Goal: Transaction & Acquisition: Purchase product/service

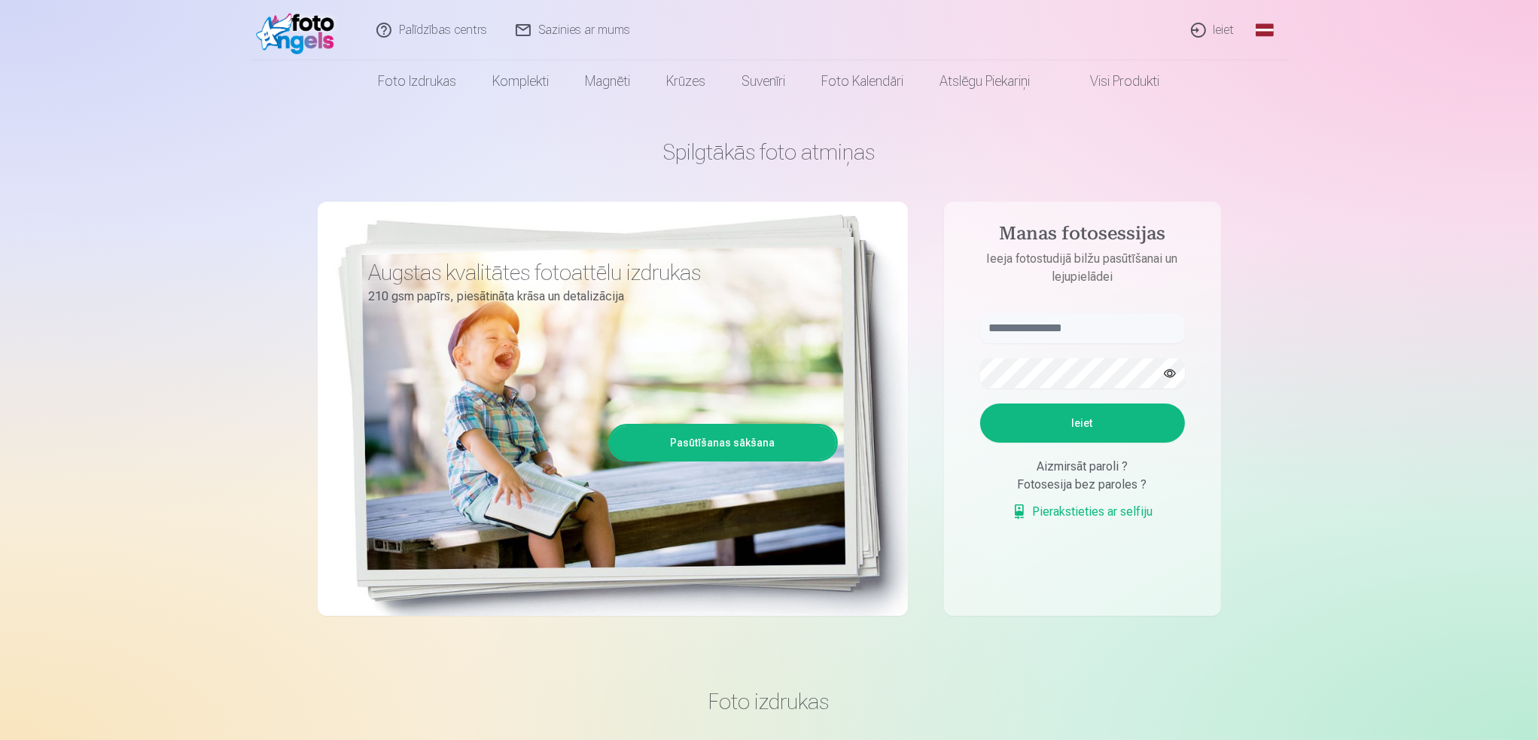
click at [1211, 23] on link "Ieiet" at bounding box center [1213, 30] width 72 height 60
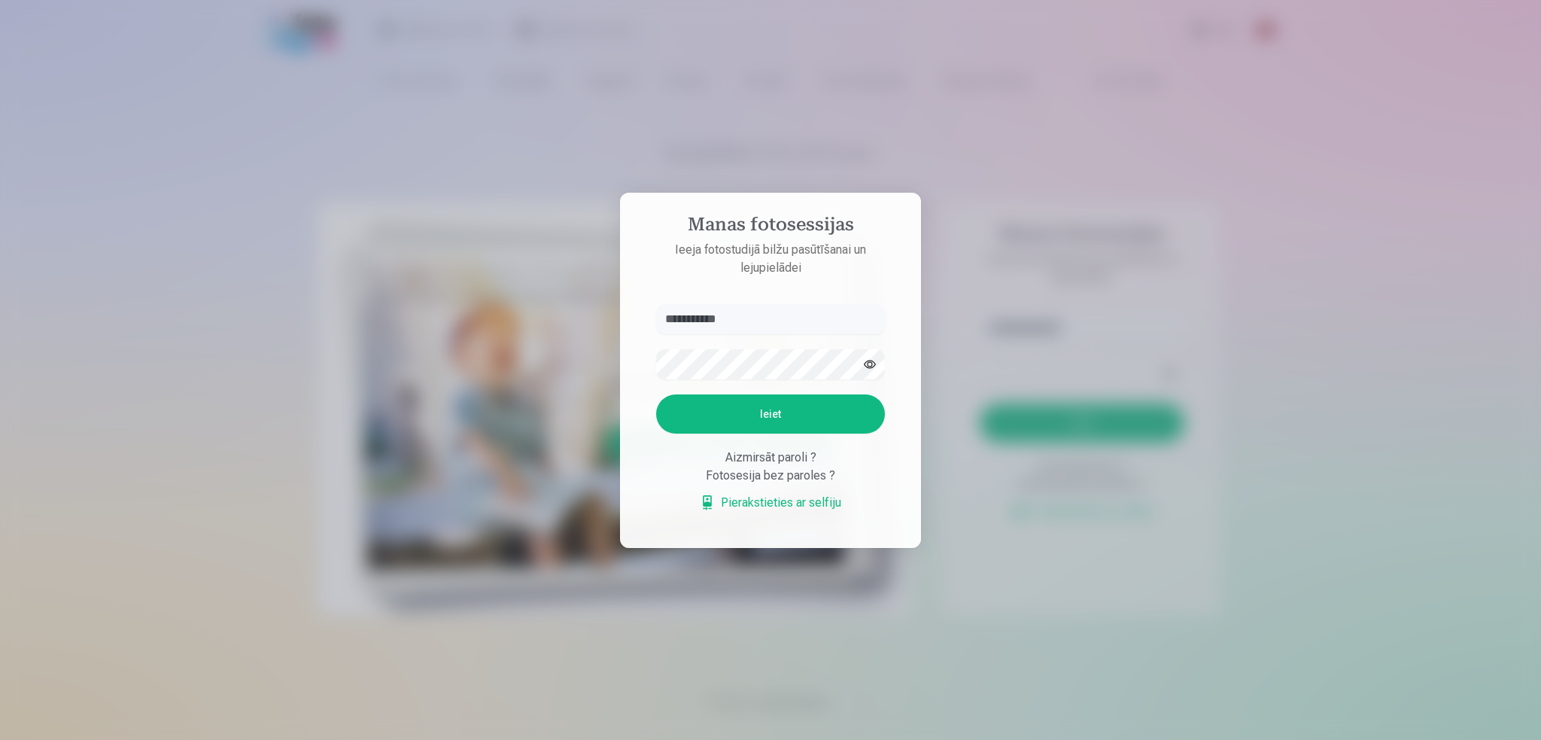
type input "**********"
click at [776, 421] on button "Ieiet" at bounding box center [770, 413] width 229 height 39
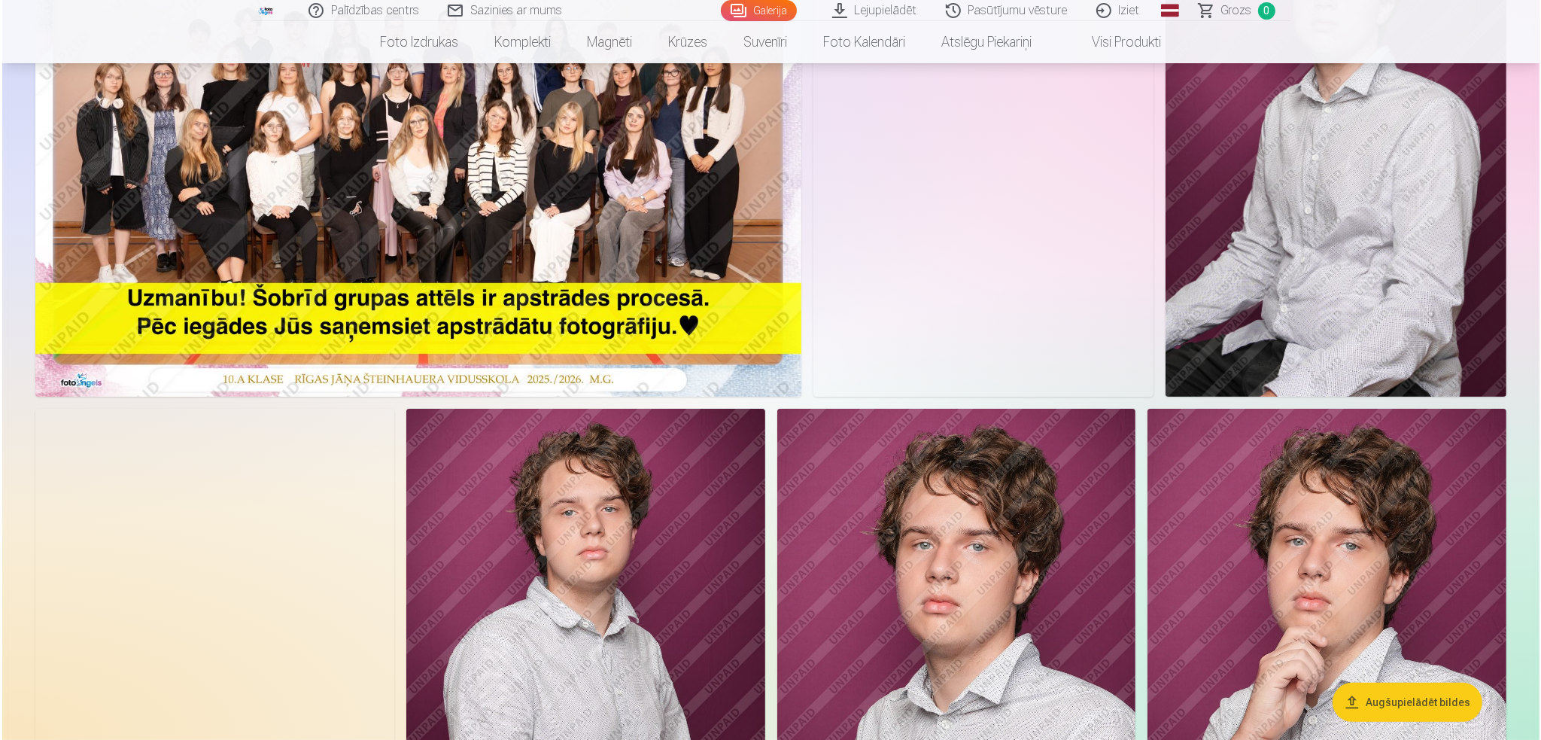
scroll to position [75, 0]
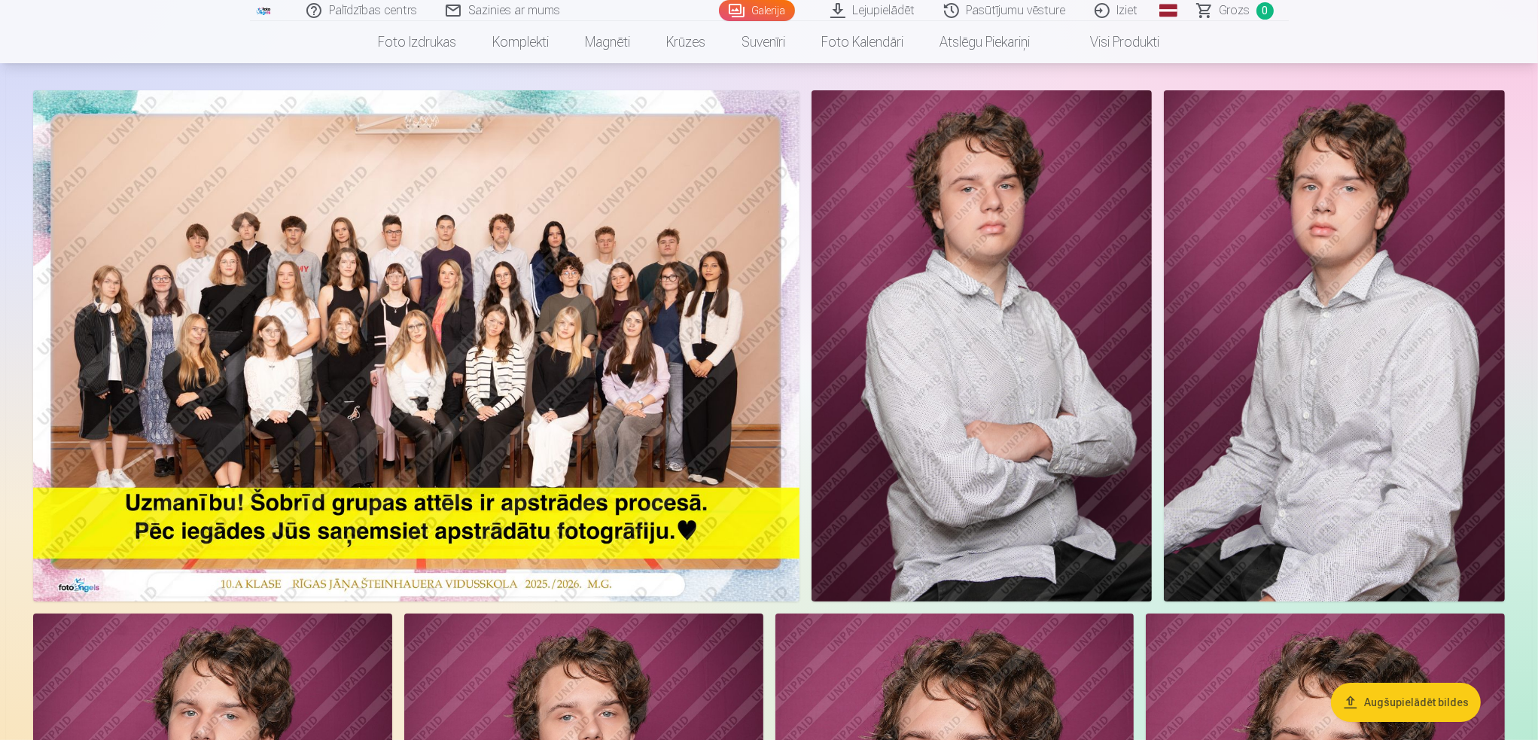
click at [521, 349] on img at bounding box center [416, 345] width 766 height 511
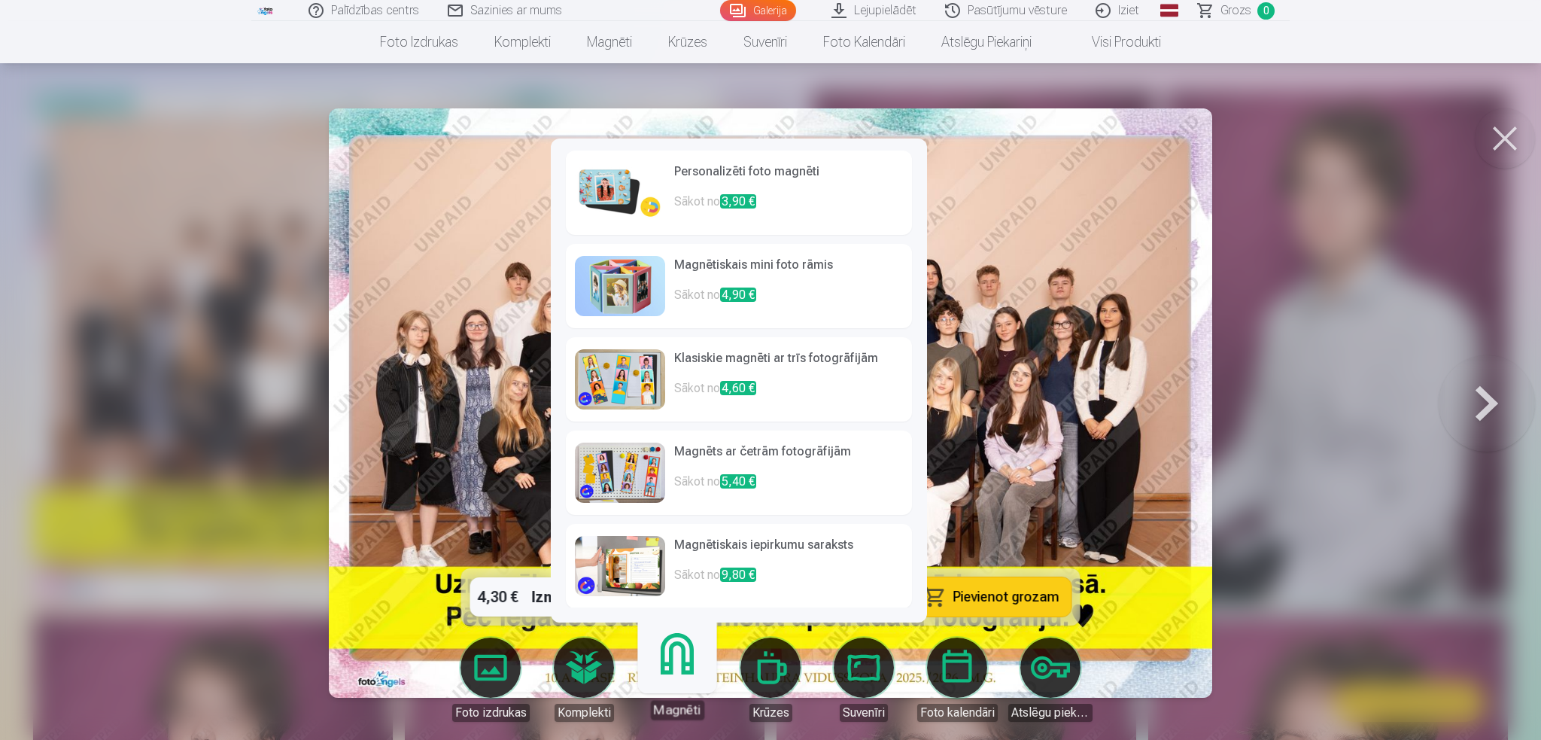
click at [680, 665] on body "Palīdzības centrs Sazinies ar mums Galerija Lejupielādēt Pasūtījumu vēsture Izi…" at bounding box center [770, 295] width 1541 height 740
click at [686, 174] on h6 "Personalizēti foto magnēti" at bounding box center [788, 178] width 229 height 30
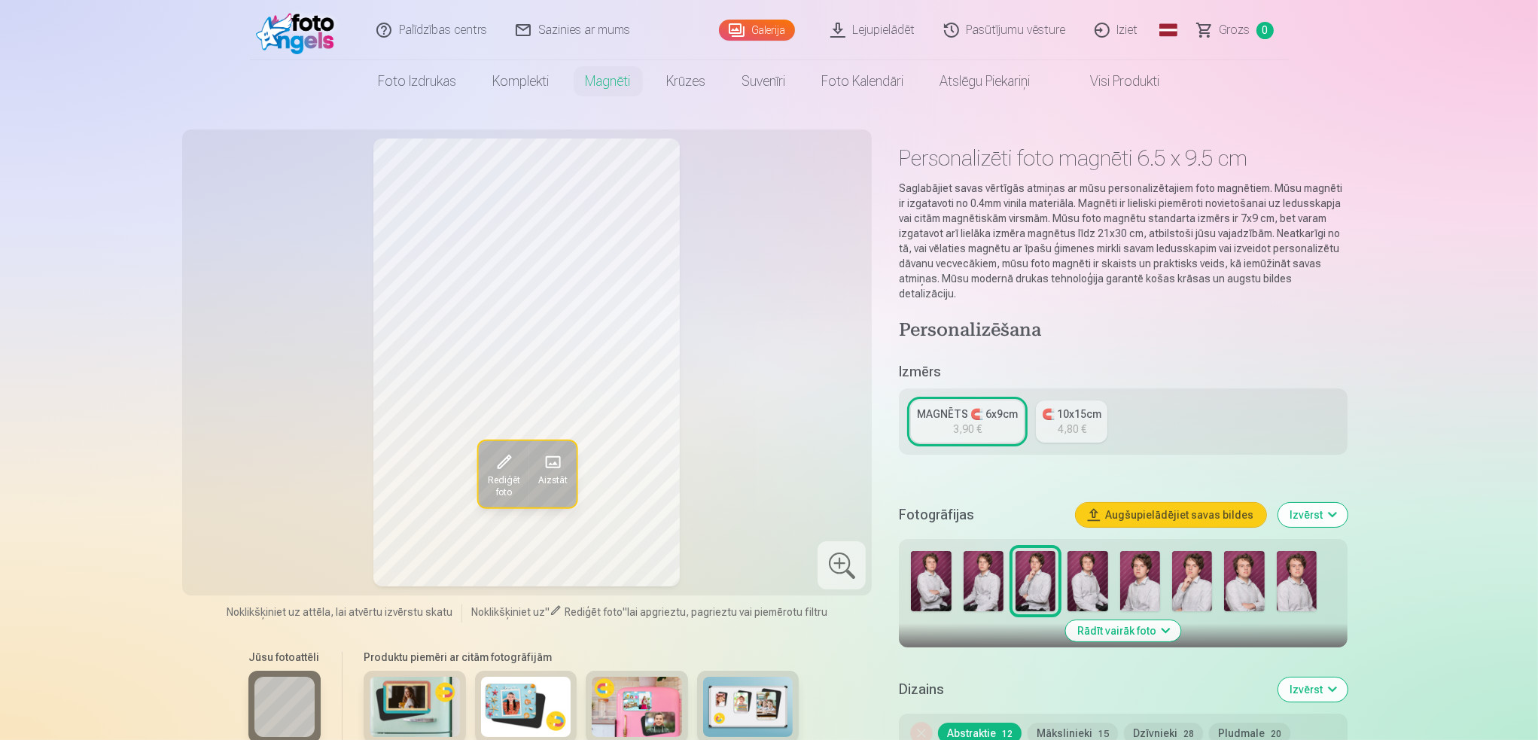
click at [1131, 573] on img at bounding box center [1140, 581] width 40 height 60
click at [1198, 580] on img at bounding box center [1192, 581] width 40 height 60
click at [1251, 583] on img at bounding box center [1244, 581] width 40 height 60
click at [1303, 579] on img at bounding box center [1296, 581] width 40 height 60
click at [941, 581] on img at bounding box center [931, 581] width 40 height 60
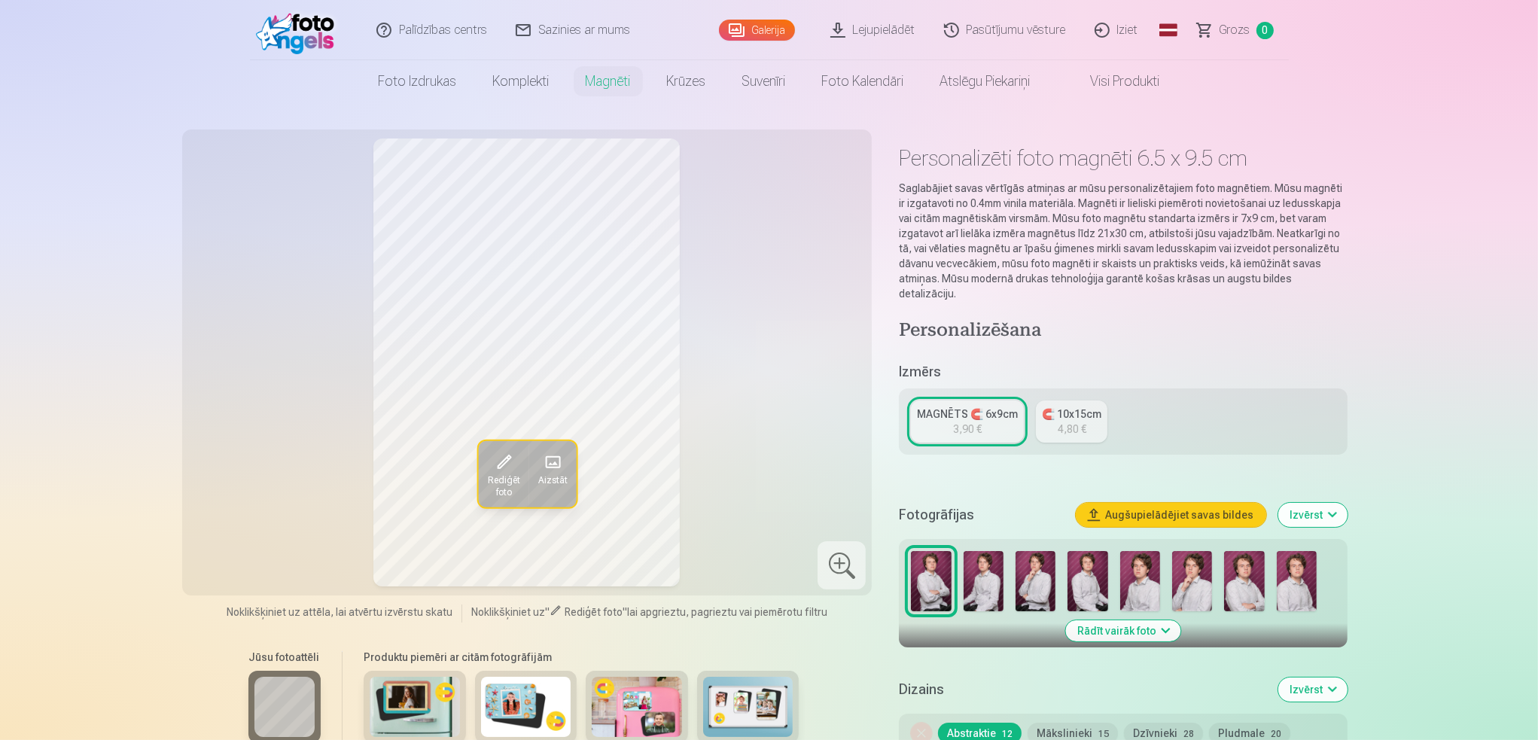
click at [979, 563] on img at bounding box center [983, 581] width 40 height 60
click at [1030, 583] on img at bounding box center [1035, 581] width 40 height 60
click at [1088, 571] on img at bounding box center [1087, 581] width 40 height 60
click at [1142, 571] on img at bounding box center [1140, 581] width 40 height 60
click at [1191, 574] on img at bounding box center [1192, 581] width 40 height 60
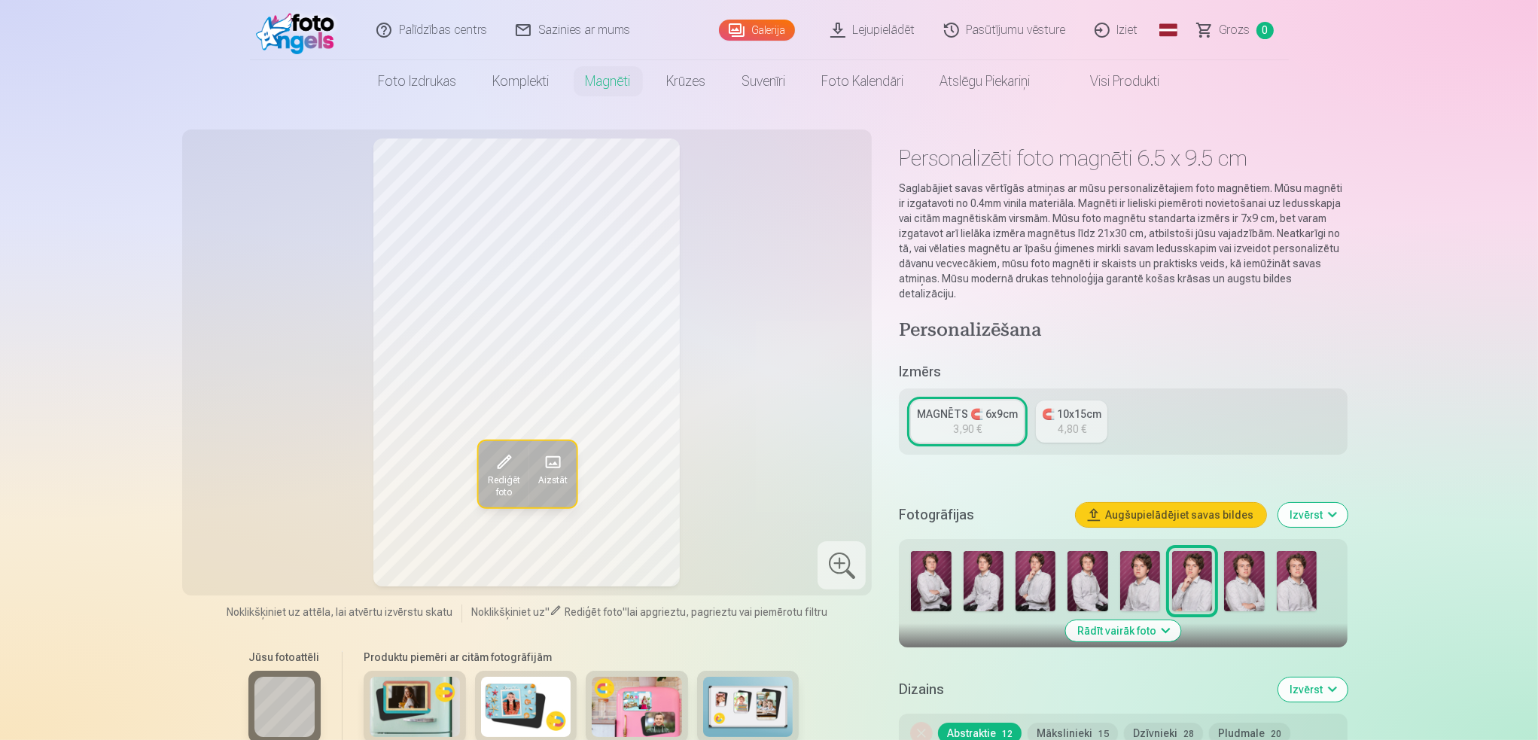
click at [1238, 580] on img at bounding box center [1244, 581] width 40 height 60
click at [1286, 583] on img at bounding box center [1296, 581] width 40 height 60
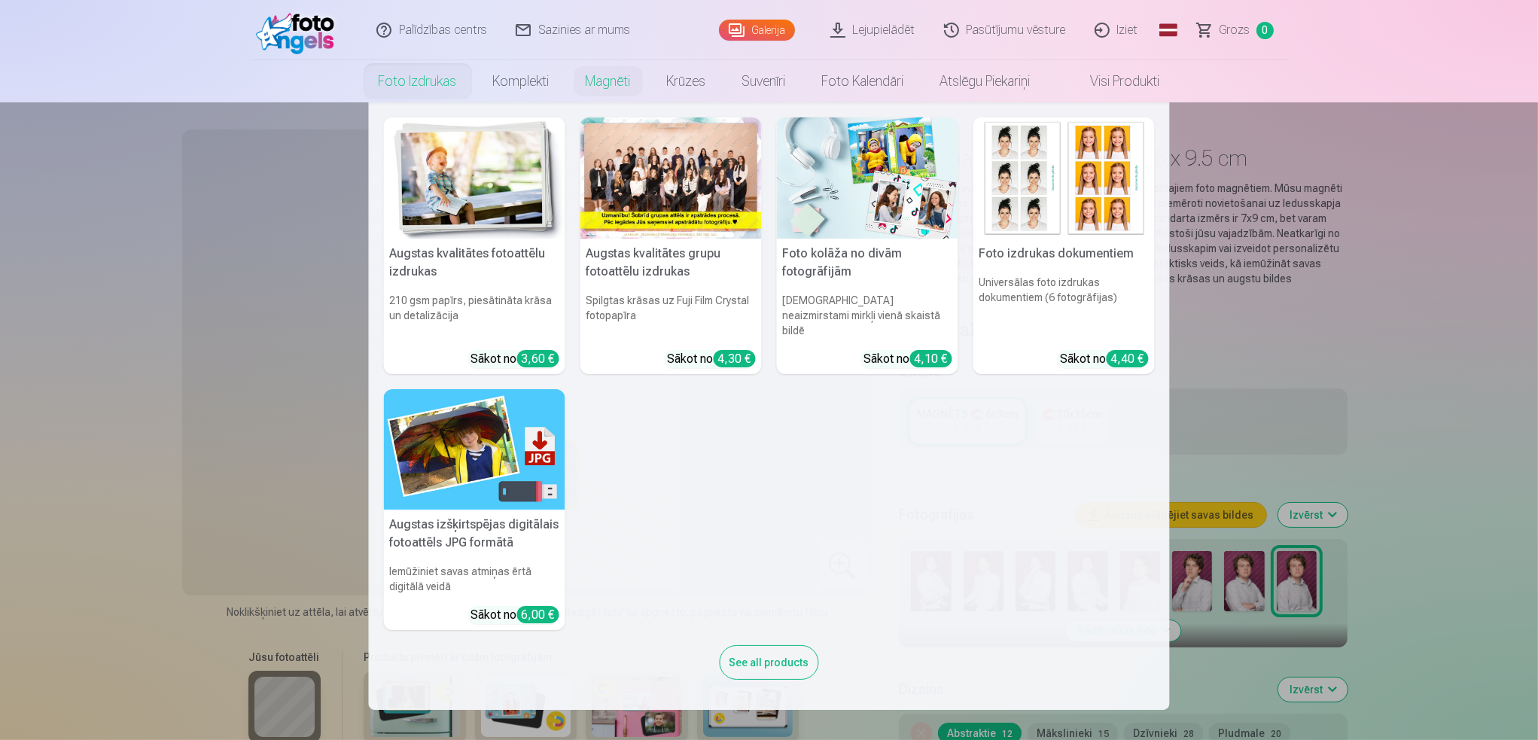
click at [415, 87] on link "Foto izdrukas" at bounding box center [418, 81] width 114 height 42
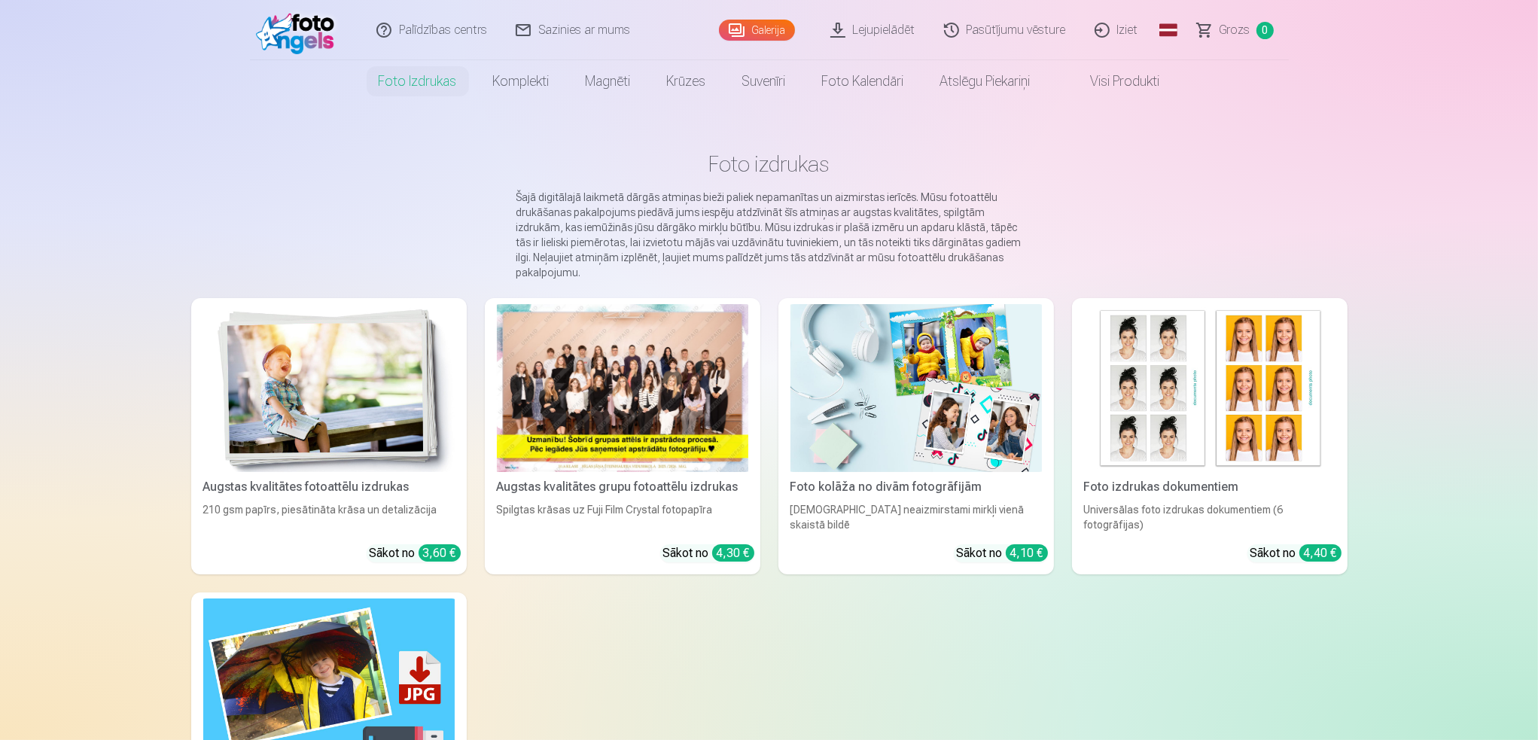
click at [659, 397] on div at bounding box center [622, 388] width 251 height 168
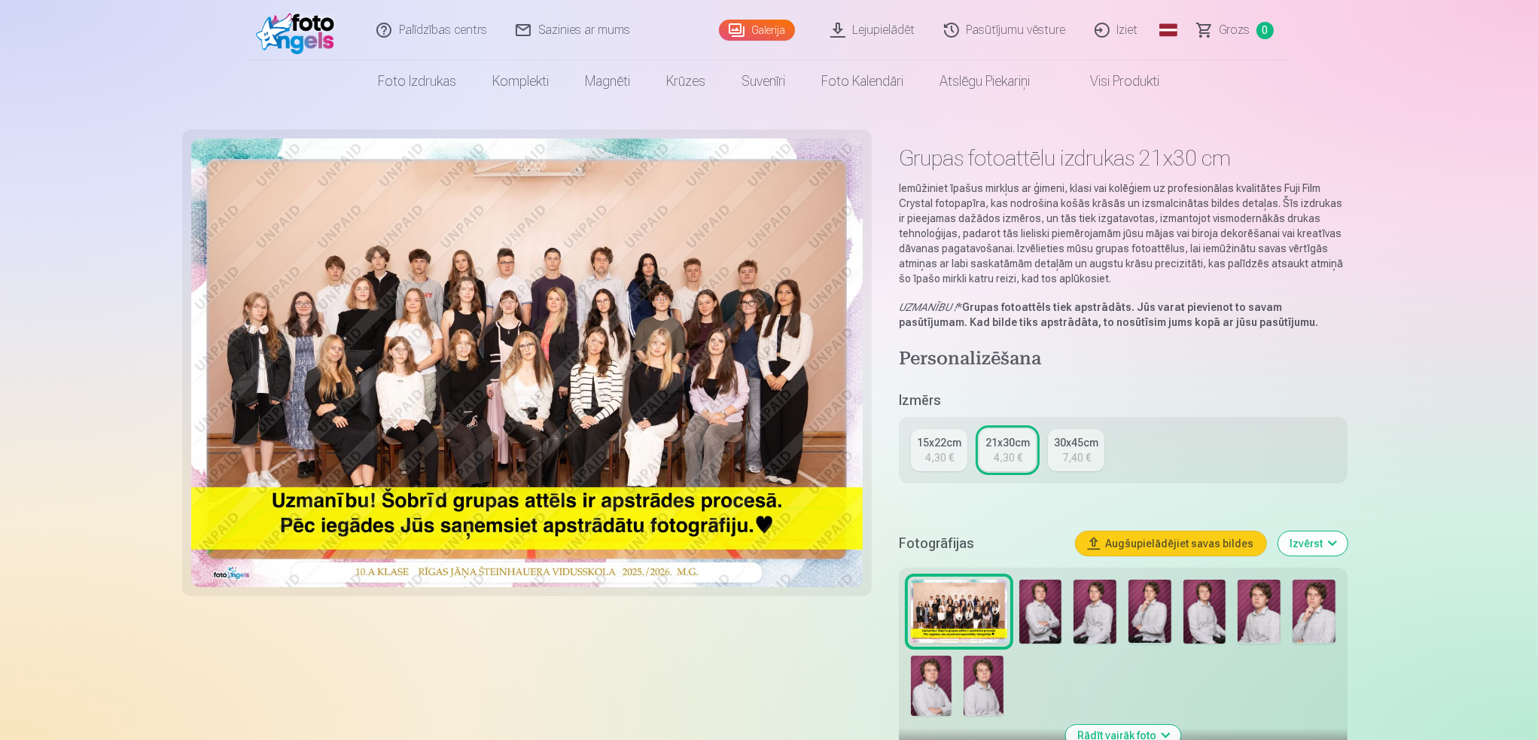
click at [599, 326] on img at bounding box center [527, 362] width 672 height 449
click at [527, 436] on img at bounding box center [527, 362] width 672 height 449
click at [695, 363] on img at bounding box center [527, 362] width 672 height 449
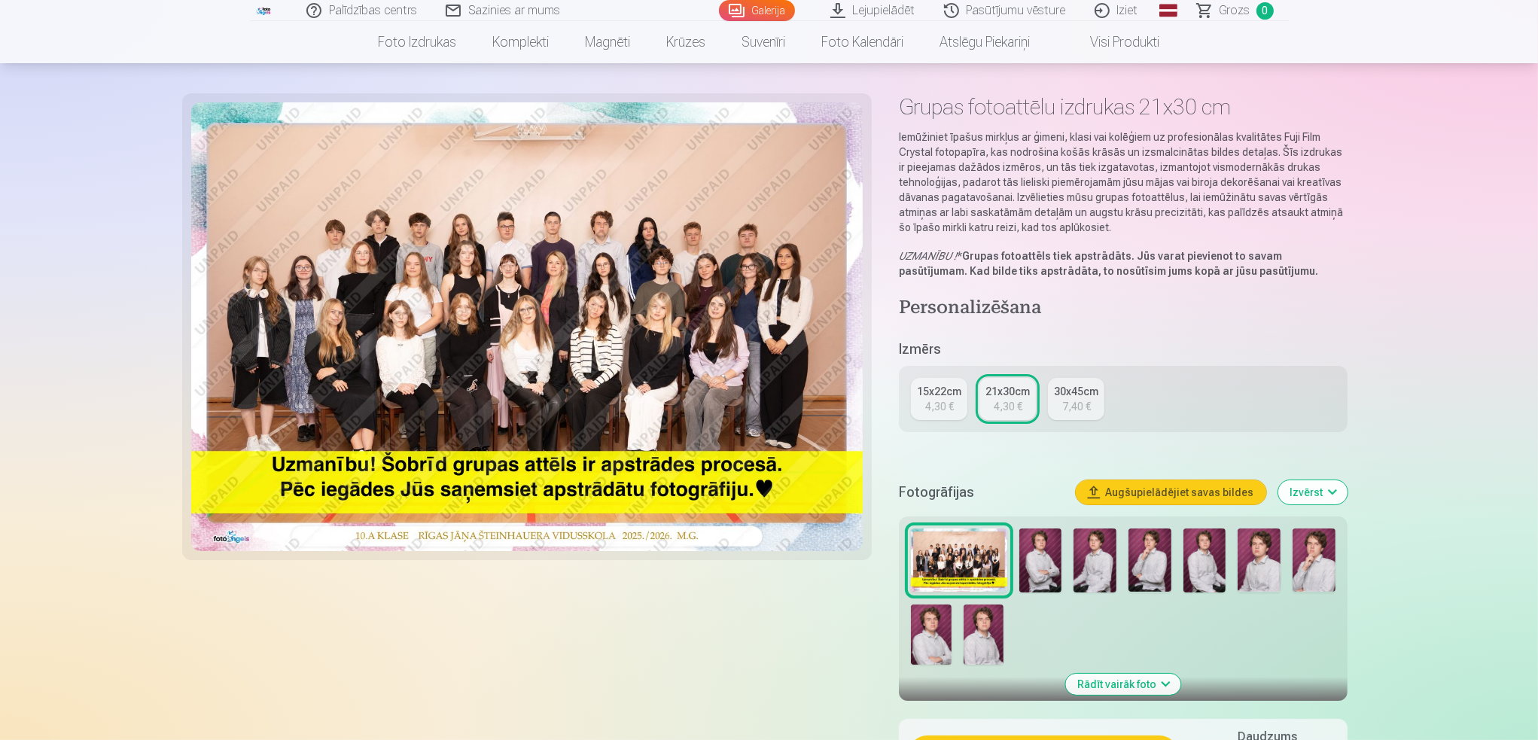
scroll to position [75, 0]
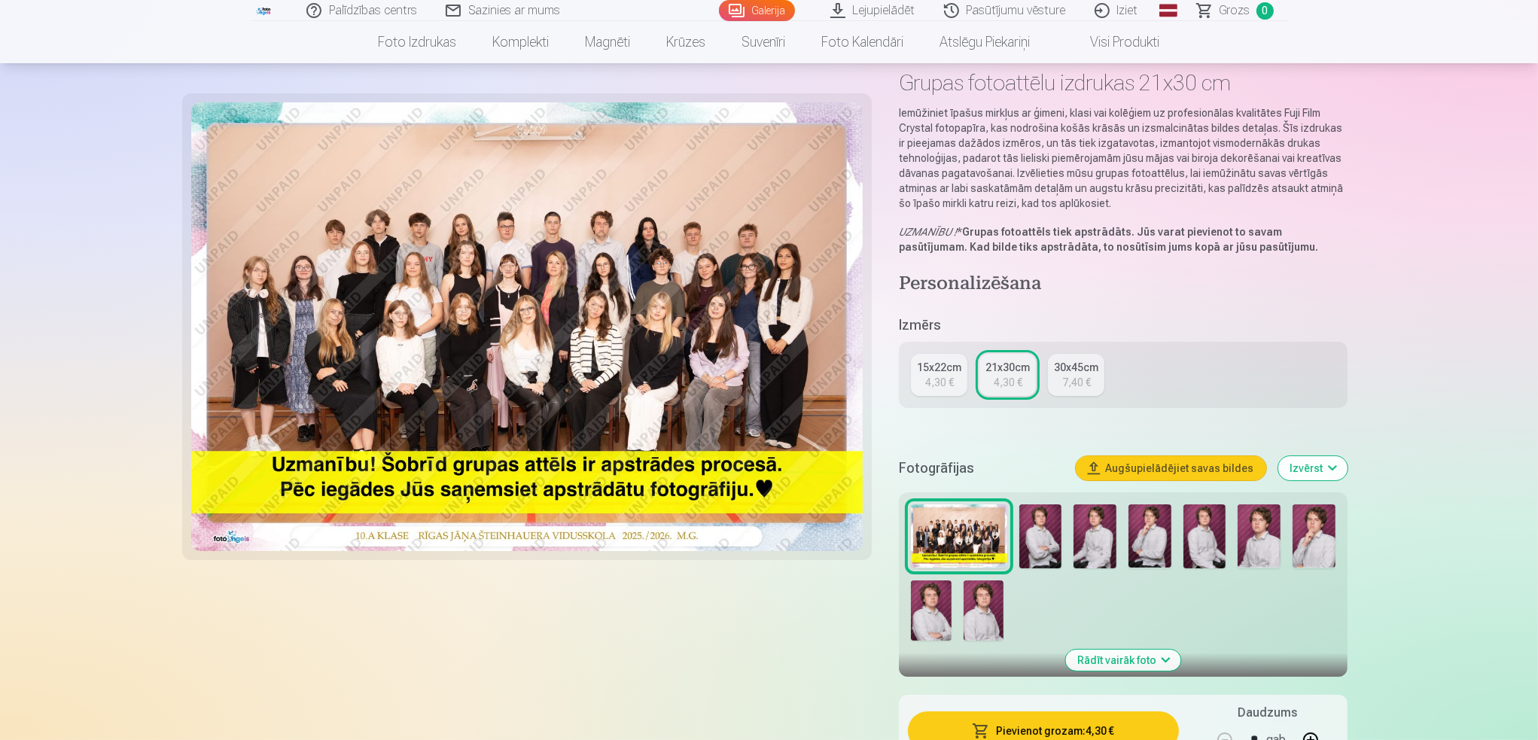
click at [1313, 556] on img at bounding box center [1313, 536] width 43 height 64
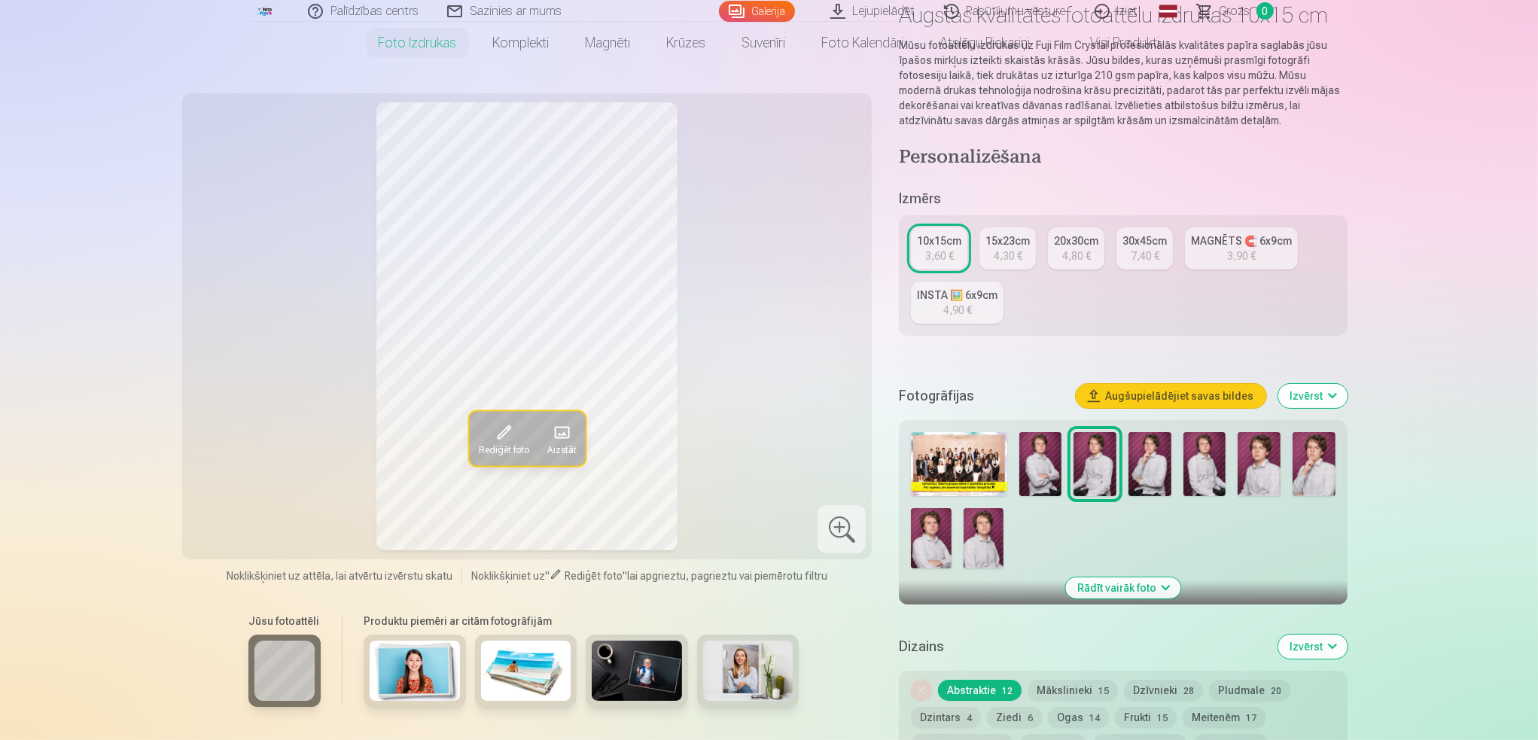
scroll to position [151, 0]
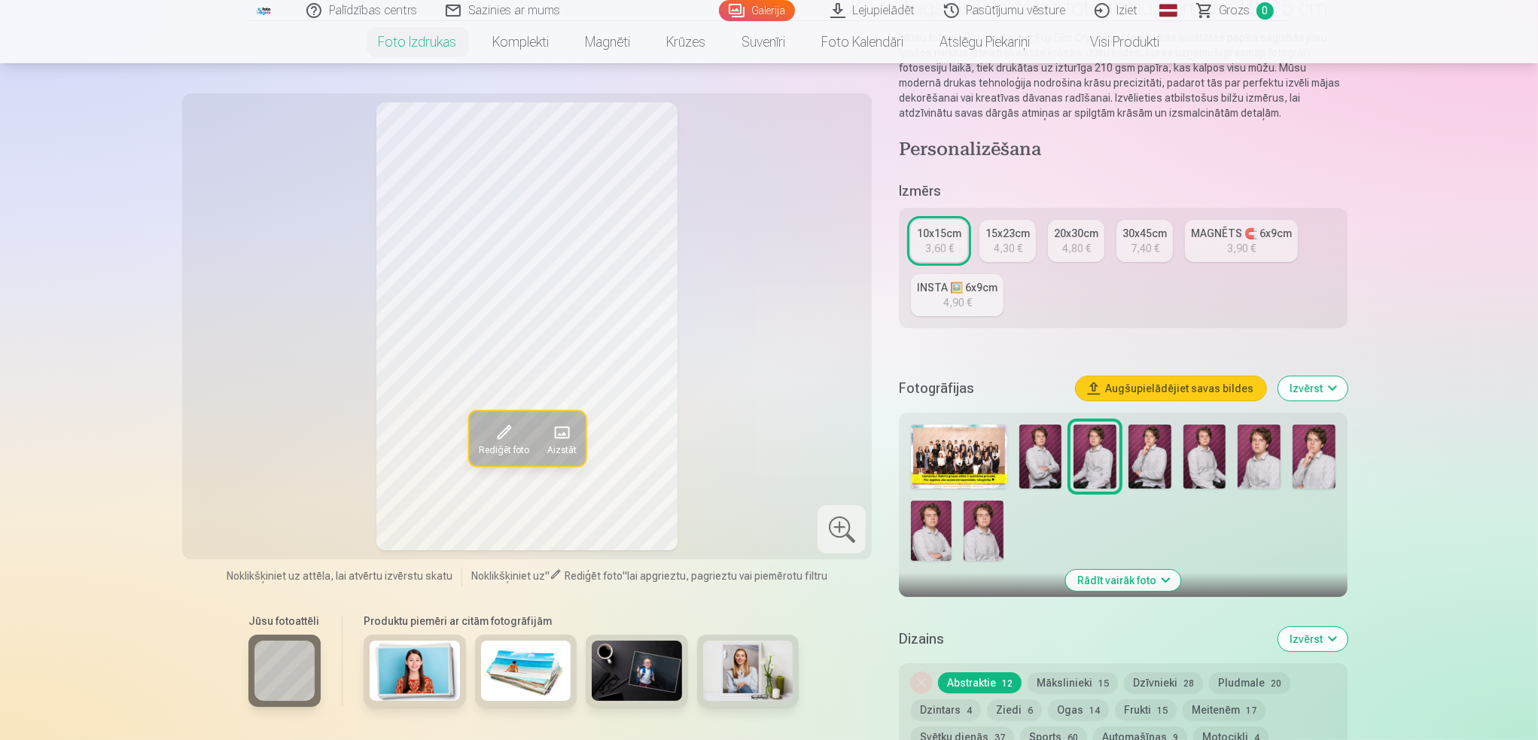
click at [990, 458] on img at bounding box center [959, 456] width 96 height 64
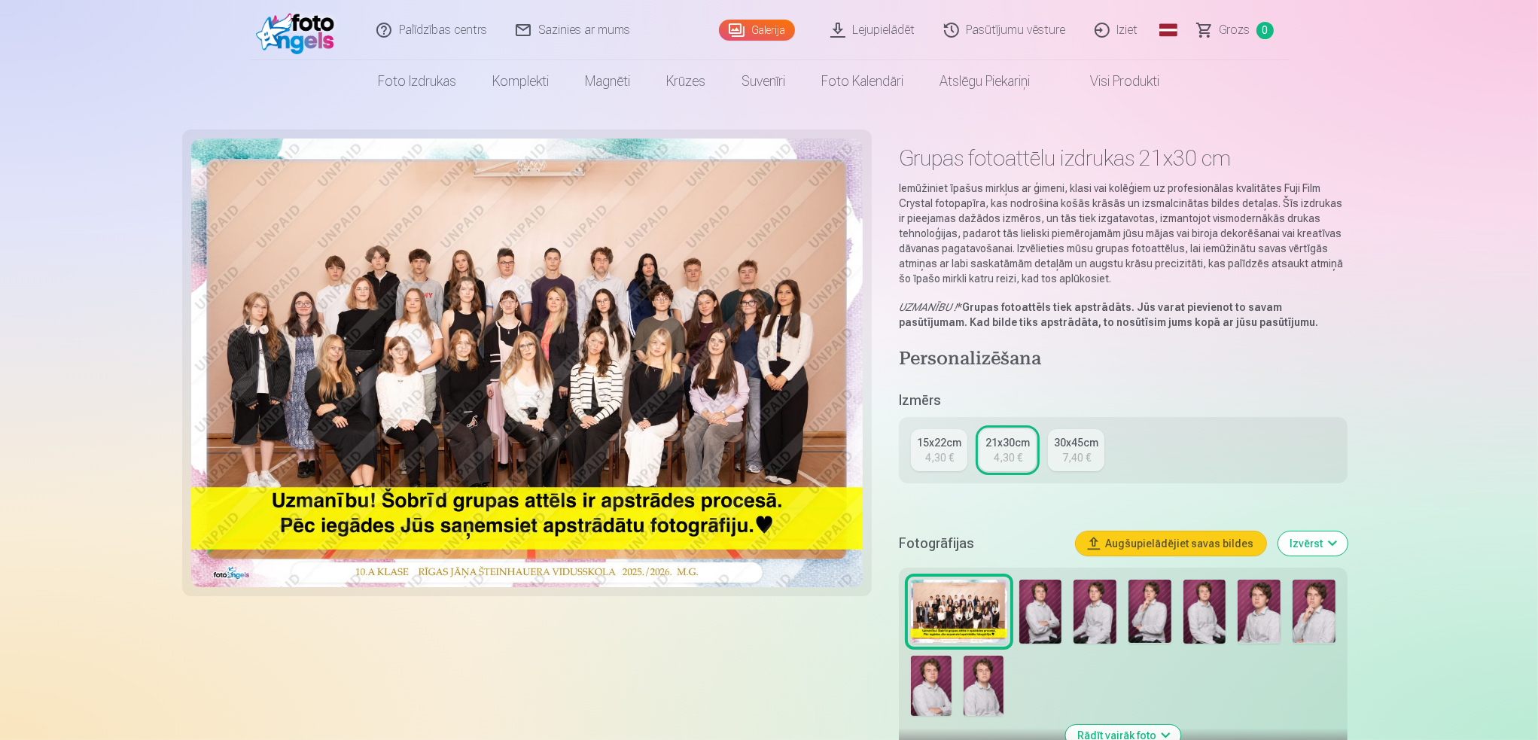
click at [1150, 612] on img at bounding box center [1149, 612] width 43 height 64
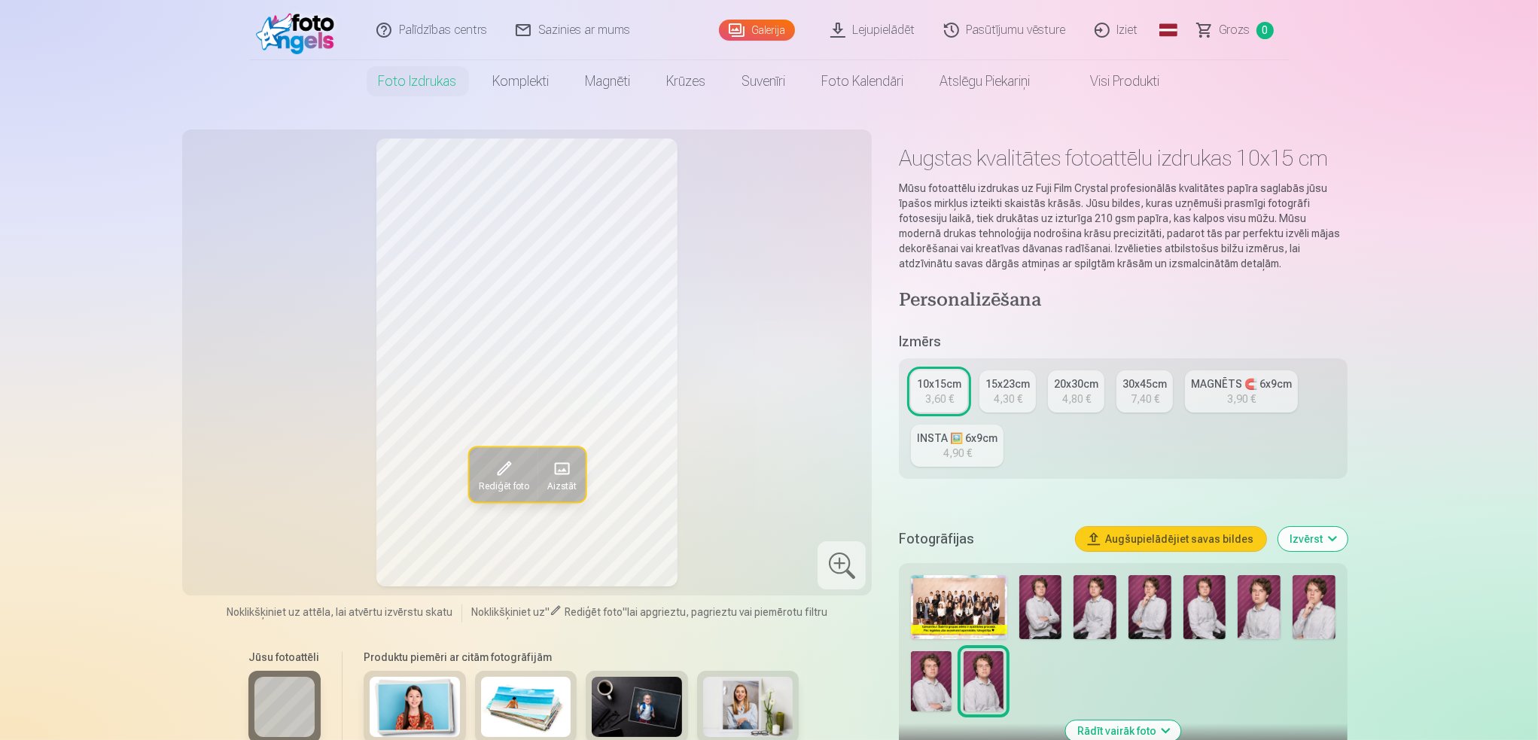
click at [505, 465] on span at bounding box center [503, 468] width 24 height 24
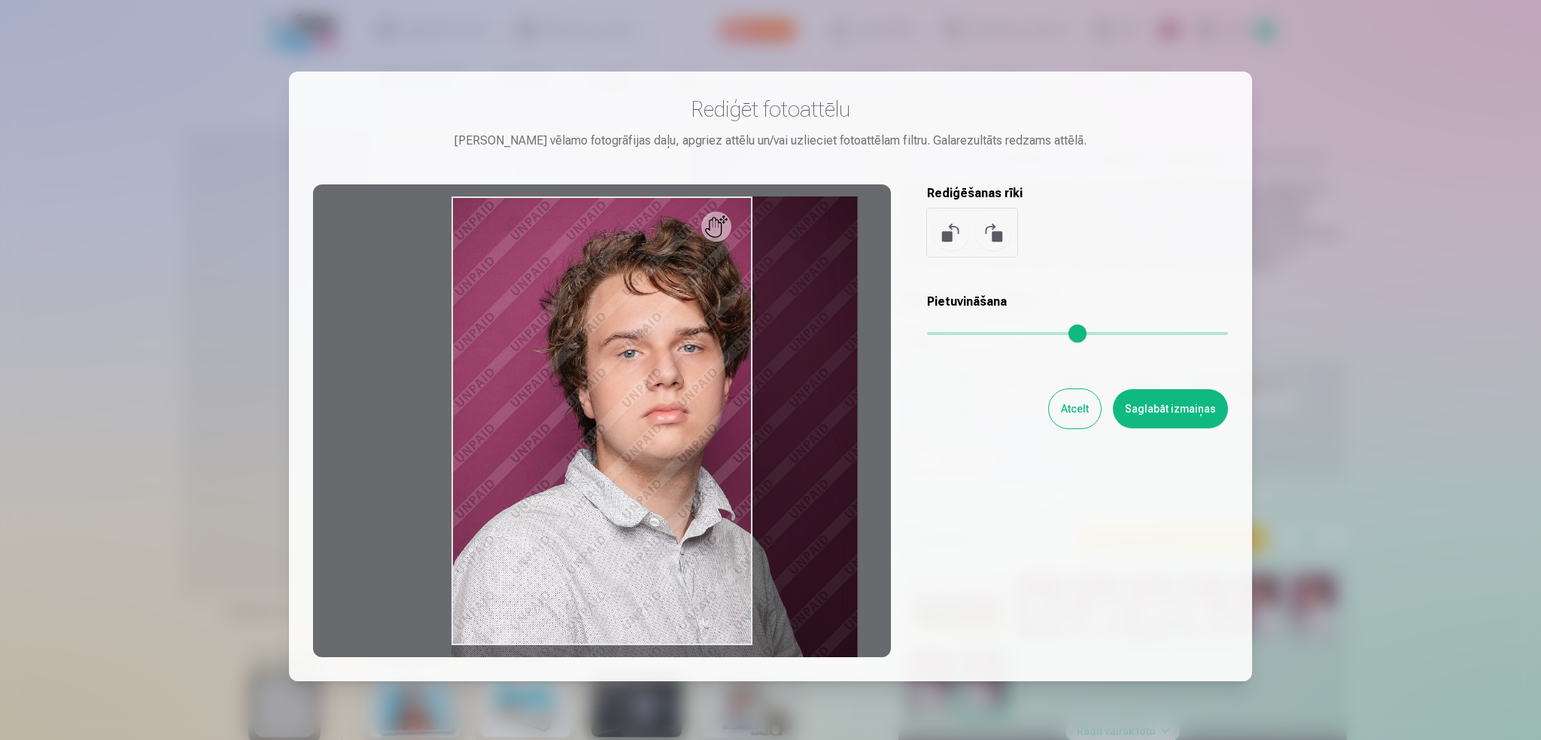
drag, startPoint x: 930, startPoint y: 331, endPoint x: 1090, endPoint y: 341, distance: 159.9
click at [1090, 335] on input "range" at bounding box center [1077, 333] width 301 height 3
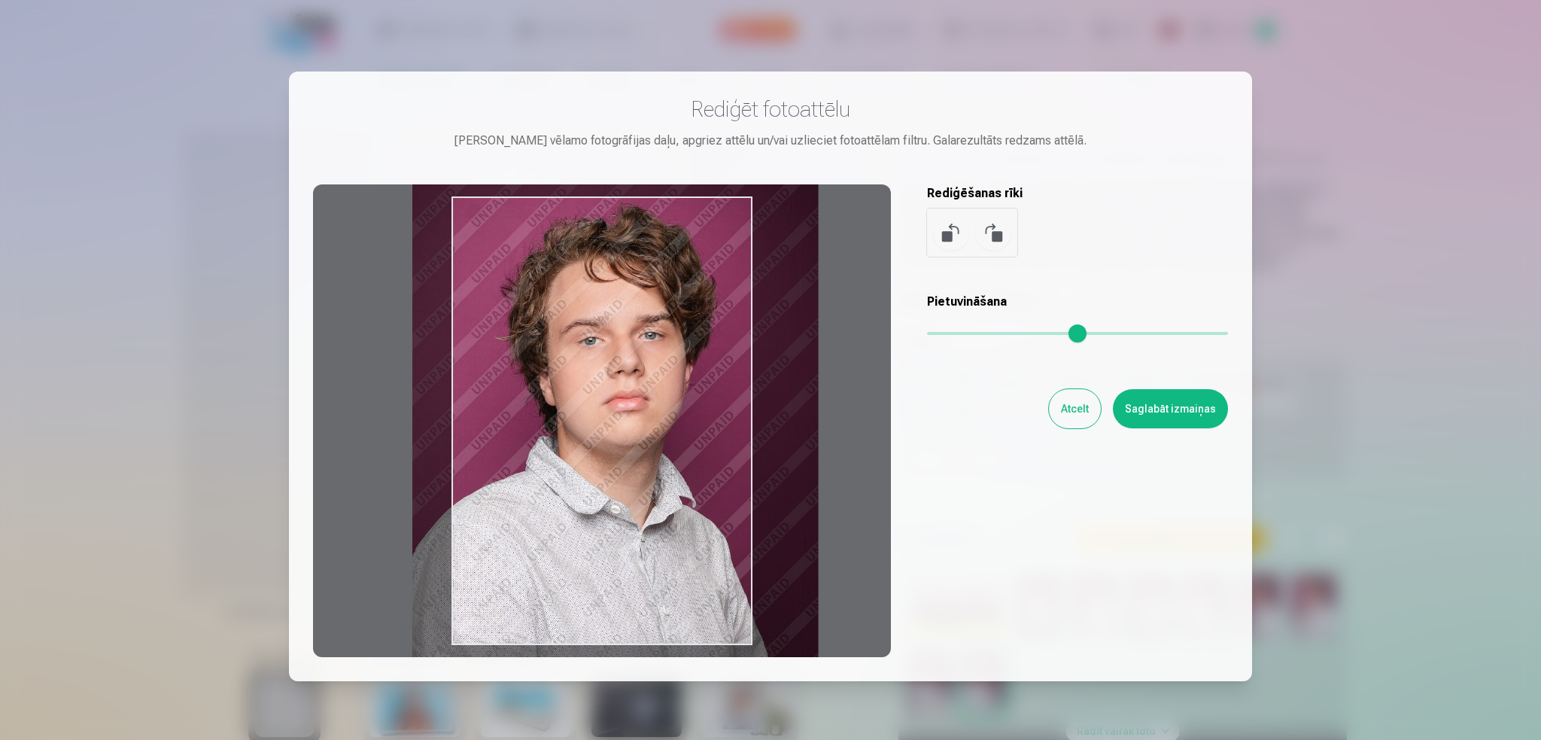
drag, startPoint x: 698, startPoint y: 436, endPoint x: 659, endPoint y: 423, distance: 41.2
click at [659, 423] on div at bounding box center [602, 420] width 578 height 473
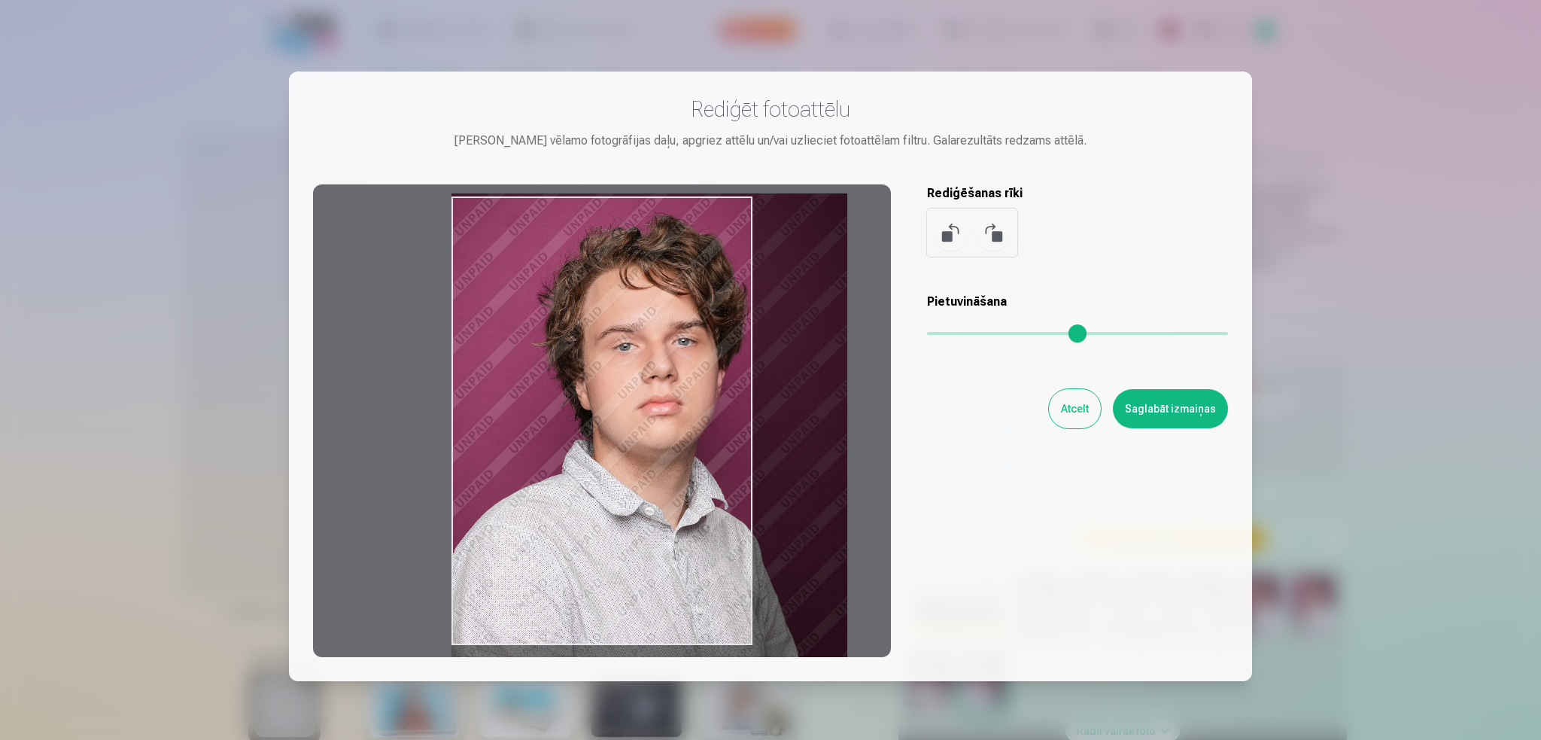
drag, startPoint x: 1090, startPoint y: 330, endPoint x: 1073, endPoint y: 346, distance: 24.0
click at [1073, 335] on input "range" at bounding box center [1077, 333] width 301 height 3
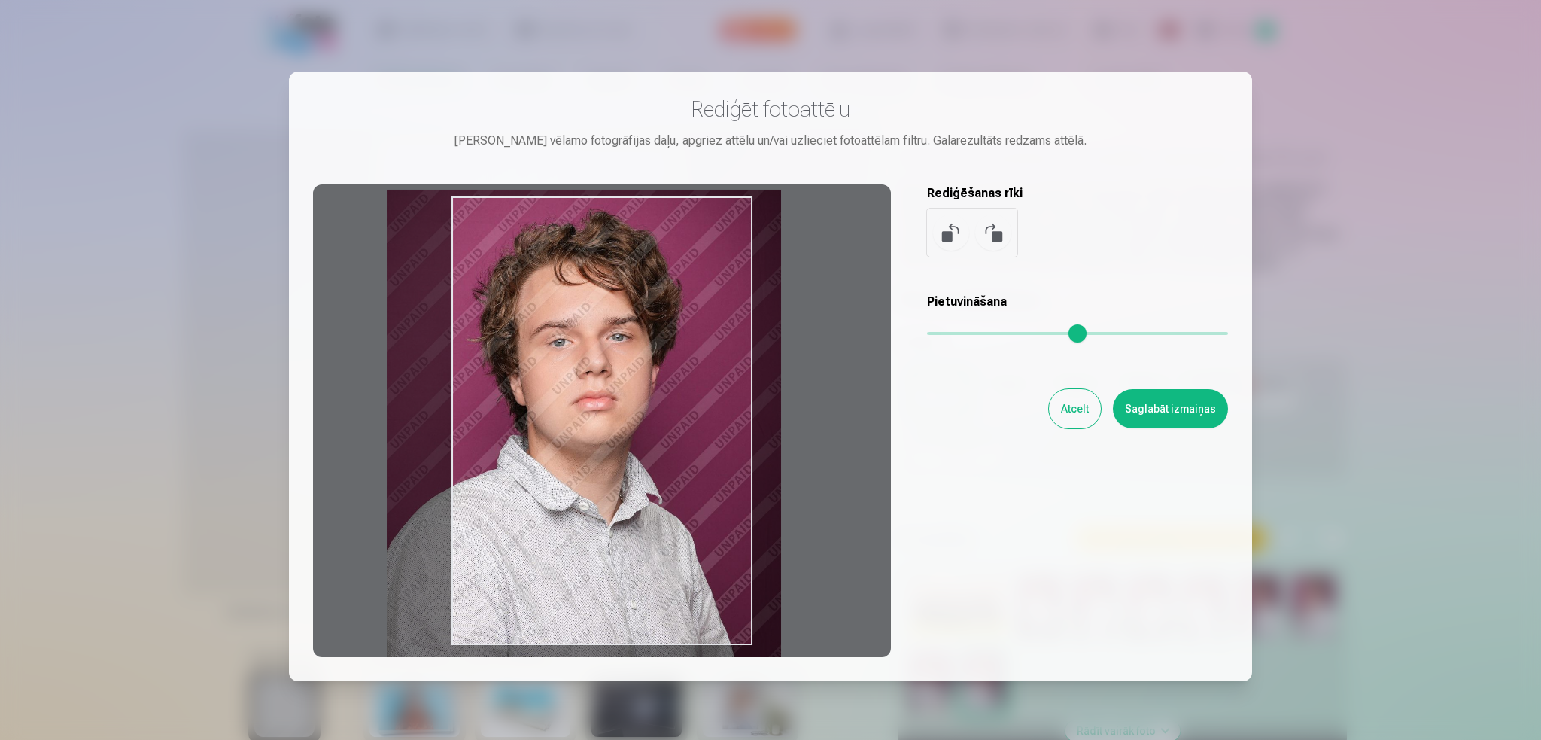
type input "****"
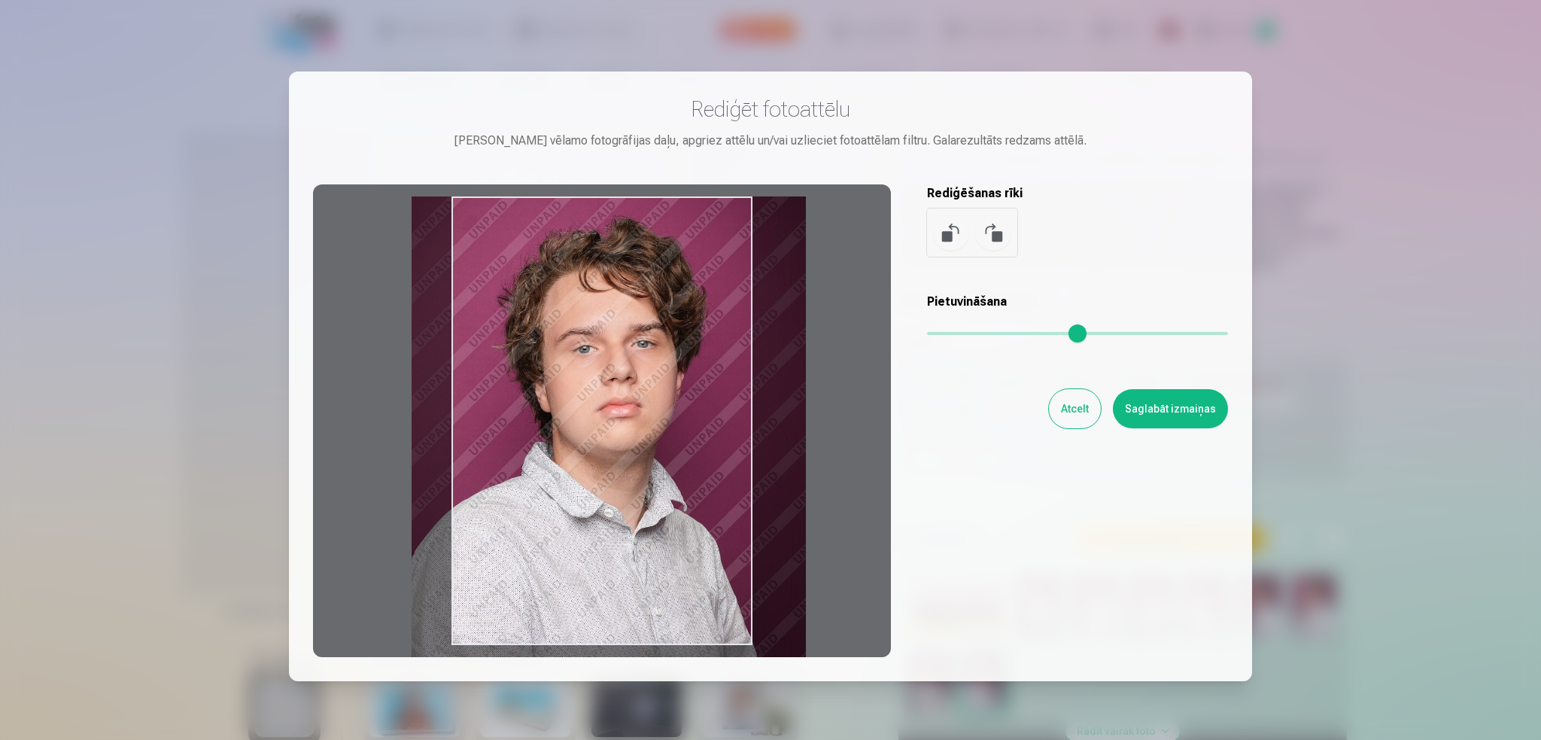
drag, startPoint x: 737, startPoint y: 440, endPoint x: 697, endPoint y: 446, distance: 40.3
click at [697, 446] on div at bounding box center [602, 420] width 578 height 473
click at [1122, 211] on div "Rediģēšanas rīki" at bounding box center [1077, 220] width 301 height 72
click at [1060, 416] on button "Atcelt" at bounding box center [1075, 408] width 52 height 39
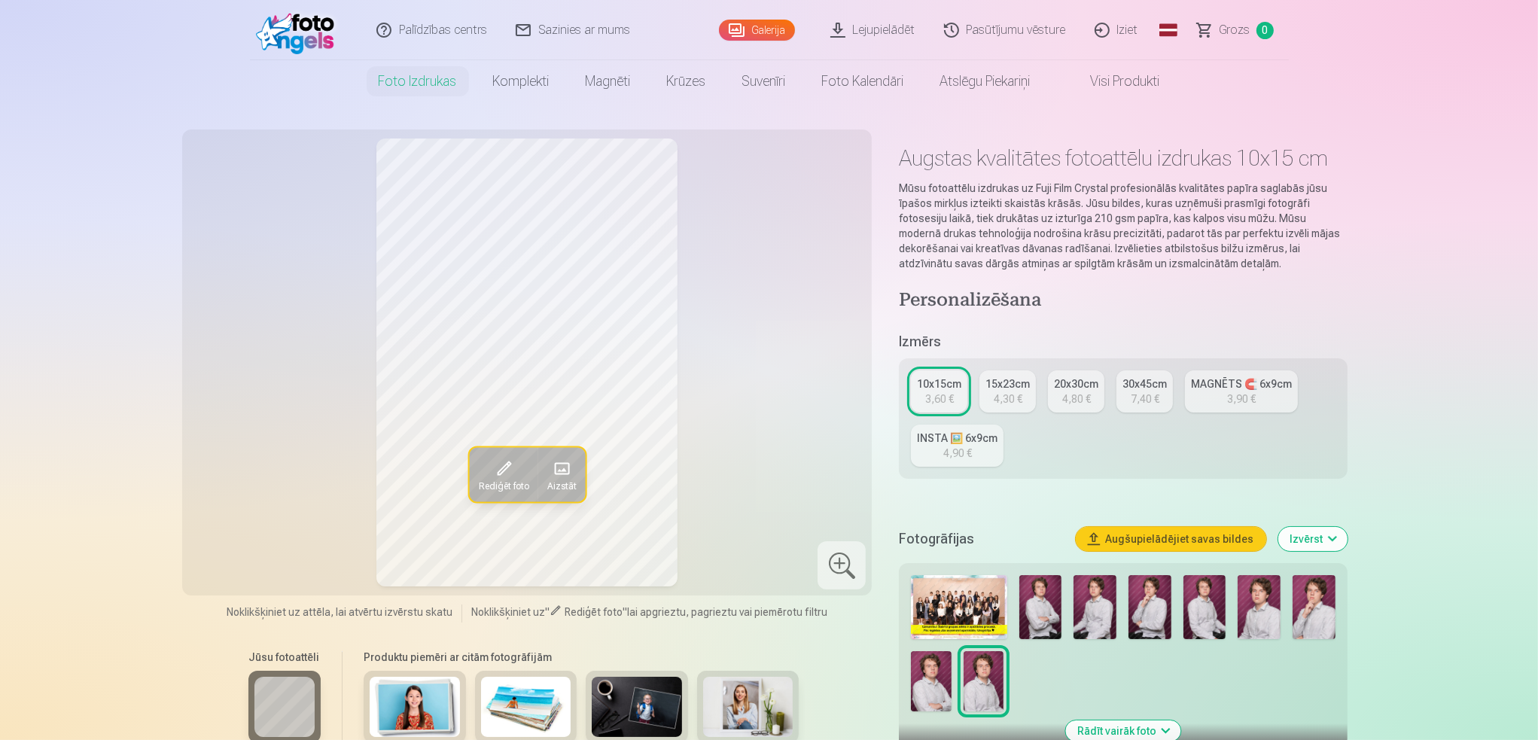
click at [966, 442] on div "INSTA 🖼️ 6x9cm" at bounding box center [957, 438] width 81 height 15
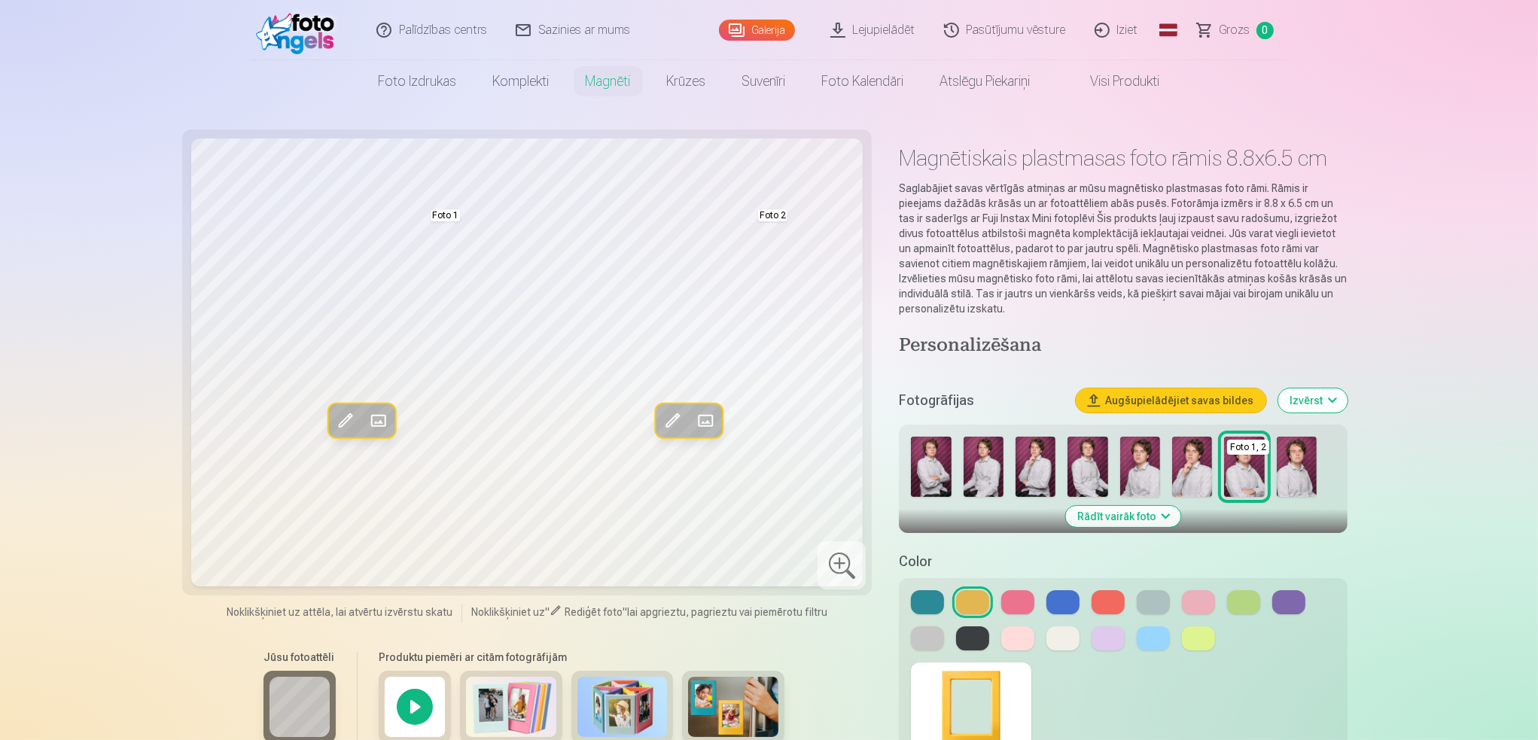
click at [1280, 458] on img at bounding box center [1296, 467] width 40 height 60
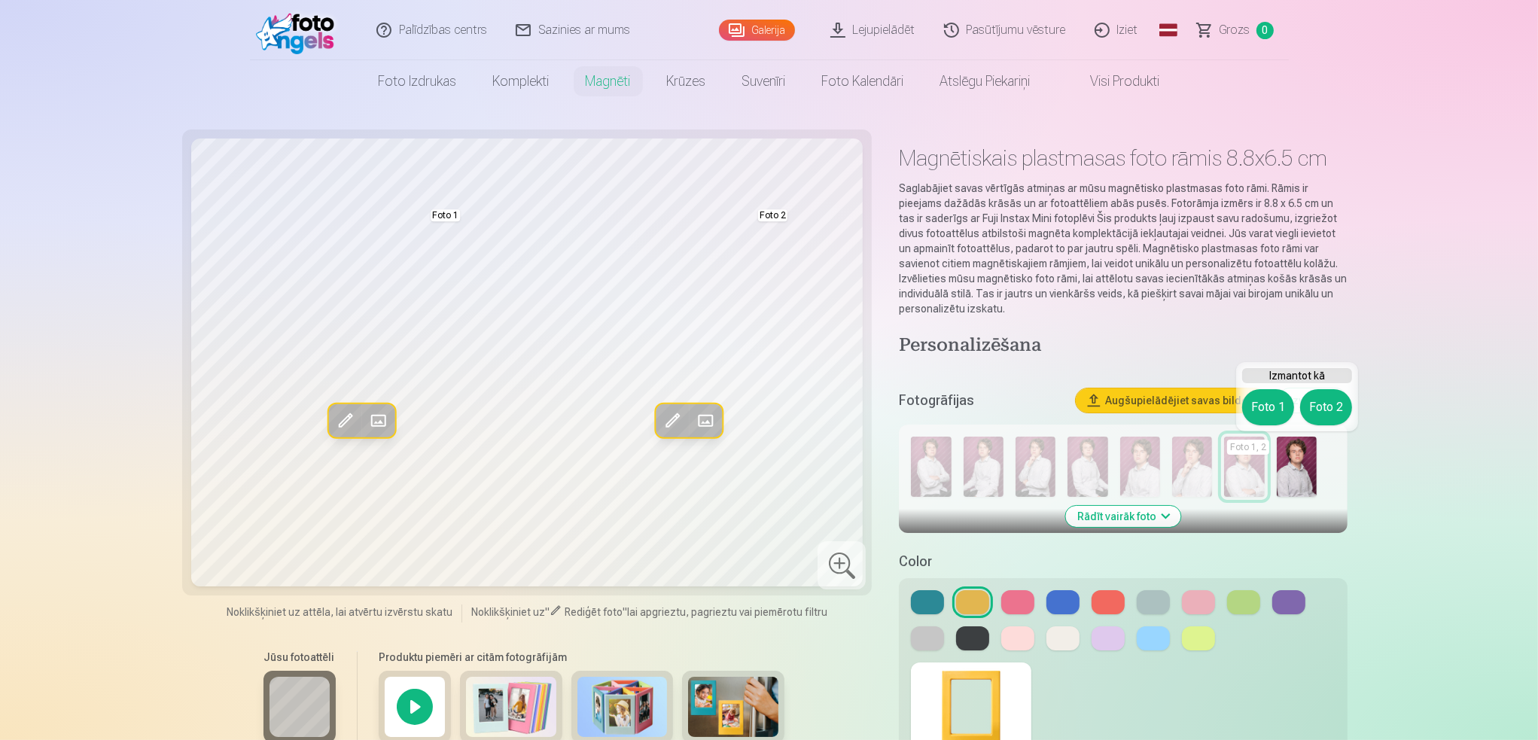
click at [1298, 475] on img at bounding box center [1296, 467] width 40 height 60
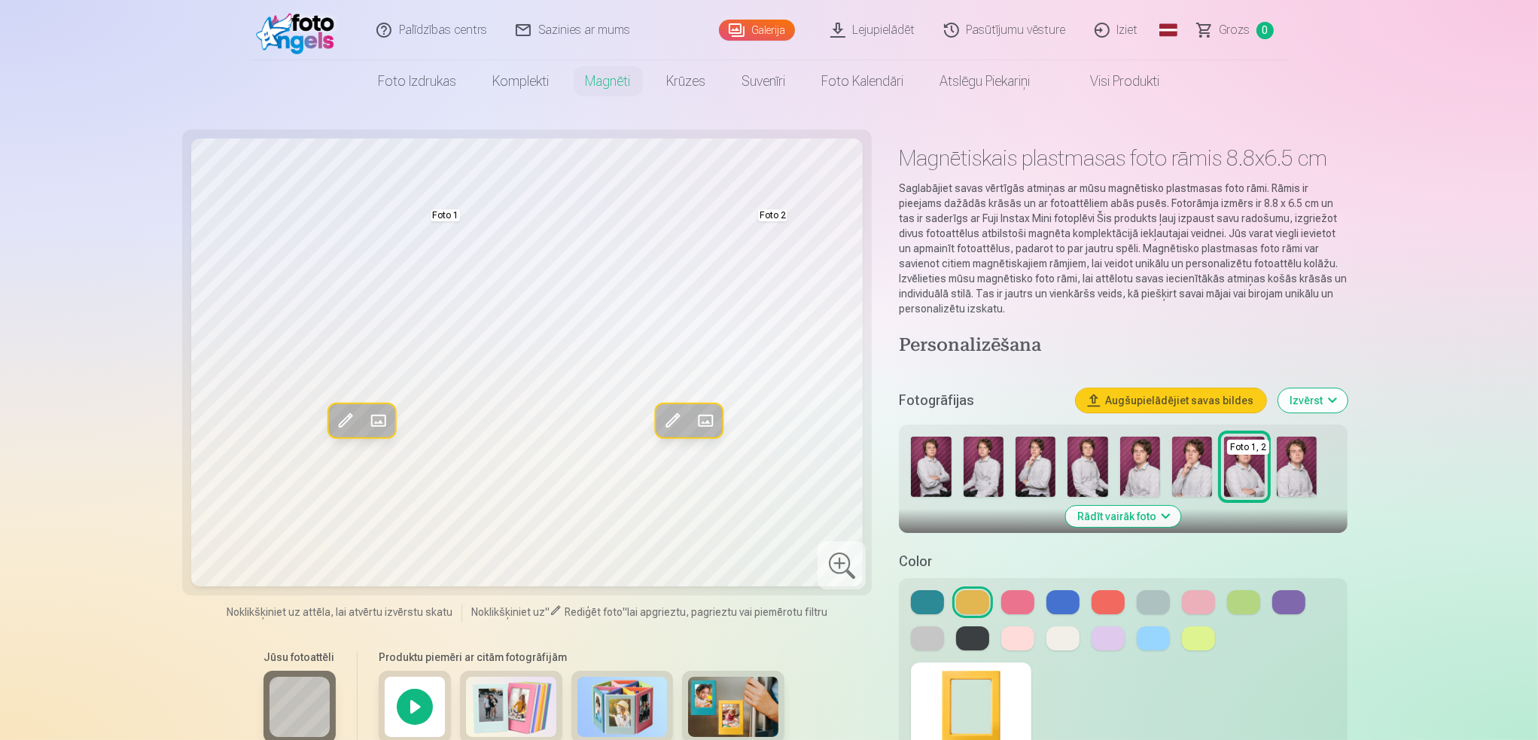
click at [1140, 468] on img at bounding box center [1140, 467] width 40 height 60
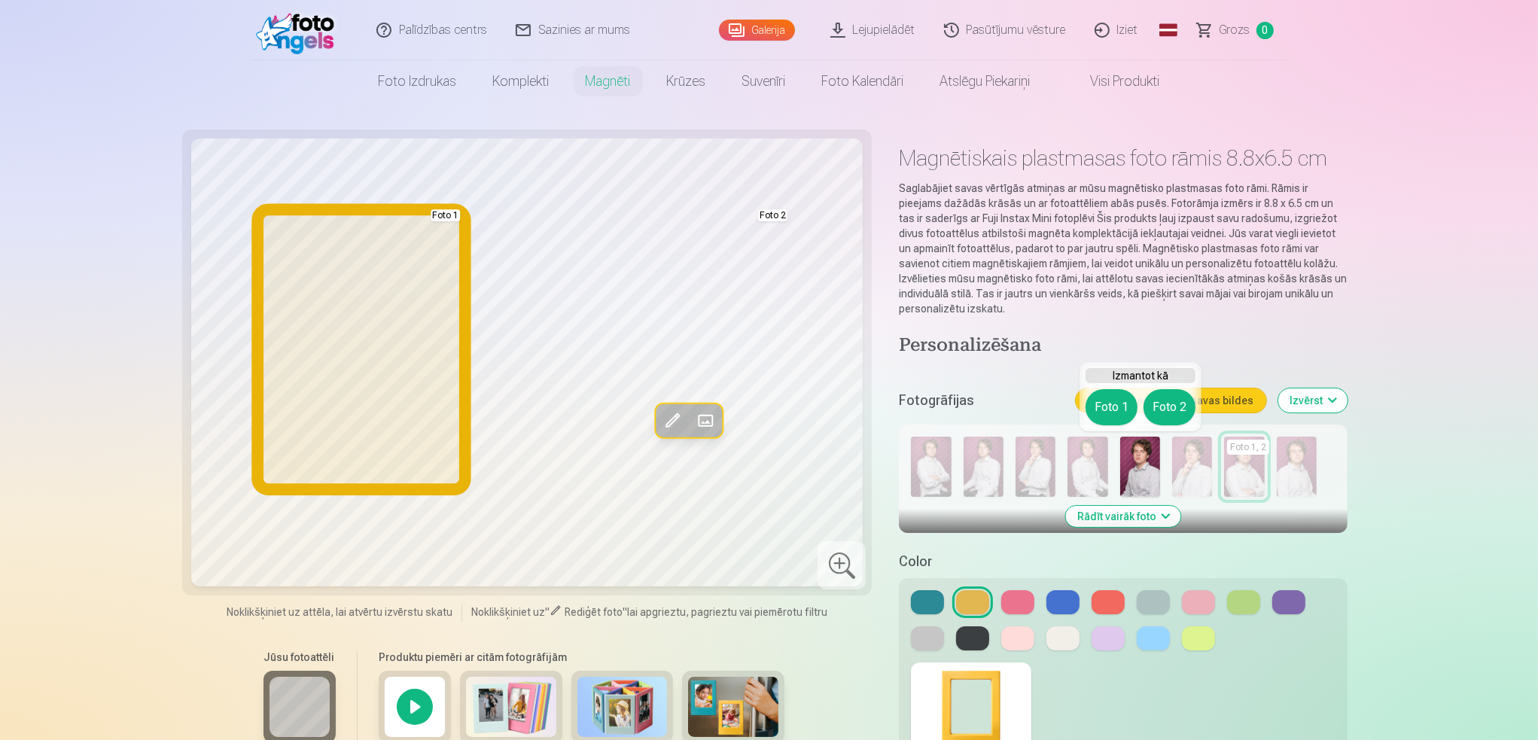
click at [1108, 400] on button "Foto 1" at bounding box center [1111, 407] width 52 height 36
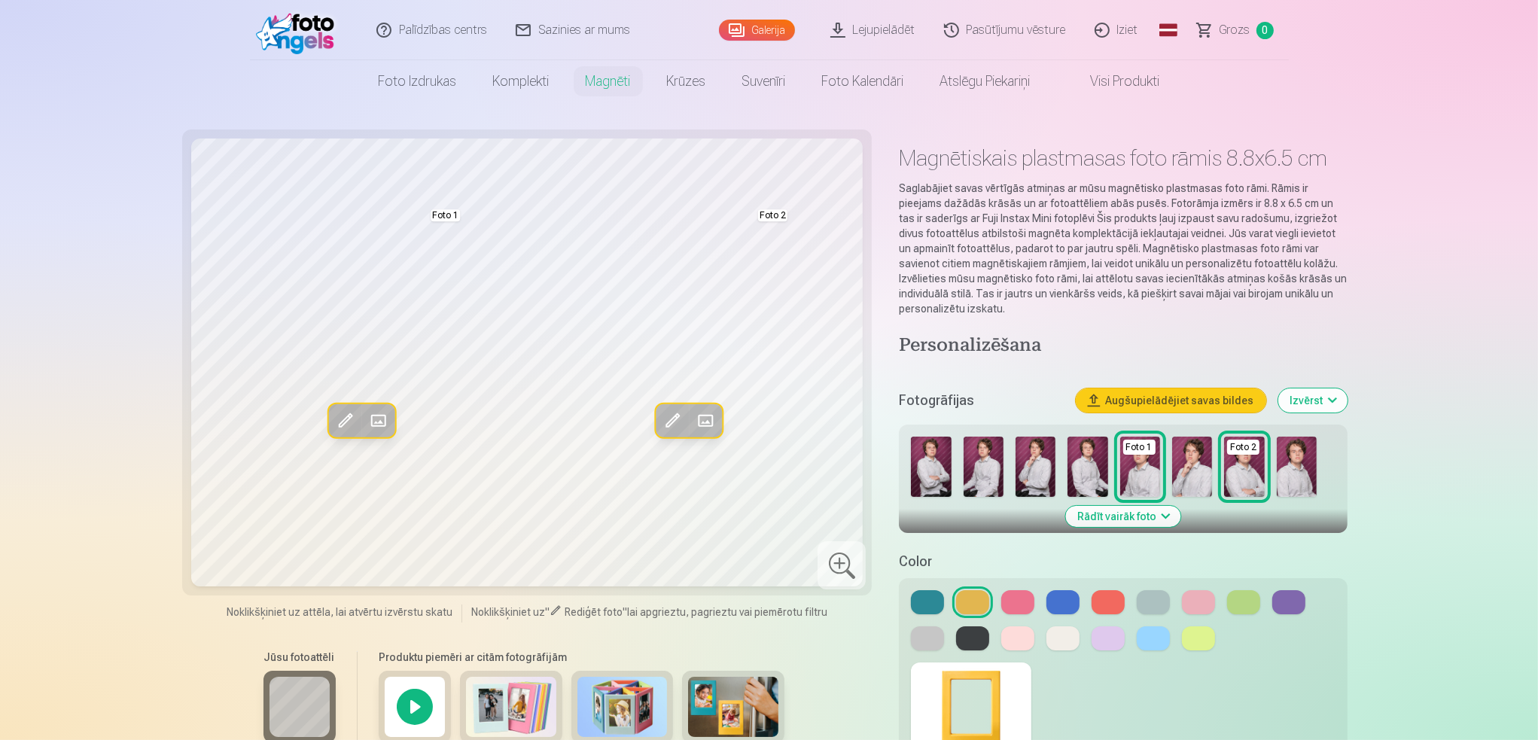
click at [933, 458] on img at bounding box center [931, 467] width 40 height 60
click at [1143, 459] on img at bounding box center [1140, 467] width 40 height 60
click at [1036, 481] on img at bounding box center [1035, 467] width 40 height 60
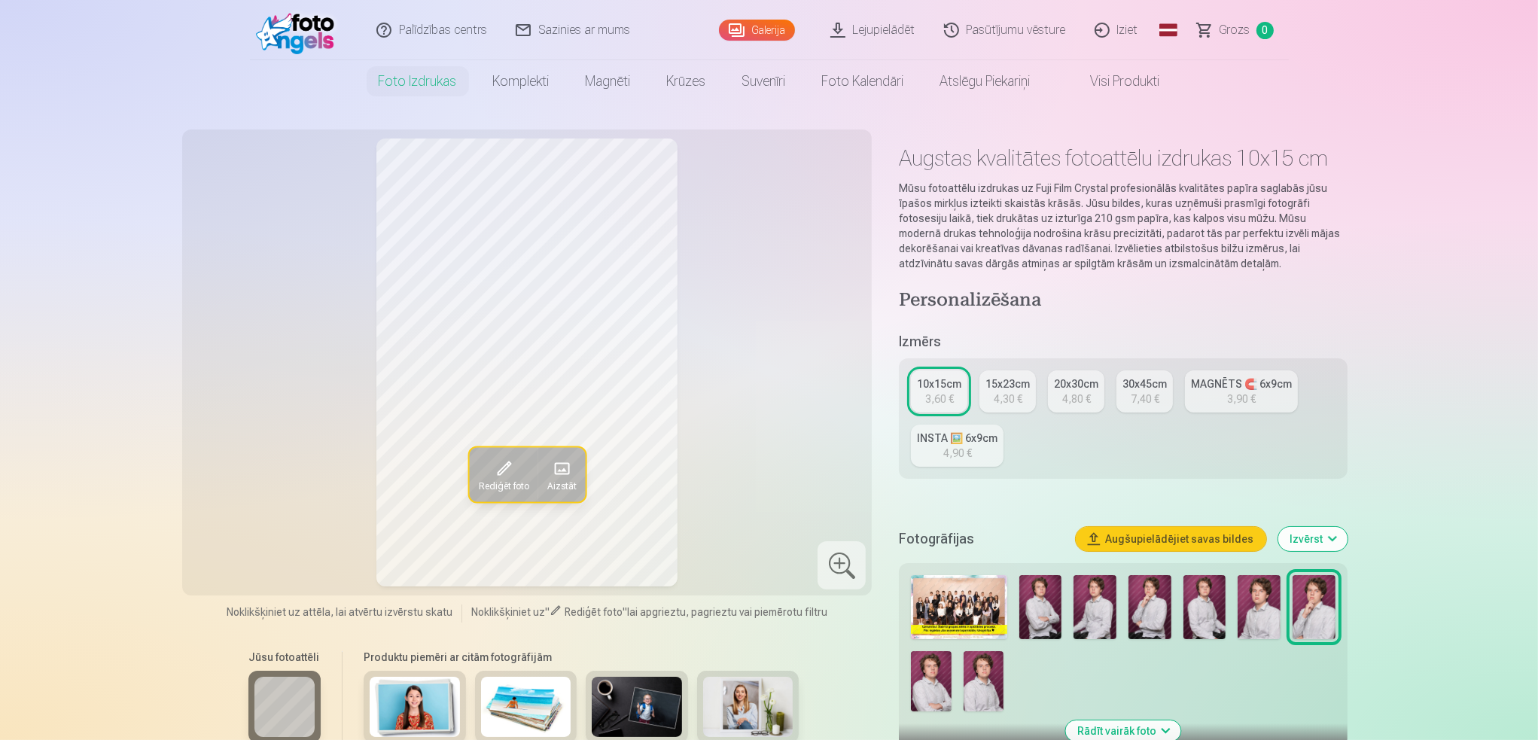
click at [1099, 605] on img at bounding box center [1094, 607] width 43 height 64
click at [492, 472] on span at bounding box center [503, 468] width 24 height 24
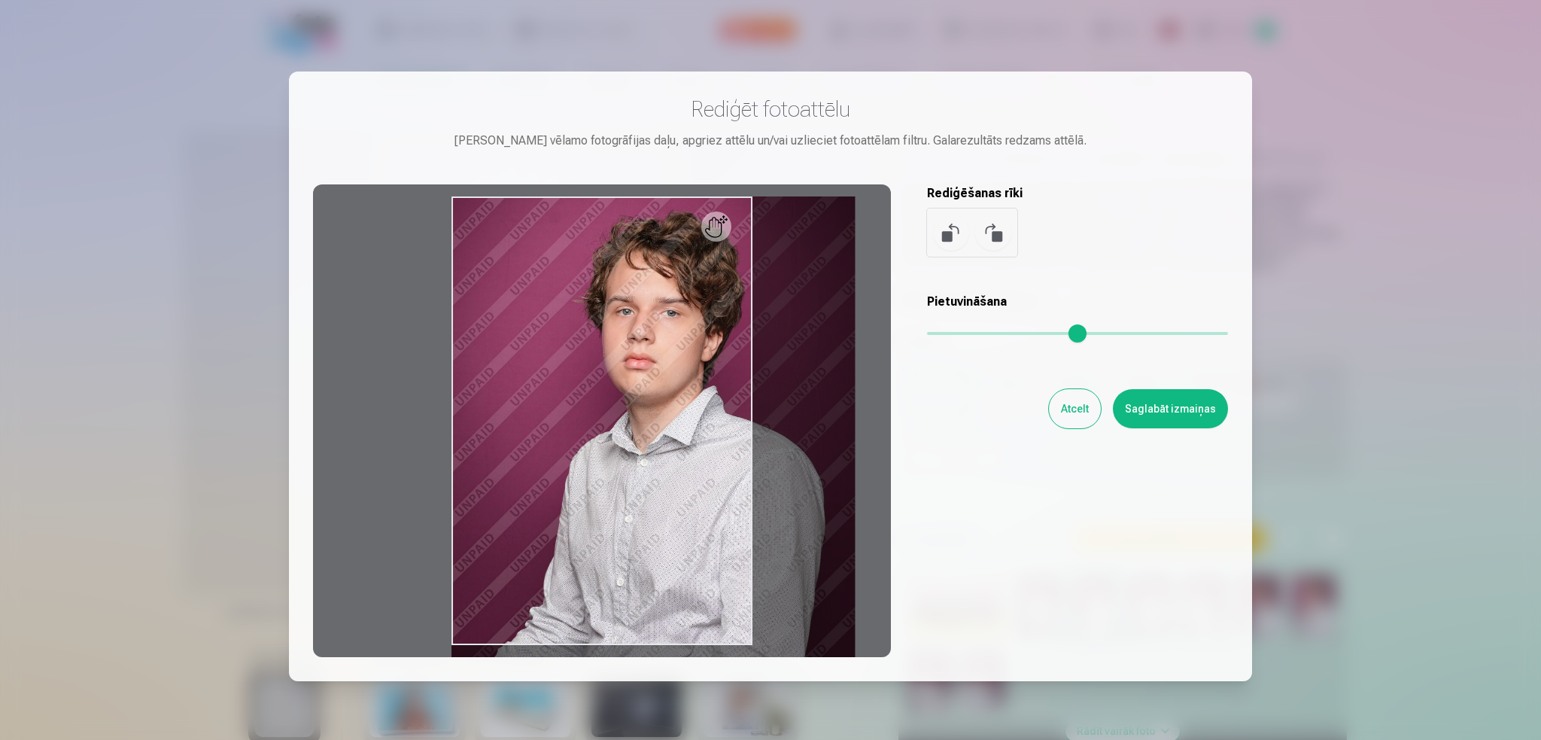
drag, startPoint x: 936, startPoint y: 333, endPoint x: 1017, endPoint y: 345, distance: 82.1
click at [1017, 335] on input "range" at bounding box center [1077, 333] width 301 height 3
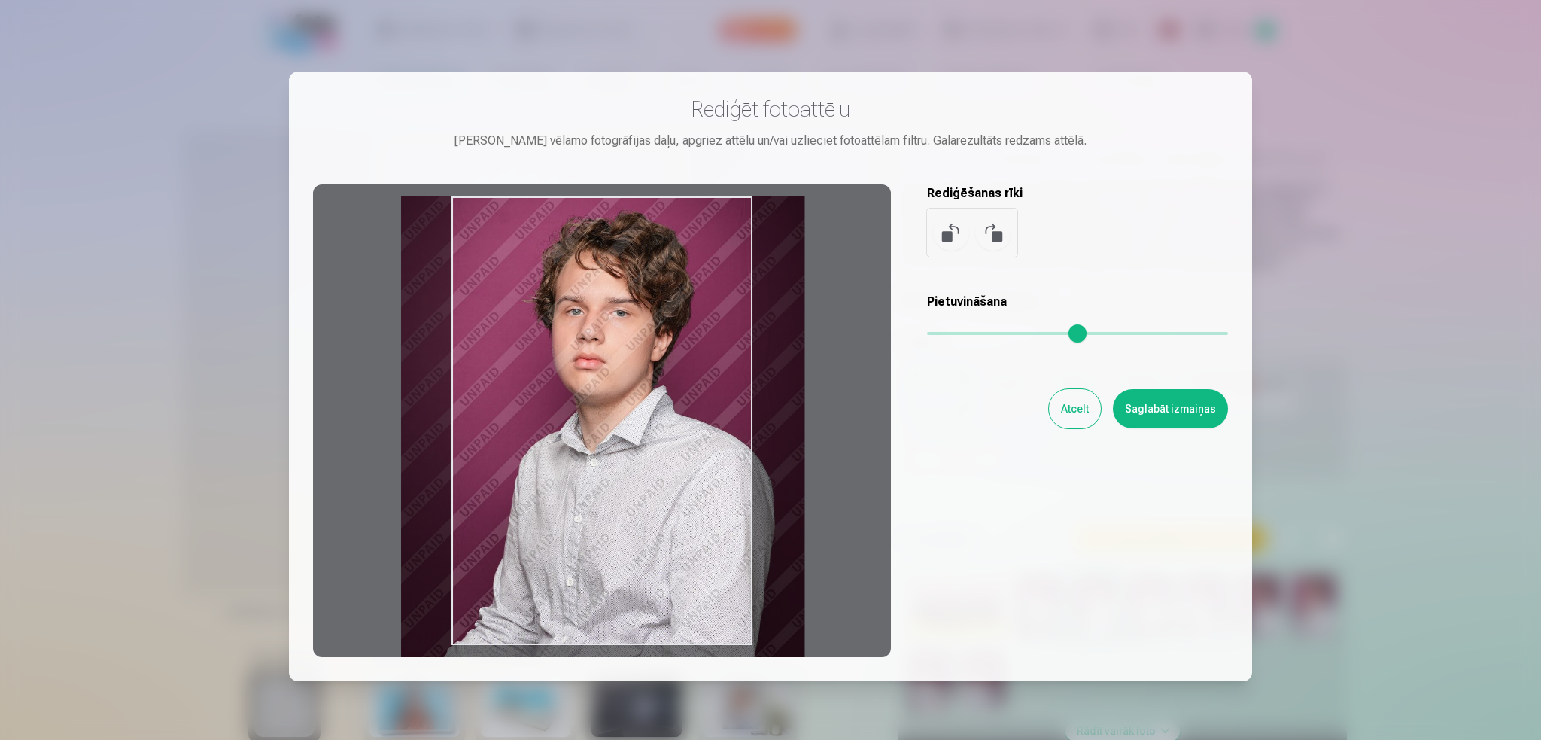
type input "****"
drag, startPoint x: 714, startPoint y: 394, endPoint x: 662, endPoint y: 422, distance: 58.3
click at [662, 422] on div at bounding box center [602, 420] width 578 height 473
click at [1082, 404] on button "Atcelt" at bounding box center [1075, 408] width 52 height 39
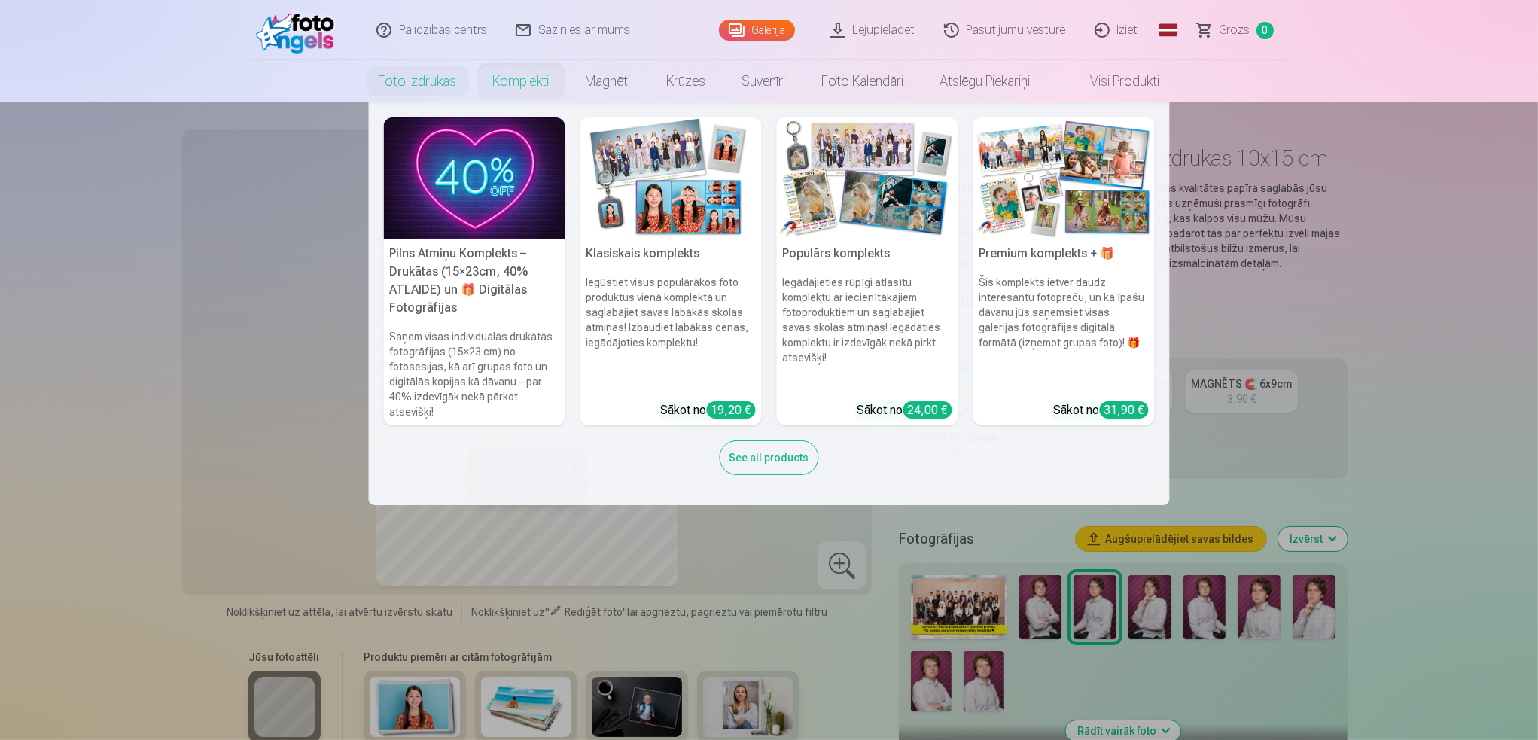
click at [538, 80] on link "Komplekti" at bounding box center [521, 81] width 93 height 42
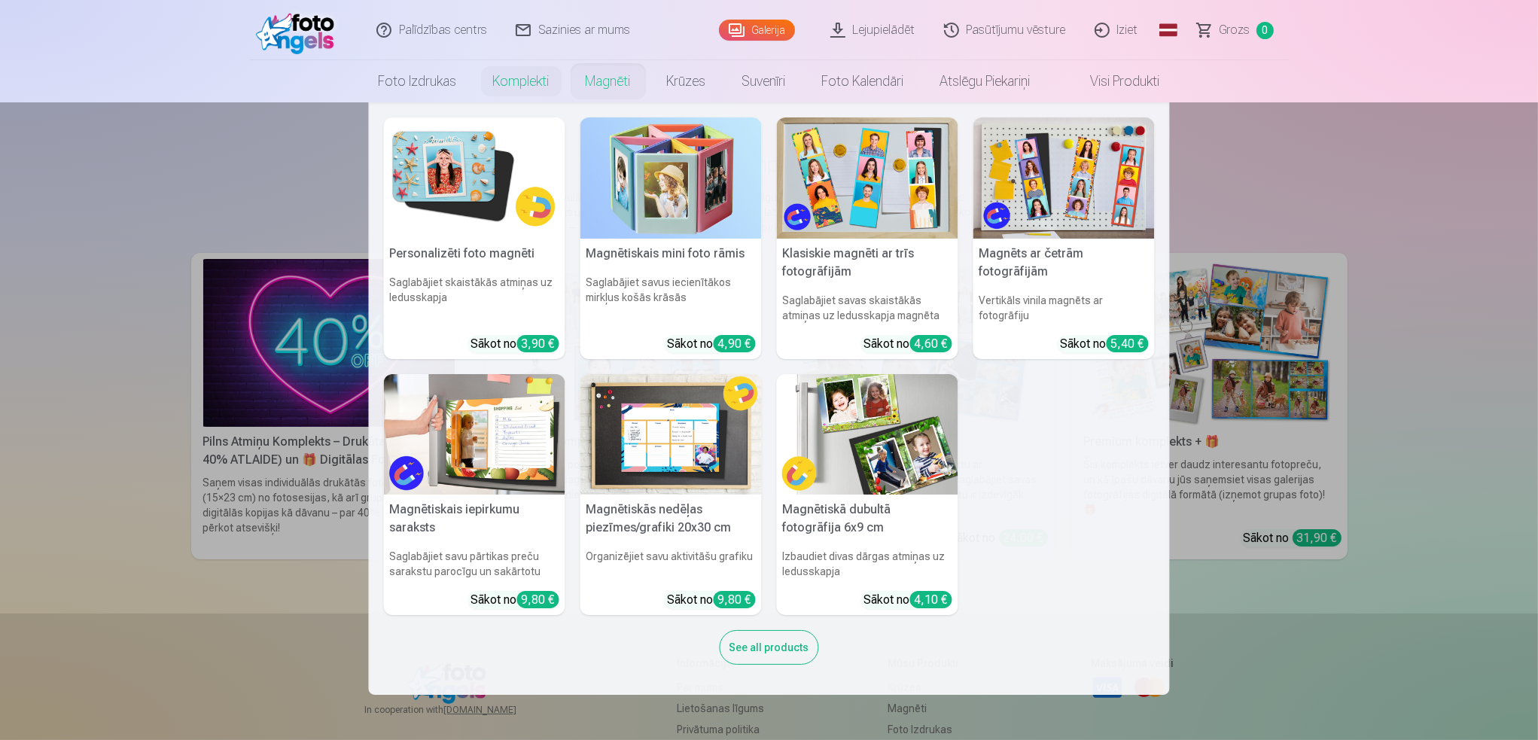
click at [607, 84] on link "Magnēti" at bounding box center [607, 81] width 81 height 42
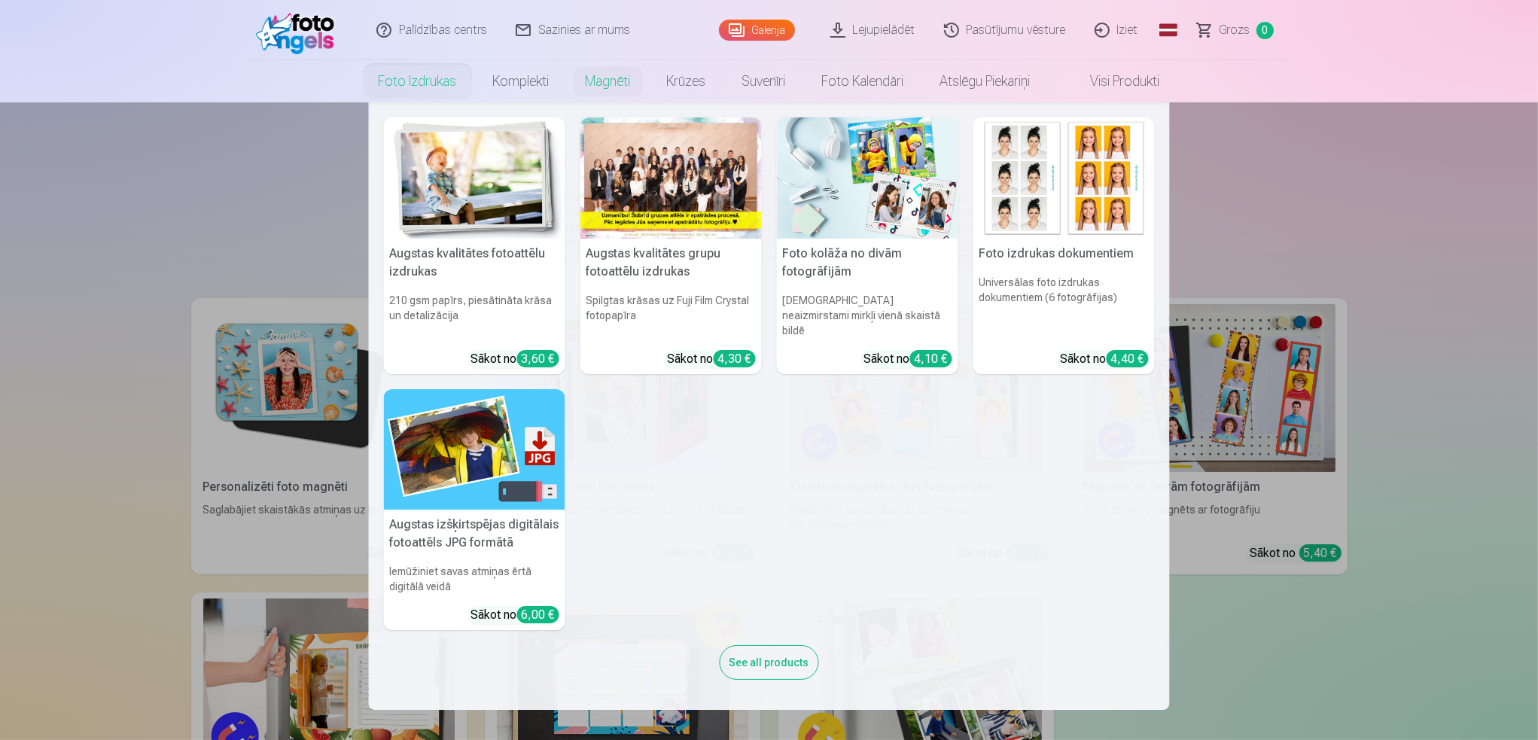
click at [446, 75] on link "Foto izdrukas" at bounding box center [418, 81] width 114 height 42
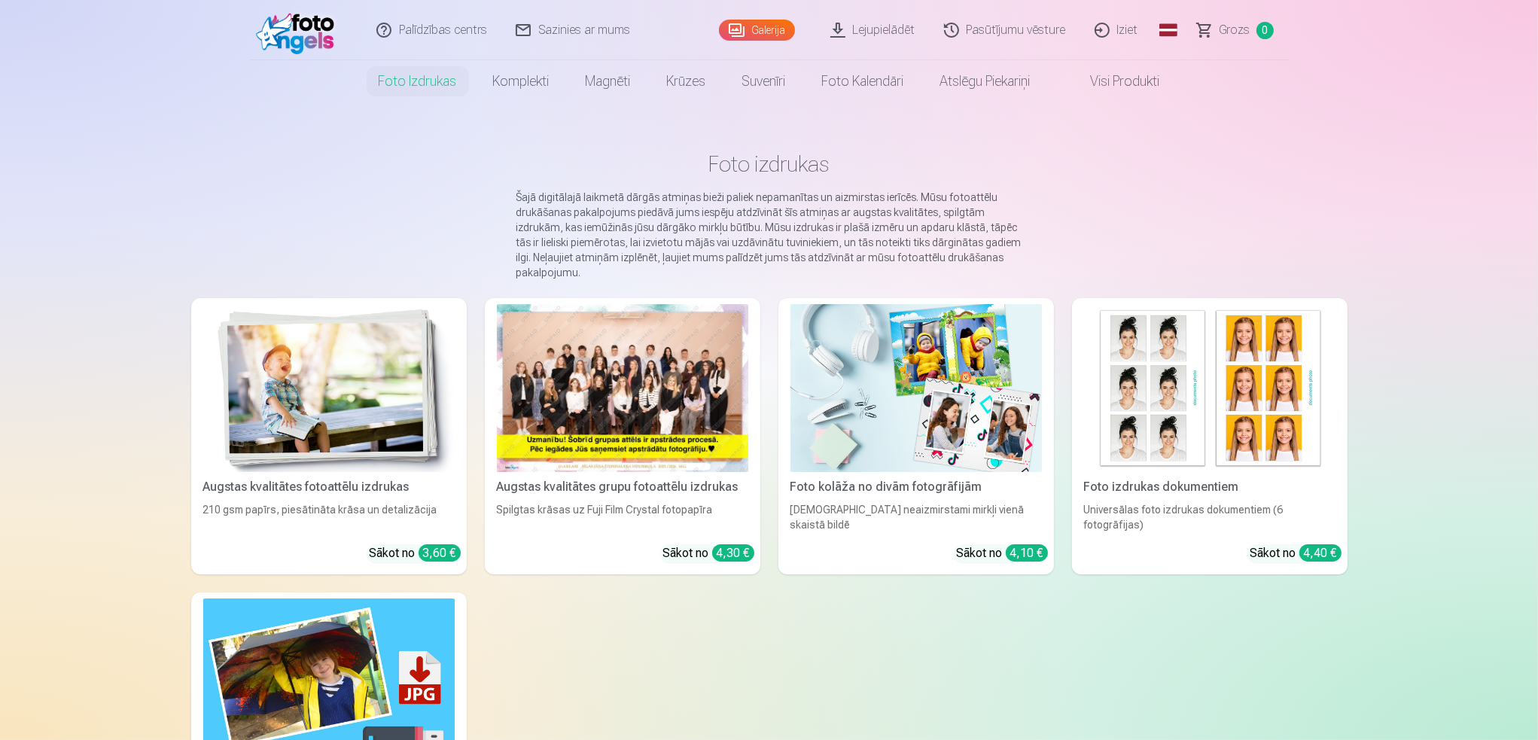
click at [665, 379] on div at bounding box center [622, 388] width 251 height 168
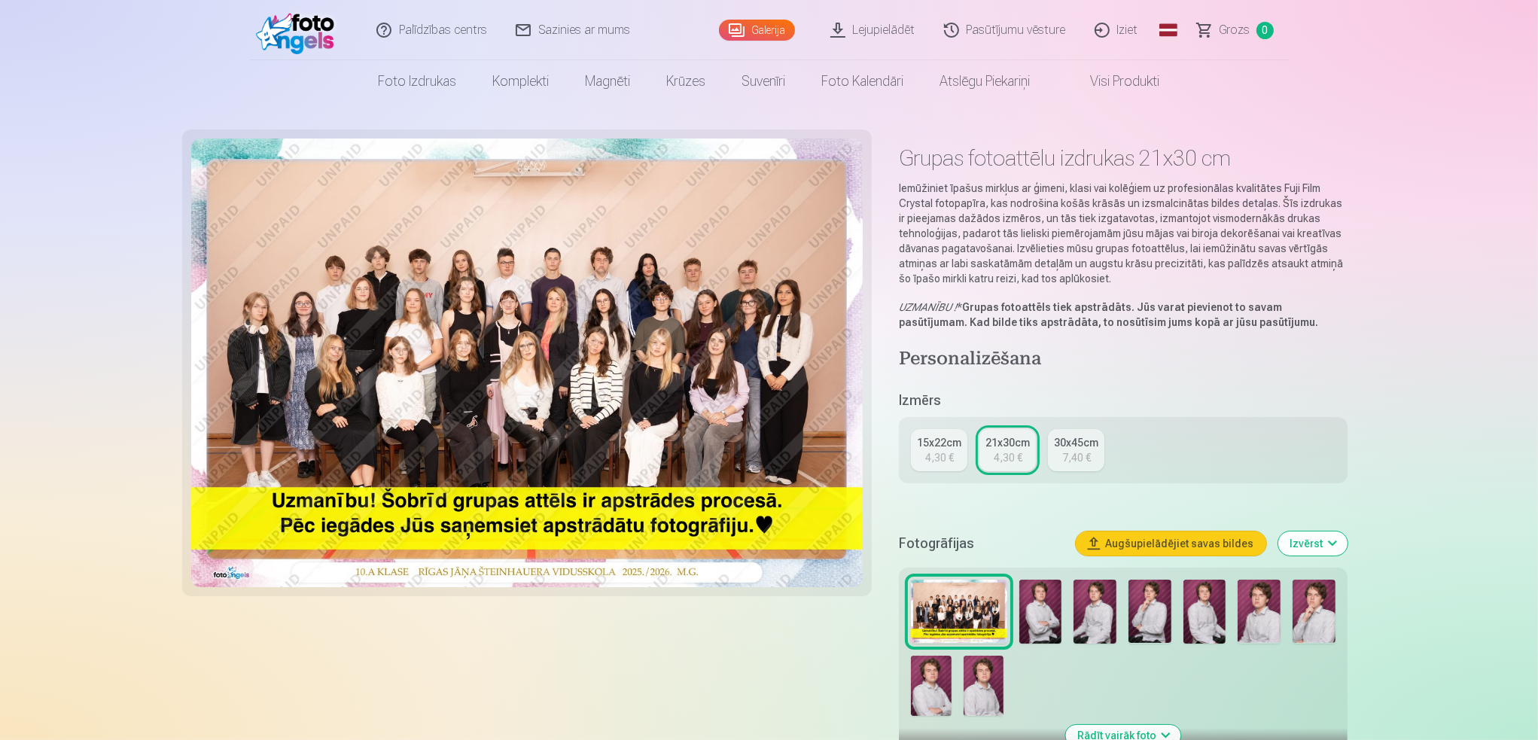
click at [1011, 433] on link "21x30cm 4,30 €" at bounding box center [1007, 450] width 56 height 42
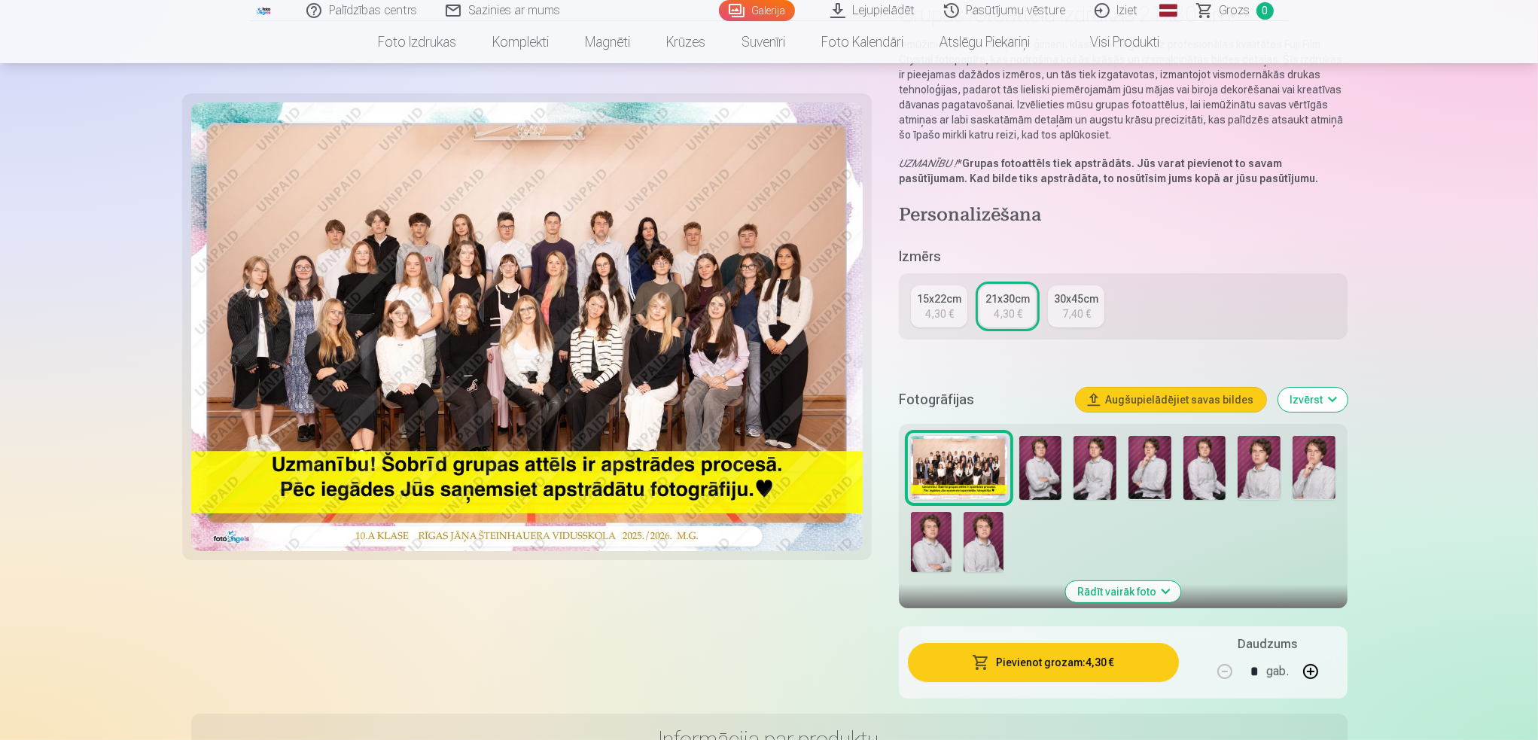
scroll to position [151, 0]
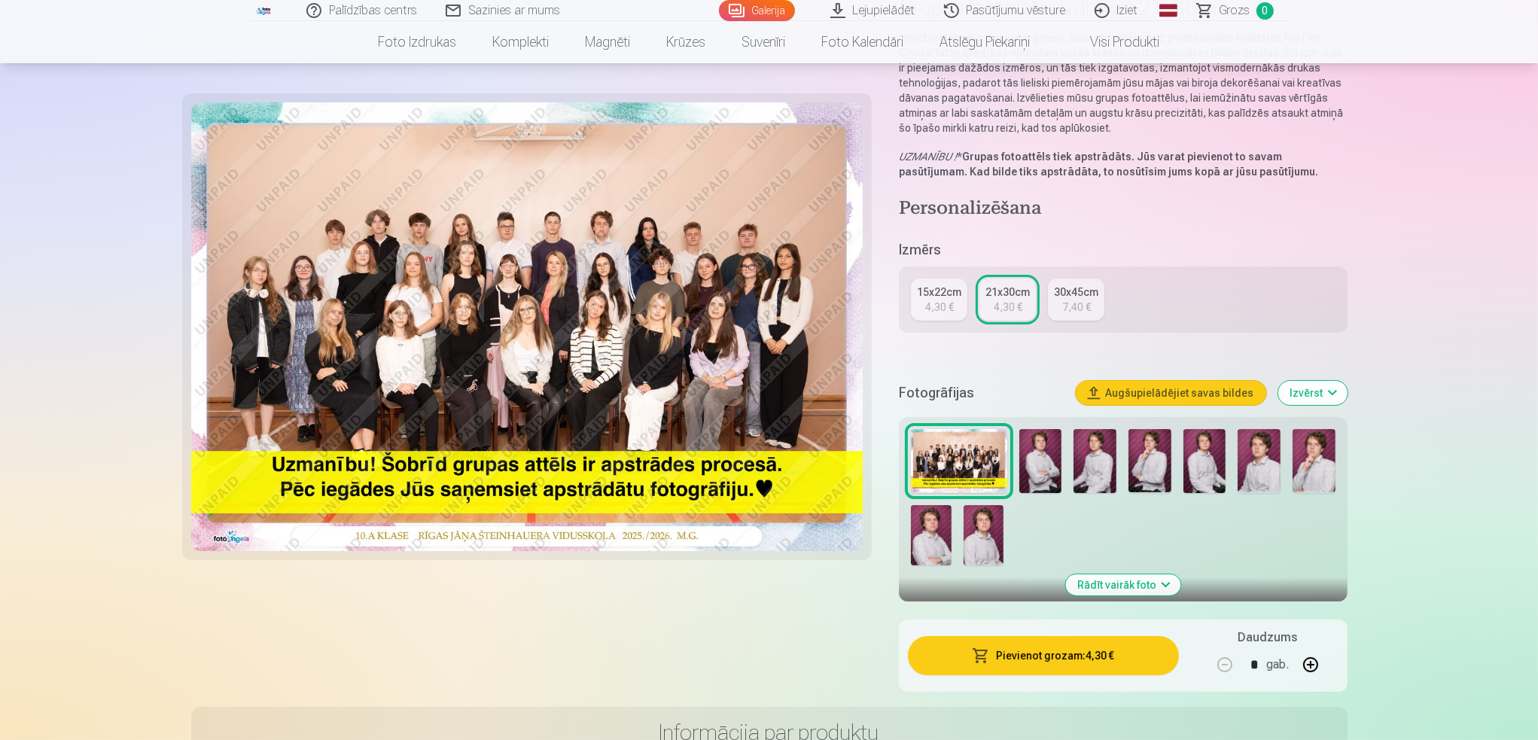
click at [1069, 662] on button "Pievienot grozam : 4,30 €" at bounding box center [1043, 655] width 270 height 39
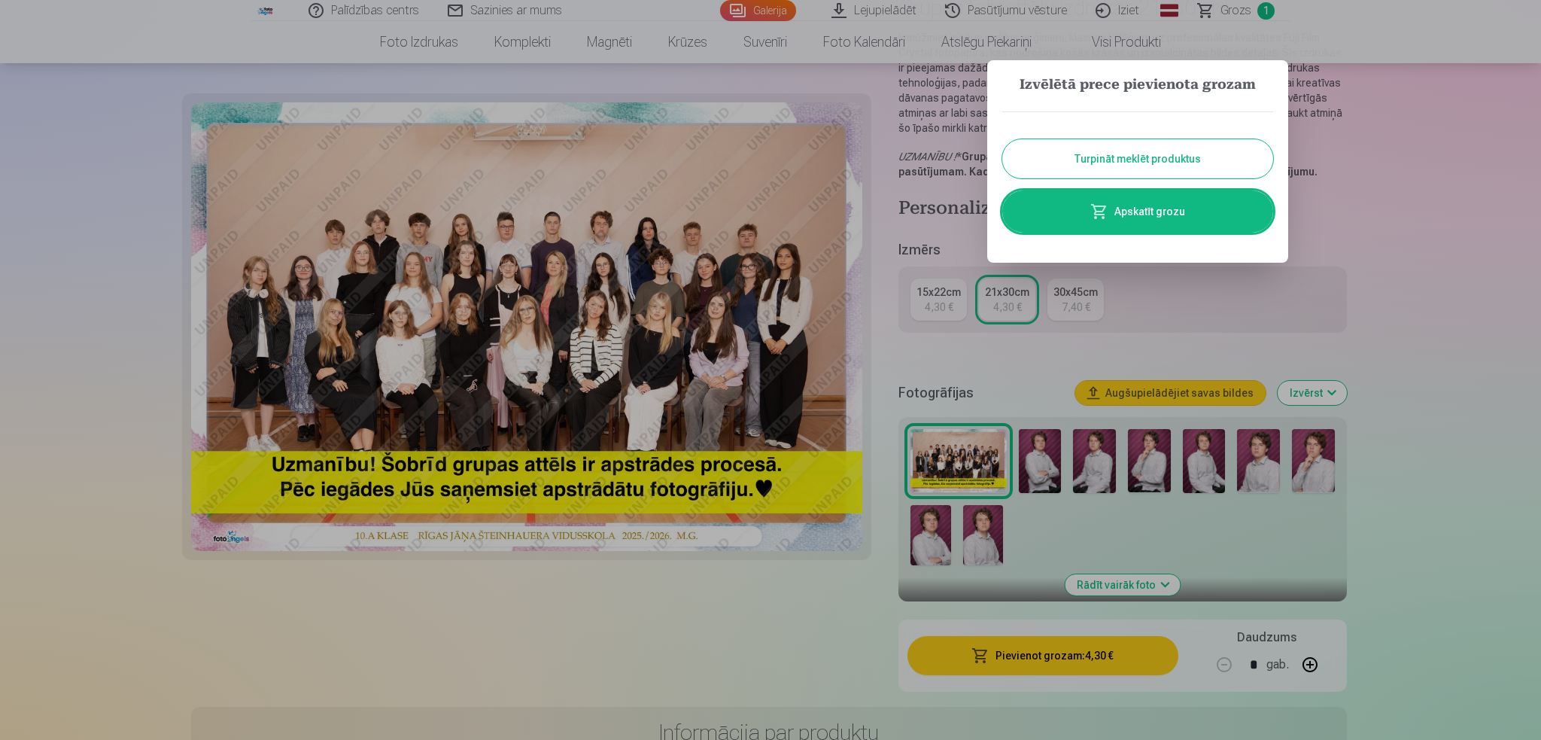
click at [1155, 153] on button "Turpināt meklēt produktus" at bounding box center [1138, 158] width 271 height 39
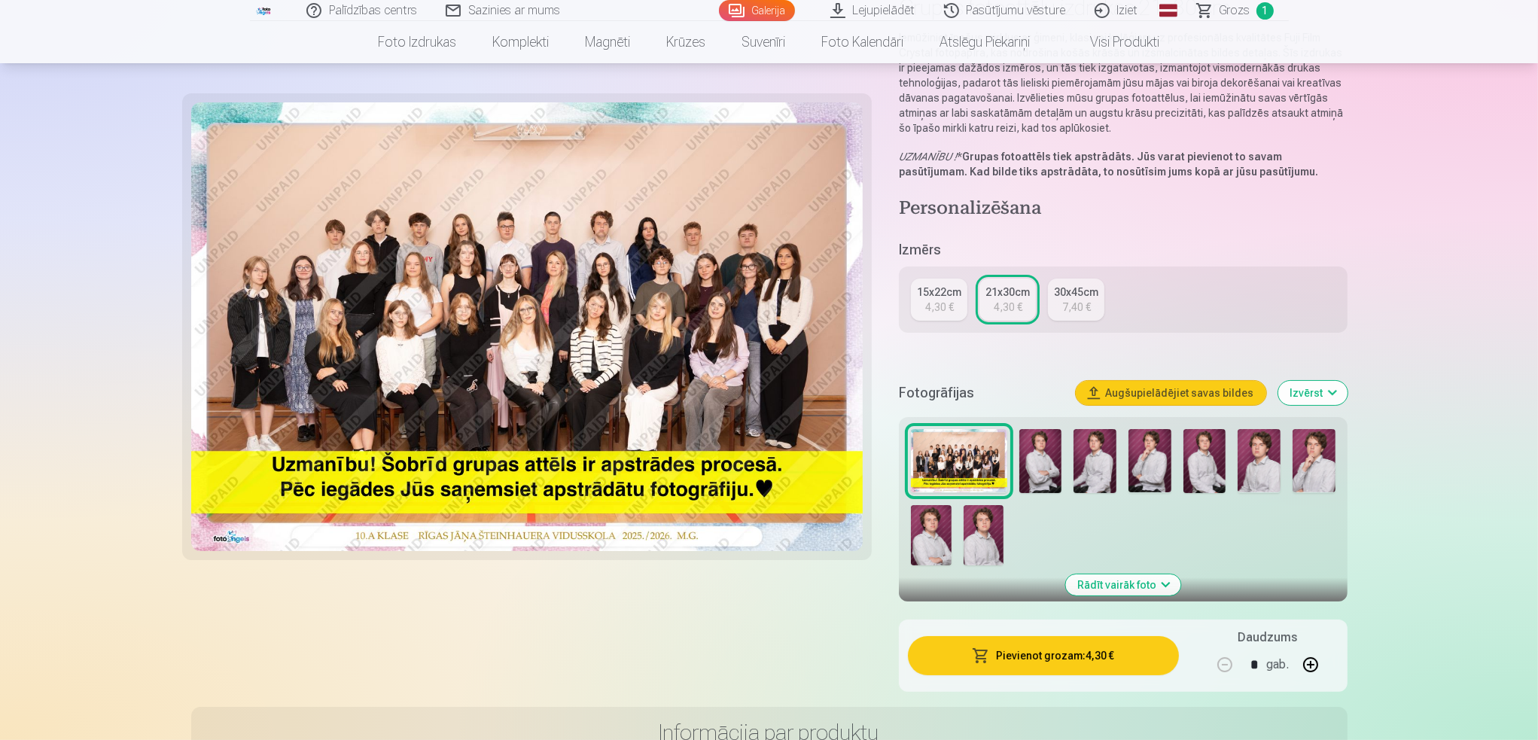
click at [1159, 452] on img at bounding box center [1149, 461] width 43 height 64
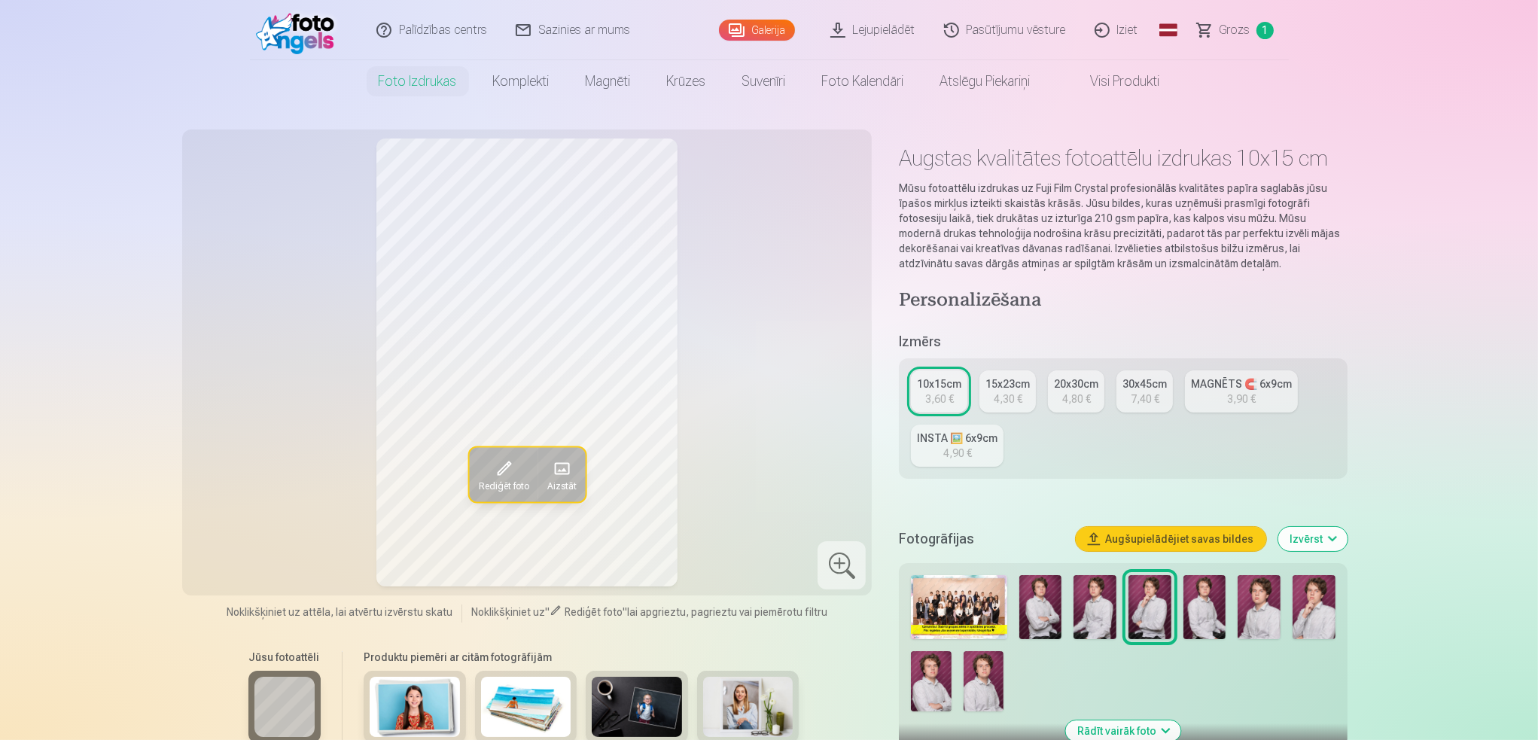
click at [1268, 605] on img at bounding box center [1258, 607] width 43 height 64
click at [978, 698] on img at bounding box center [983, 681] width 40 height 60
click at [936, 698] on img at bounding box center [931, 681] width 40 height 60
click at [978, 701] on img at bounding box center [983, 681] width 40 height 60
click at [1251, 617] on img at bounding box center [1258, 607] width 43 height 64
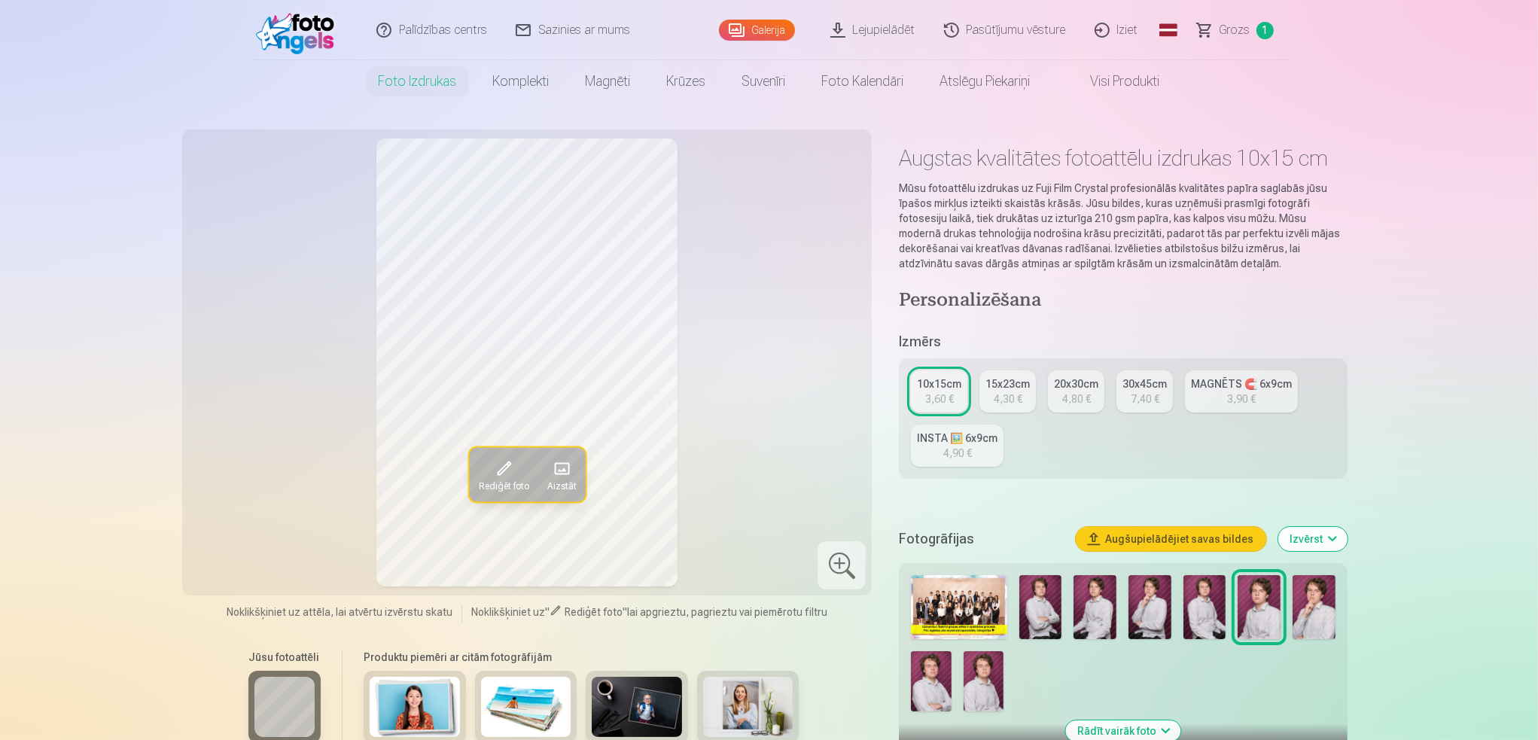
click at [1319, 621] on img at bounding box center [1313, 607] width 43 height 64
click at [1267, 619] on img at bounding box center [1258, 607] width 43 height 64
click at [1017, 394] on div "4,30 €" at bounding box center [1007, 398] width 29 height 15
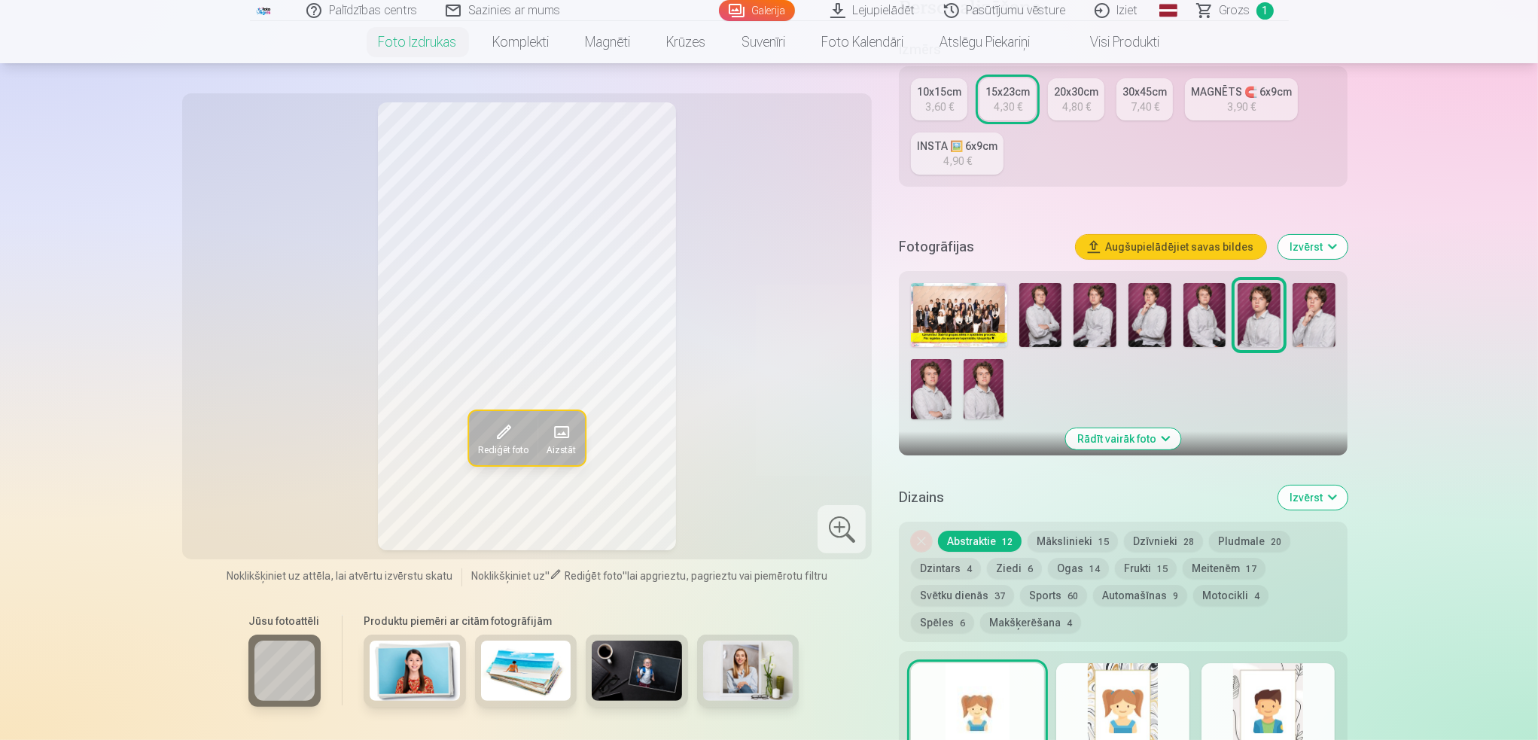
scroll to position [301, 0]
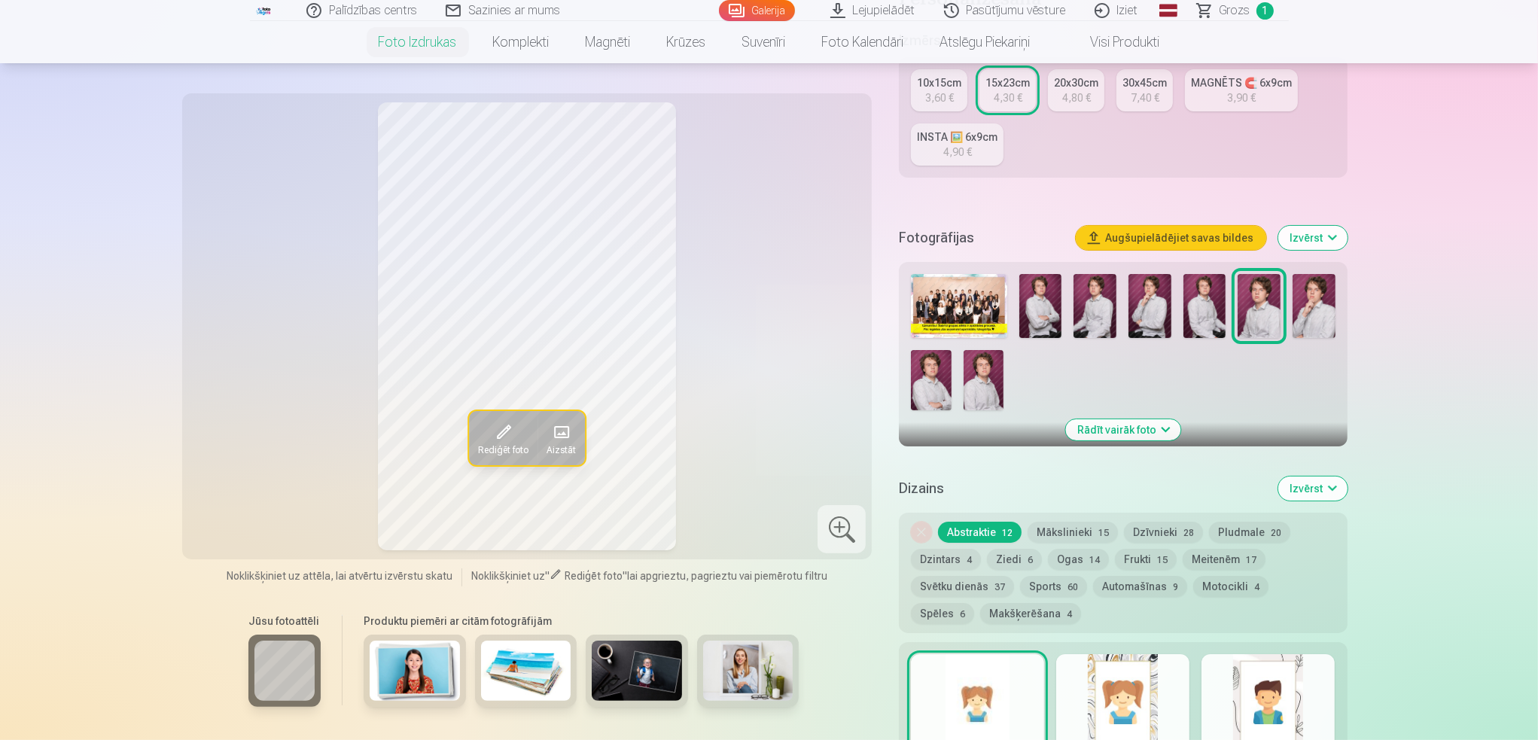
click at [1077, 528] on button "Mākslinieki 15" at bounding box center [1072, 532] width 90 height 21
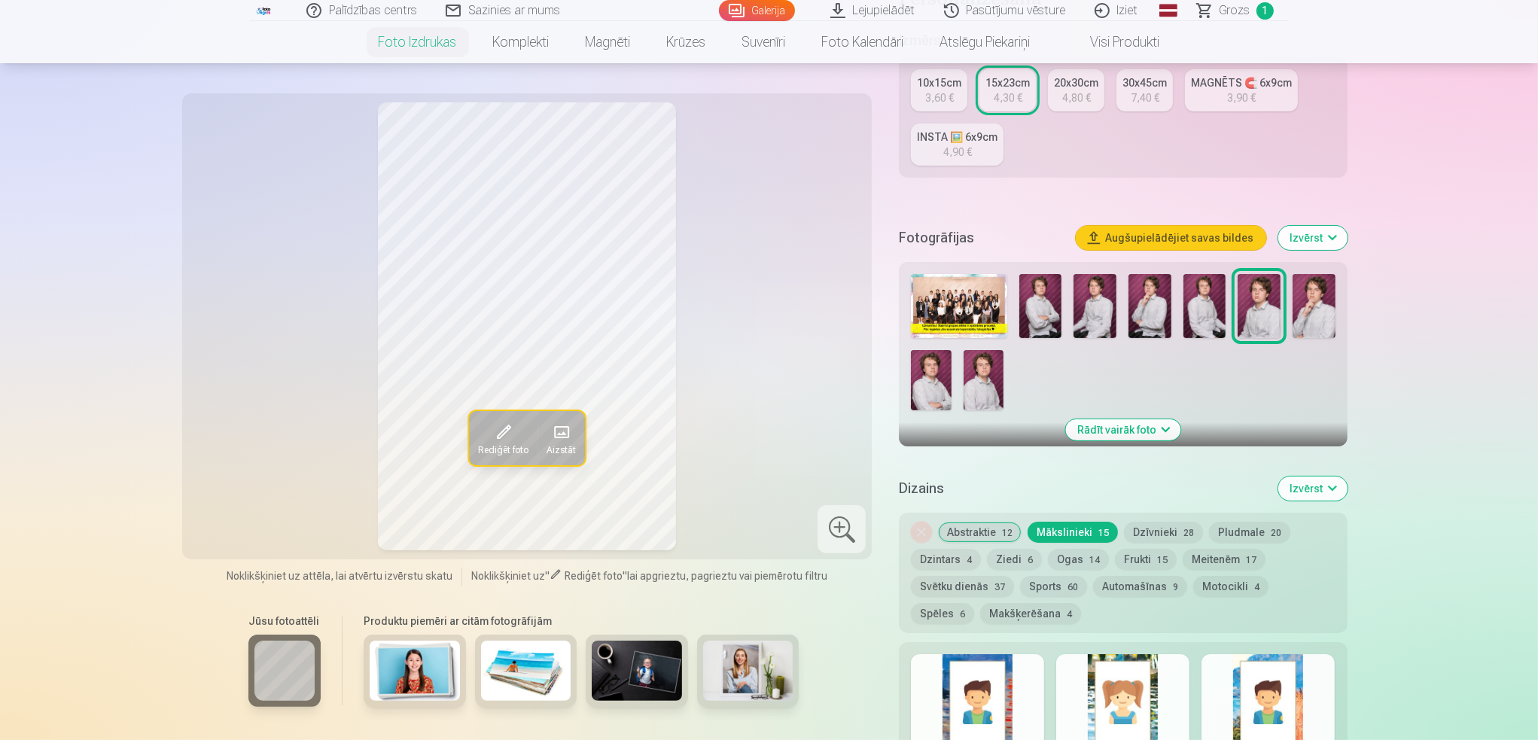
click at [989, 530] on button "Abstraktie 12" at bounding box center [980, 532] width 84 height 21
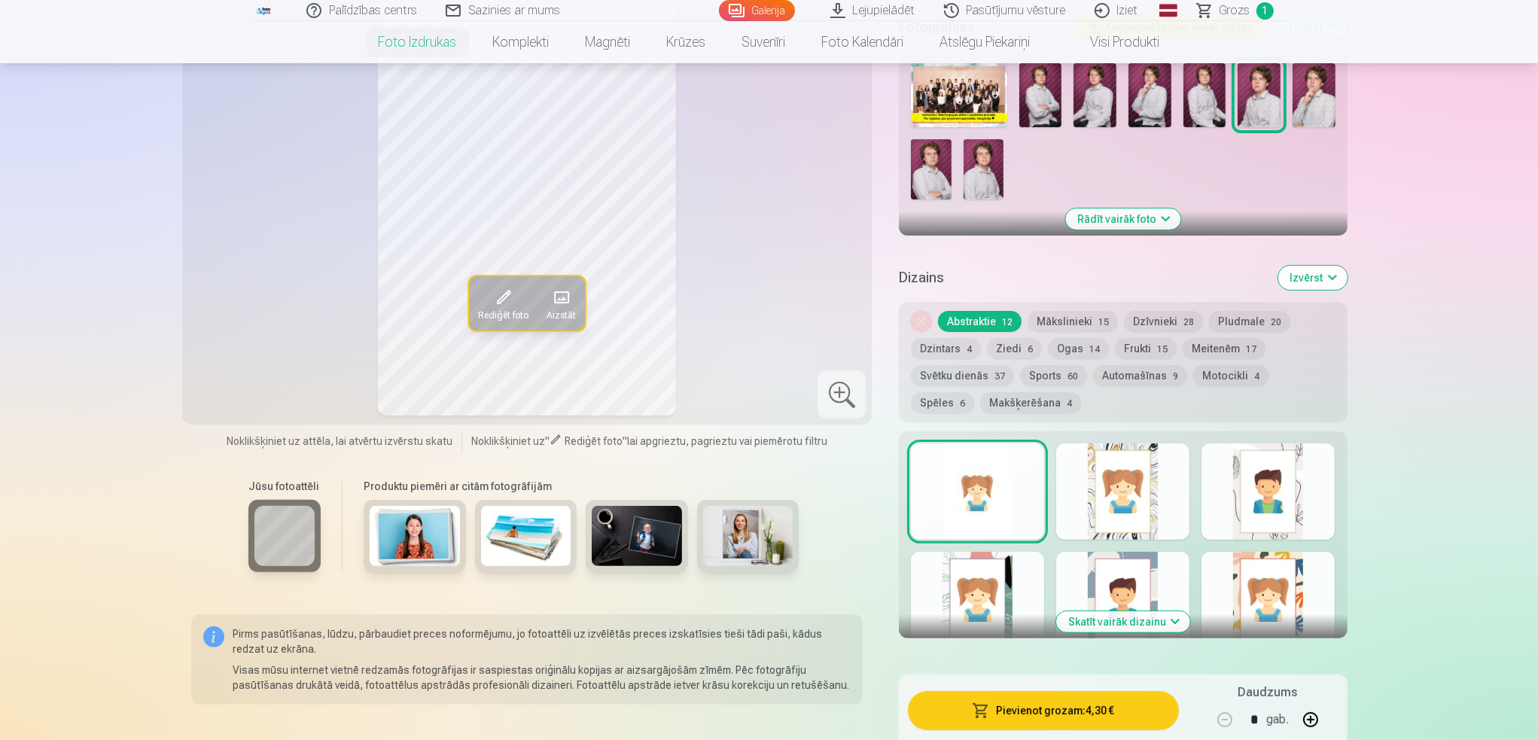
scroll to position [527, 0]
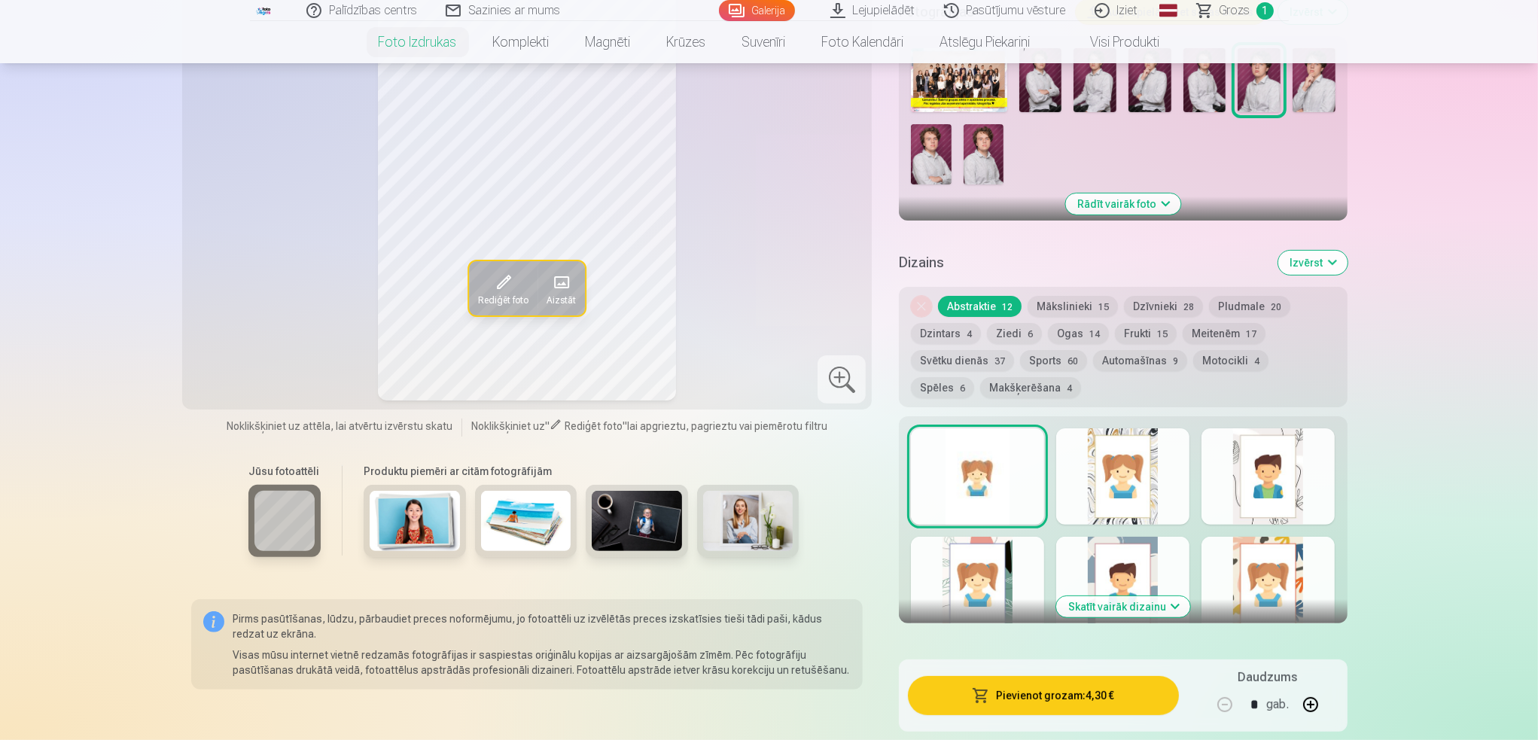
click at [1051, 358] on button "Sports 60" at bounding box center [1053, 360] width 67 height 21
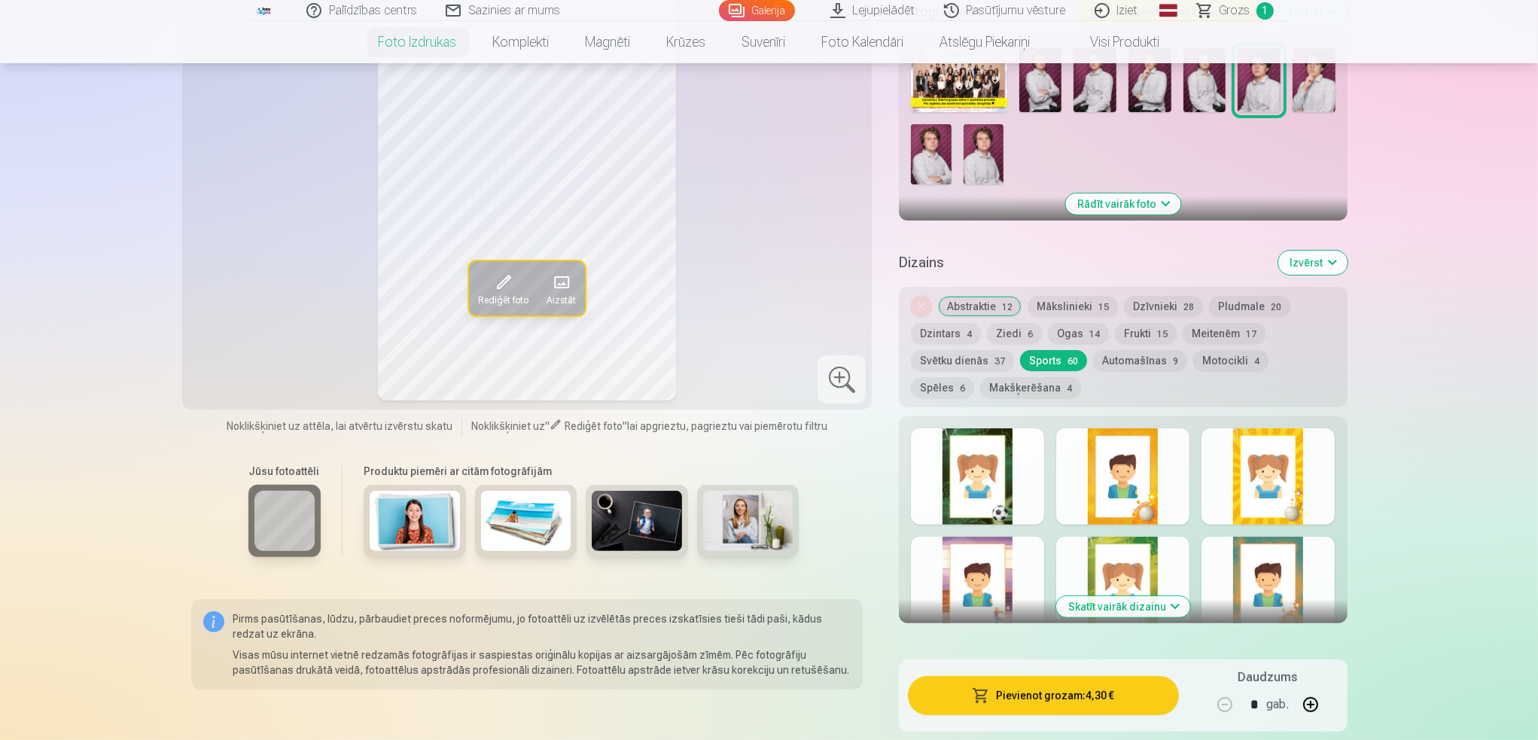
click at [973, 358] on button "Svētku dienās 37" at bounding box center [962, 360] width 103 height 21
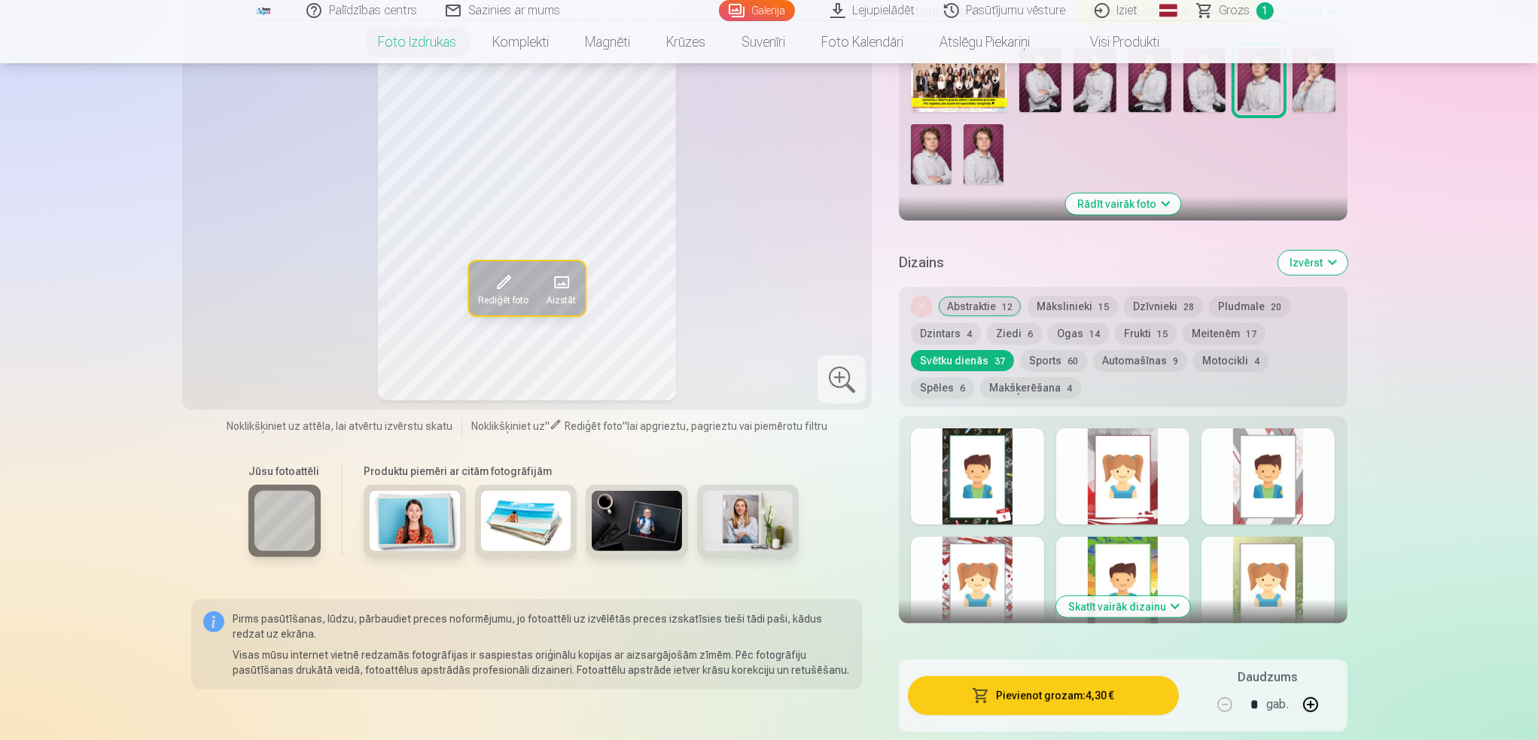
click at [1219, 360] on button "Motocikli 4" at bounding box center [1230, 360] width 75 height 21
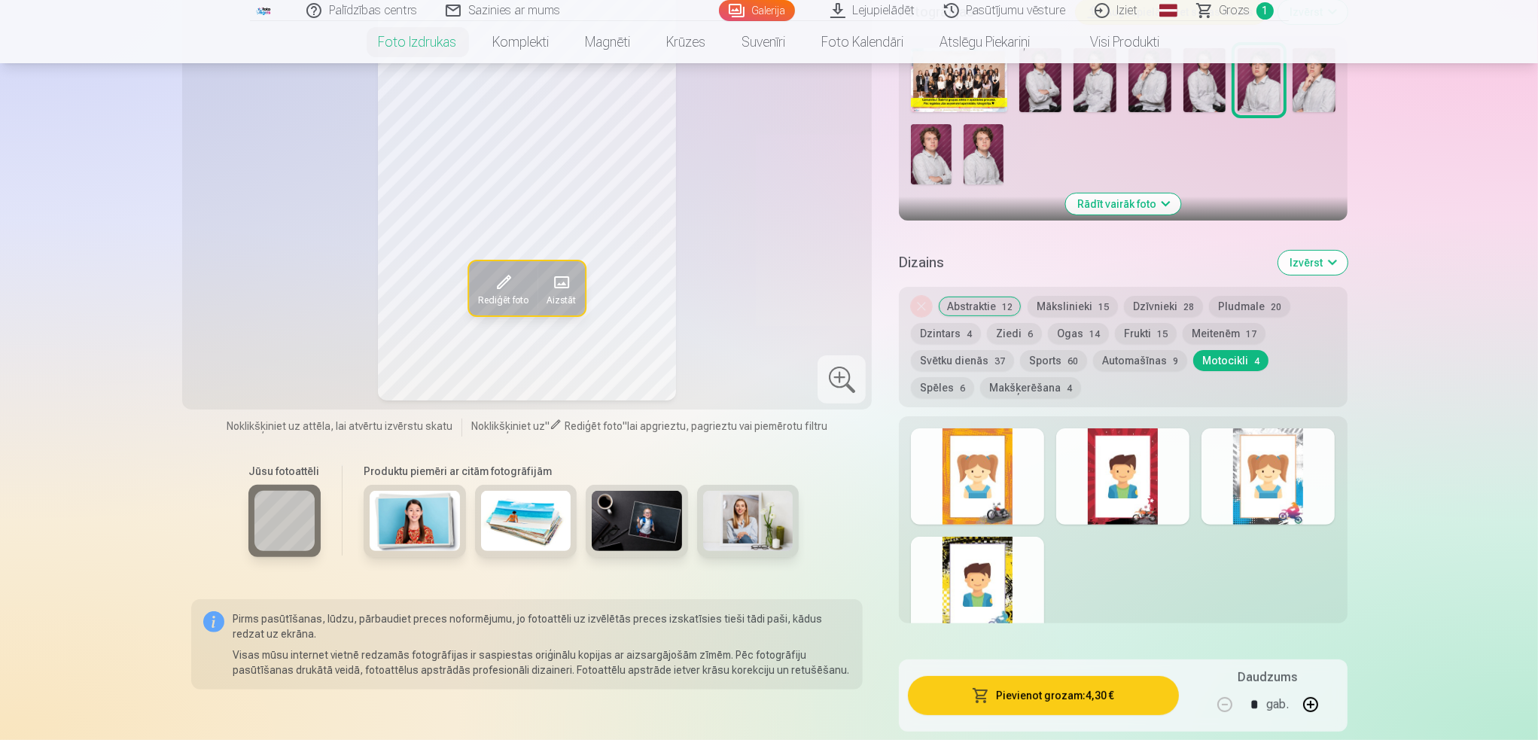
click at [974, 377] on button "Spēles 6" at bounding box center [942, 387] width 63 height 21
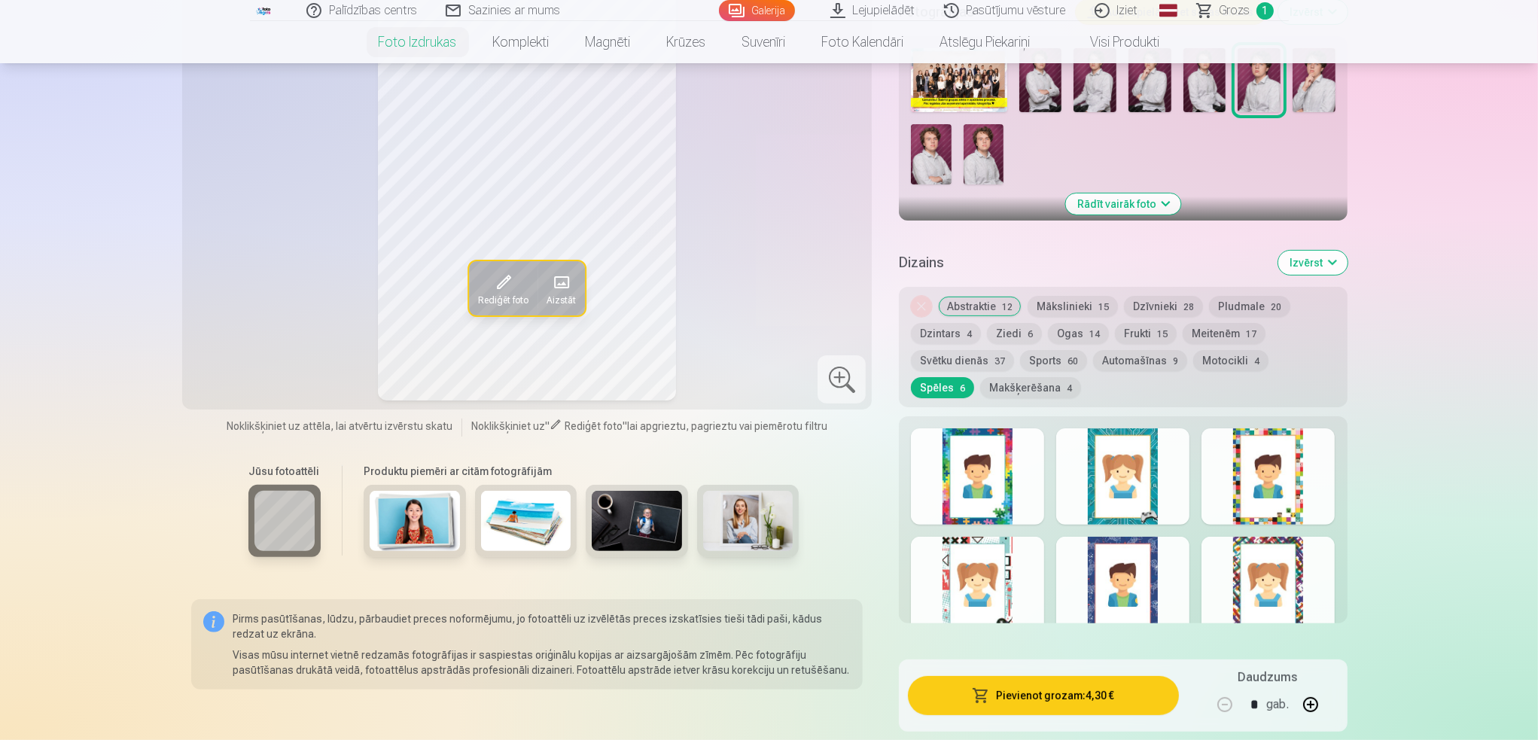
click at [998, 309] on button "Abstraktie 12" at bounding box center [980, 306] width 84 height 21
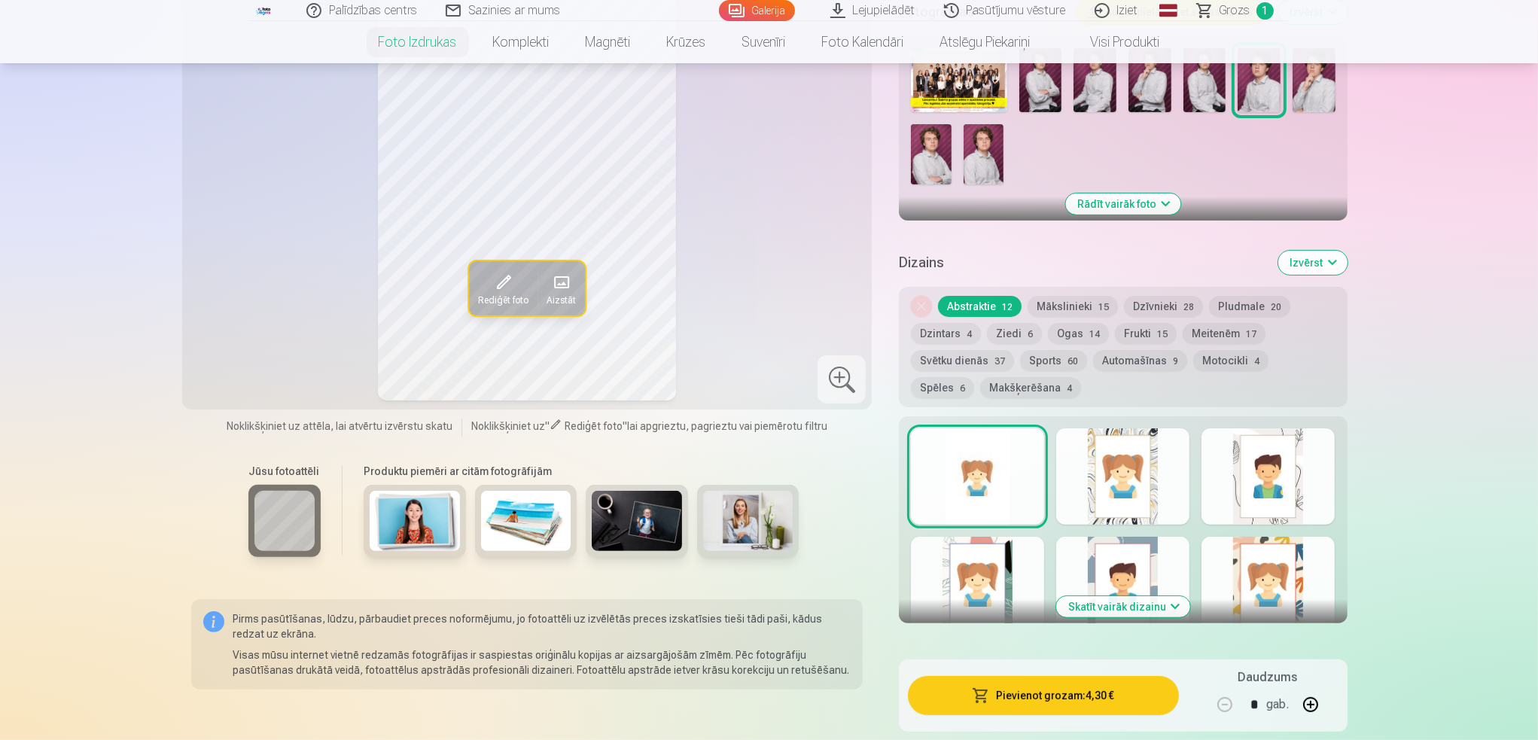
click at [1079, 309] on button "Mākslinieki 15" at bounding box center [1072, 306] width 90 height 21
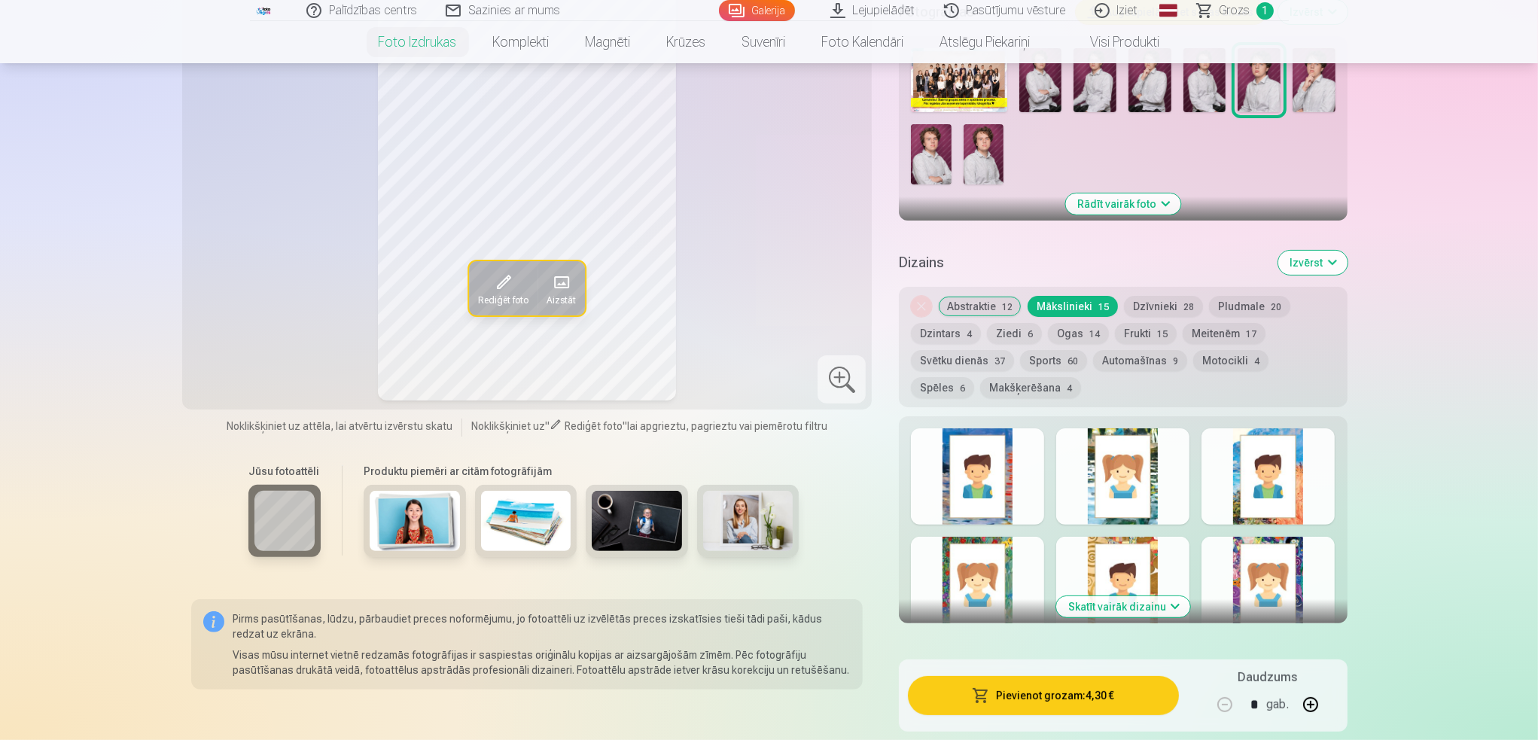
click at [1156, 306] on button "Dzīvnieki 28" at bounding box center [1163, 306] width 79 height 21
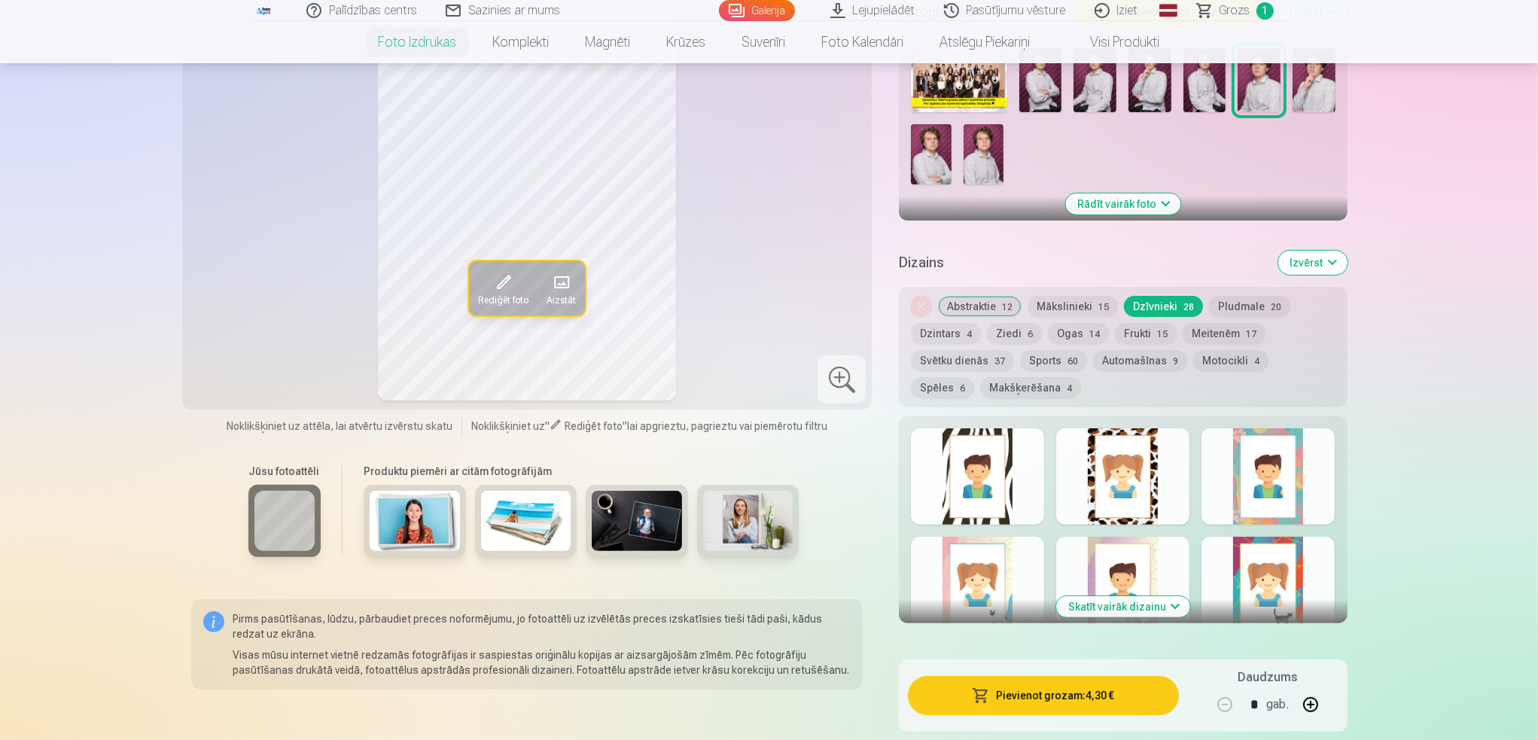
click at [1226, 309] on button "Pludmale 20" at bounding box center [1249, 306] width 81 height 21
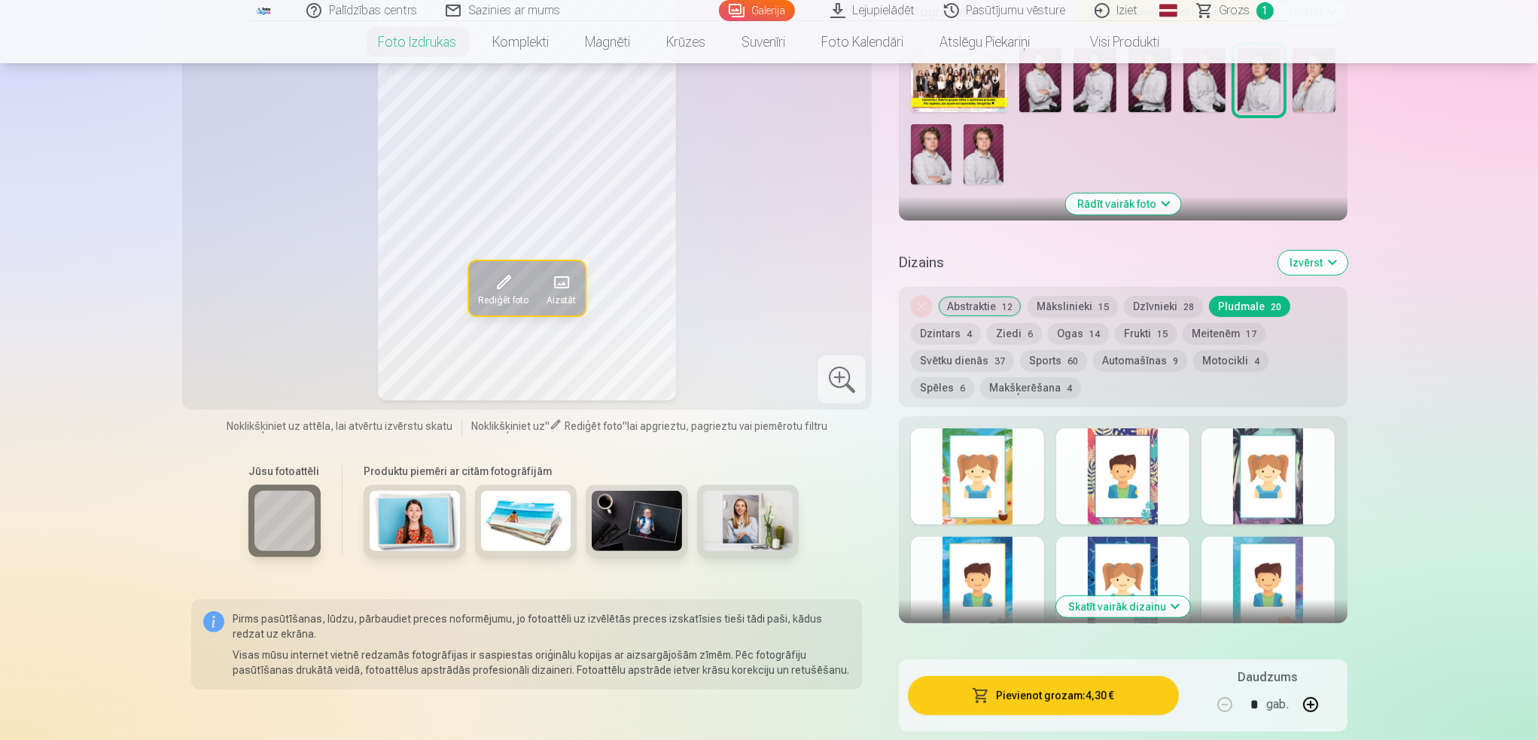
click at [963, 329] on button "Dzintars 4" at bounding box center [946, 333] width 70 height 21
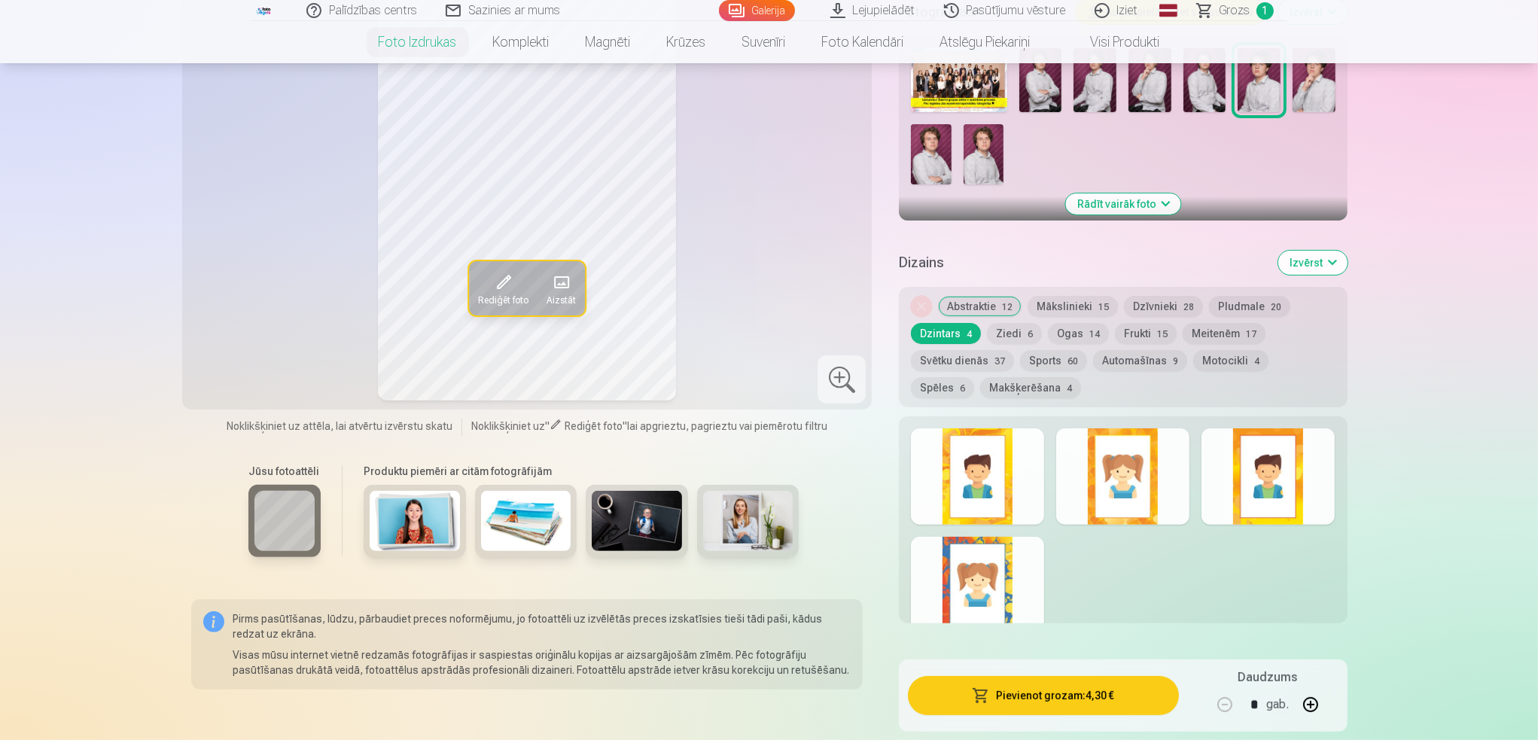
click at [1004, 324] on button "Ziedi 6" at bounding box center [1014, 333] width 55 height 21
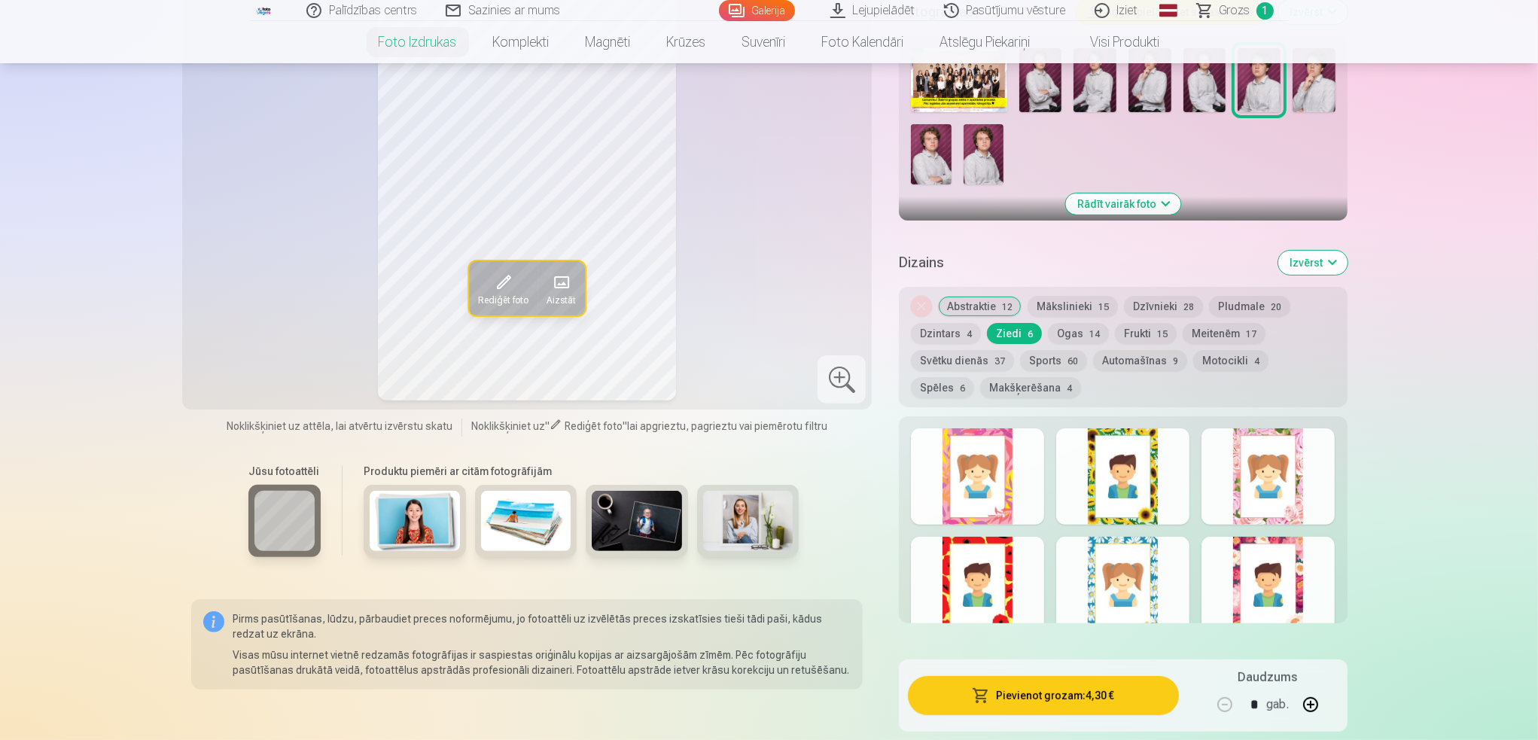
click at [1063, 329] on button "Ogas 14" at bounding box center [1078, 333] width 61 height 21
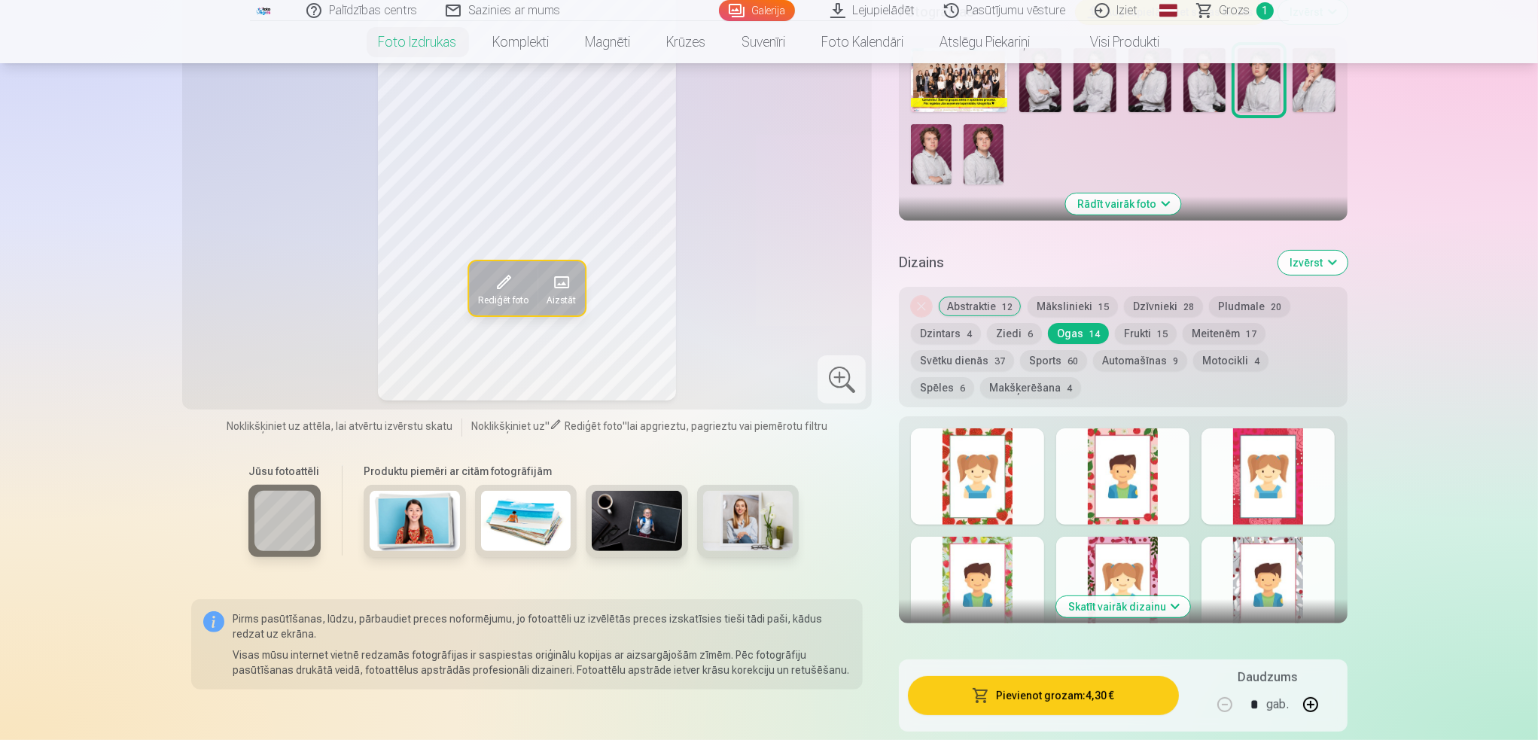
click at [1129, 333] on button "Frukti 15" at bounding box center [1146, 333] width 62 height 21
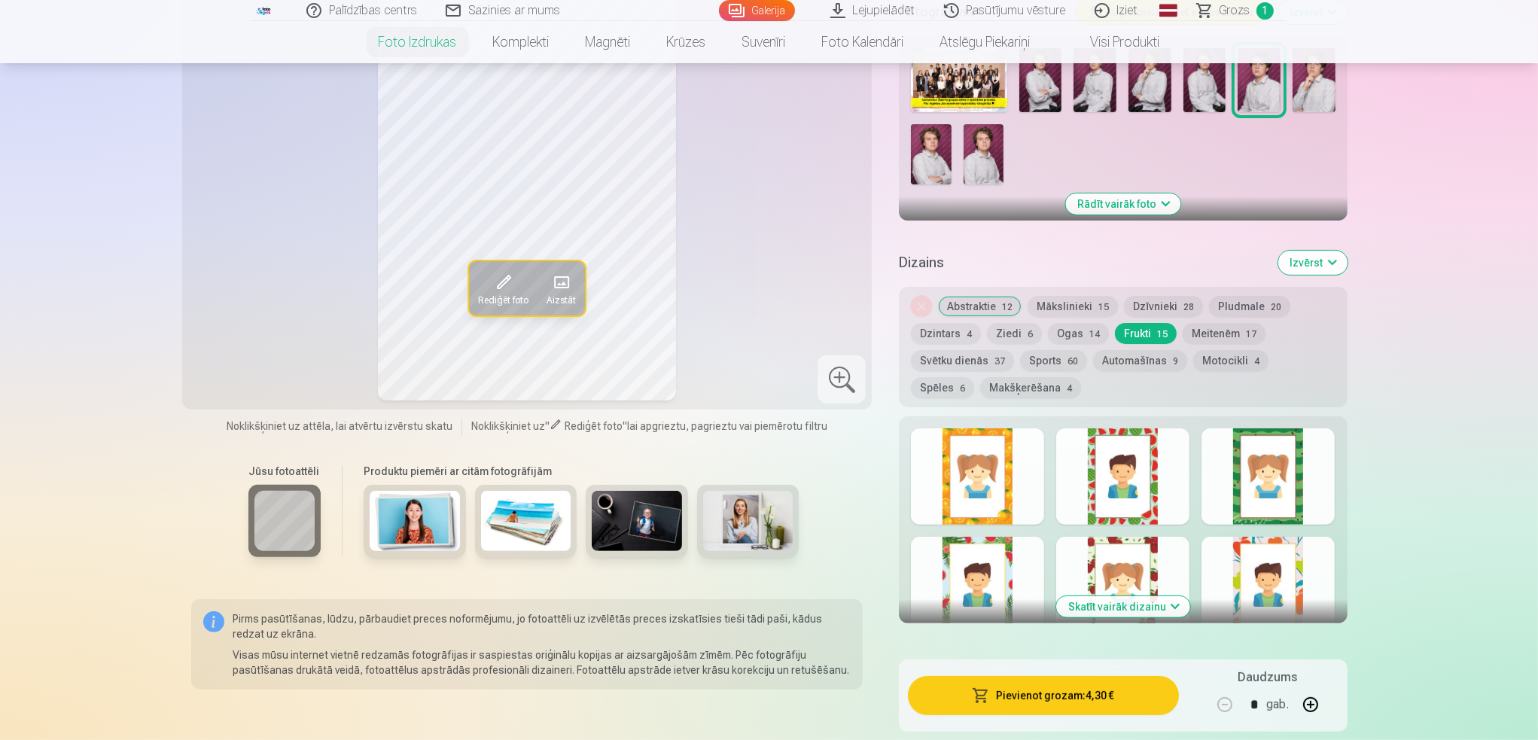
click at [1336, 264] on button "Izvērst" at bounding box center [1312, 263] width 69 height 24
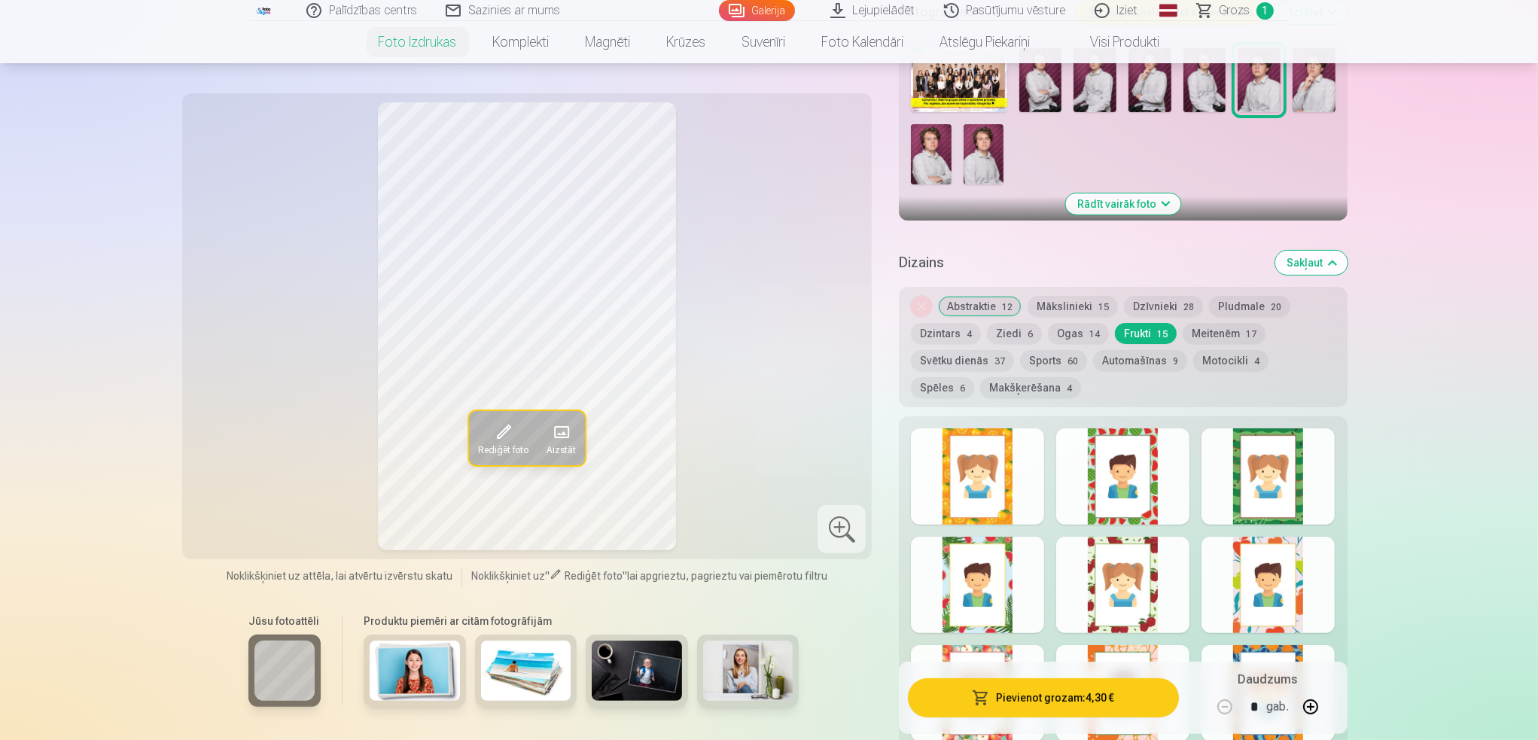
click at [1231, 333] on button "Meitenēm 17" at bounding box center [1223, 333] width 83 height 21
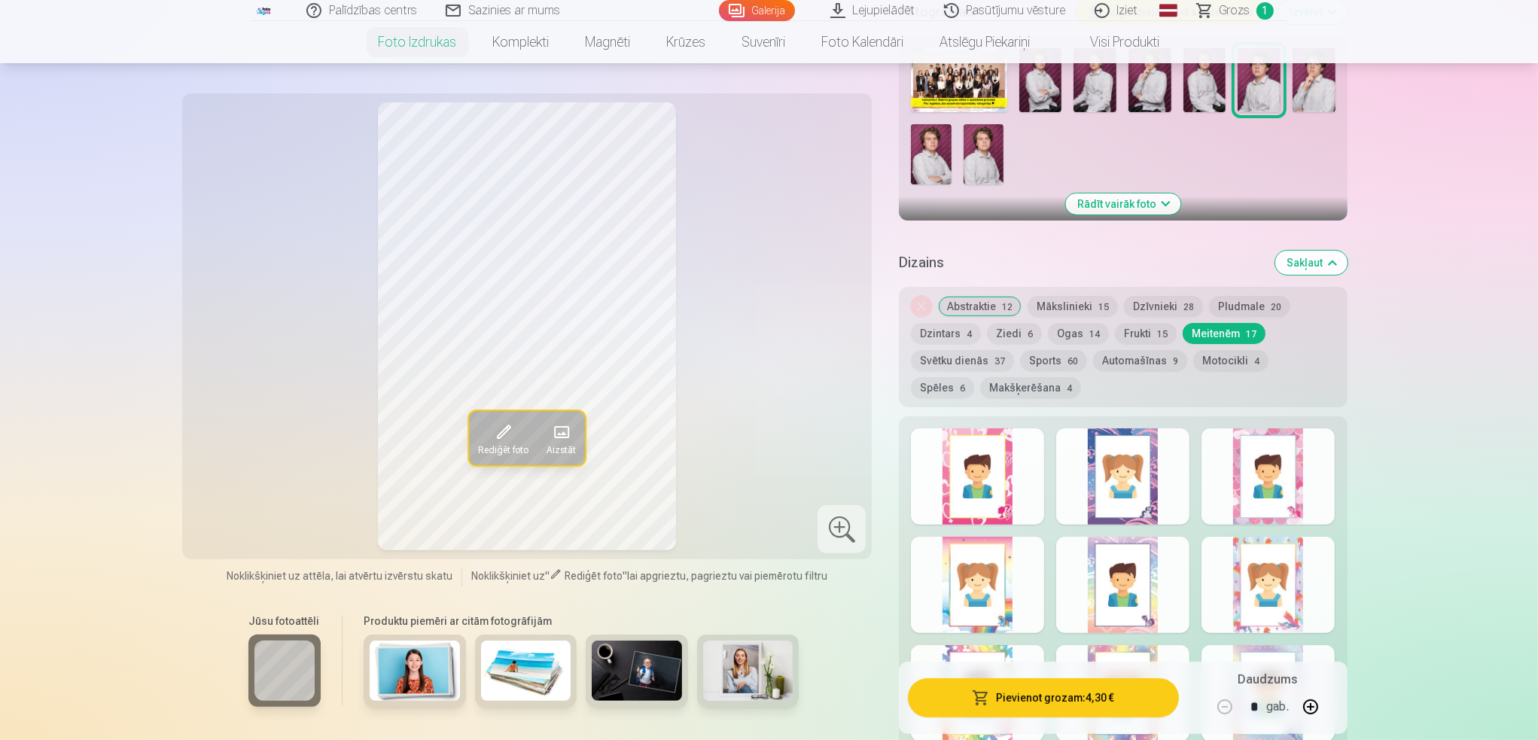
click at [958, 365] on button "Svētku dienās 37" at bounding box center [962, 360] width 103 height 21
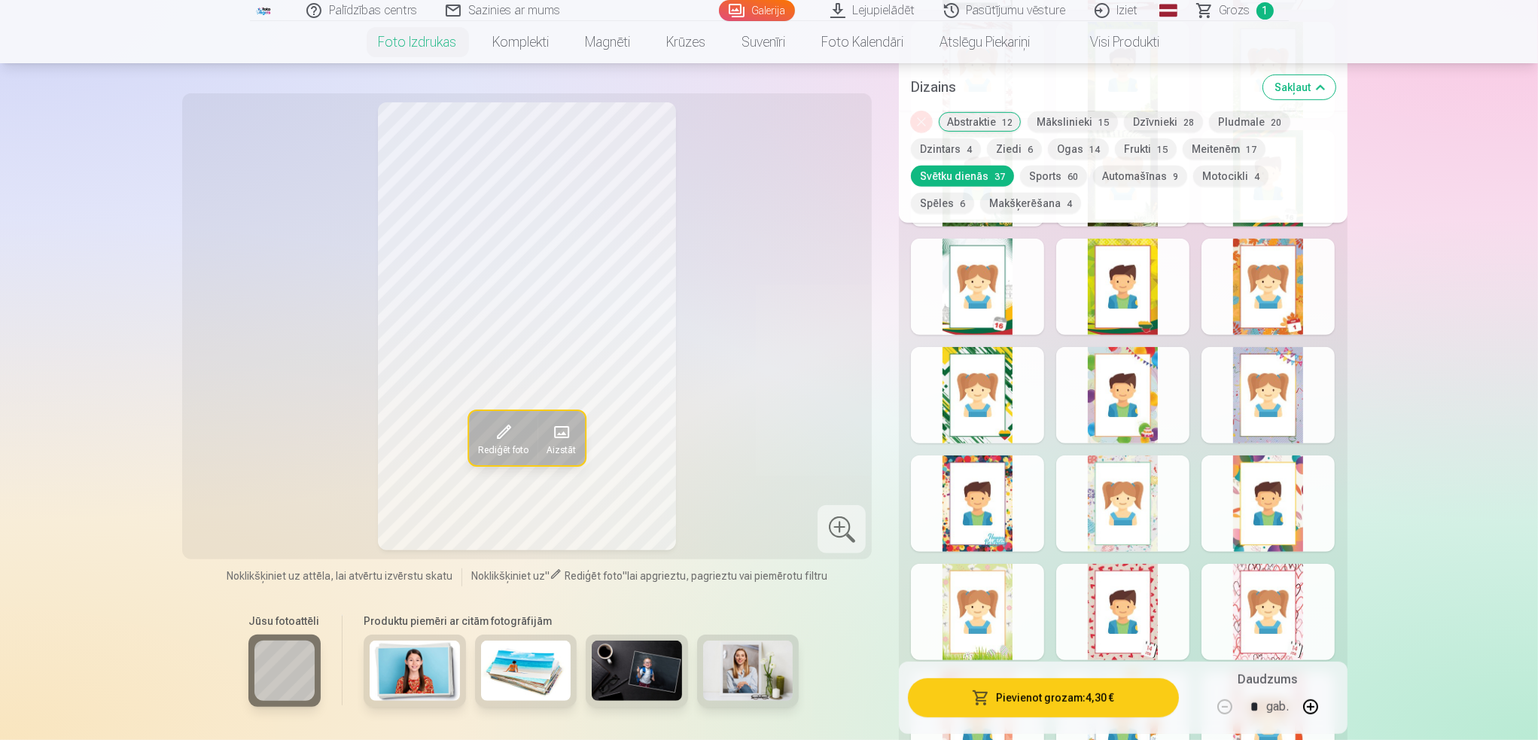
scroll to position [1054, 0]
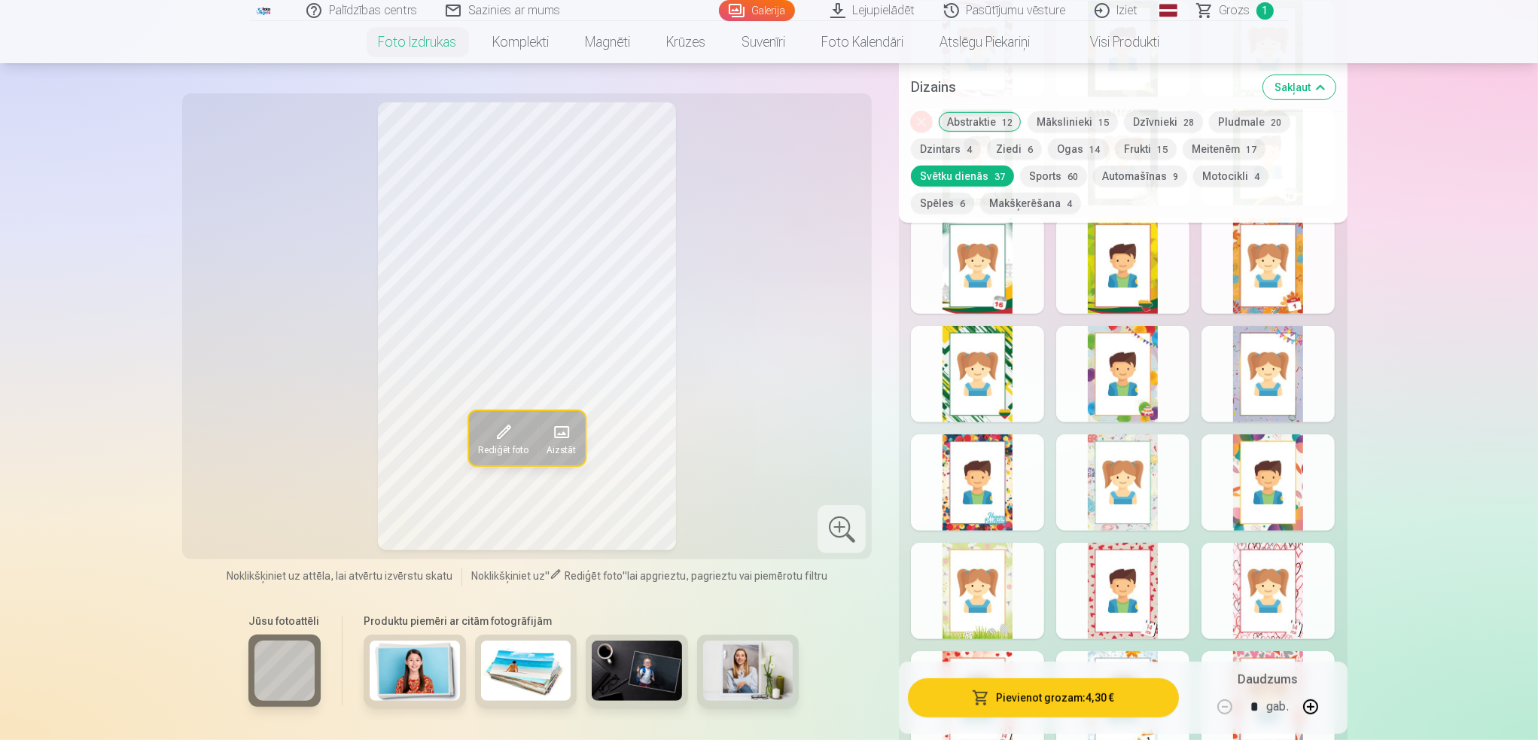
click at [1003, 508] on div at bounding box center [977, 482] width 133 height 96
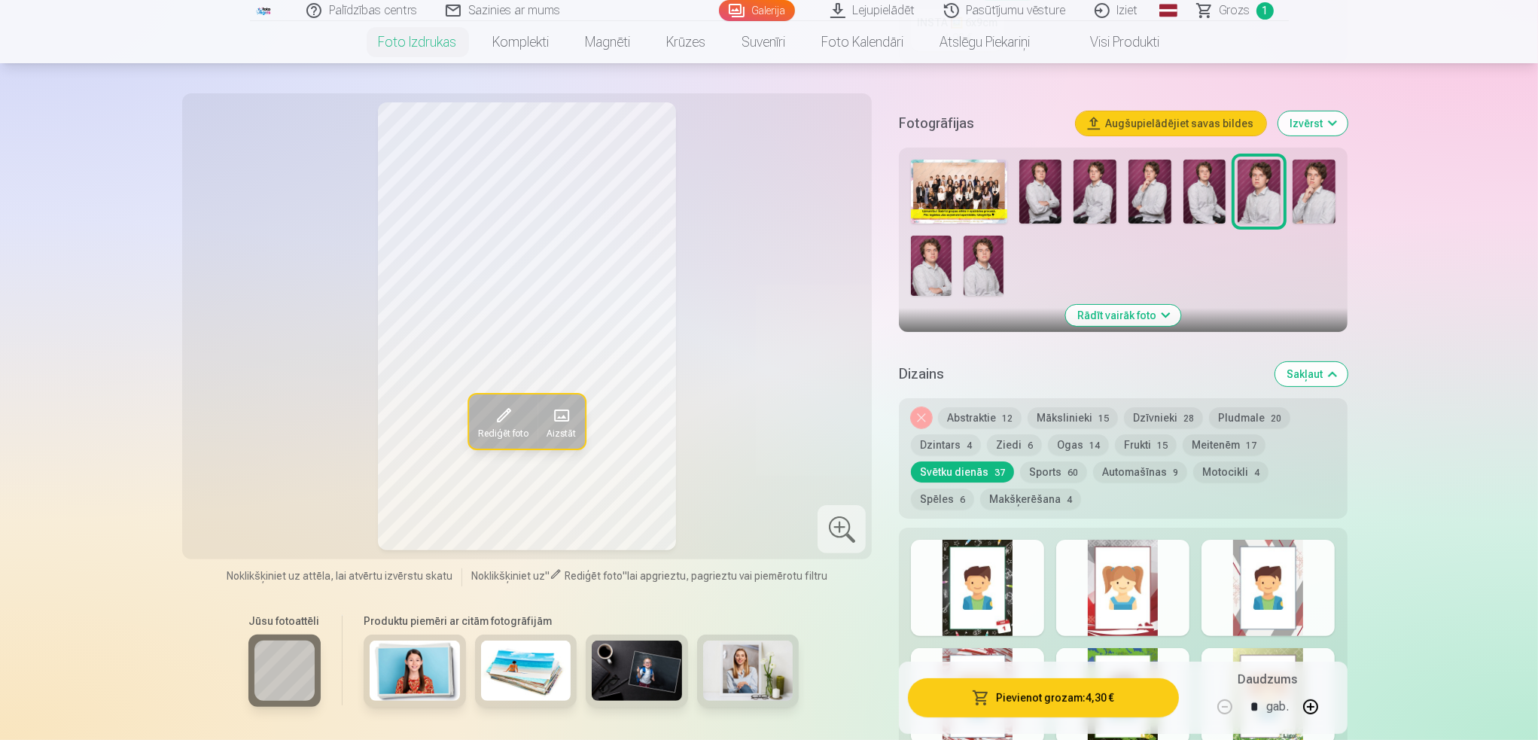
scroll to position [527, 0]
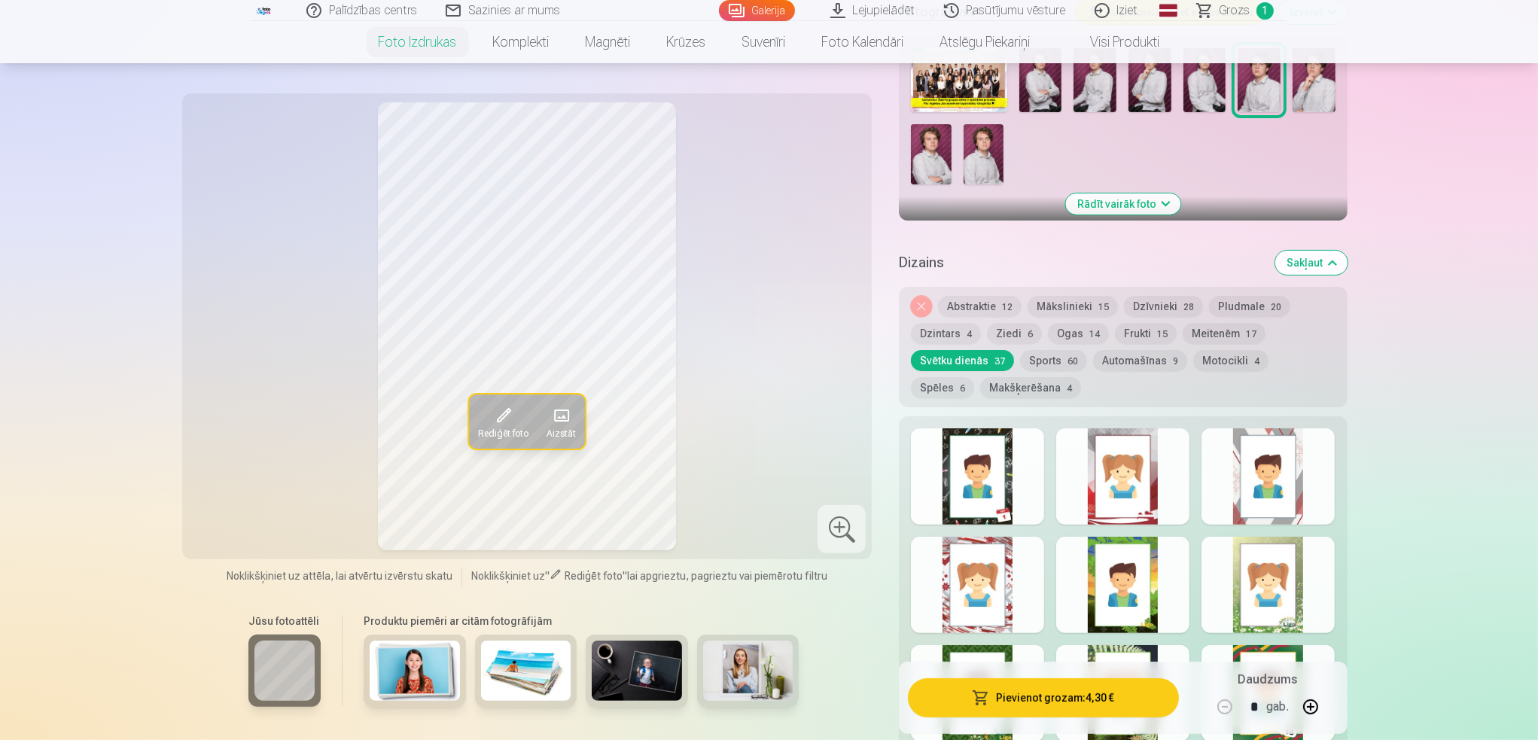
click at [974, 377] on button "Spēles 6" at bounding box center [942, 387] width 63 height 21
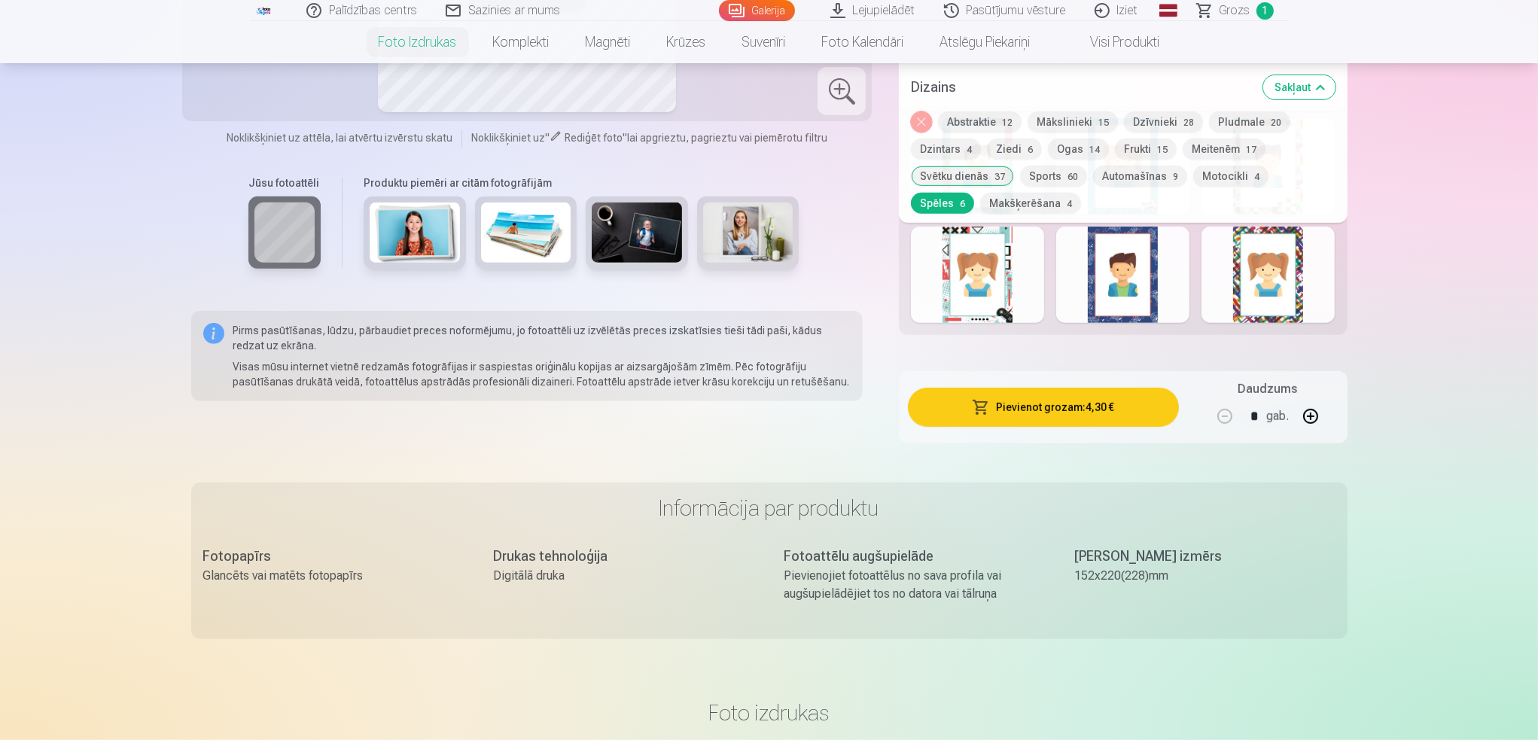
scroll to position [452, 0]
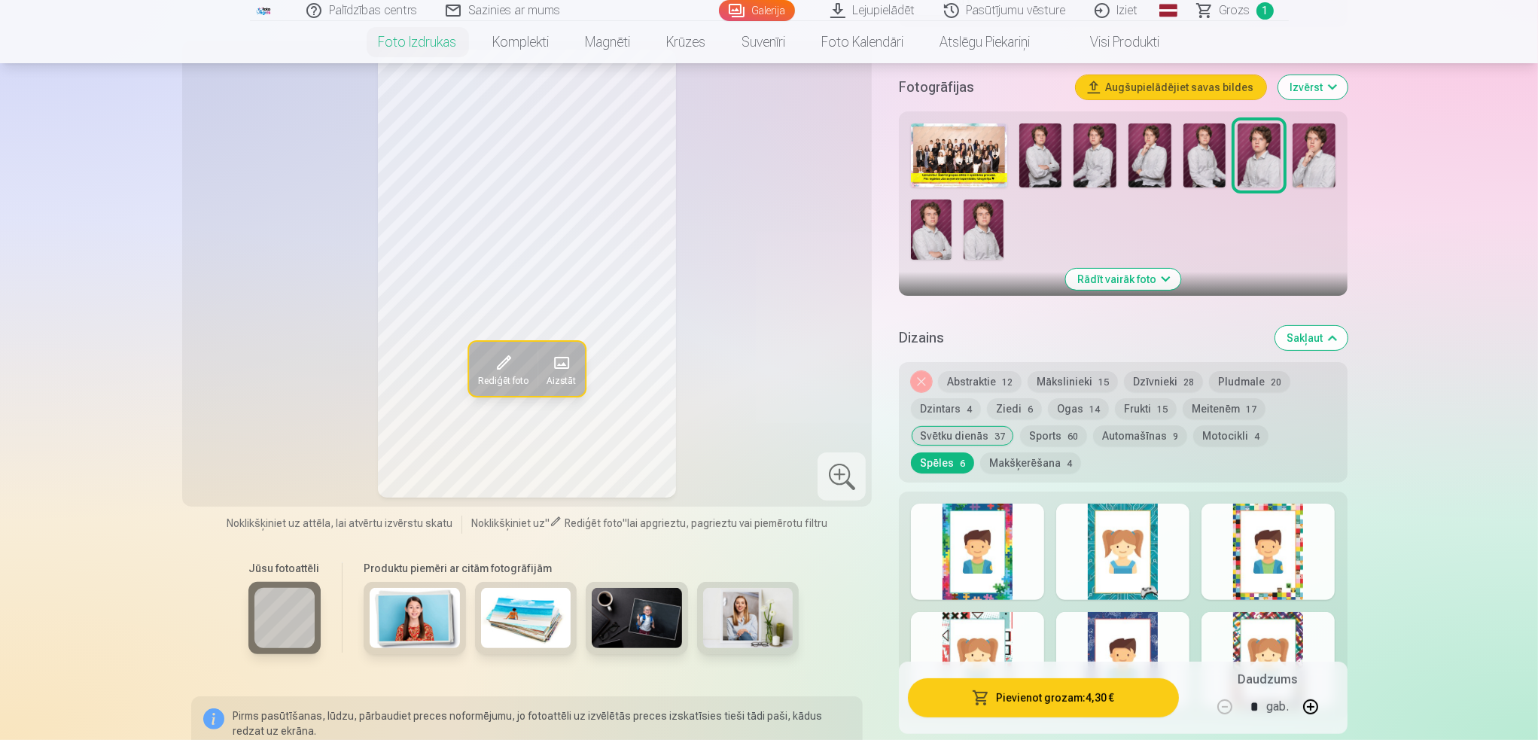
click at [1155, 594] on div at bounding box center [1122, 552] width 133 height 96
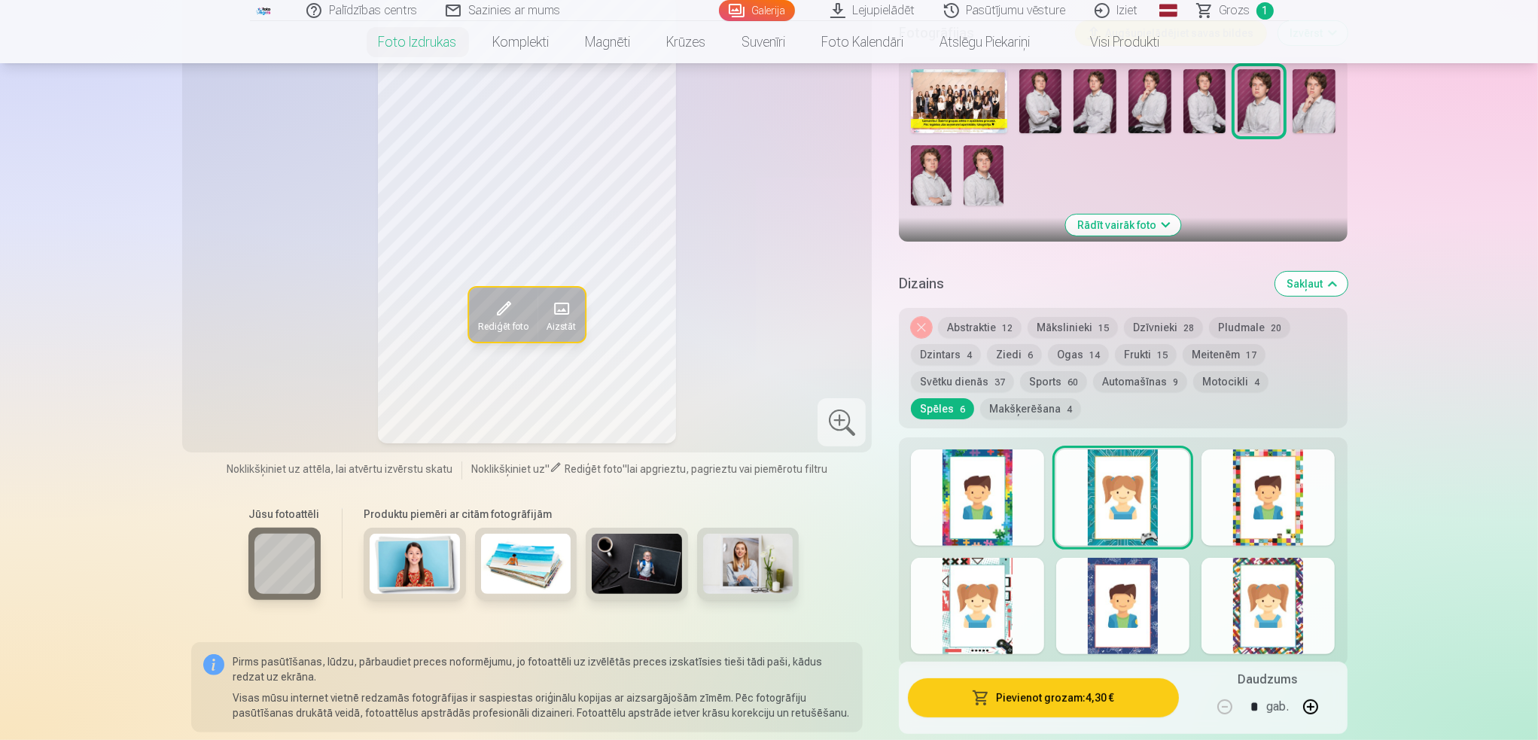
scroll to position [602, 0]
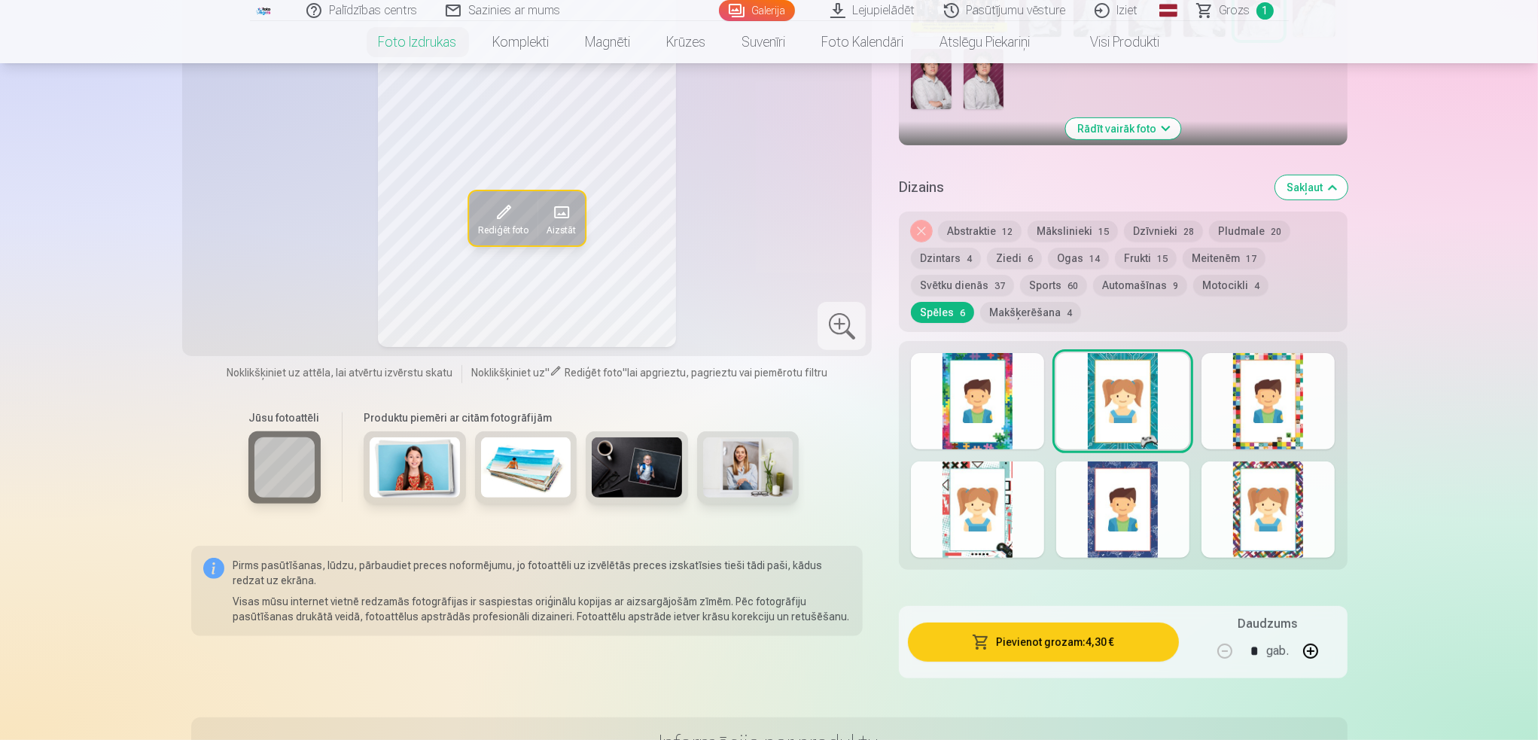
click at [1009, 547] on div at bounding box center [977, 509] width 133 height 96
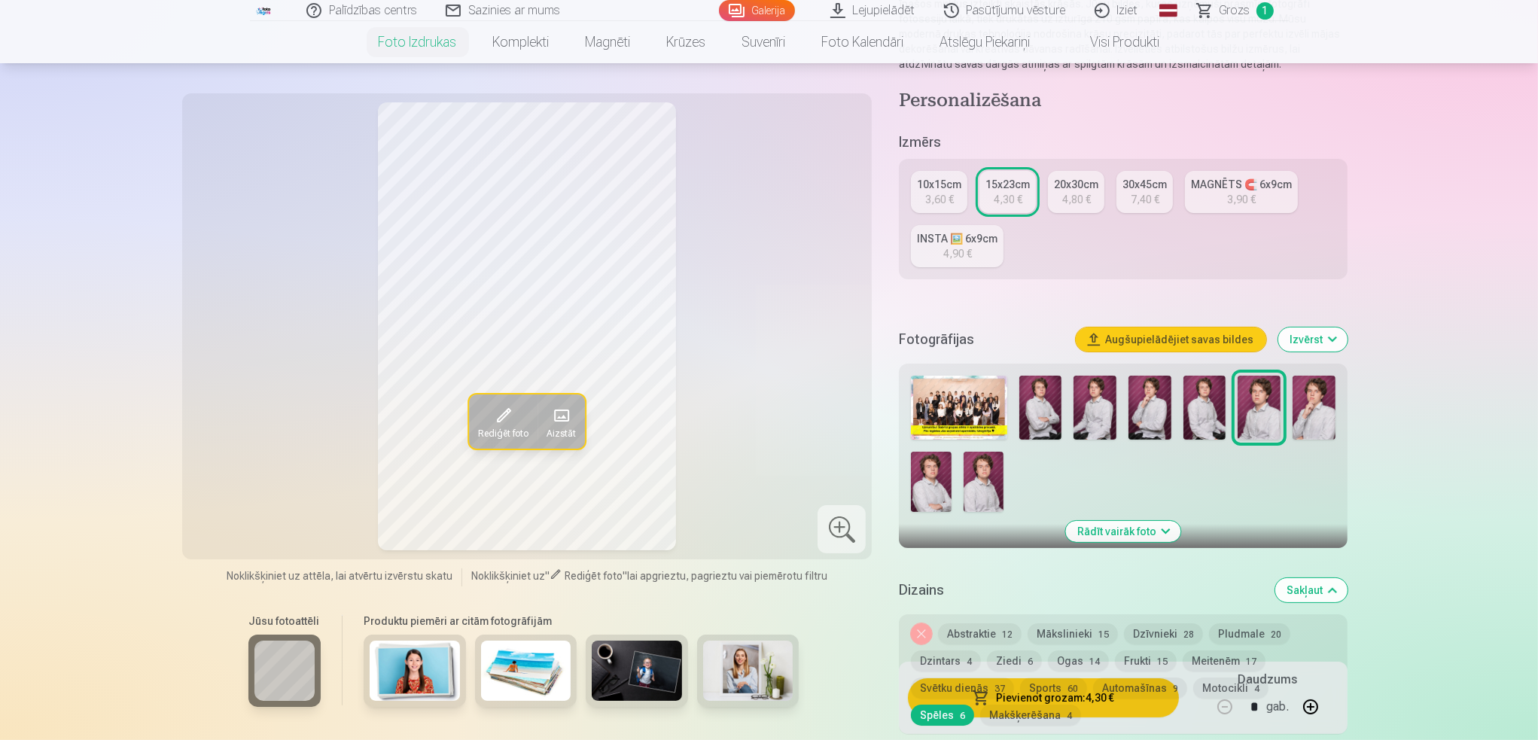
scroll to position [226, 0]
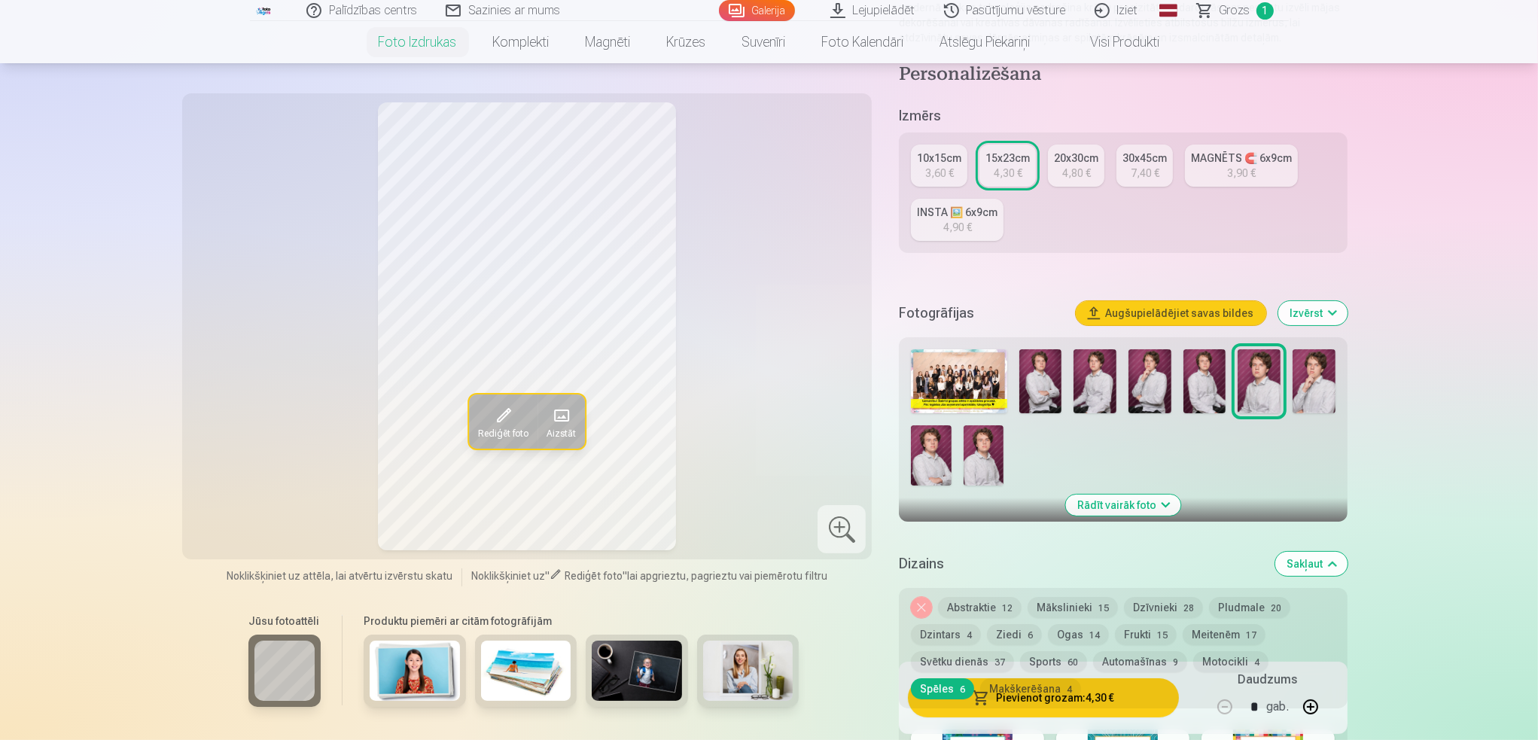
click at [1166, 507] on button "Rādīt vairāk foto" at bounding box center [1122, 504] width 115 height 21
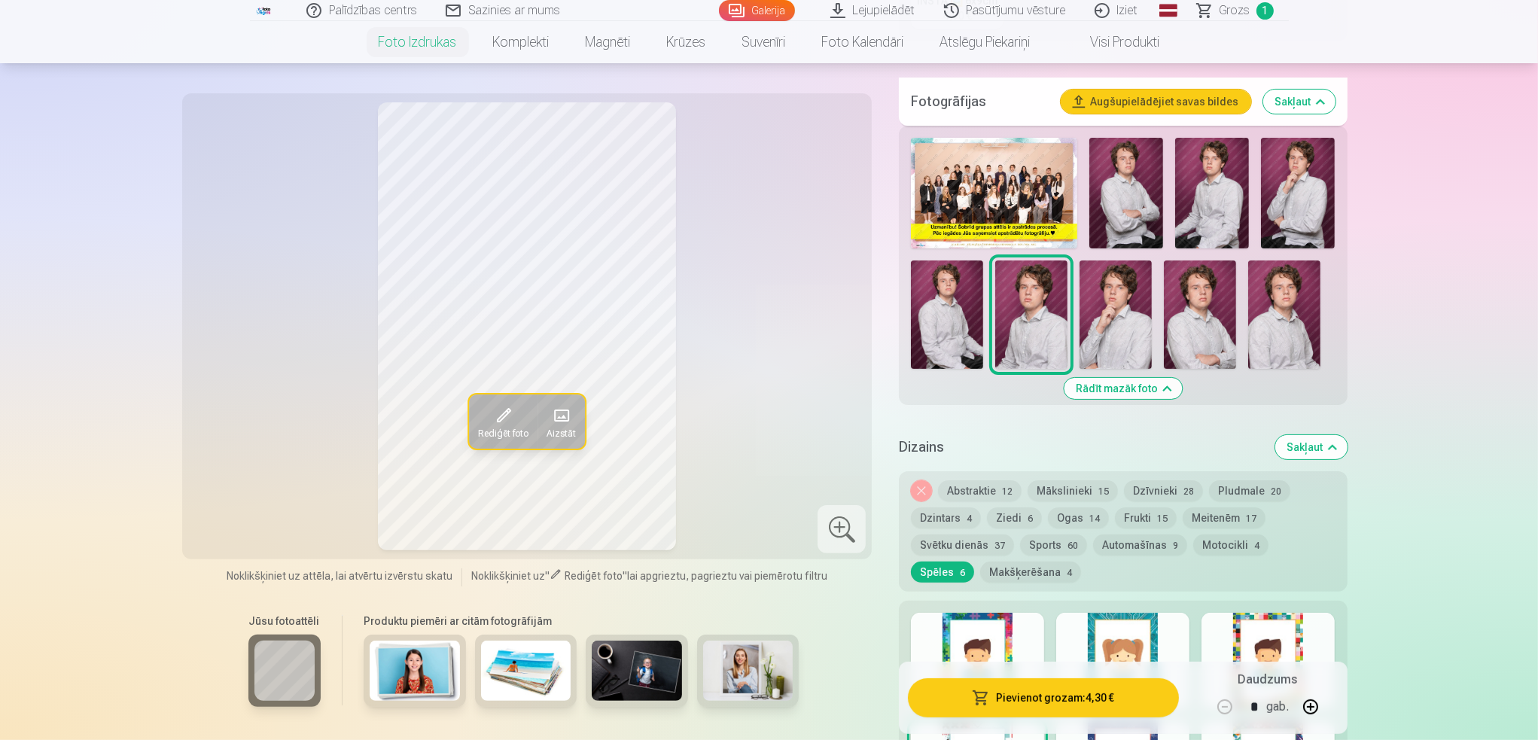
scroll to position [452, 0]
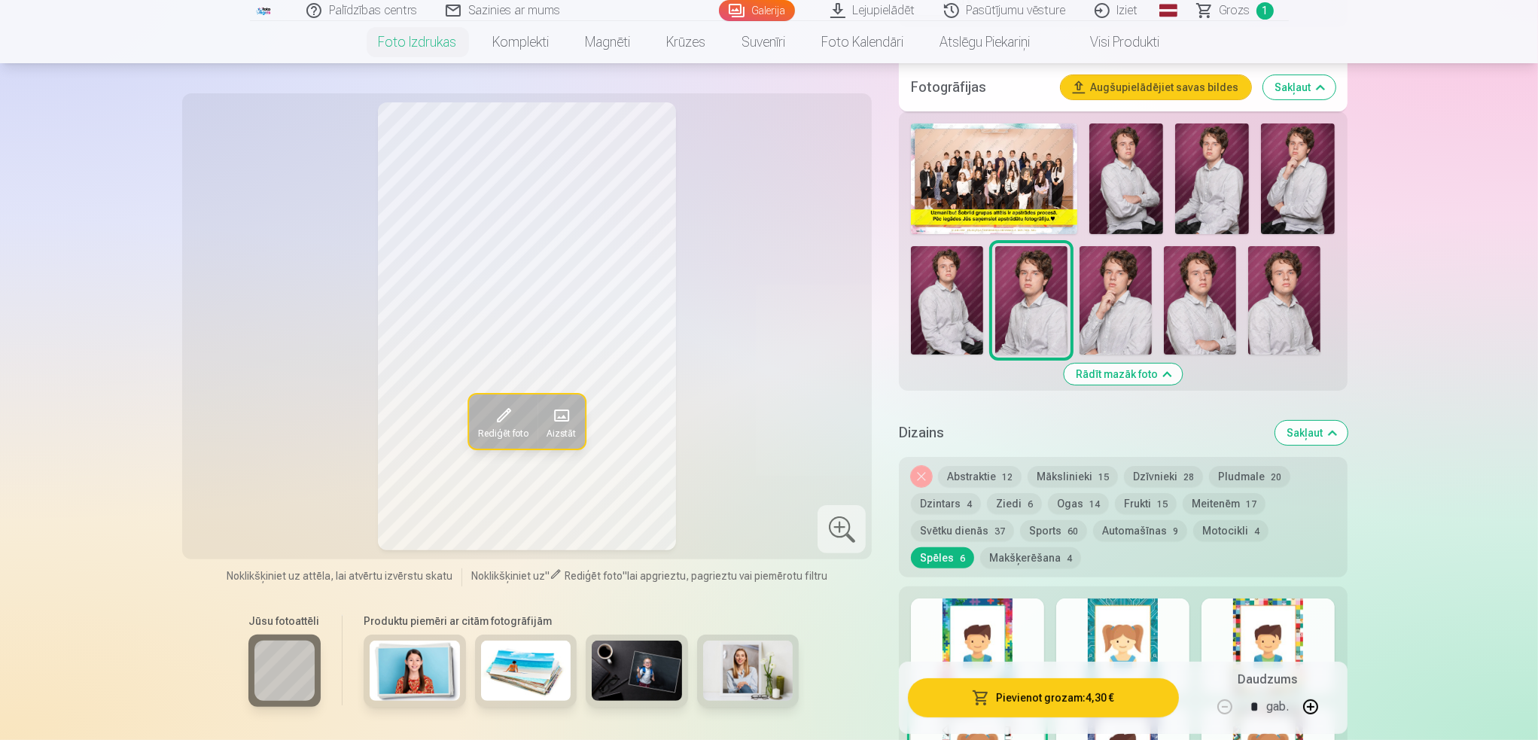
click at [1330, 436] on button "Sakļaut" at bounding box center [1311, 433] width 72 height 24
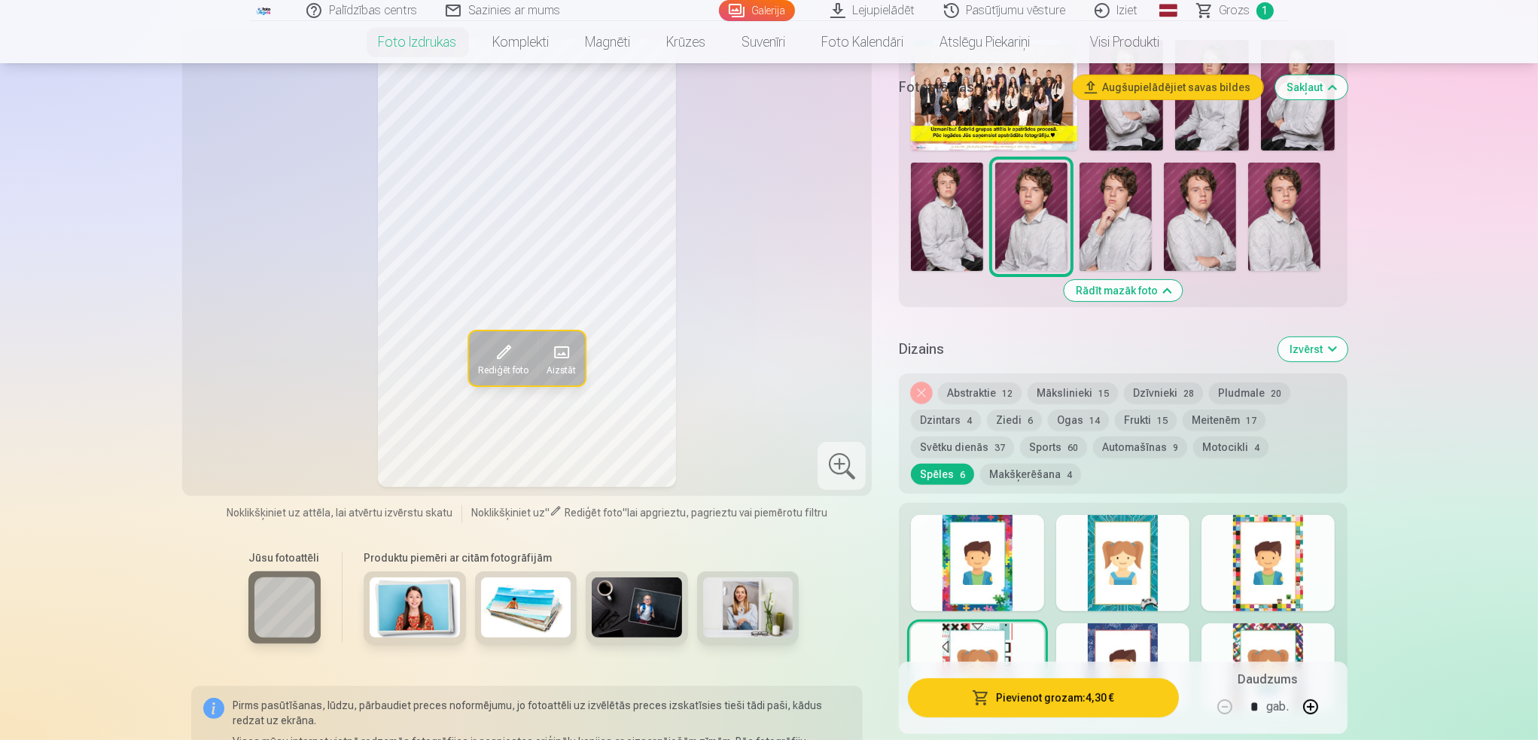
scroll to position [391, 0]
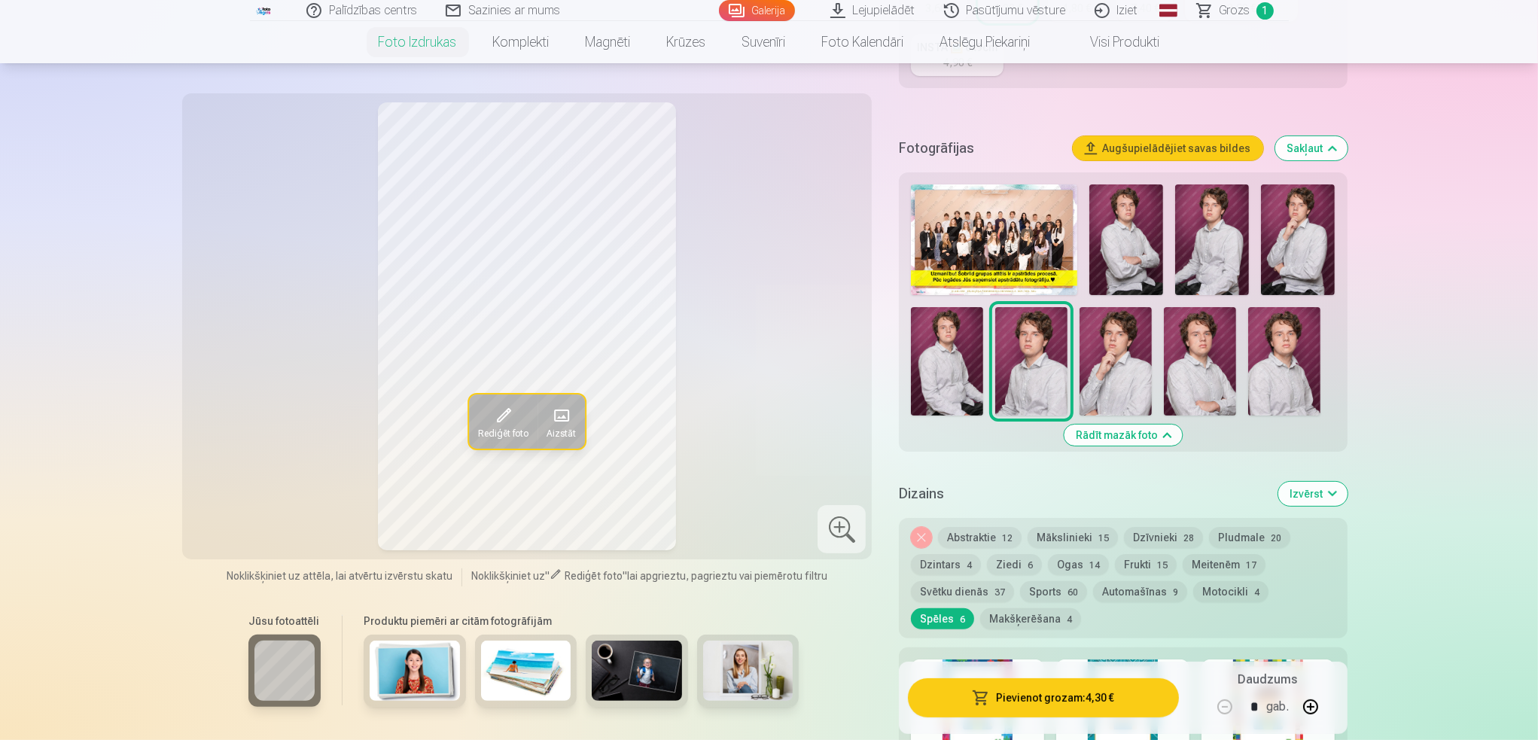
click at [975, 594] on button "Svētku dienās 37" at bounding box center [962, 591] width 103 height 21
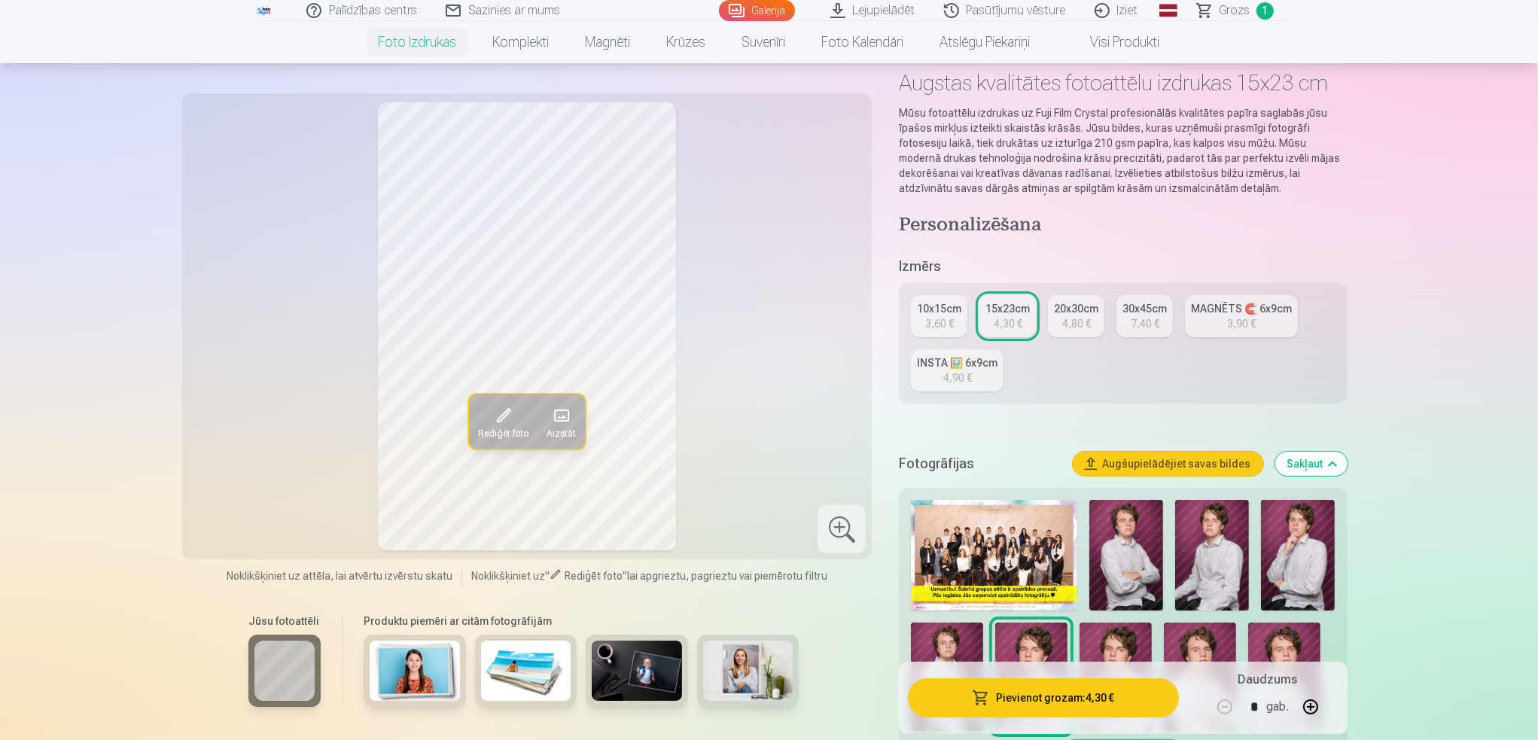
scroll to position [14, 0]
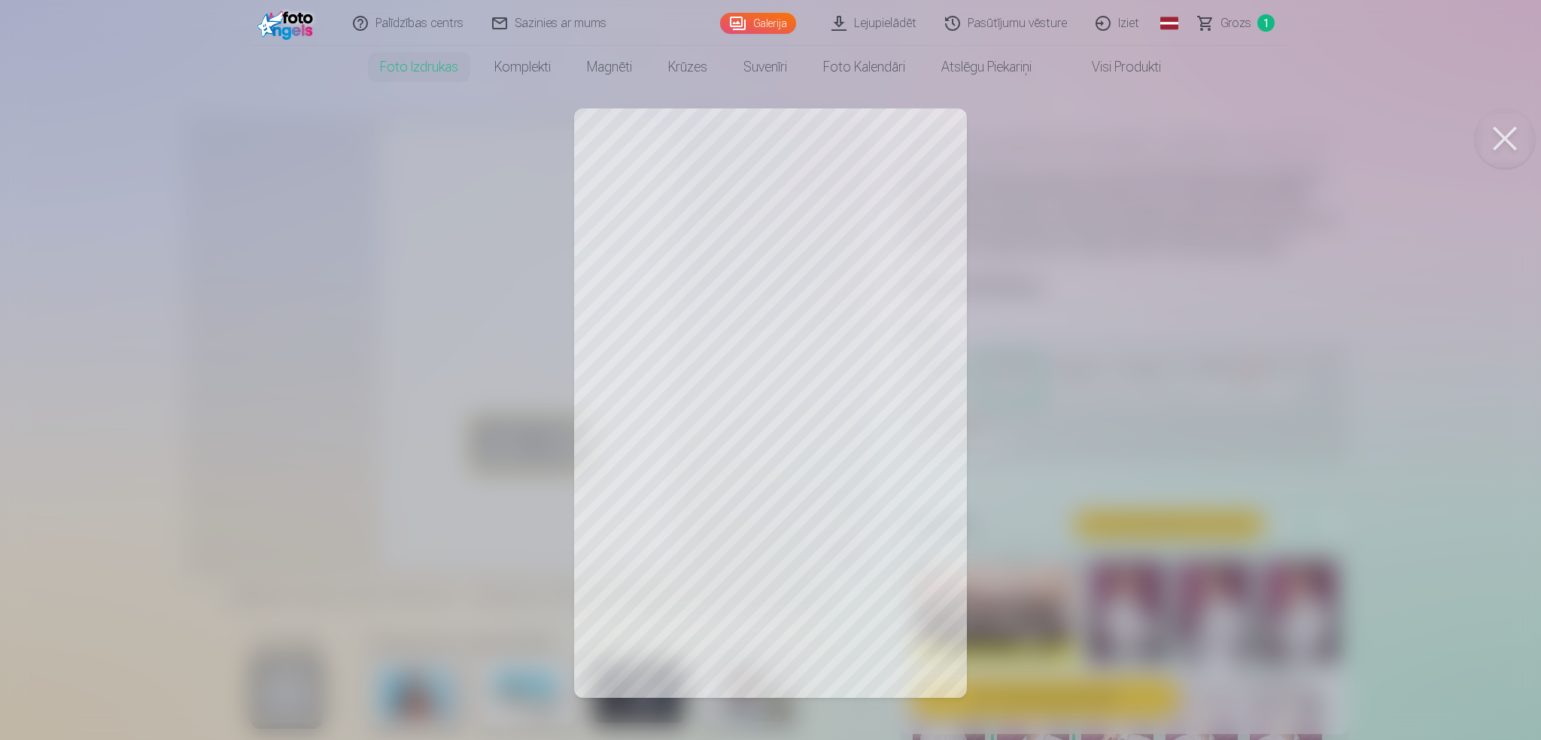
click at [1504, 135] on button at bounding box center [1505, 138] width 60 height 60
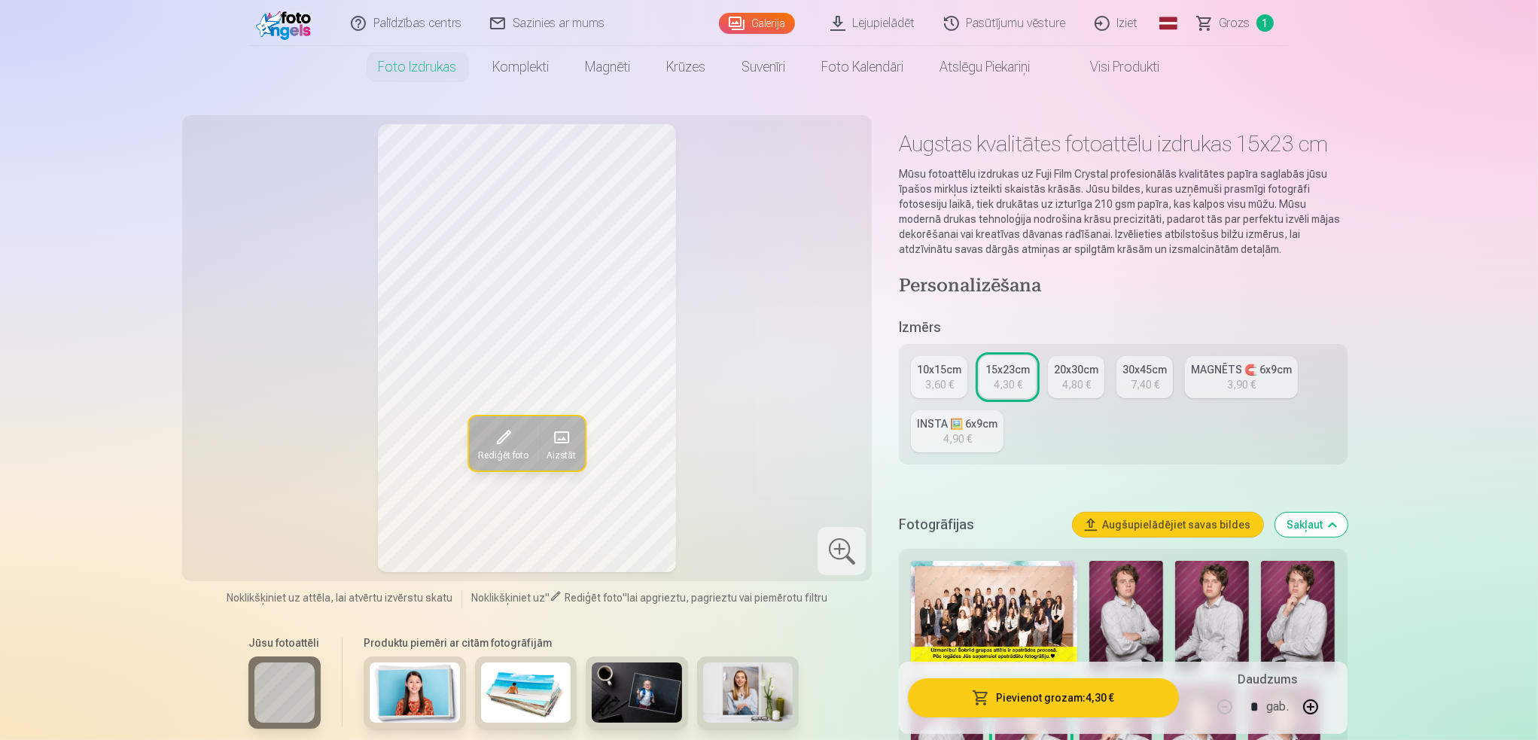
click at [1016, 601] on img at bounding box center [994, 616] width 166 height 111
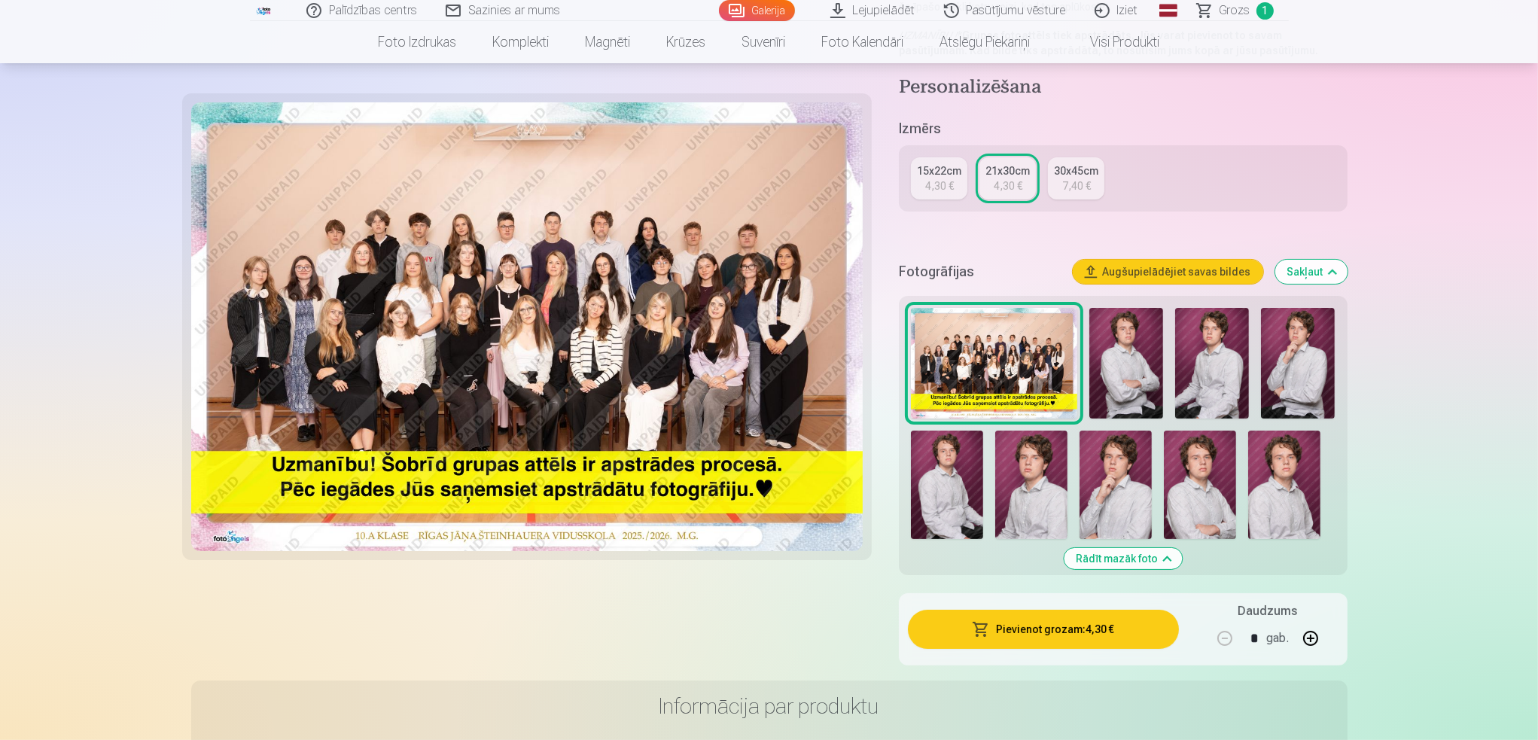
scroll to position [301, 0]
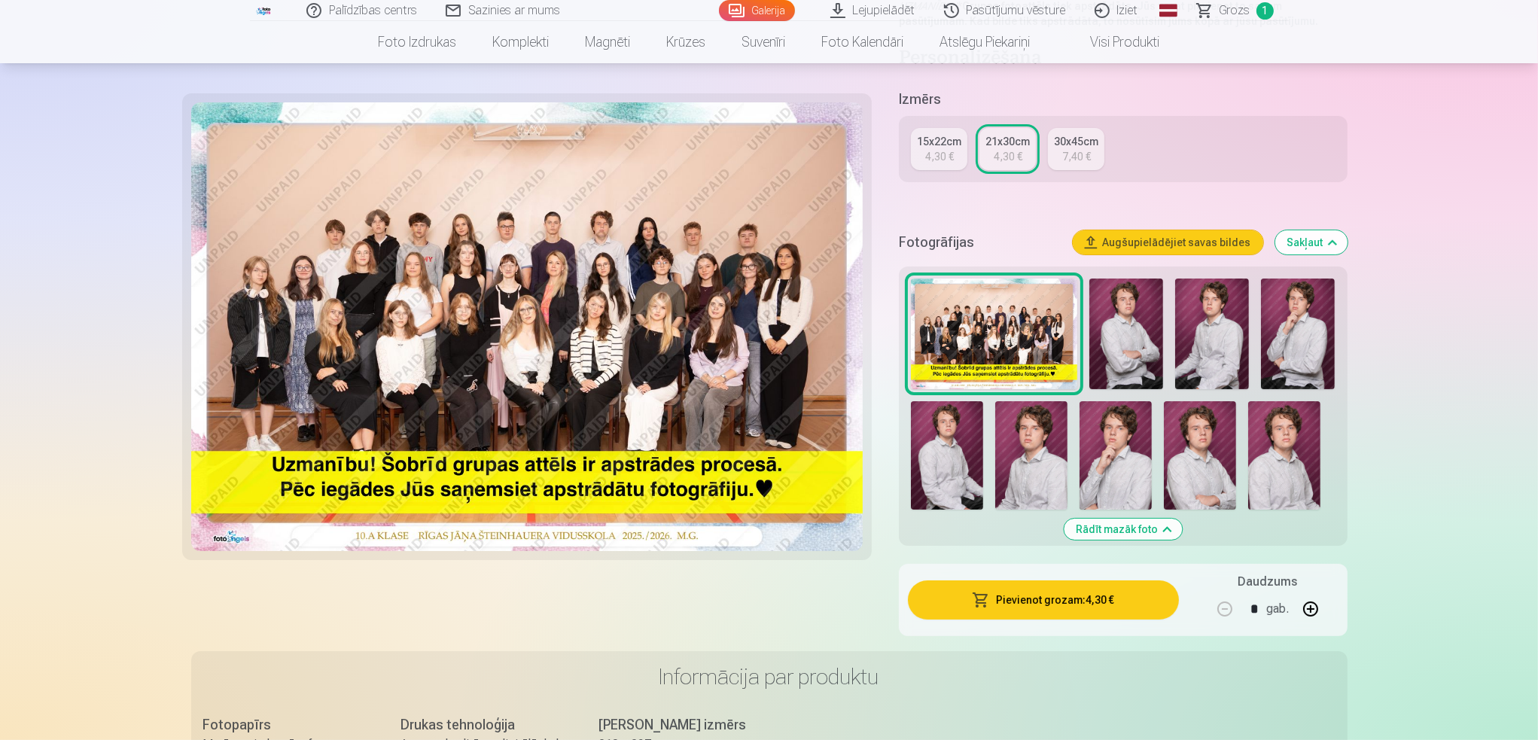
click at [1203, 453] on img at bounding box center [1200, 455] width 72 height 108
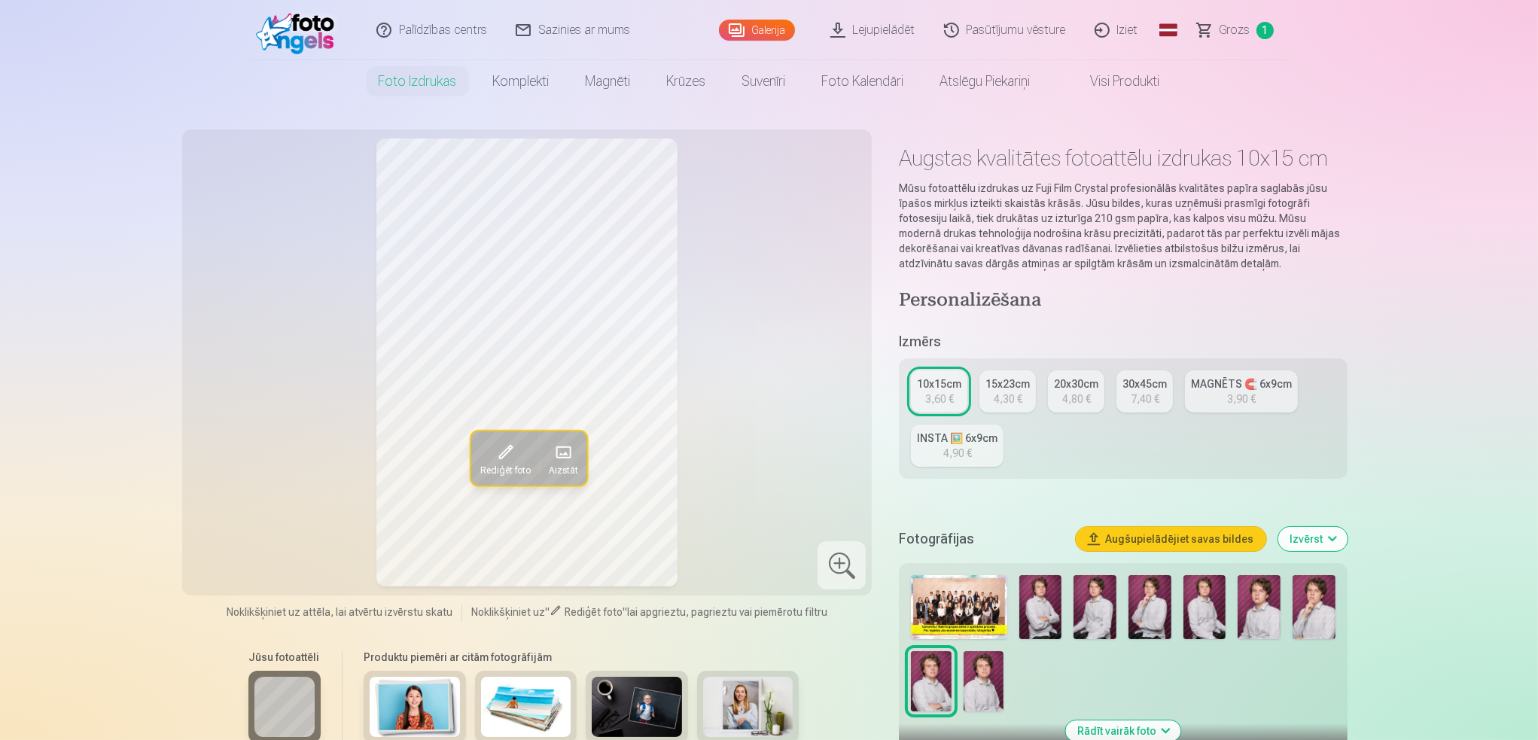
click at [501, 448] on span at bounding box center [504, 452] width 24 height 24
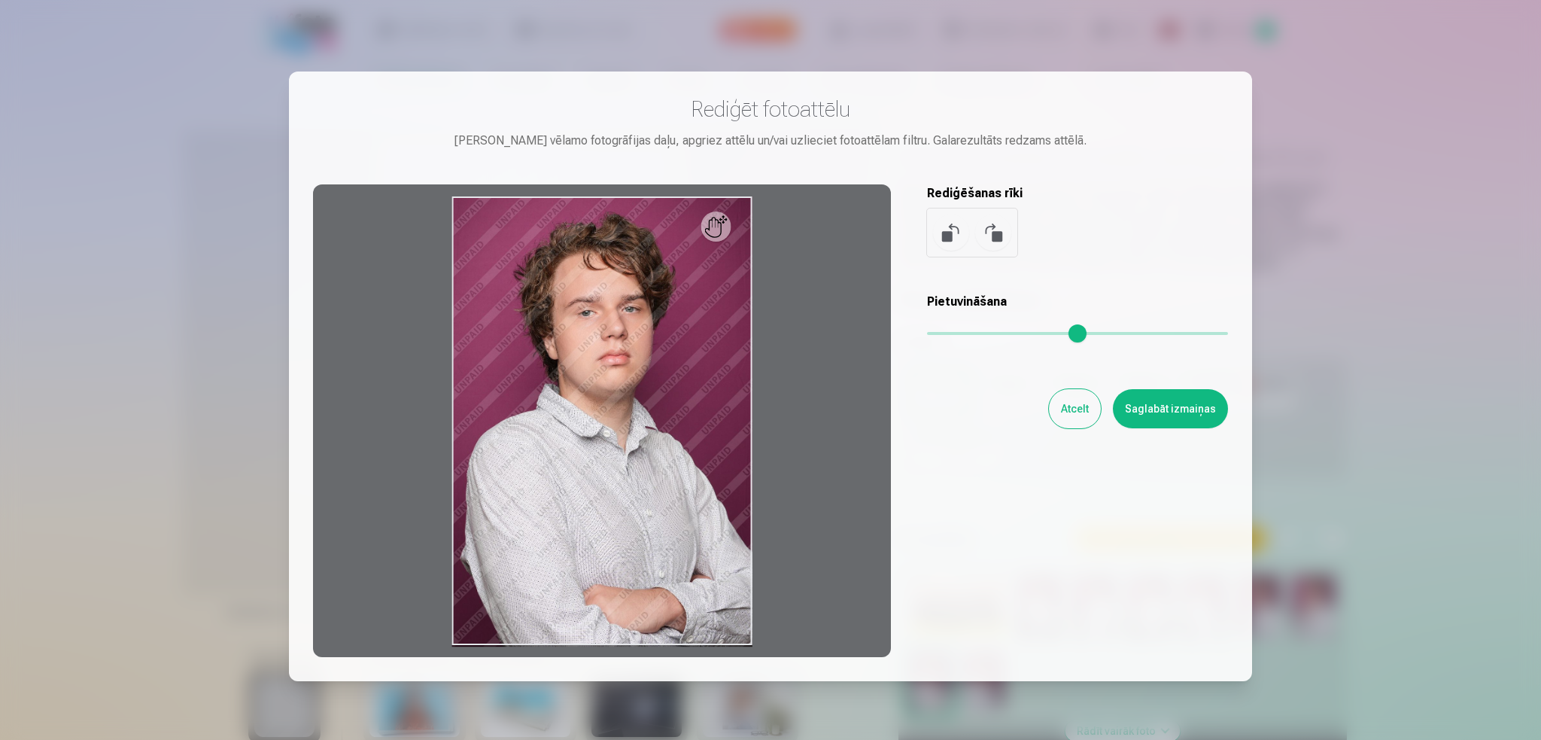
click at [712, 280] on div at bounding box center [602, 420] width 578 height 473
click at [1341, 325] on div at bounding box center [770, 370] width 1541 height 740
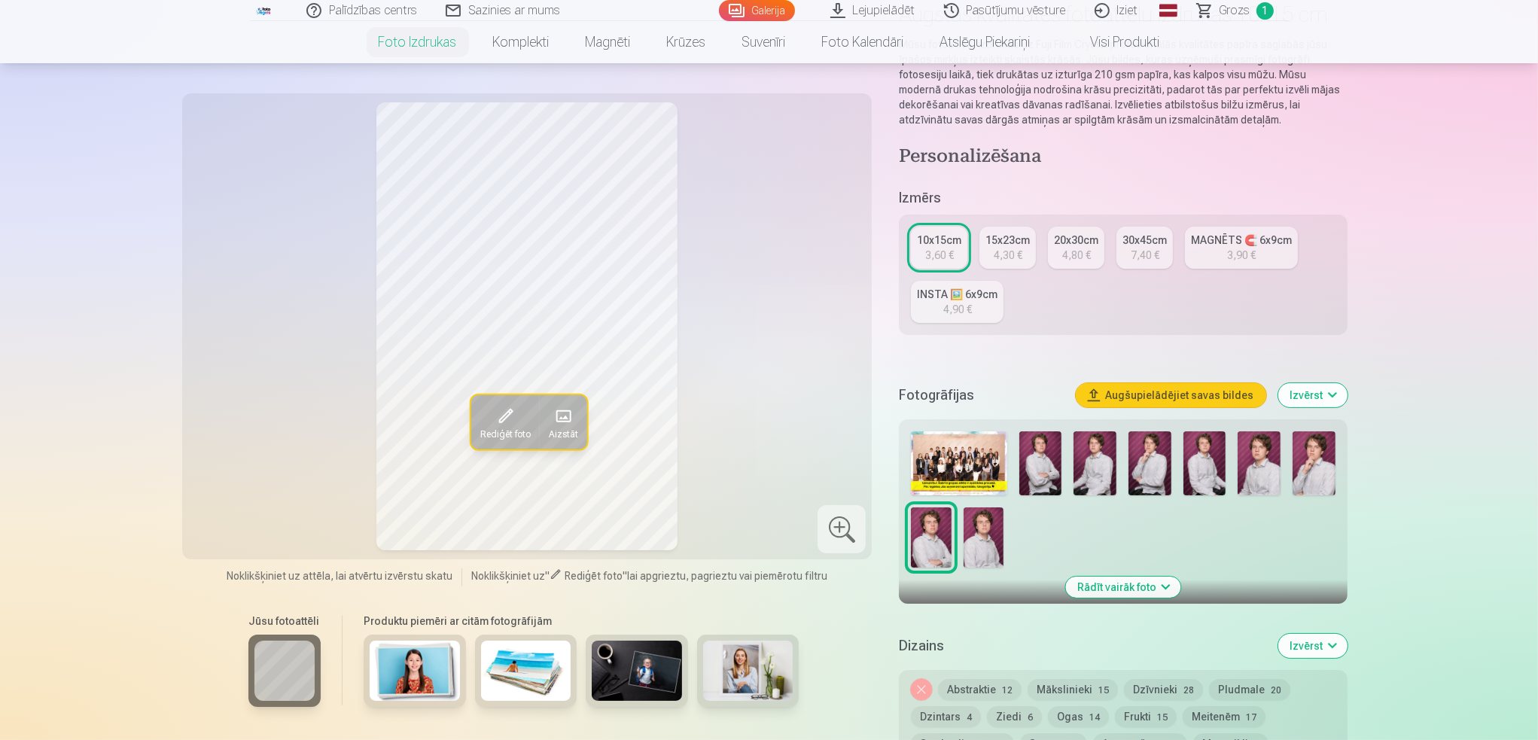
scroll to position [151, 0]
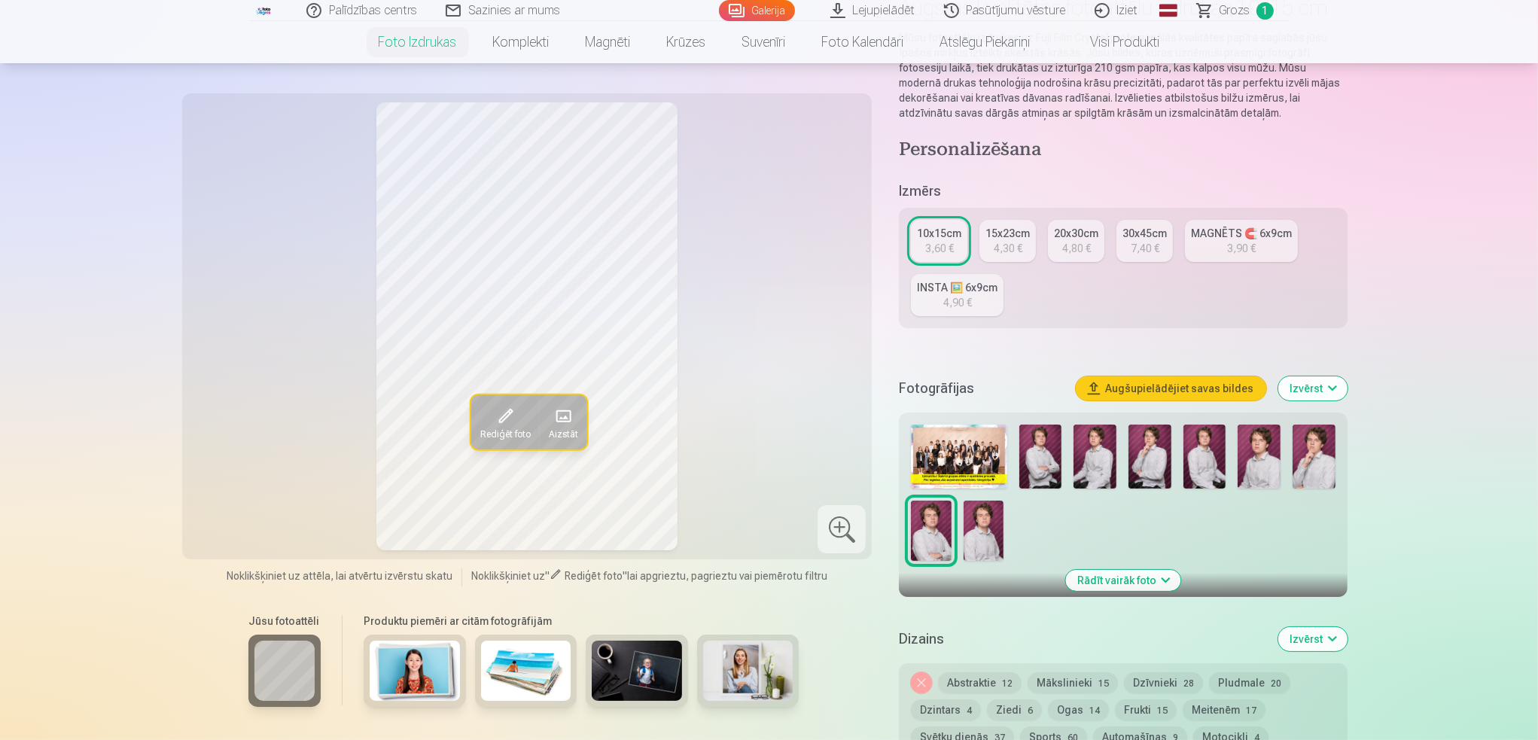
click at [904, 678] on div "Noņemiet dizainu Abstraktie 12 Mākslinieki 15 Dzīvnieki 28 Pludmale 20 Dzintars…" at bounding box center [1123, 723] width 448 height 120
click at [919, 684] on button "Noņemiet dizainu" at bounding box center [921, 682] width 21 height 21
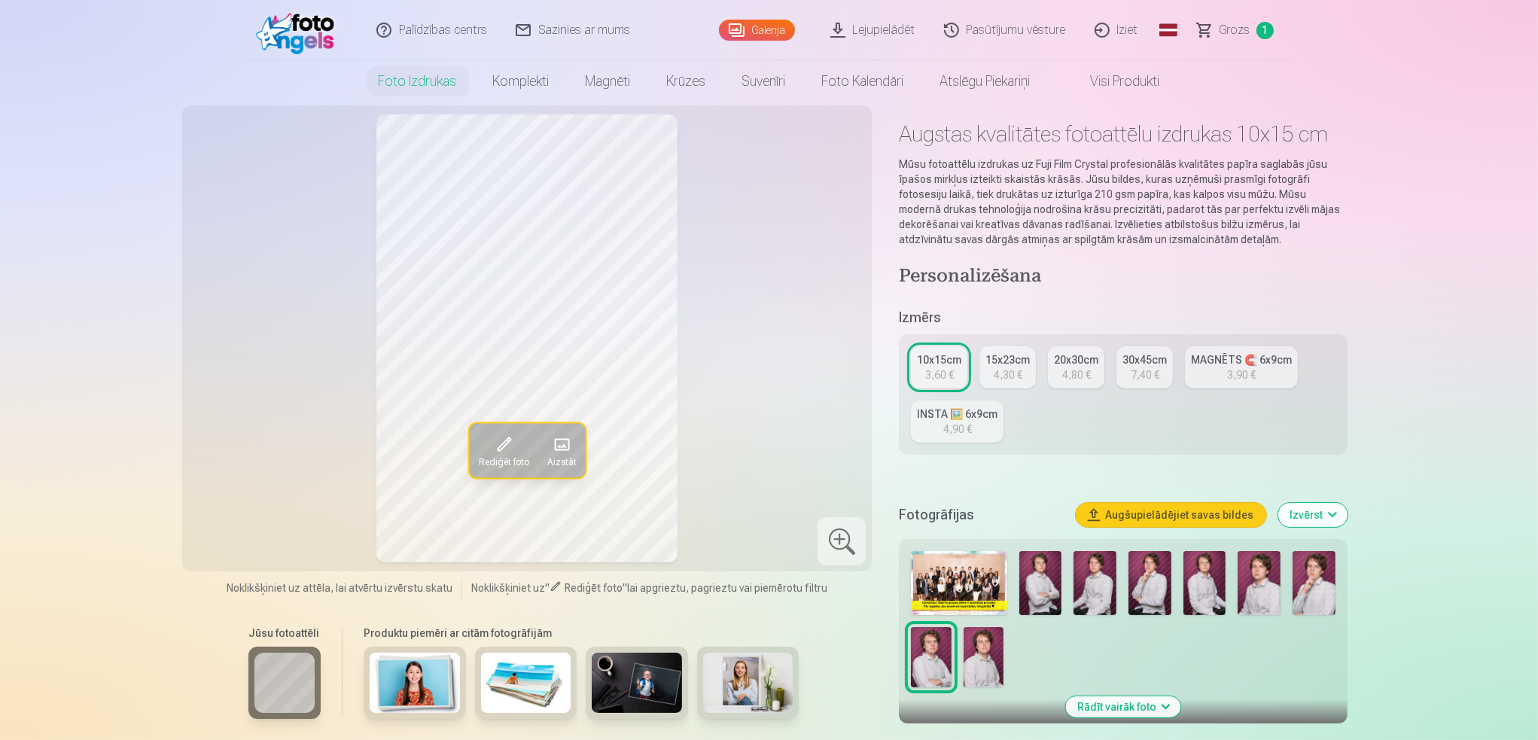
scroll to position [0, 0]
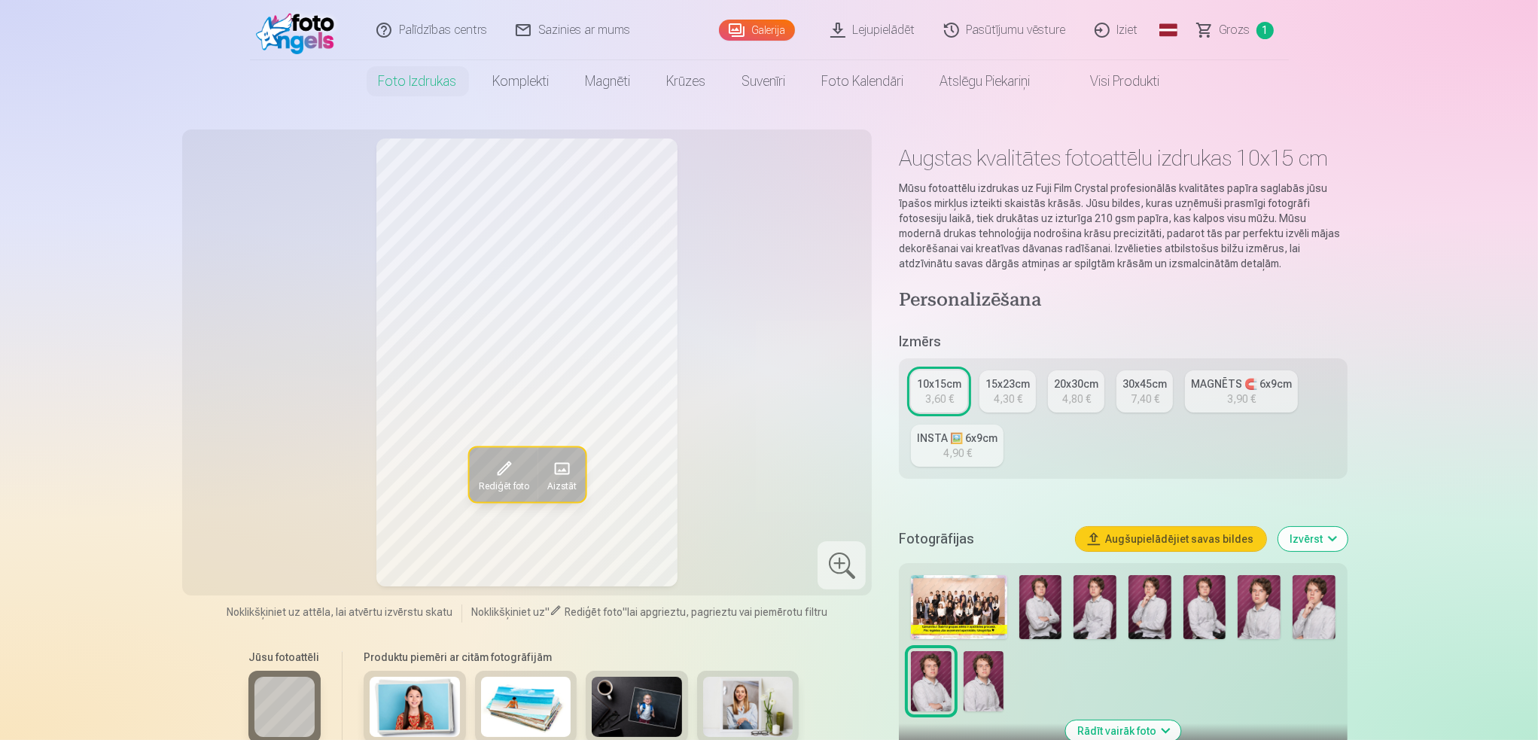
click at [561, 476] on span at bounding box center [561, 468] width 24 height 24
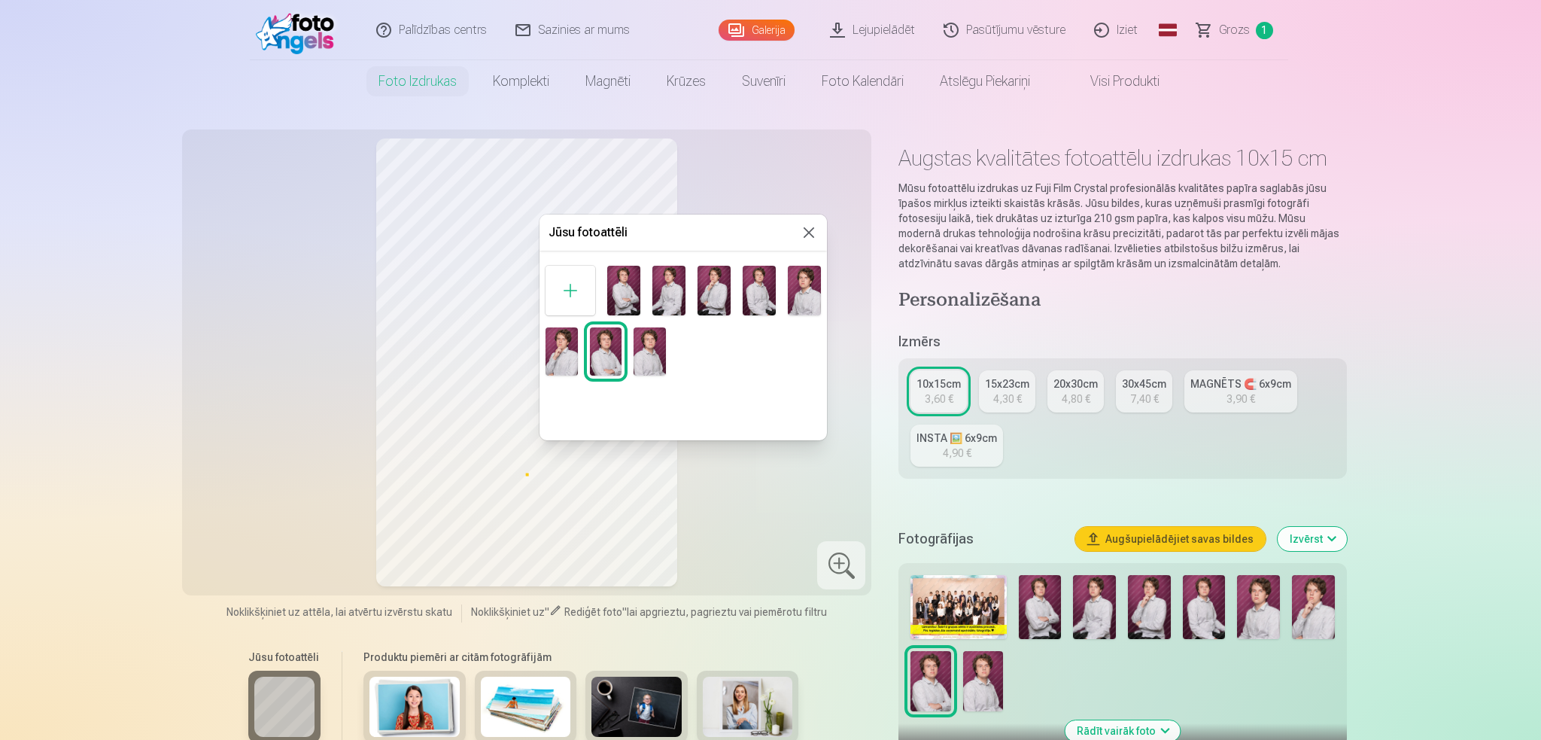
click at [781, 148] on div at bounding box center [770, 370] width 1541 height 740
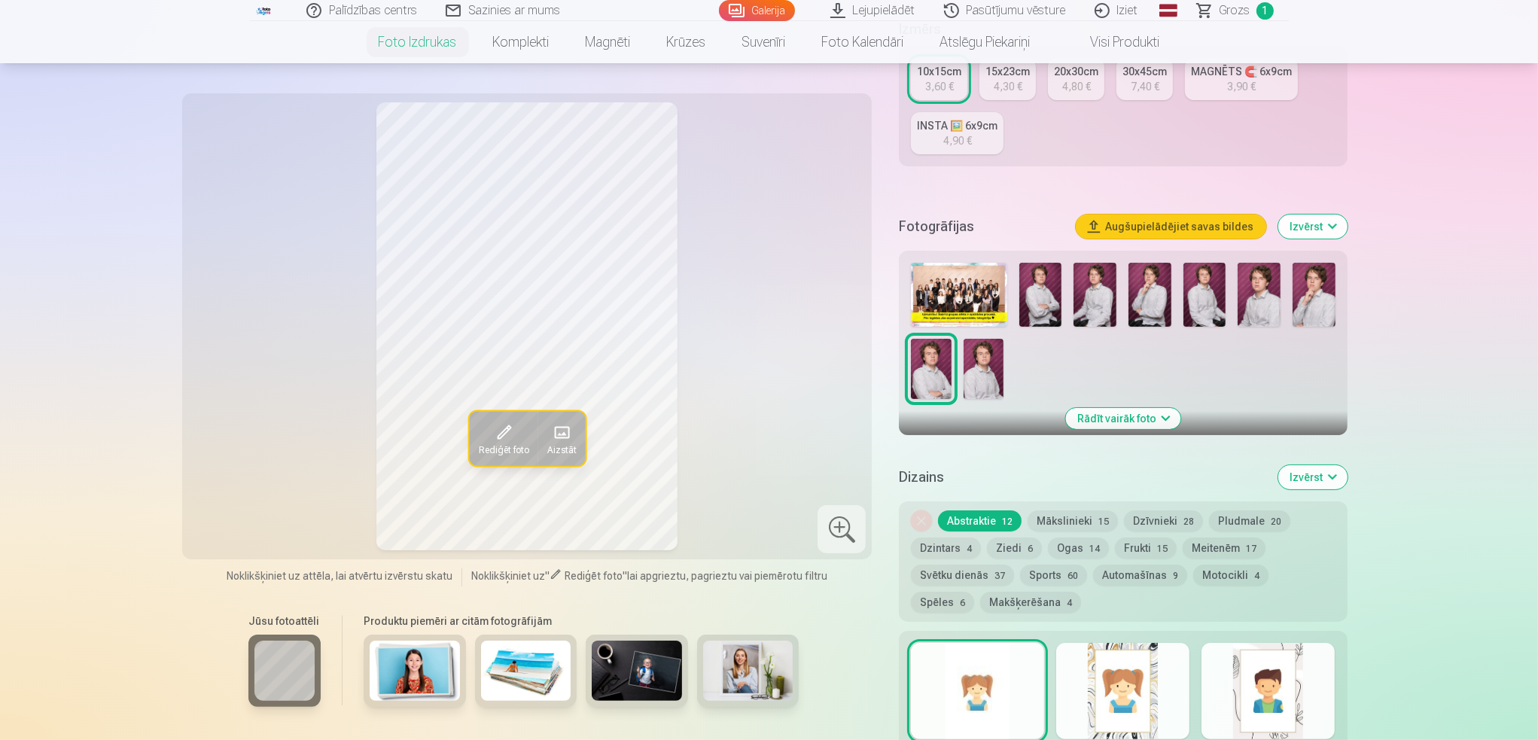
scroll to position [376, 0]
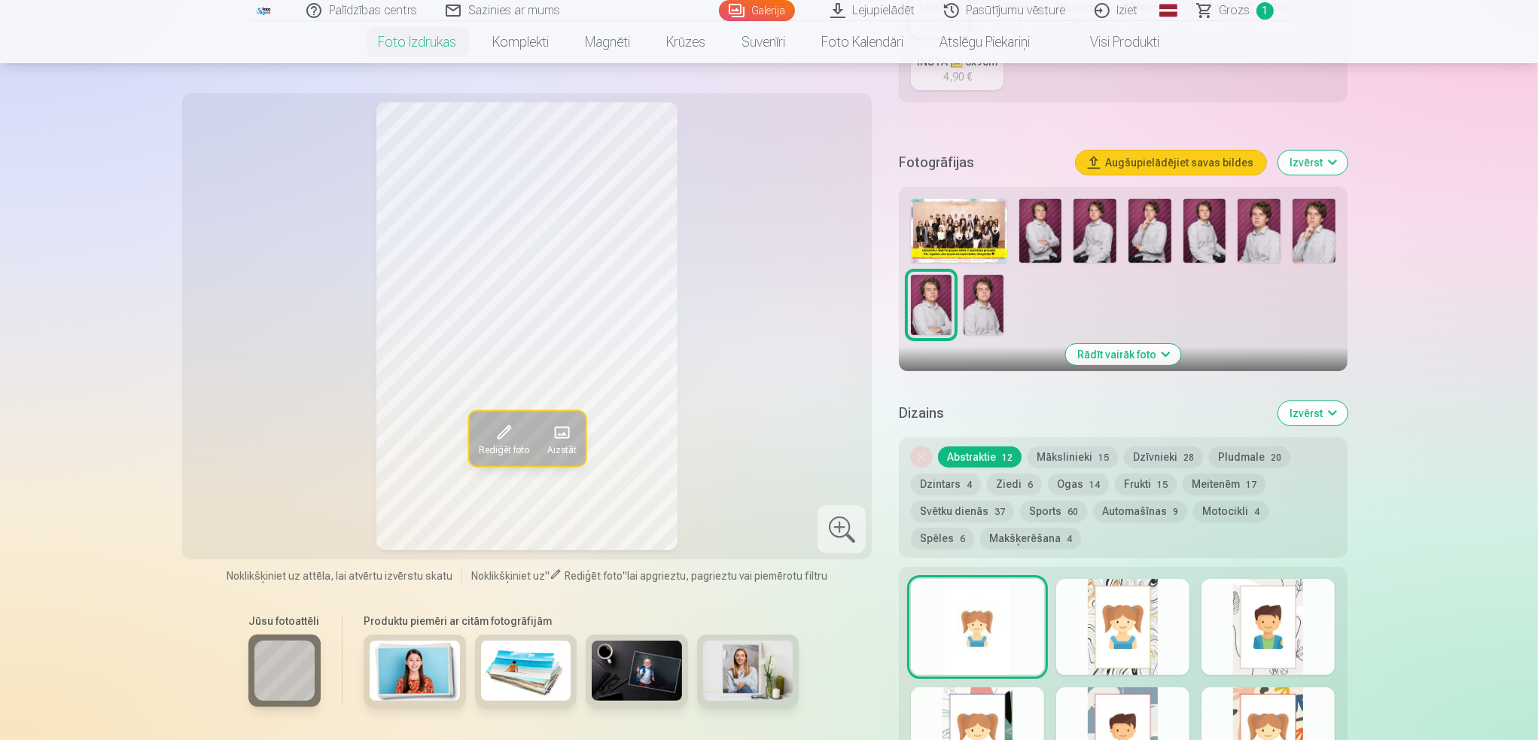
click at [1009, 597] on div at bounding box center [977, 627] width 133 height 96
click at [1102, 600] on div at bounding box center [1122, 627] width 133 height 96
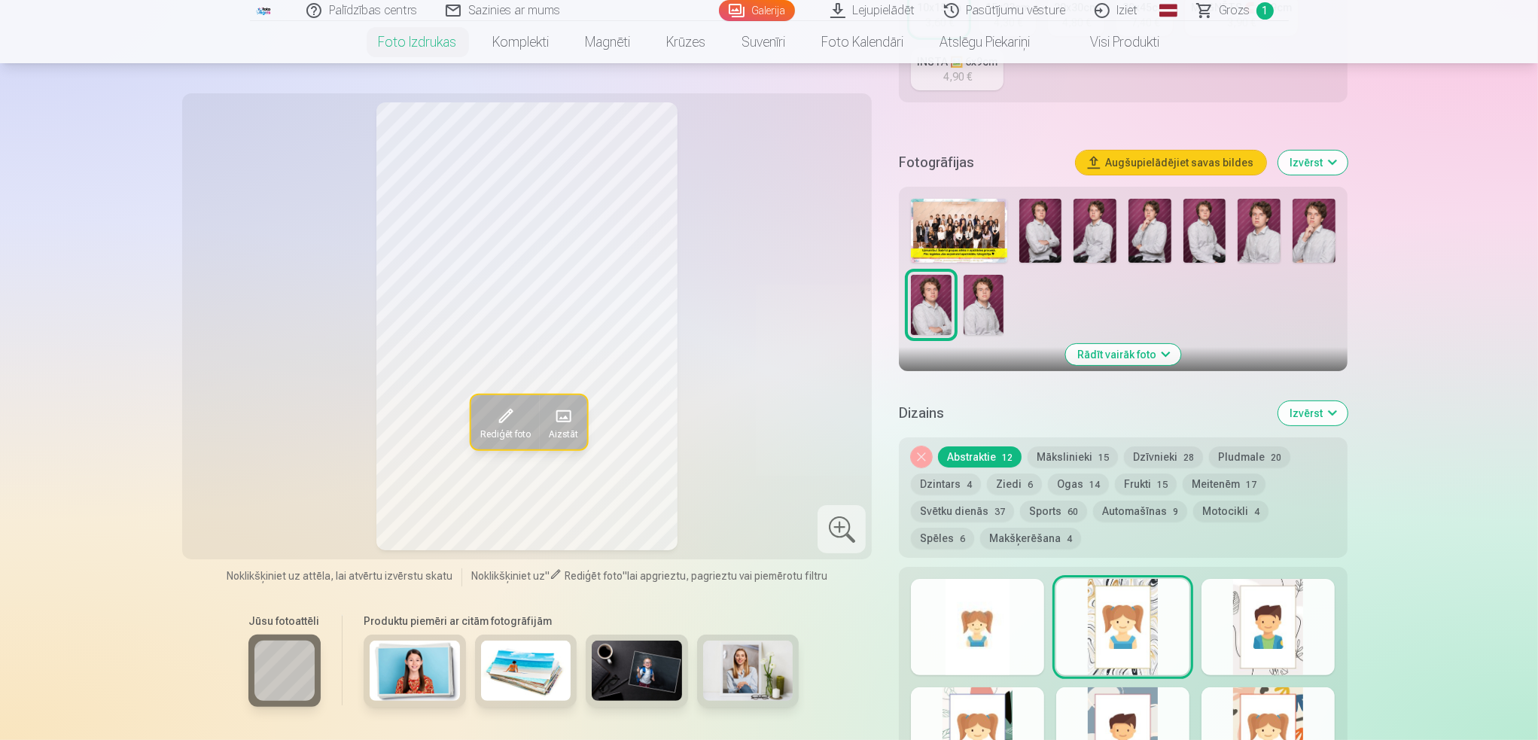
click at [1015, 608] on div at bounding box center [977, 627] width 133 height 96
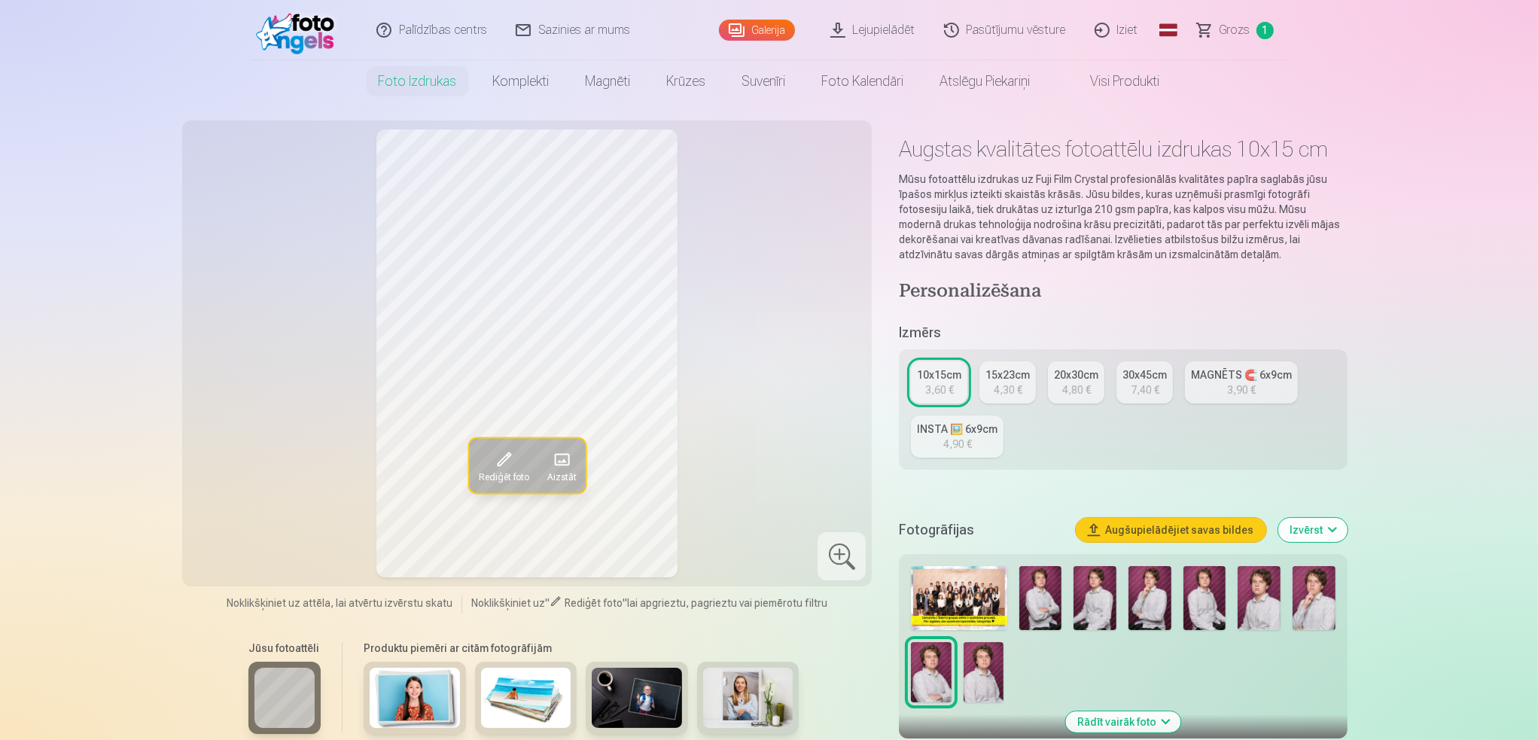
scroll to position [0, 0]
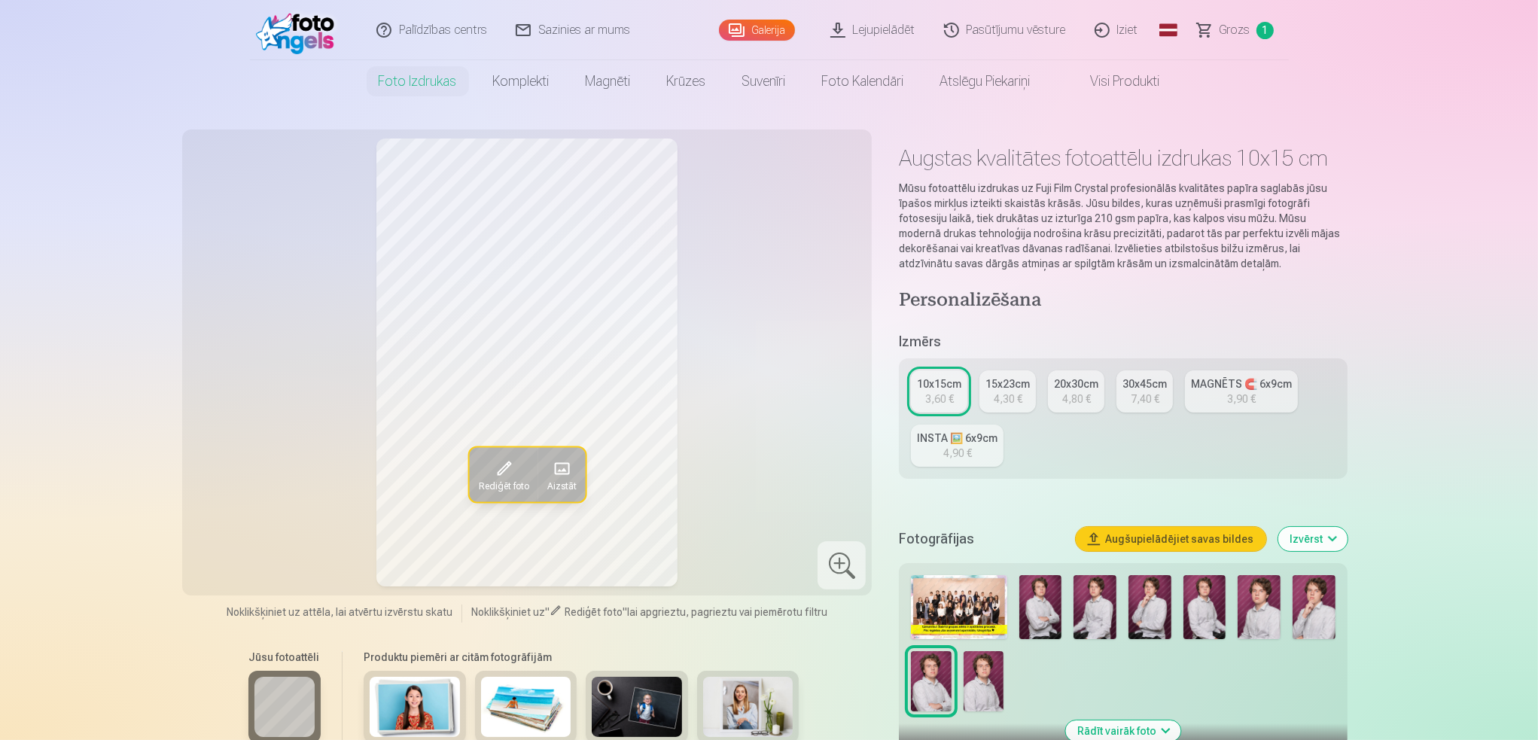
click at [969, 444] on div "INSTA 🖼️ 6x9cm" at bounding box center [957, 438] width 81 height 15
click at [1258, 610] on img at bounding box center [1258, 607] width 43 height 64
click at [1015, 391] on div "15x23cm" at bounding box center [1007, 383] width 44 height 15
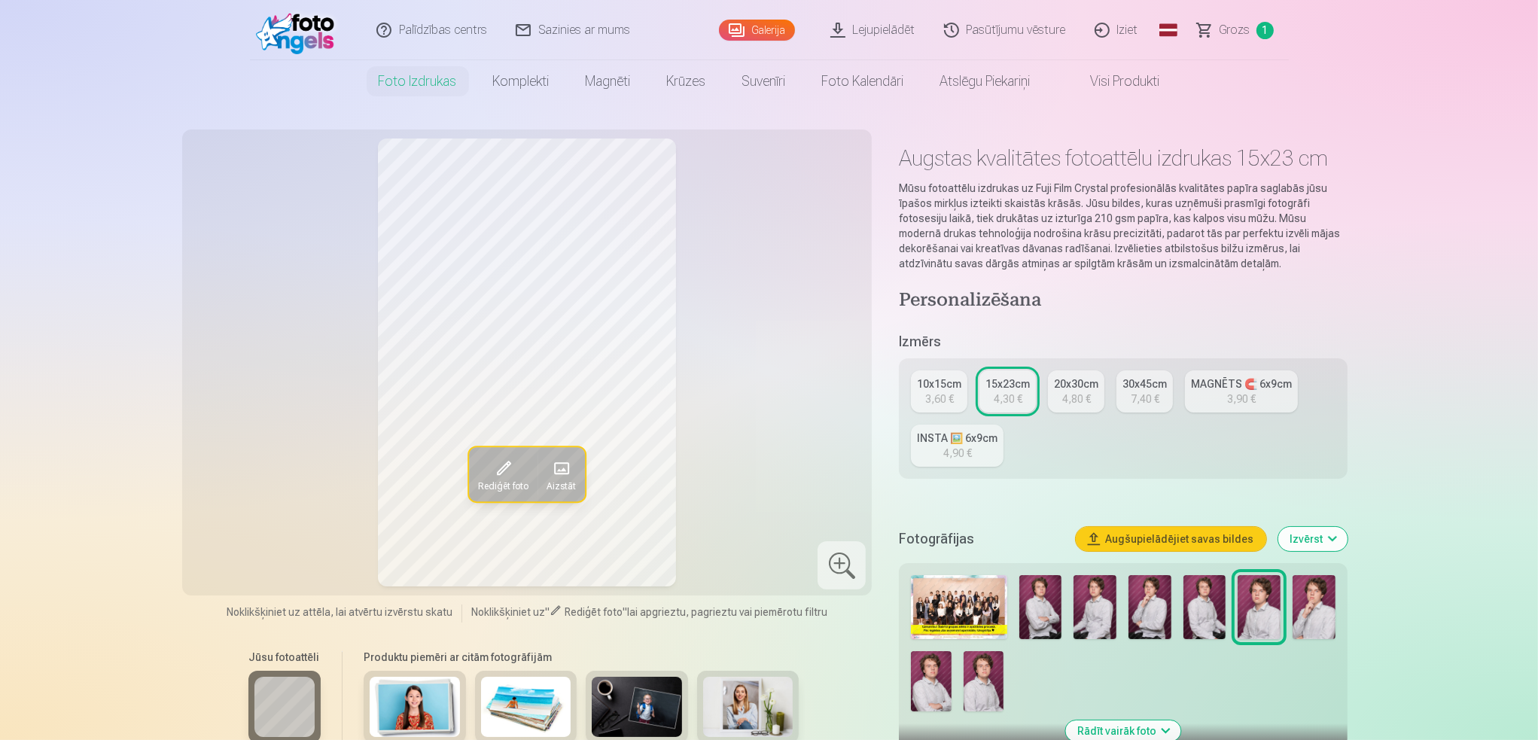
click at [940, 671] on img at bounding box center [931, 681] width 40 height 60
click at [978, 684] on img at bounding box center [983, 681] width 40 height 60
click at [1251, 612] on img at bounding box center [1258, 607] width 43 height 64
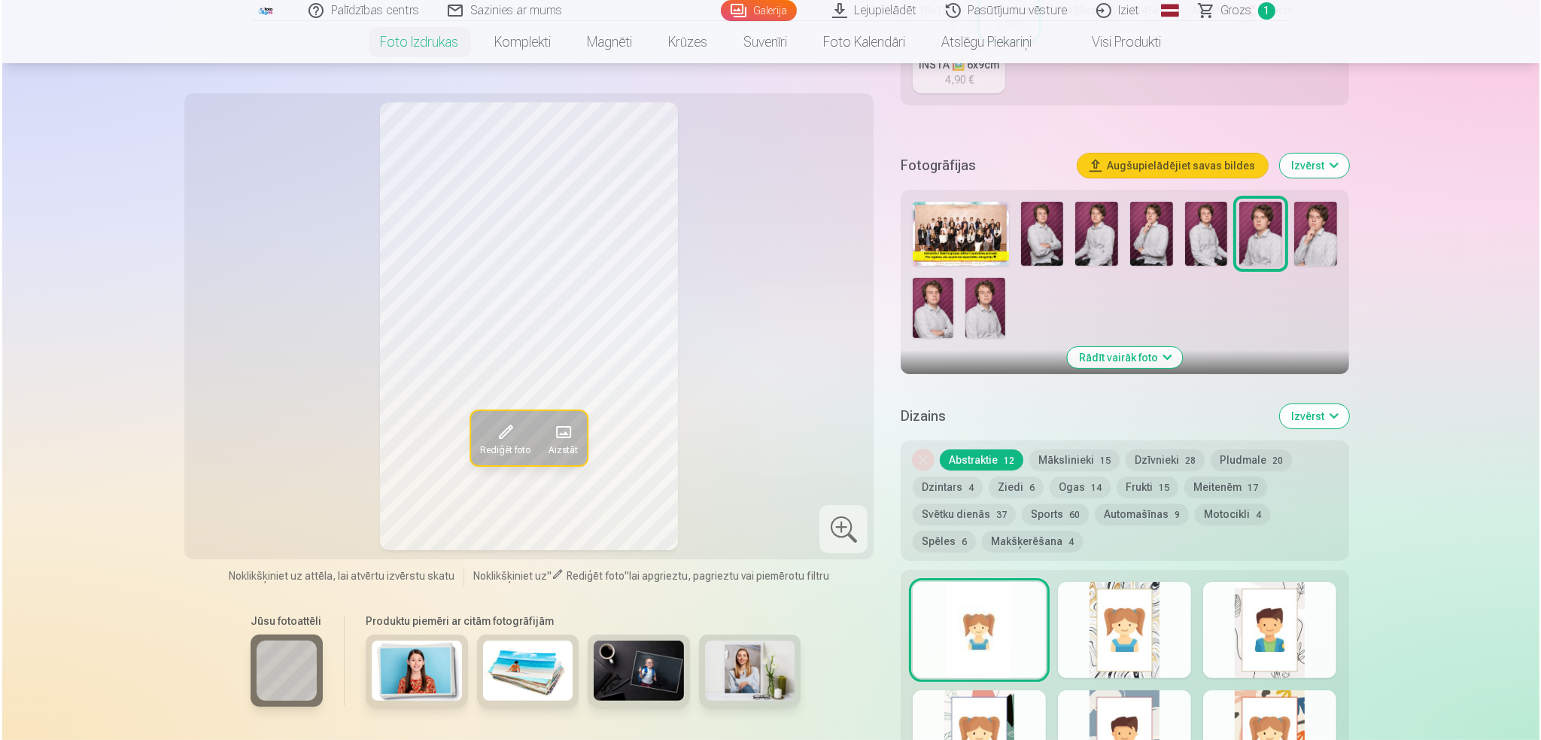
scroll to position [527, 0]
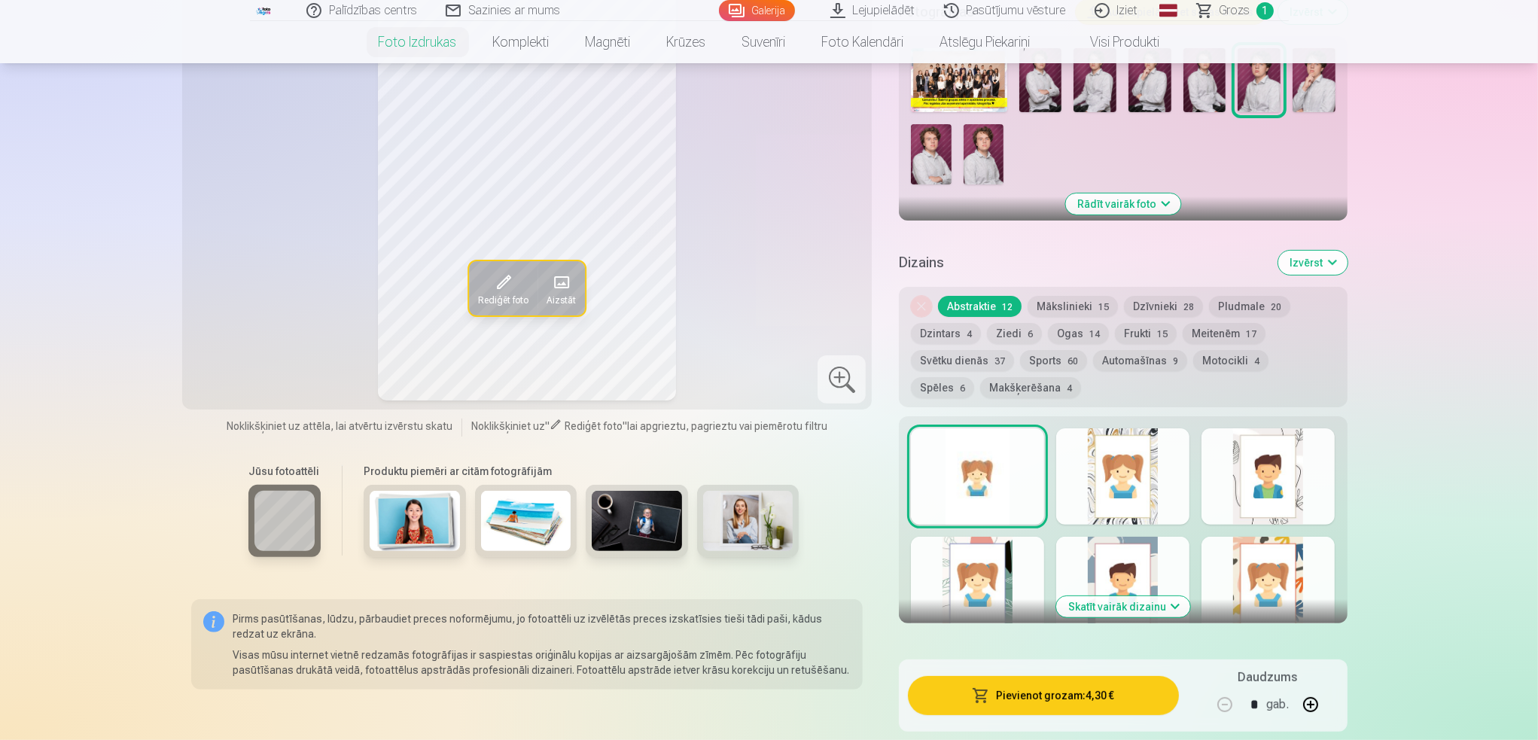
click at [1090, 701] on button "Pievienot grozam : 4,30 €" at bounding box center [1043, 695] width 270 height 39
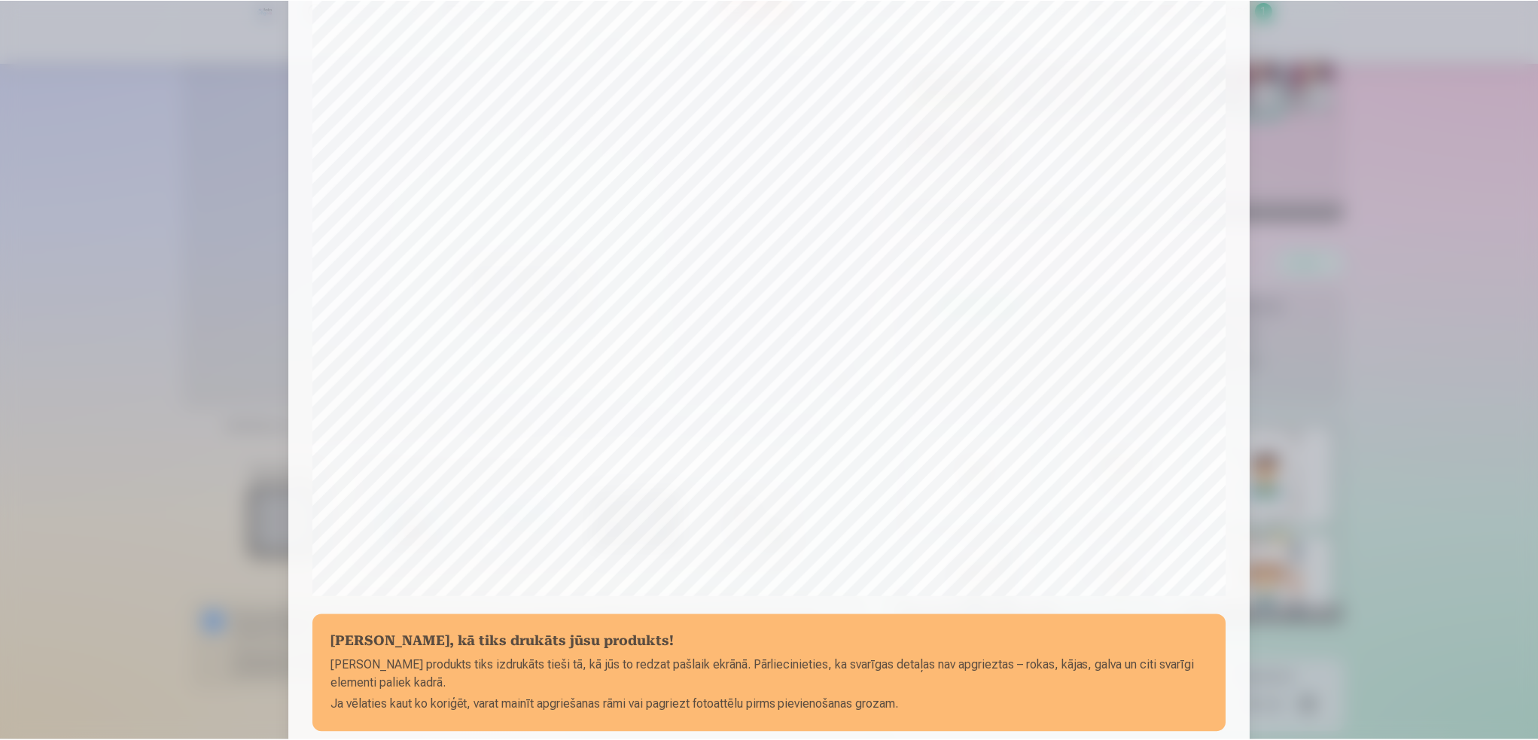
scroll to position [301, 0]
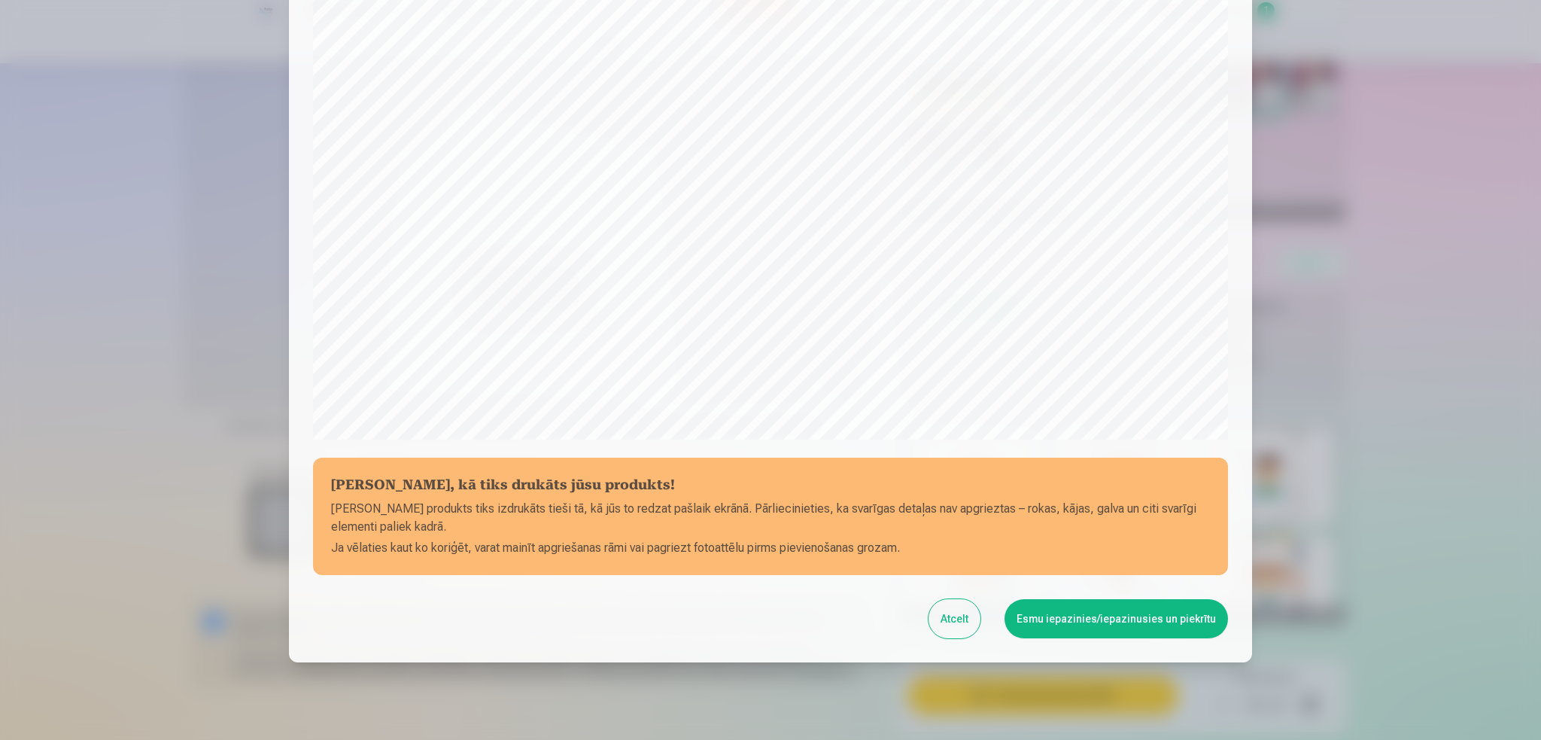
click at [960, 611] on button "Atcelt" at bounding box center [955, 618] width 52 height 39
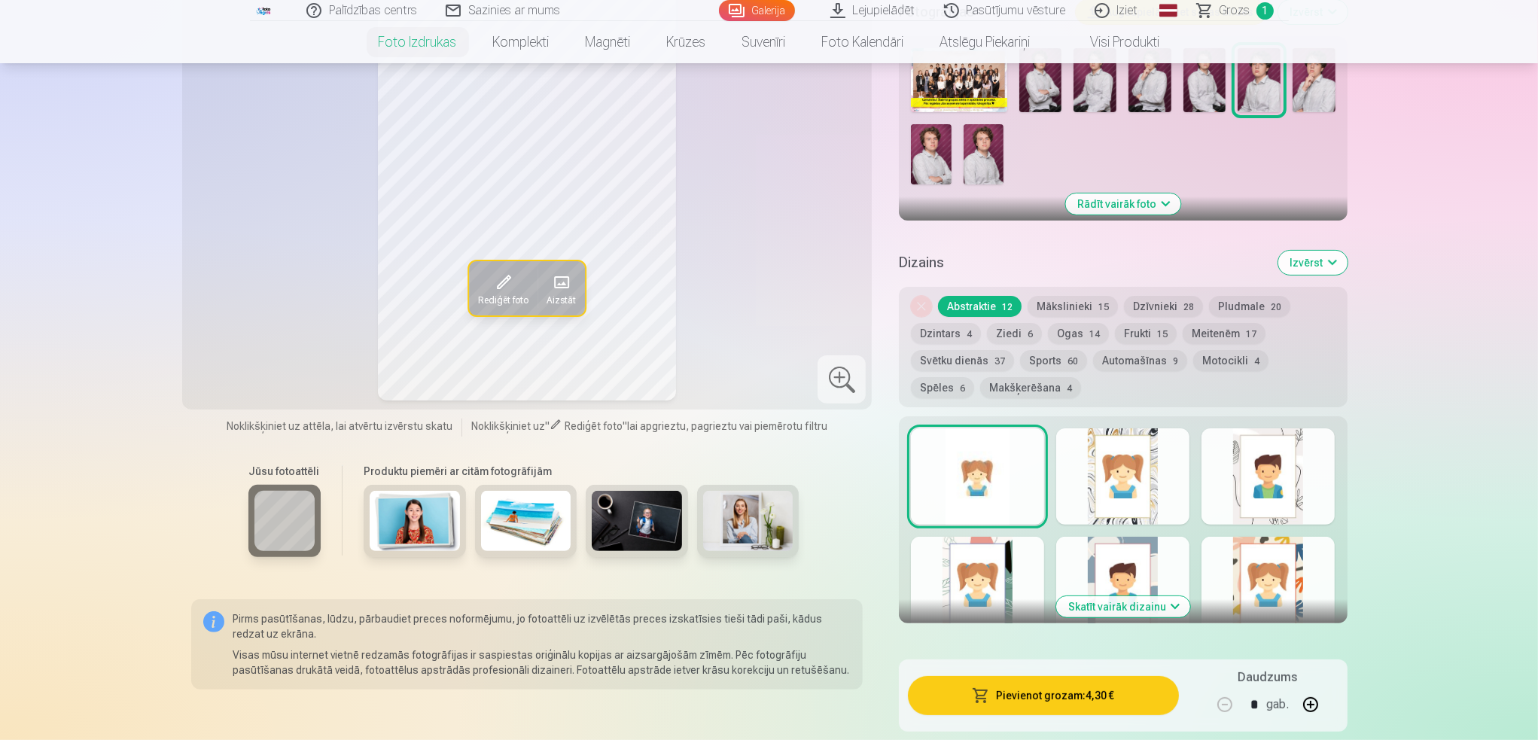
click at [499, 281] on span at bounding box center [503, 282] width 24 height 24
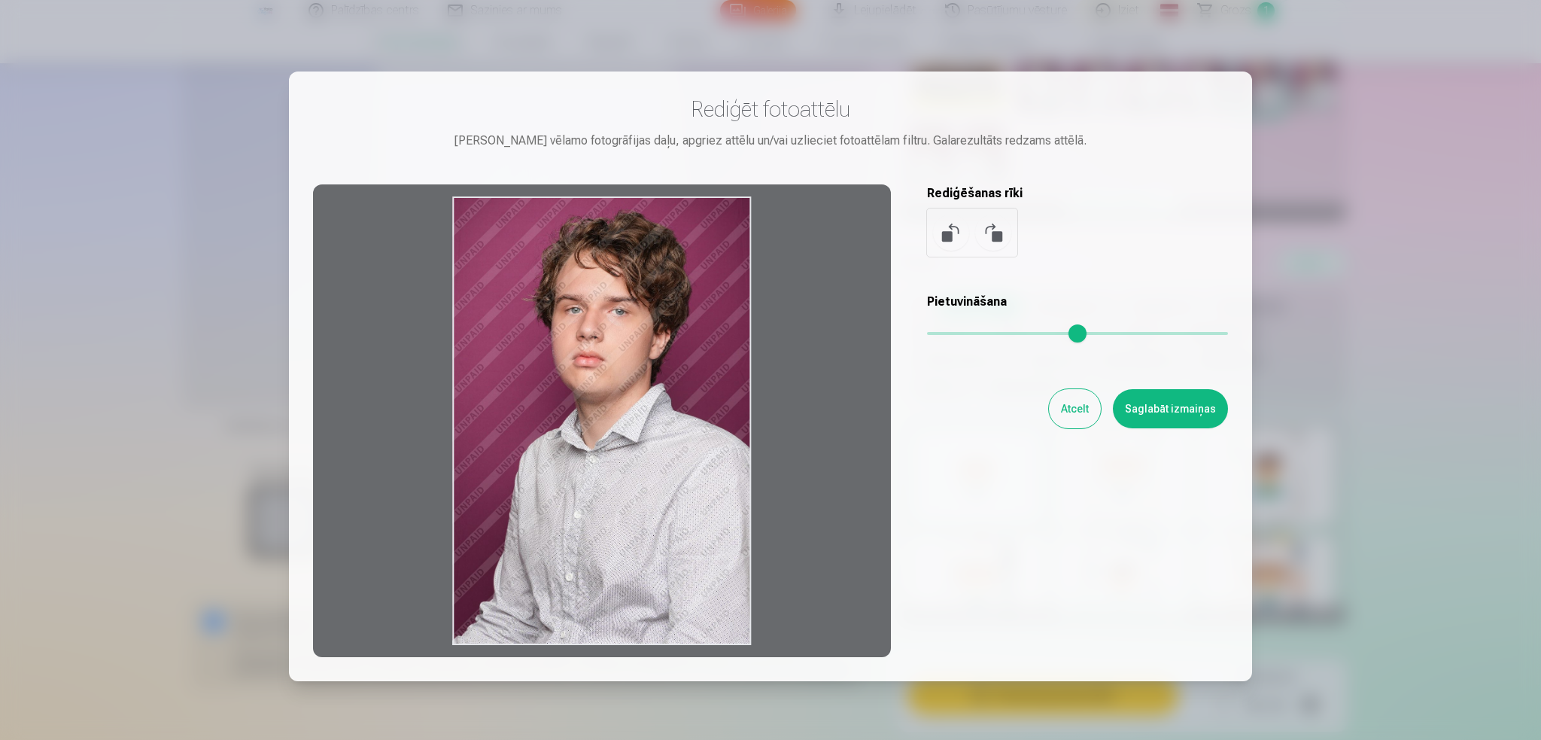
drag, startPoint x: 686, startPoint y: 454, endPoint x: 689, endPoint y: 436, distance: 18.5
click at [668, 452] on div at bounding box center [602, 420] width 578 height 473
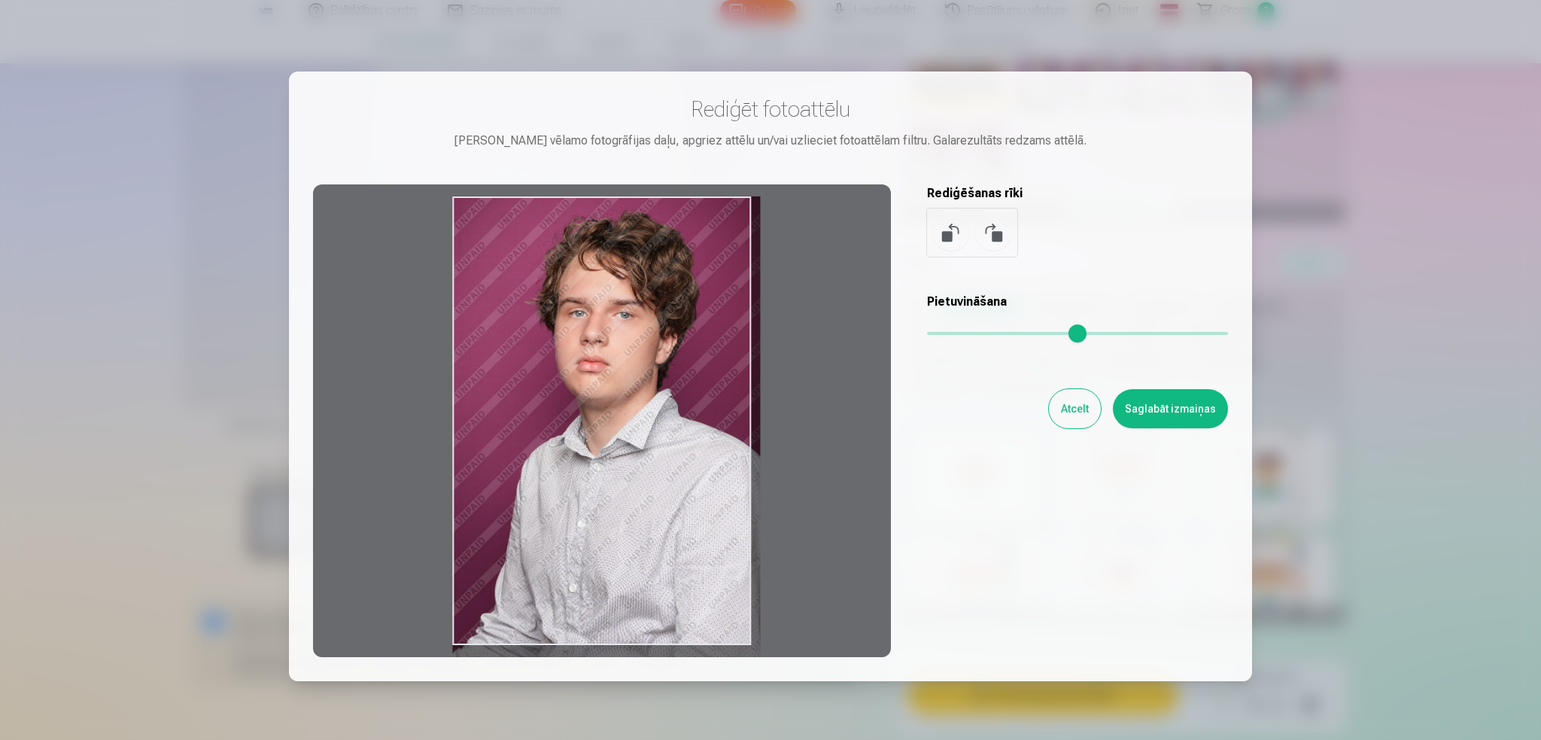
drag, startPoint x: 936, startPoint y: 330, endPoint x: 1018, endPoint y: 341, distance: 82.1
click at [1022, 335] on input "range" at bounding box center [1077, 333] width 301 height 3
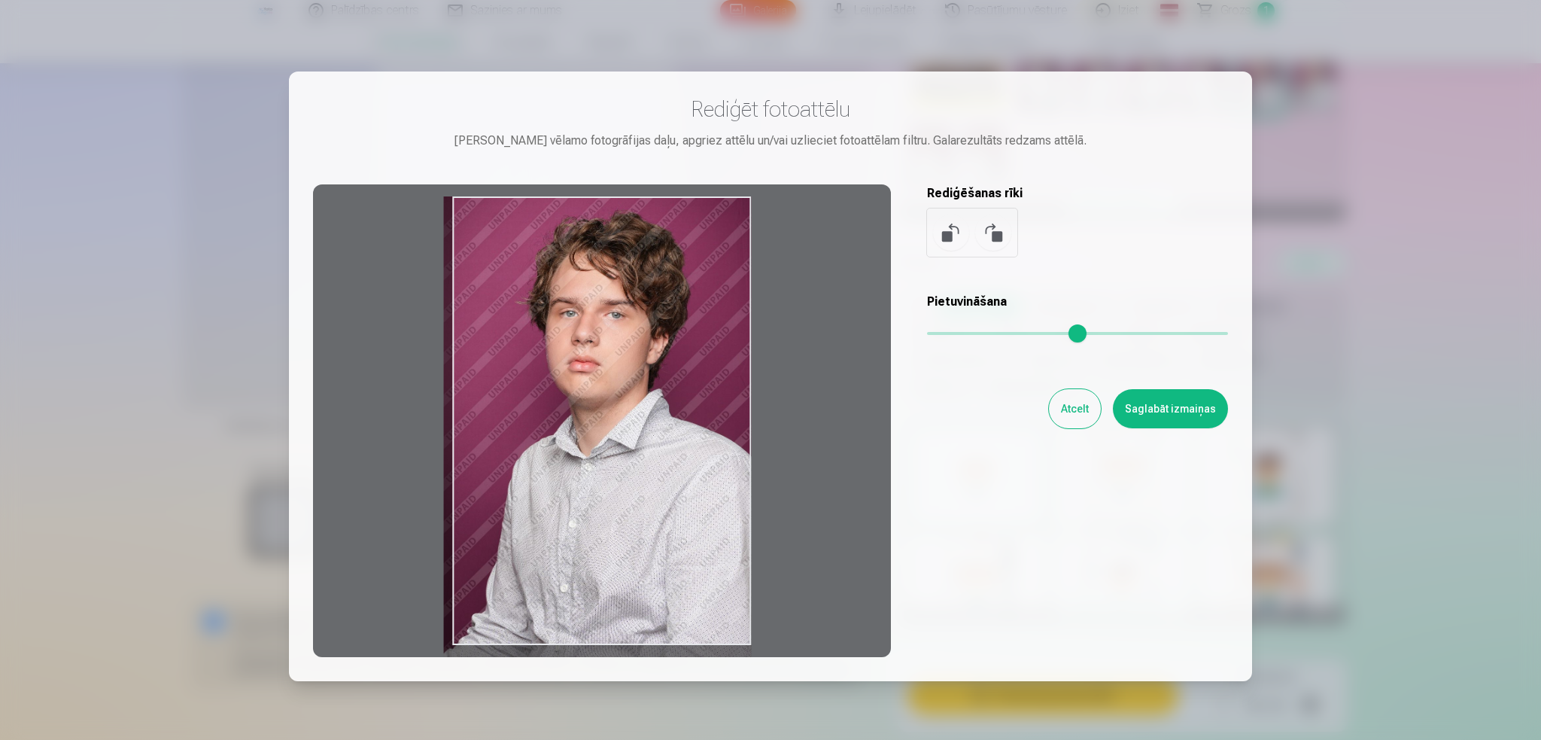
drag, startPoint x: 716, startPoint y: 419, endPoint x: 685, endPoint y: 424, distance: 31.3
click at [685, 424] on div at bounding box center [602, 420] width 578 height 473
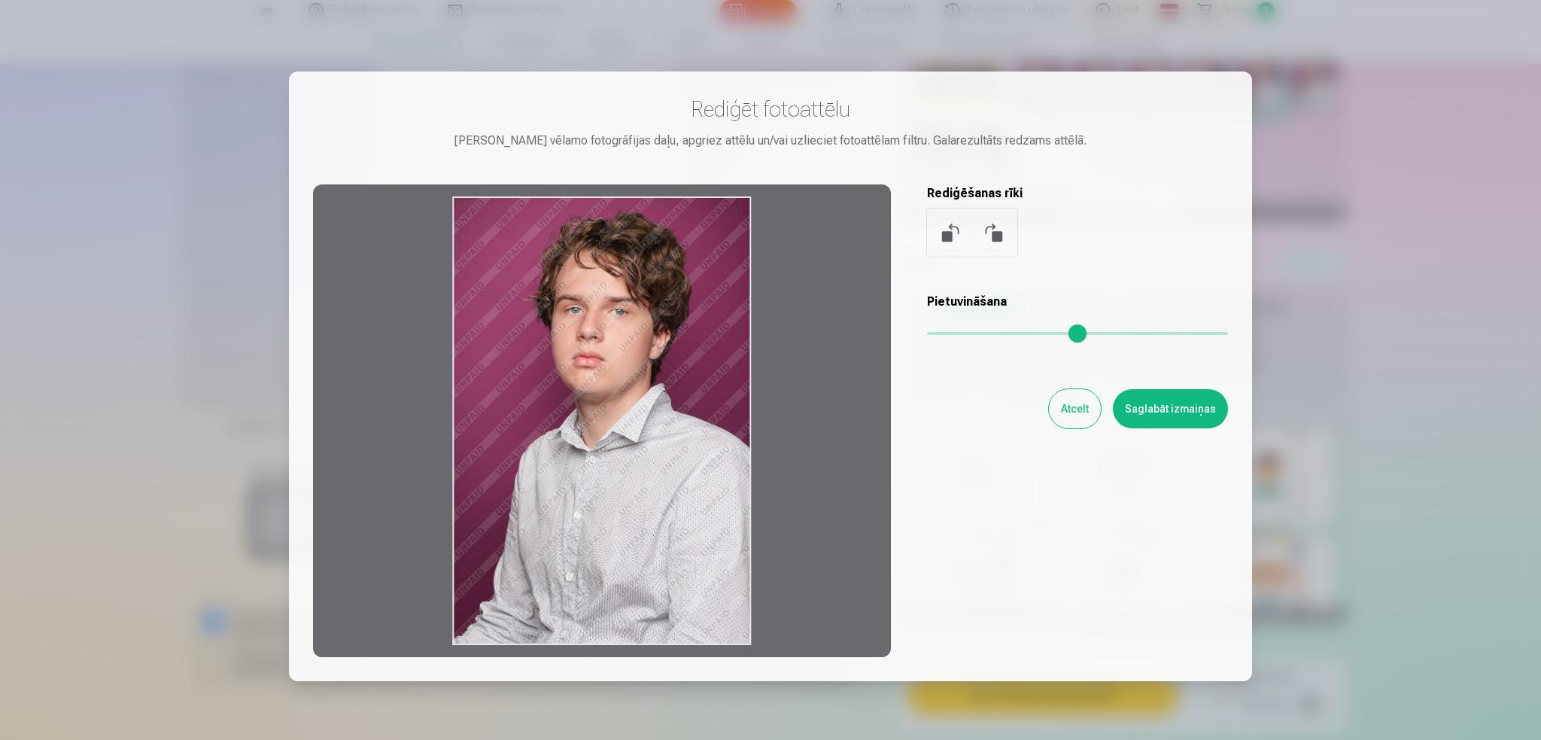
type input "*"
click at [929, 333] on input "range" at bounding box center [1077, 333] width 301 height 3
click at [951, 227] on button at bounding box center [951, 233] width 36 height 36
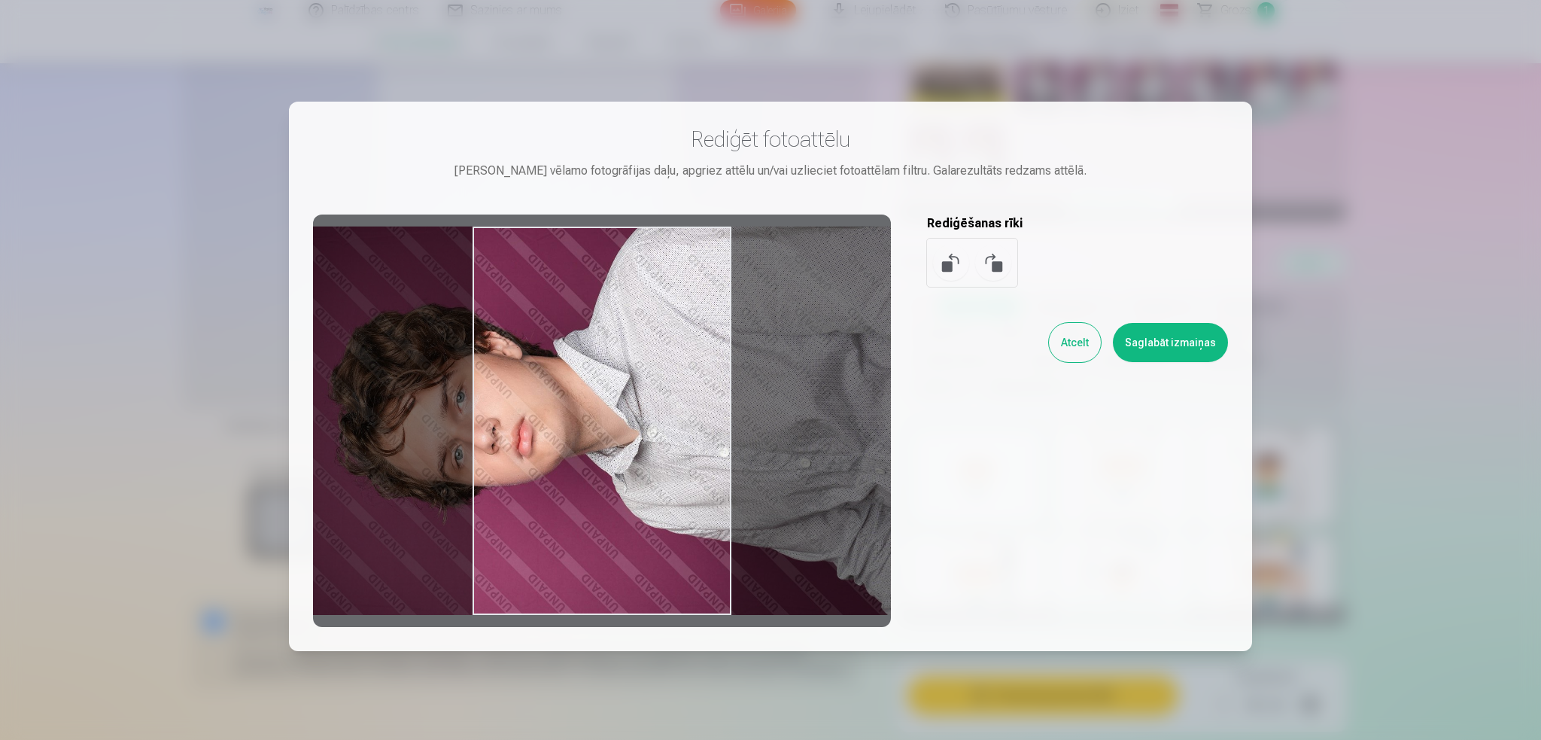
click at [1006, 260] on button at bounding box center [993, 263] width 36 height 36
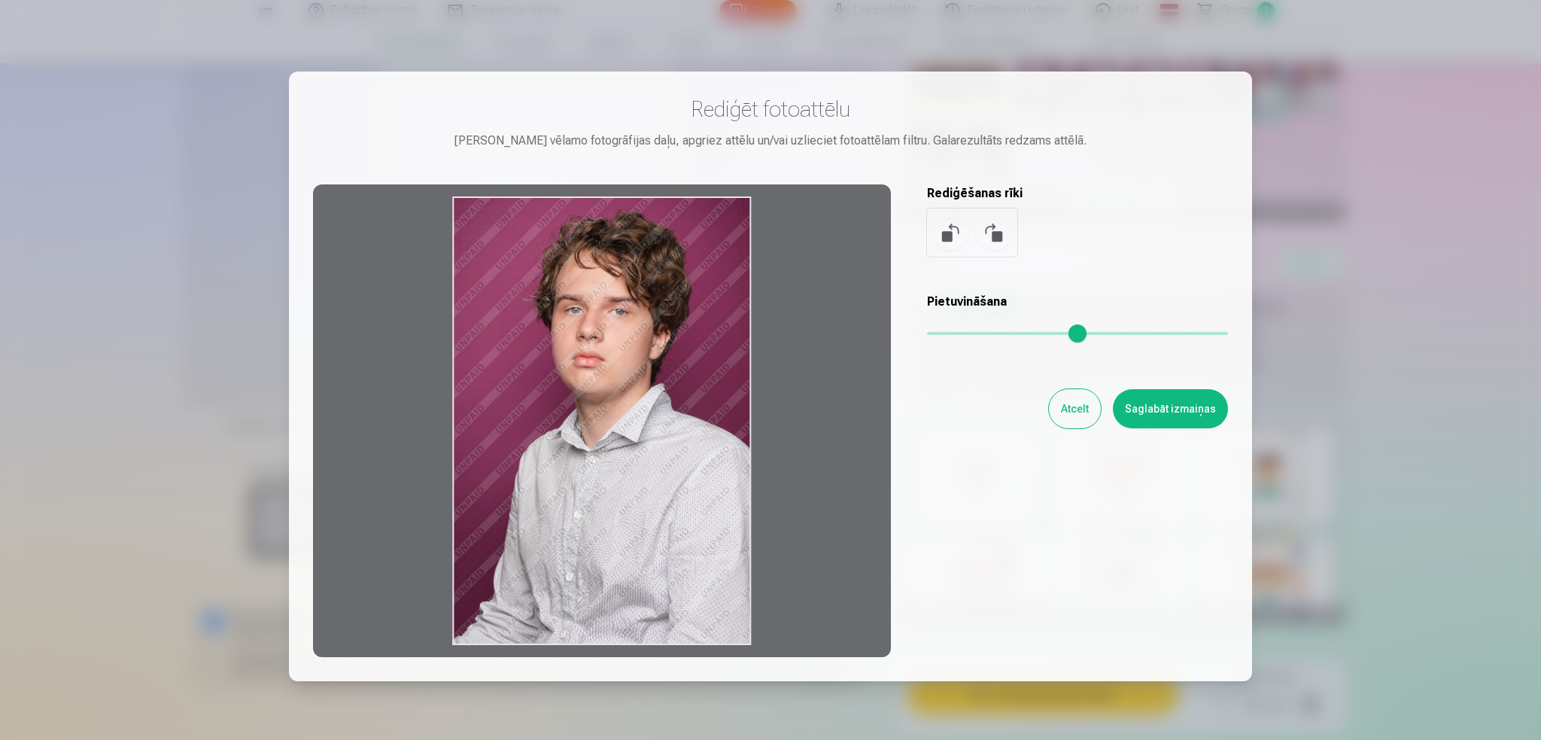
click at [1166, 413] on button "Saglabāt izmaiņas" at bounding box center [1170, 408] width 115 height 39
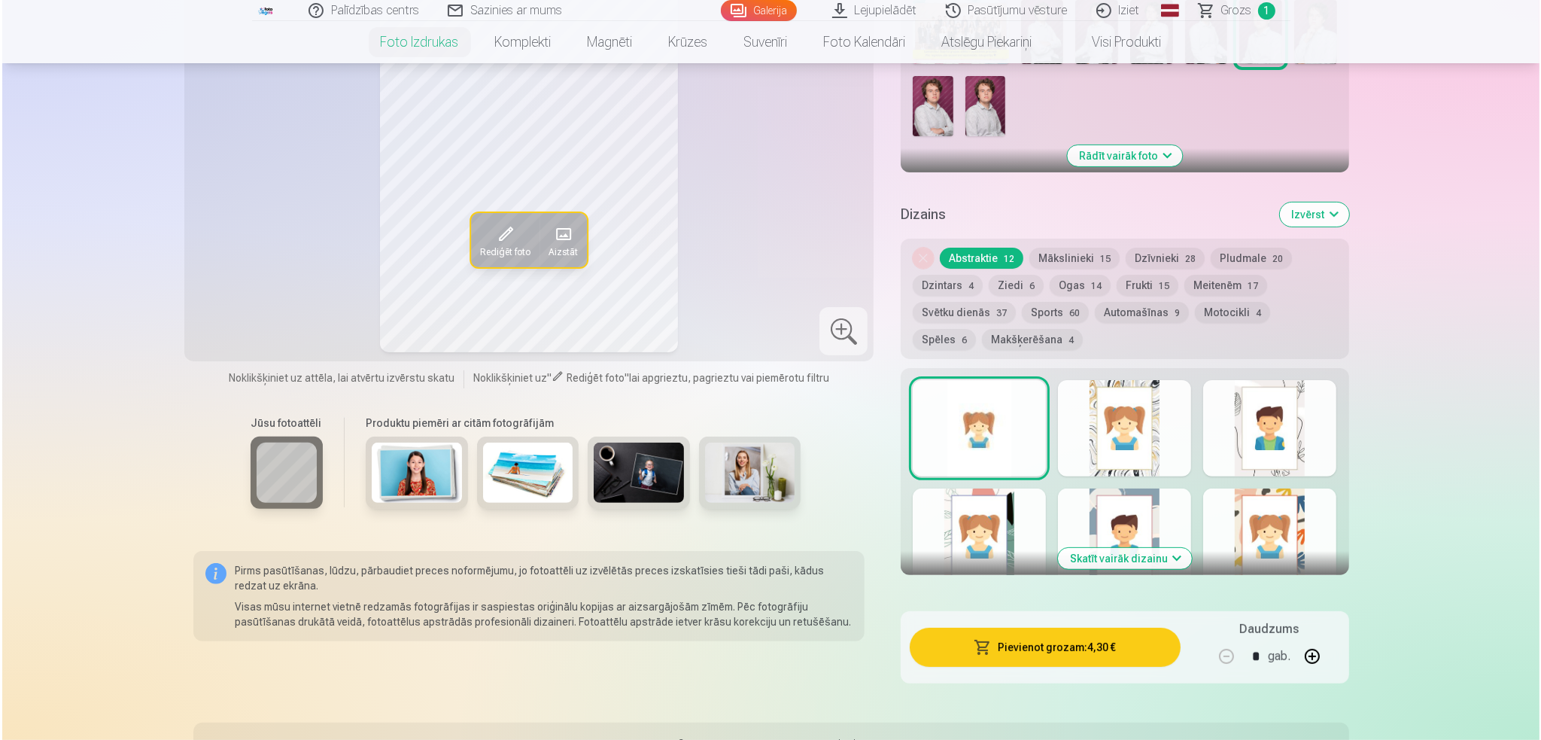
scroll to position [602, 0]
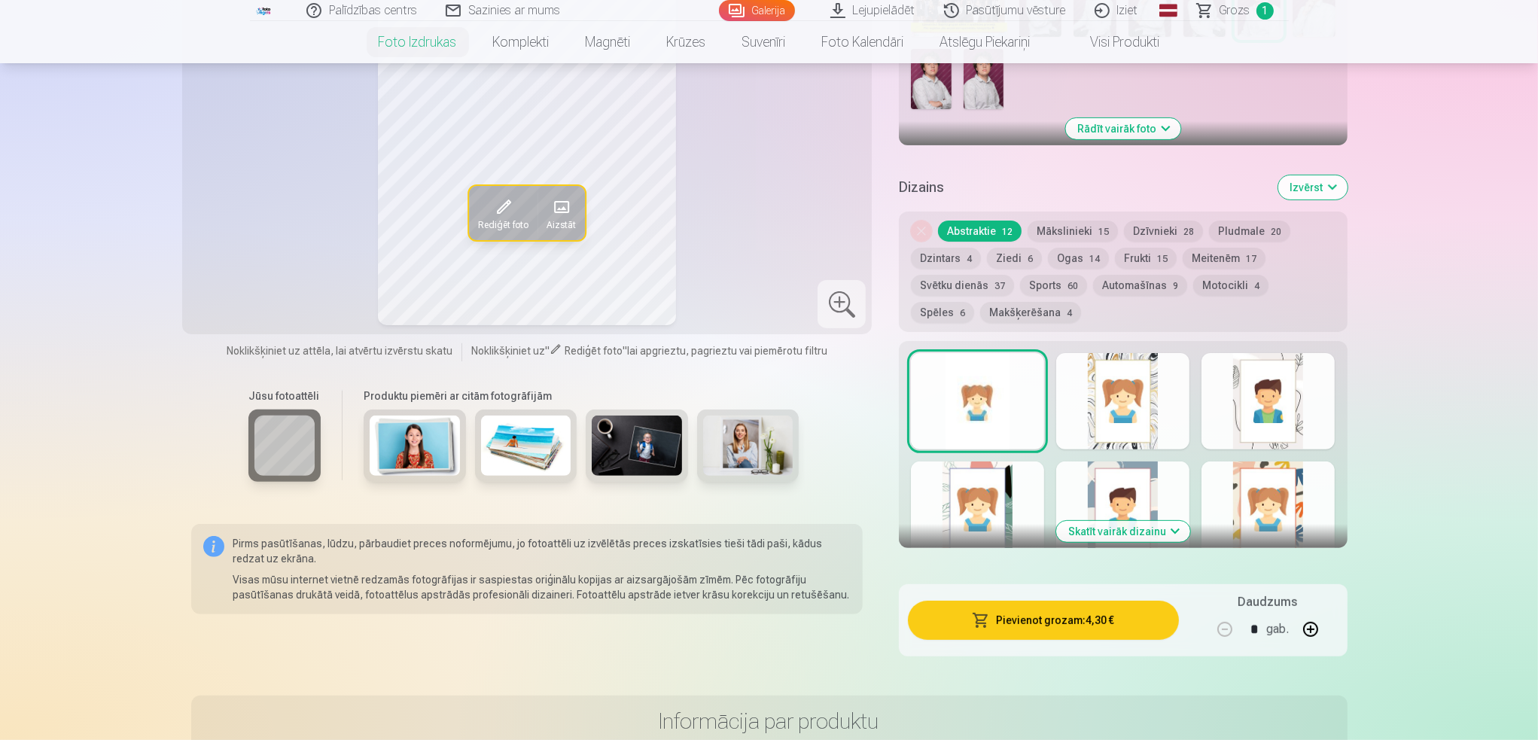
click at [1052, 623] on button "Pievienot grozam : 4,30 €" at bounding box center [1043, 620] width 270 height 39
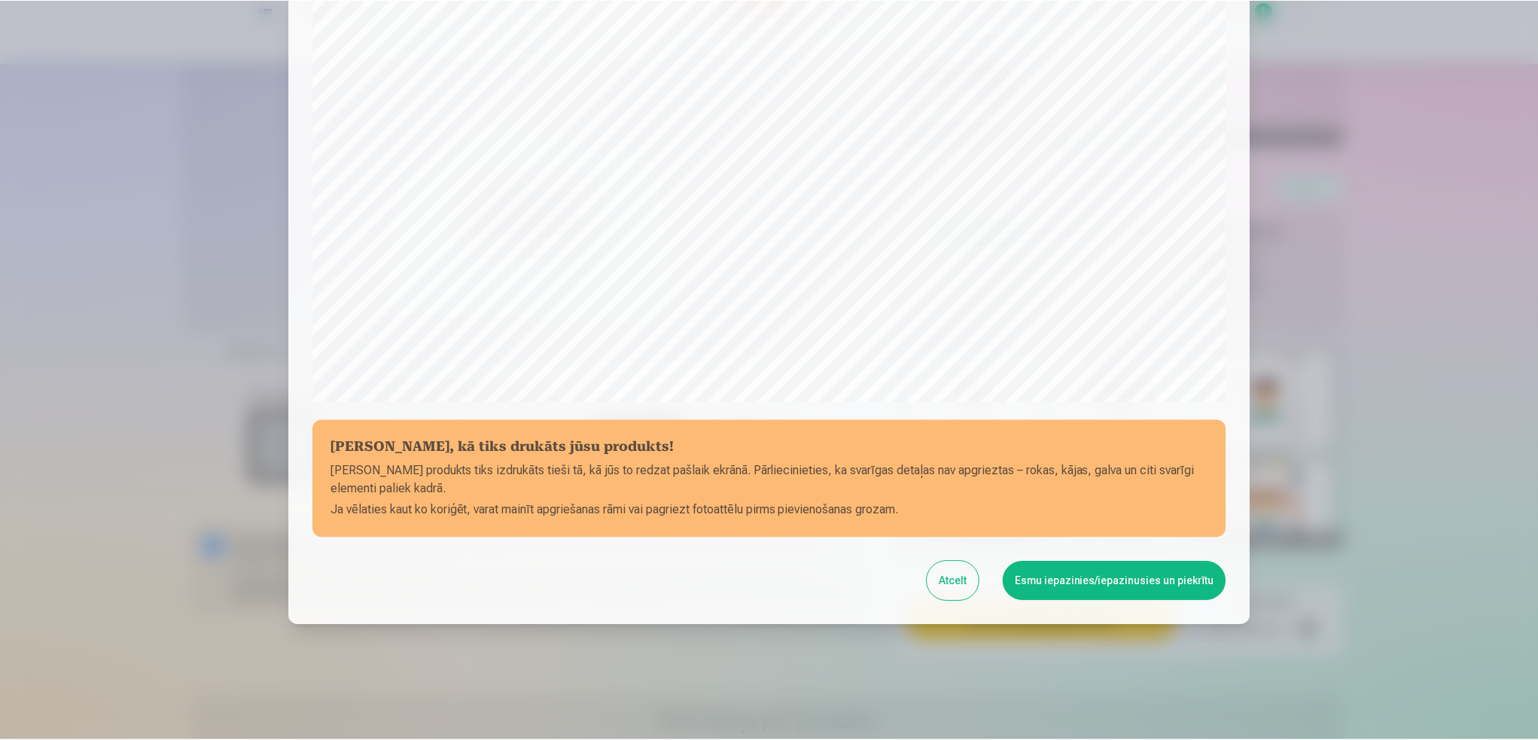
scroll to position [343, 0]
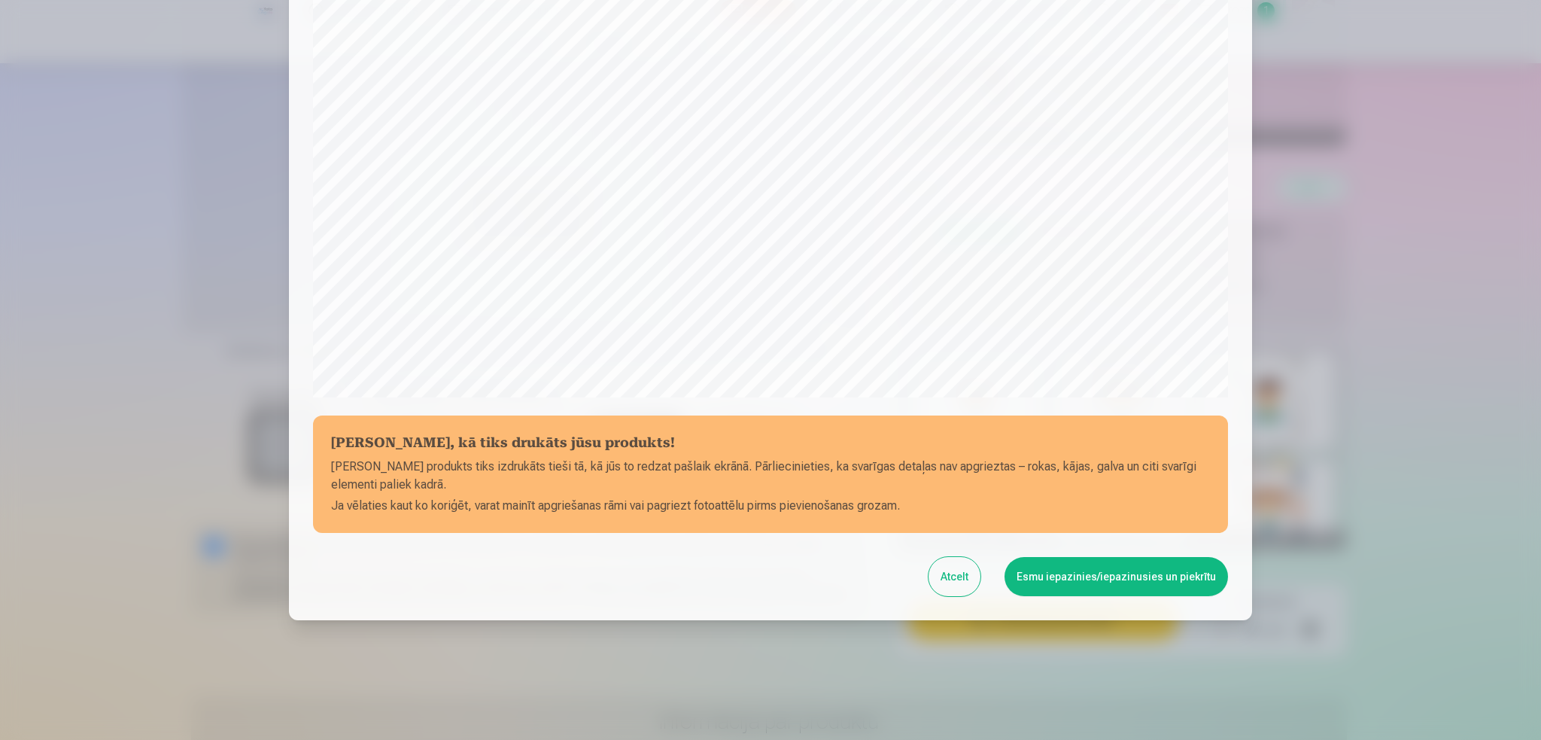
click at [1149, 582] on button "Esmu iepazinies/iepazinusies un piekrītu" at bounding box center [1117, 576] width 224 height 39
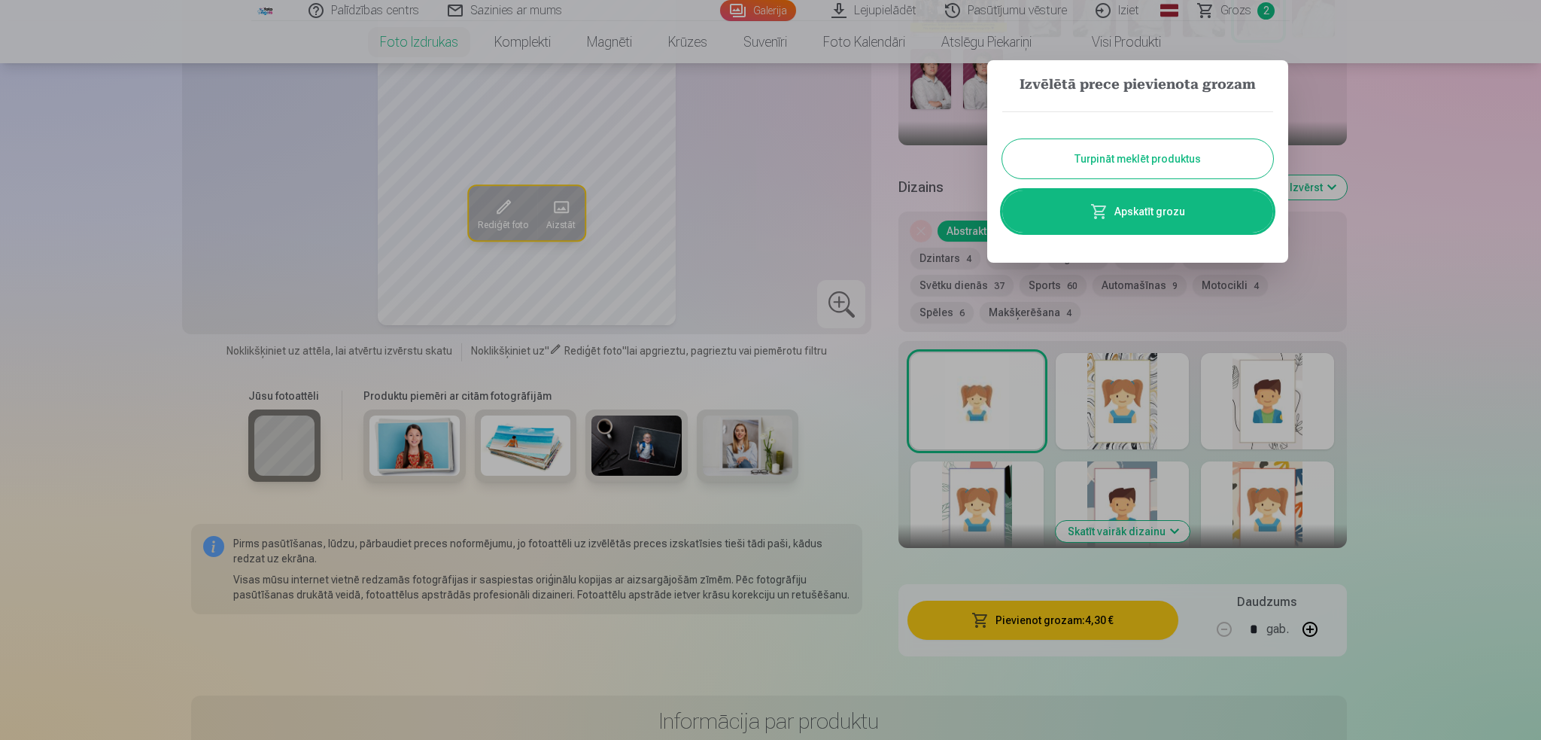
click at [1155, 153] on button "Turpināt meklēt produktus" at bounding box center [1138, 158] width 271 height 39
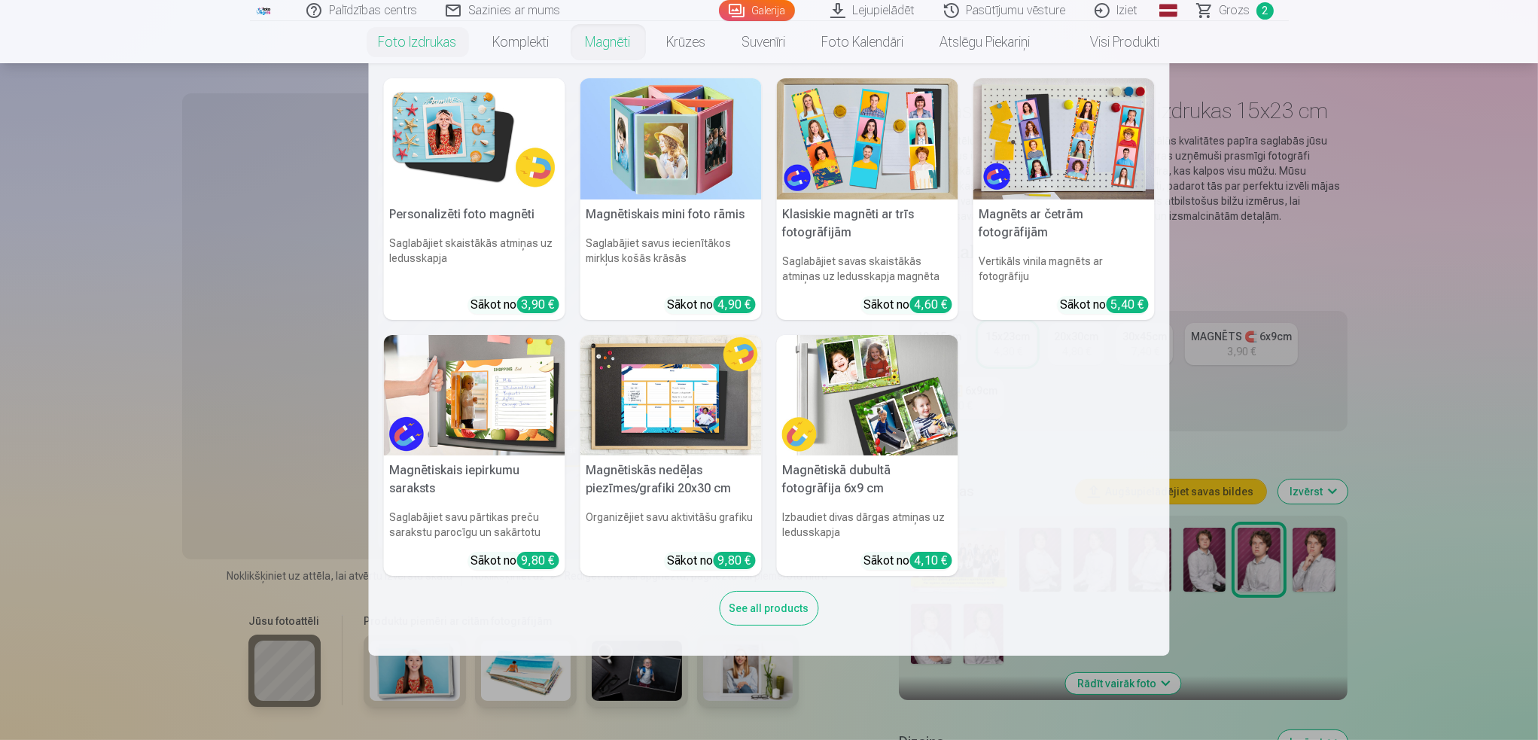
scroll to position [0, 0]
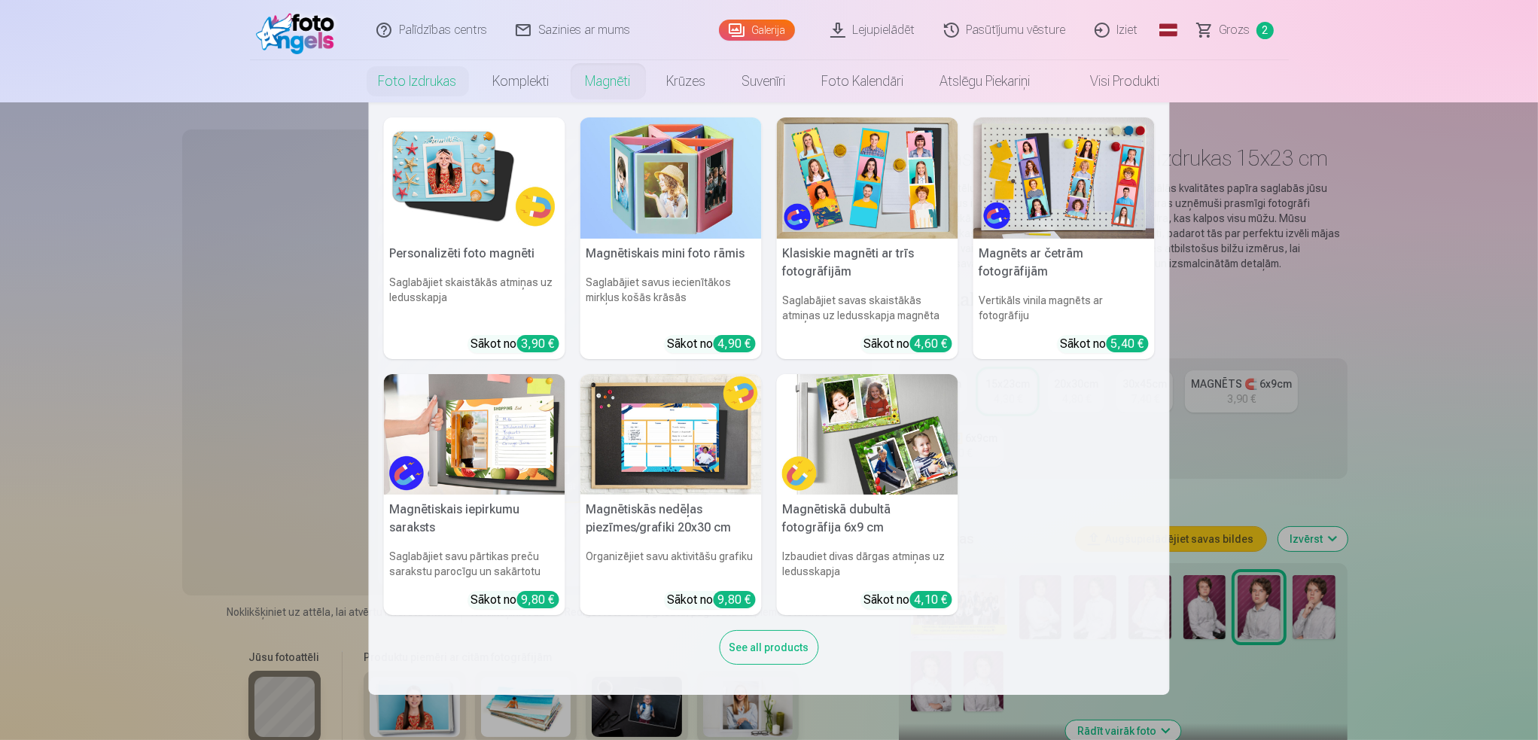
click at [605, 81] on link "Magnēti" at bounding box center [607, 81] width 81 height 42
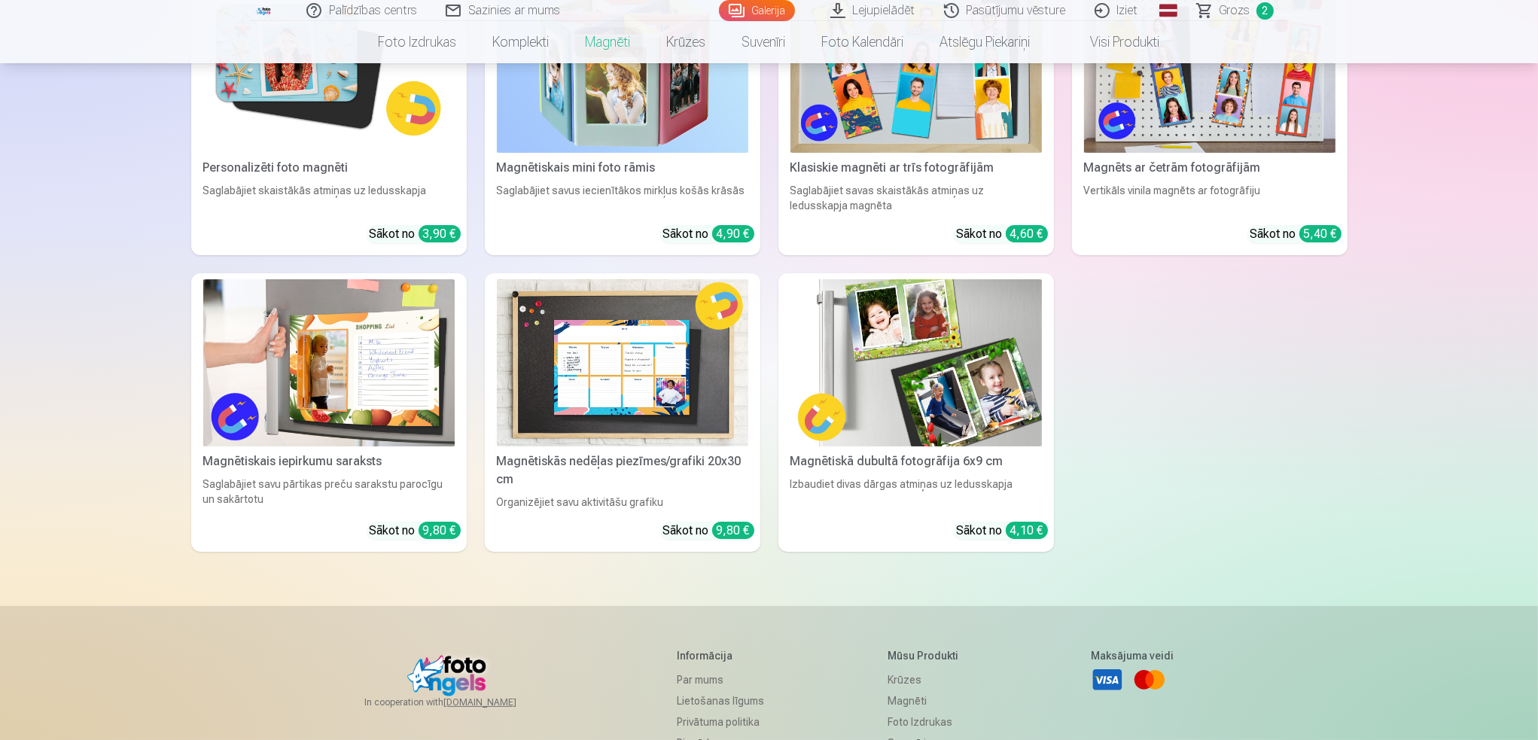
scroll to position [151, 0]
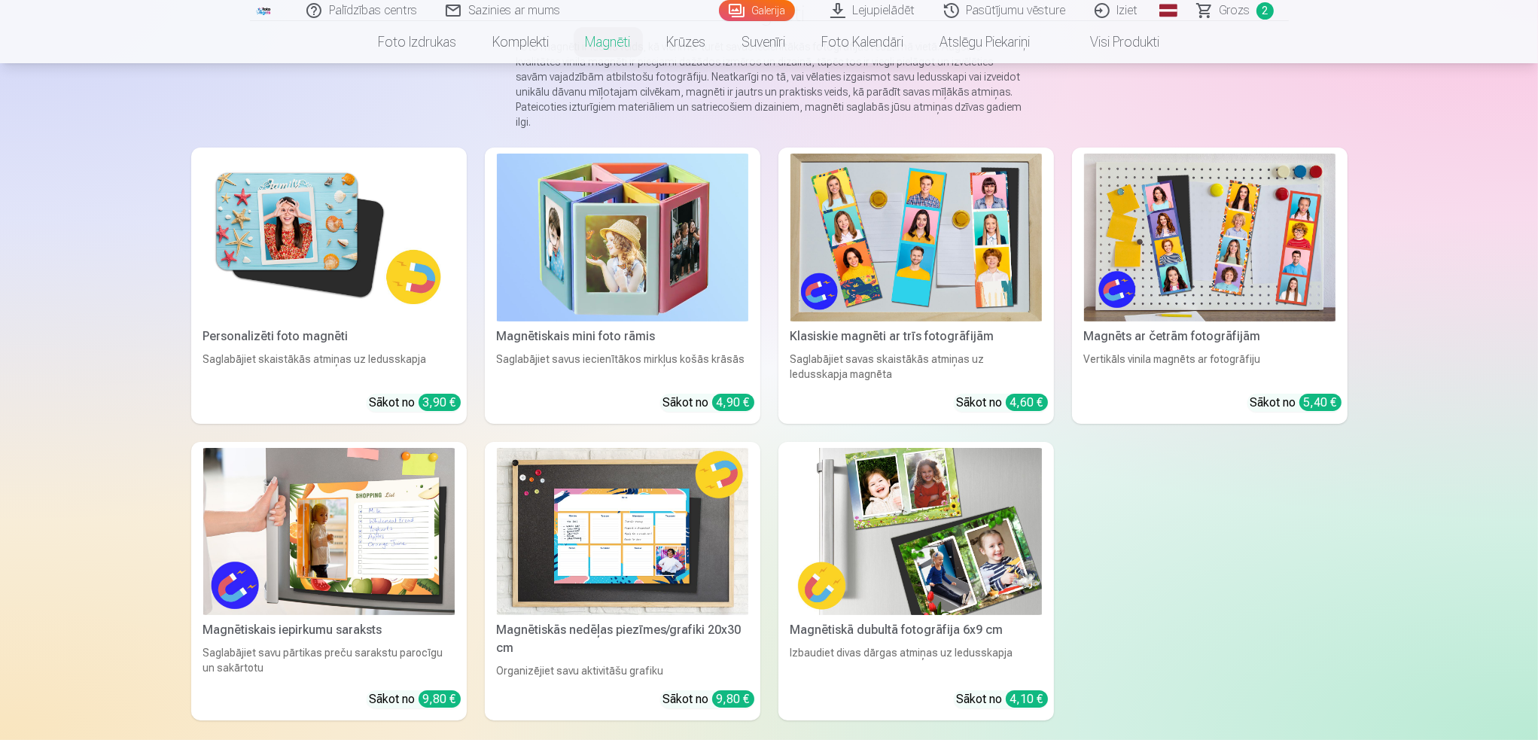
click at [328, 207] on img at bounding box center [328, 238] width 251 height 168
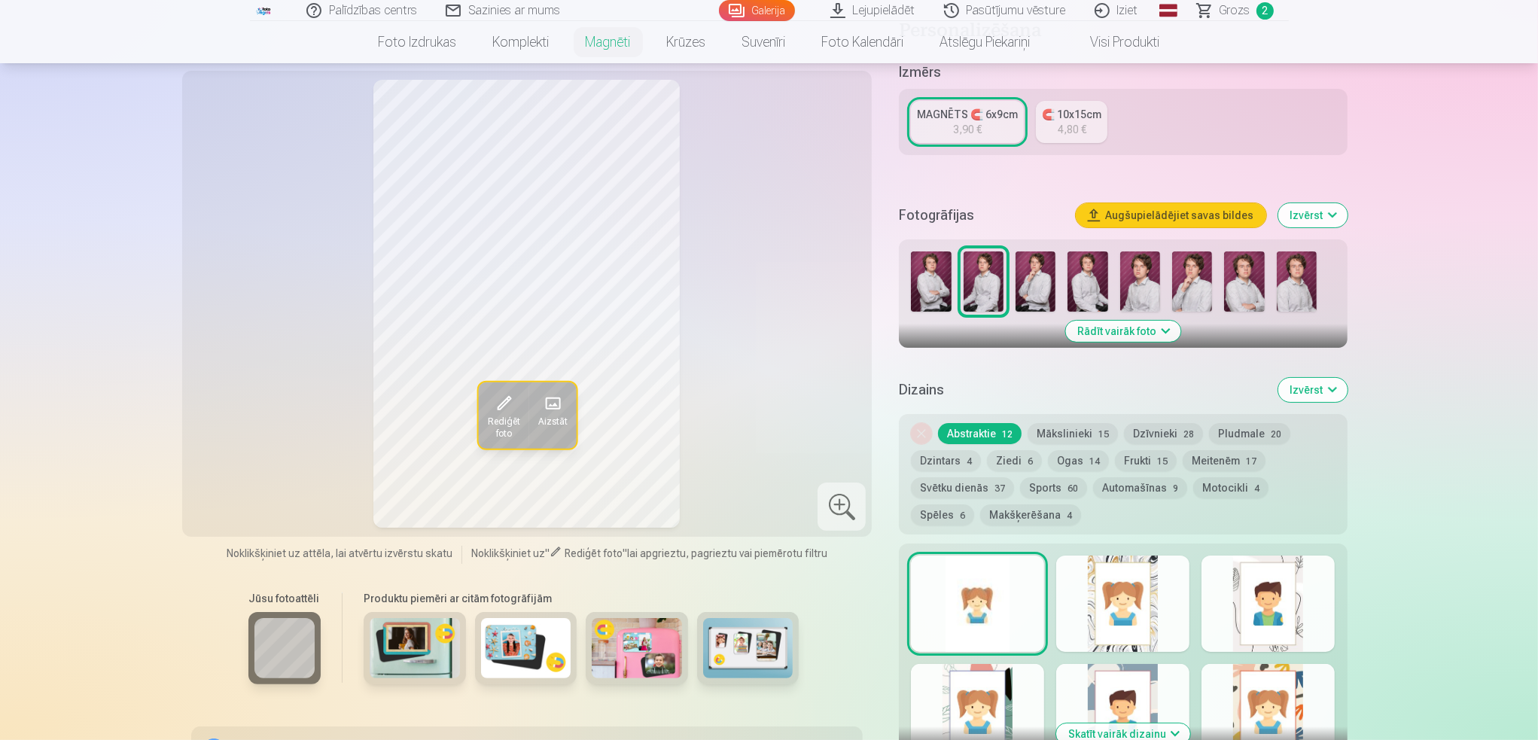
scroll to position [301, 0]
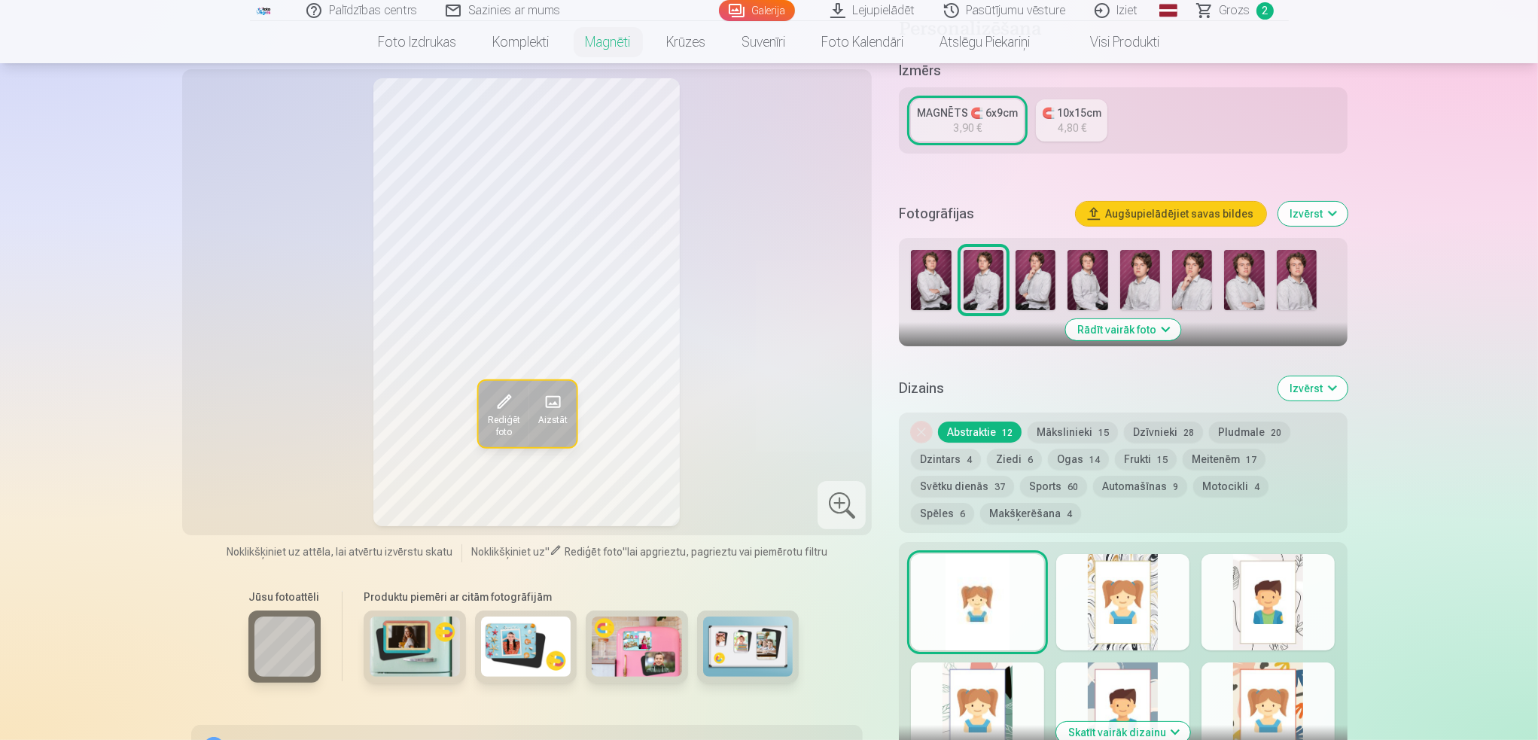
click at [966, 105] on link "MAGNĒTS 🧲 6x9cm 3,90 €" at bounding box center [967, 120] width 113 height 42
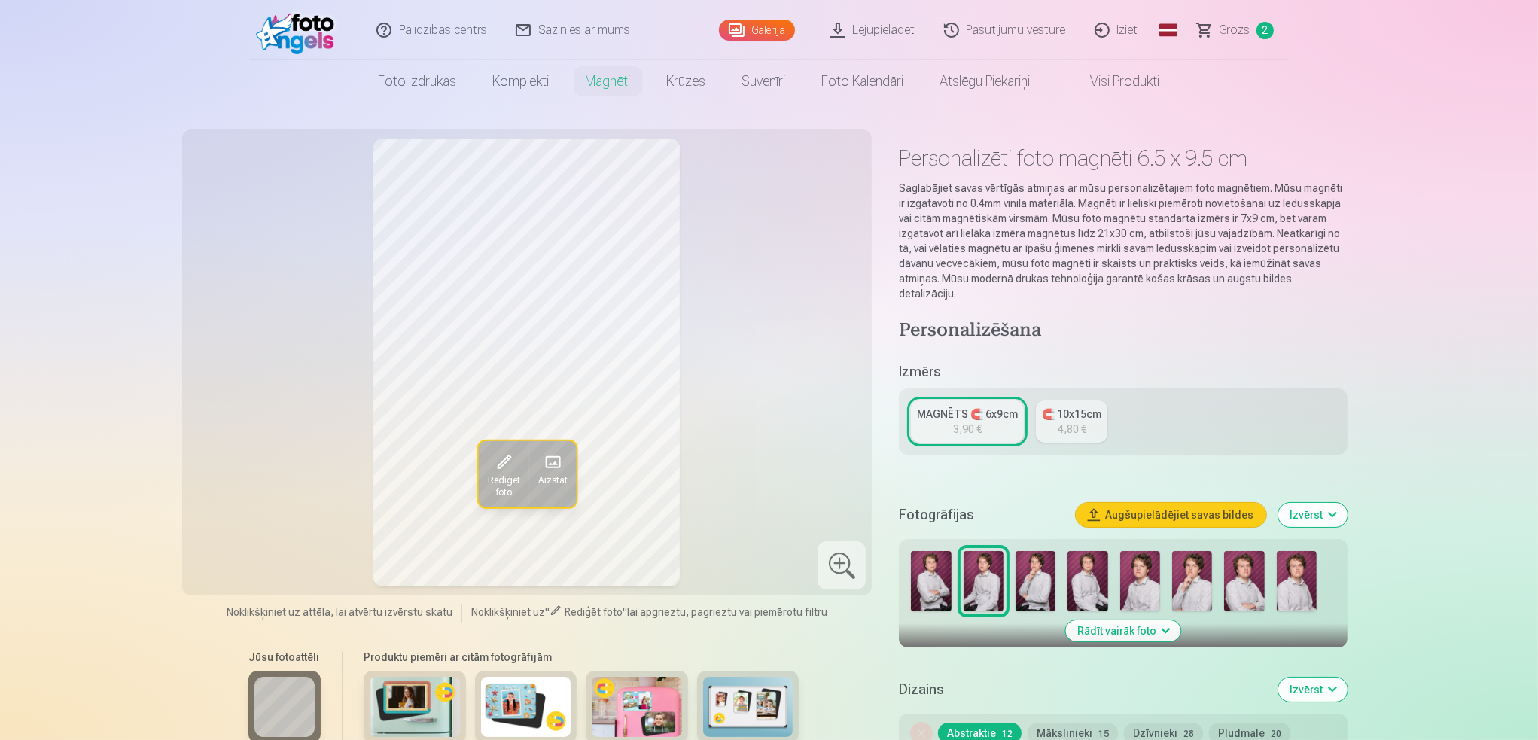
click at [1249, 560] on img at bounding box center [1244, 581] width 40 height 60
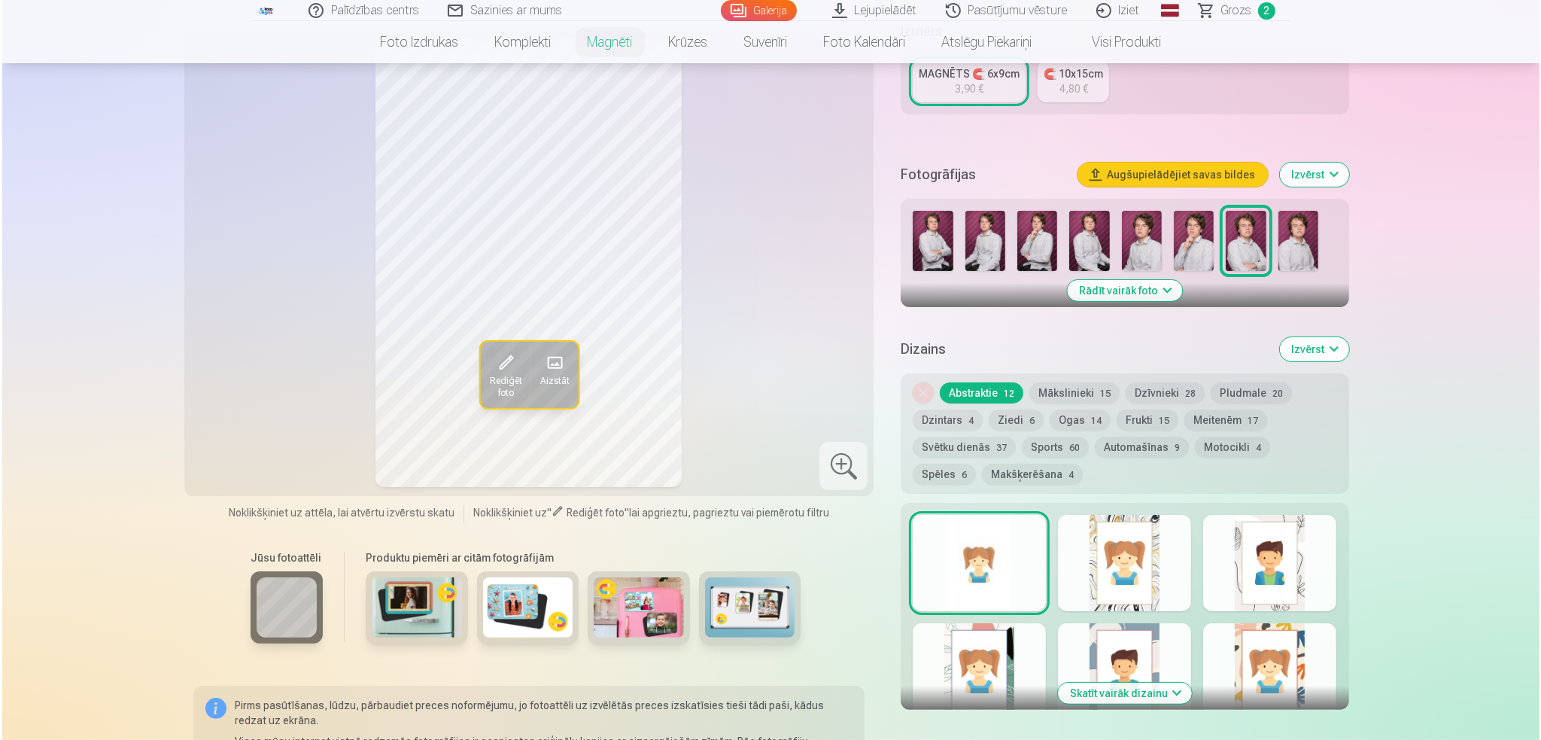
scroll to position [376, 0]
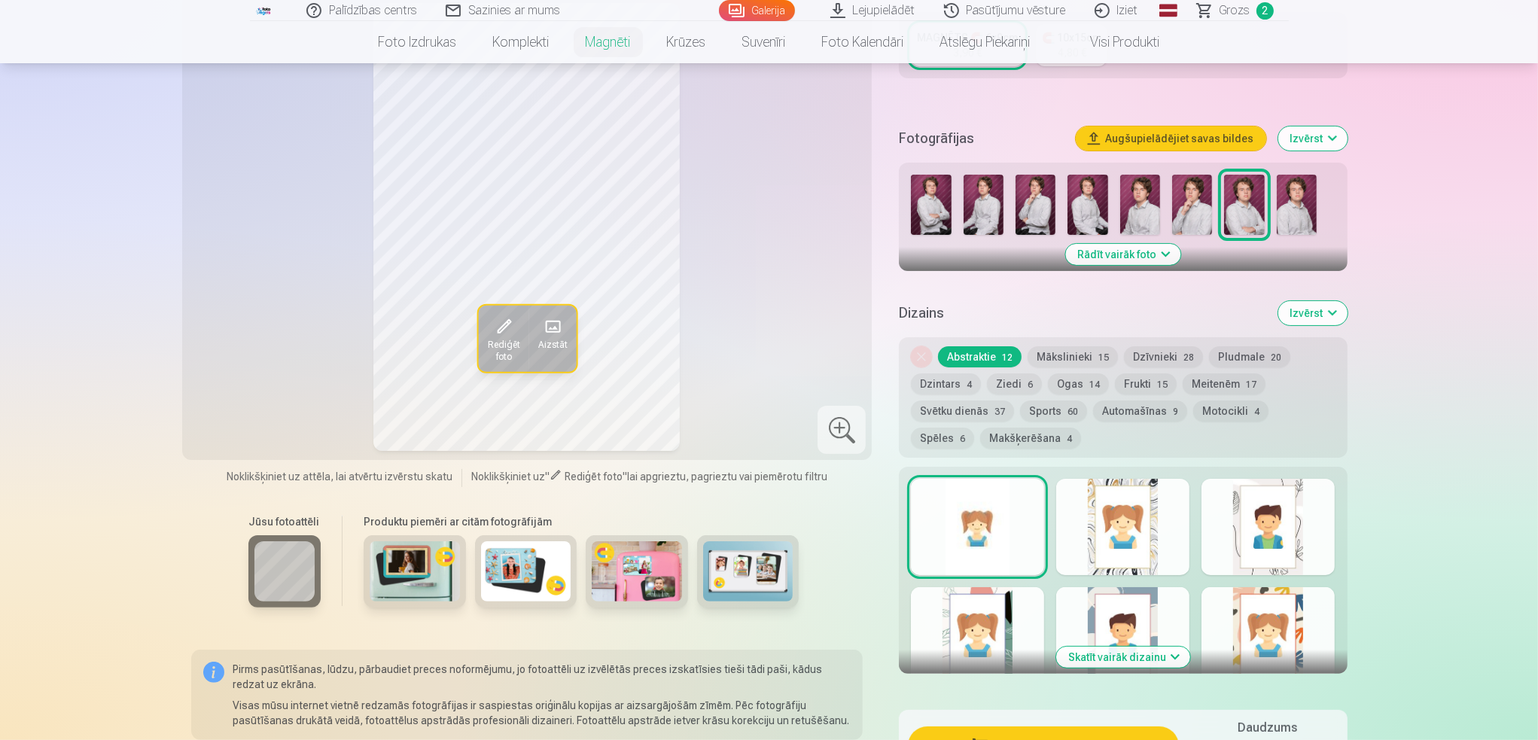
click at [1129, 726] on button "Pievienot grozam : 3,90 €" at bounding box center [1043, 745] width 270 height 39
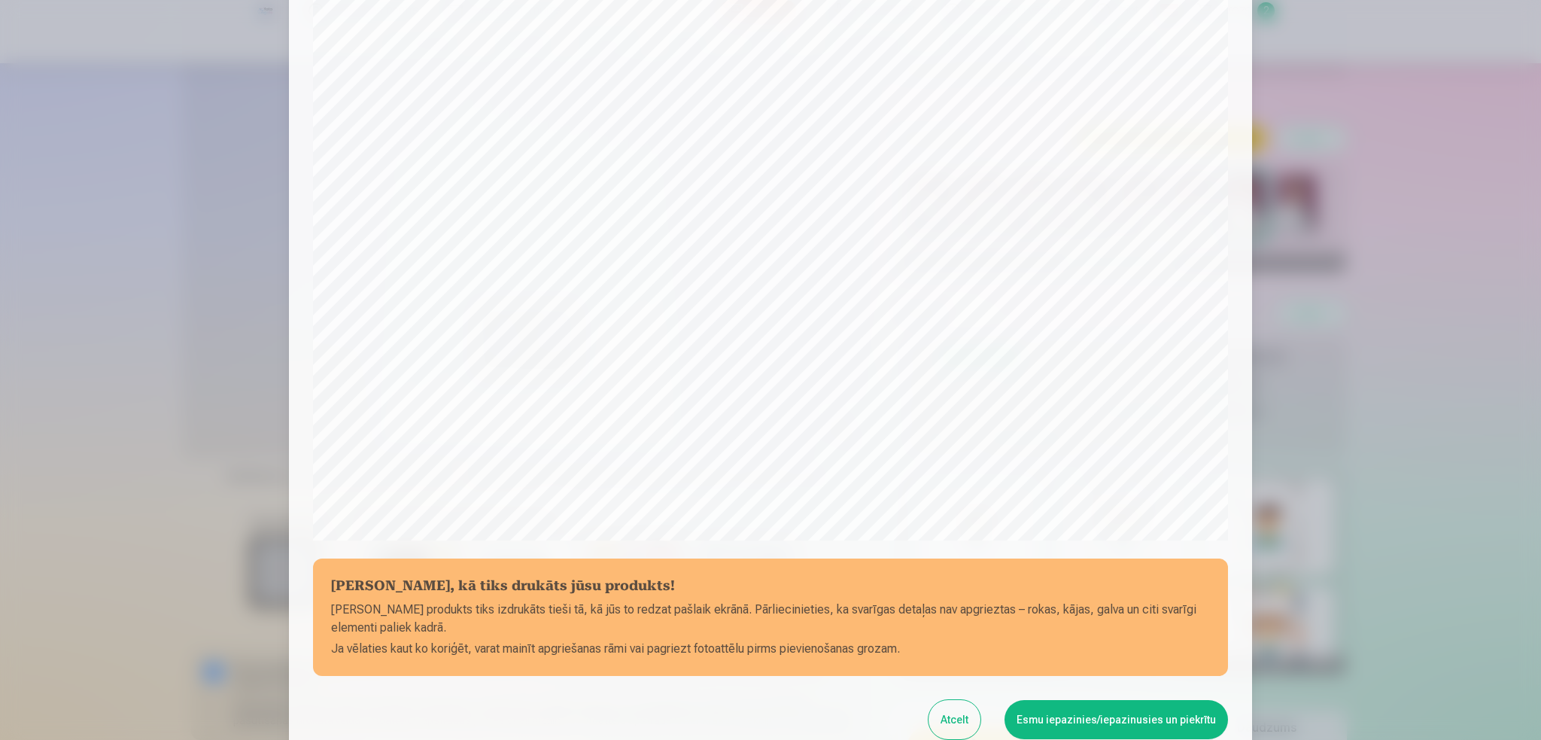
scroll to position [226, 0]
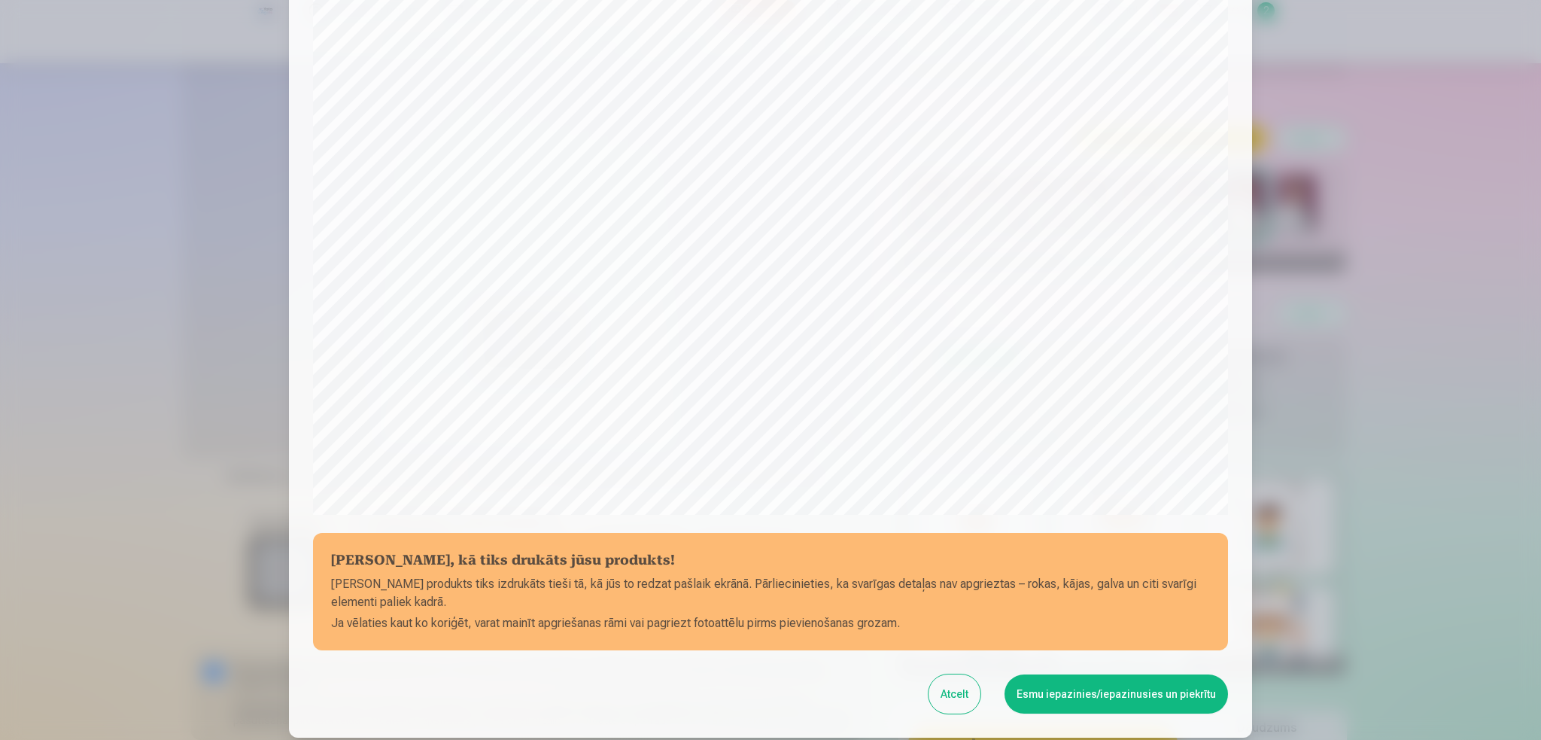
drag, startPoint x: 1132, startPoint y: 695, endPoint x: 1152, endPoint y: 695, distance: 20.3
click at [1132, 695] on button "Esmu iepazinies/iepazinusies un piekrītu" at bounding box center [1117, 693] width 224 height 39
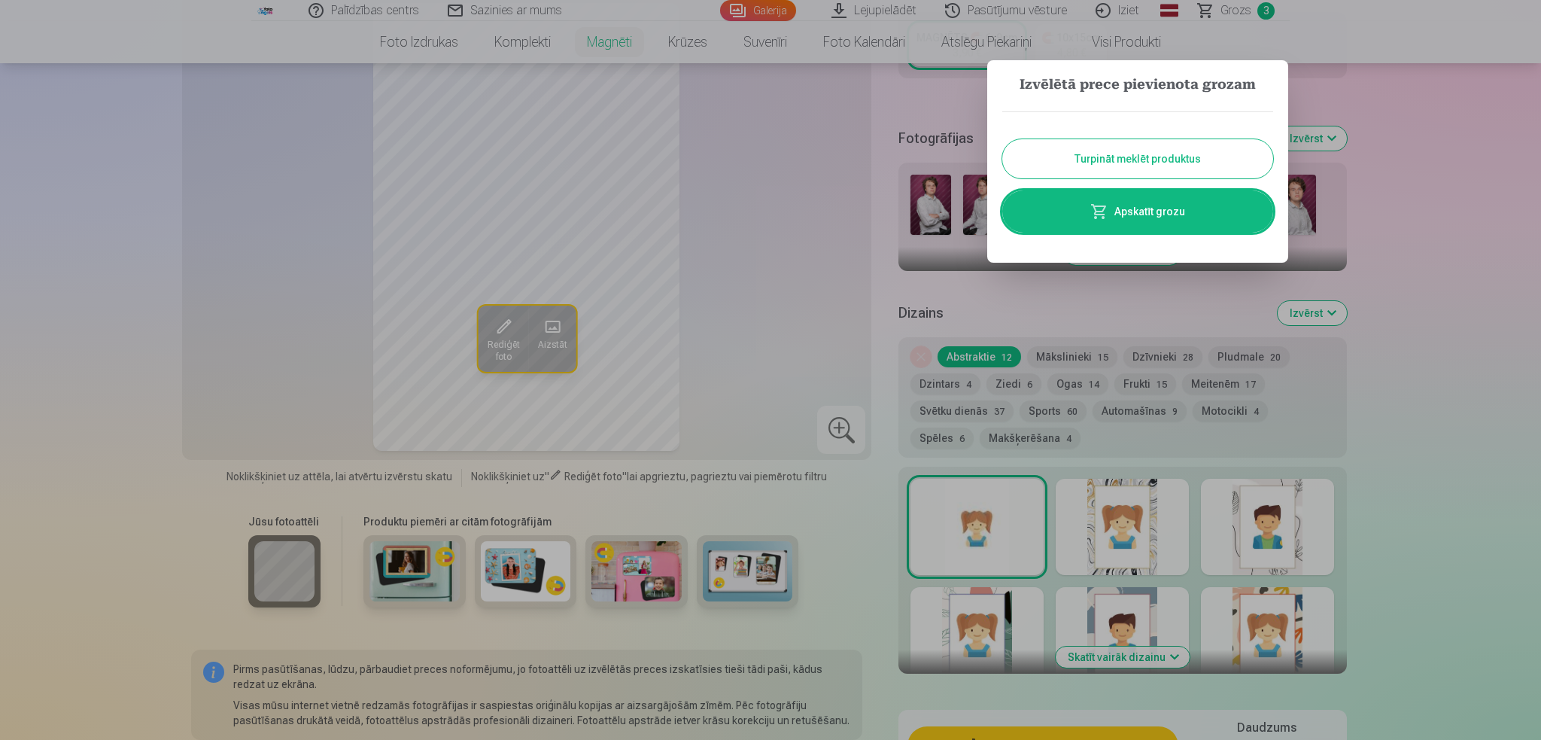
click at [1152, 211] on link "Apskatīt grozu" at bounding box center [1138, 211] width 271 height 42
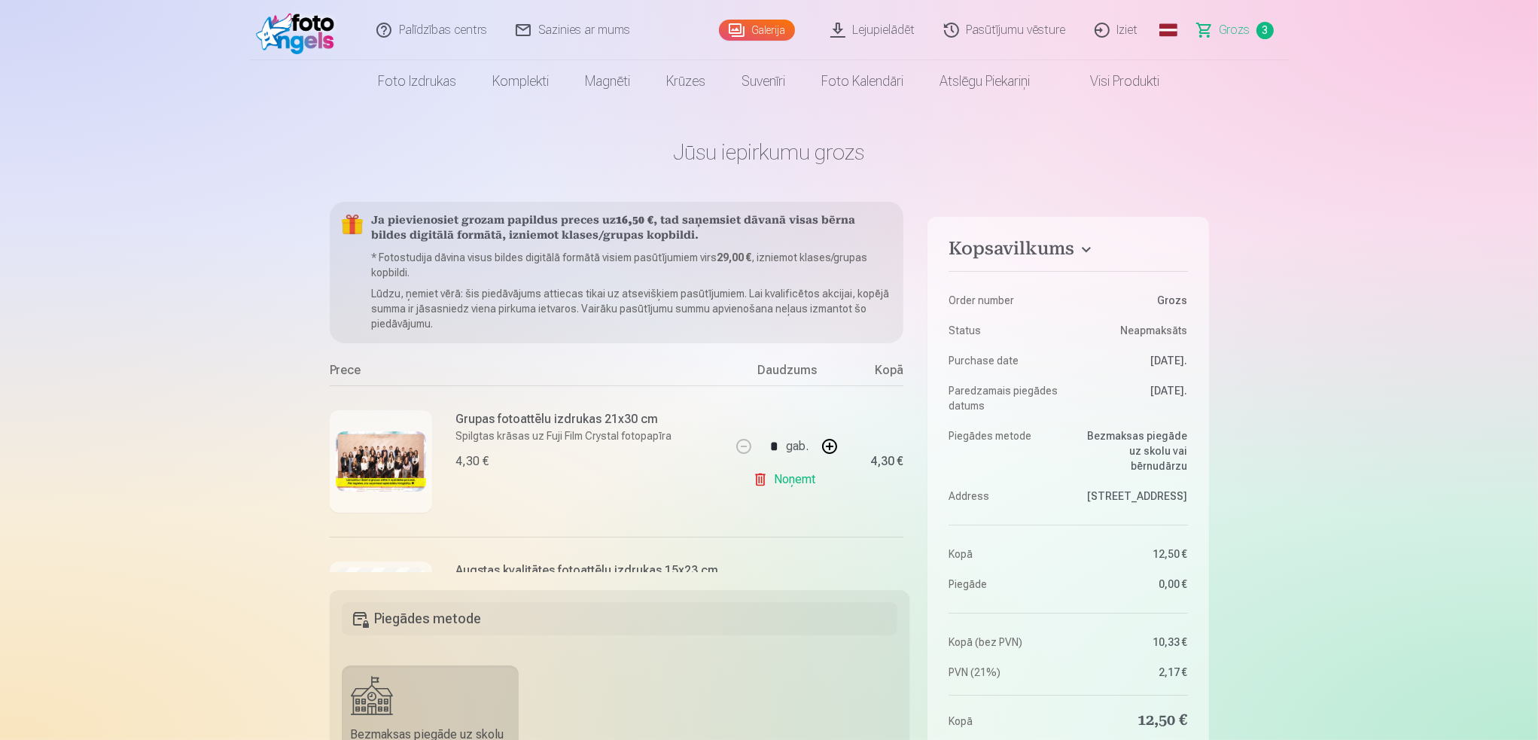
click at [394, 449] on img at bounding box center [381, 461] width 90 height 60
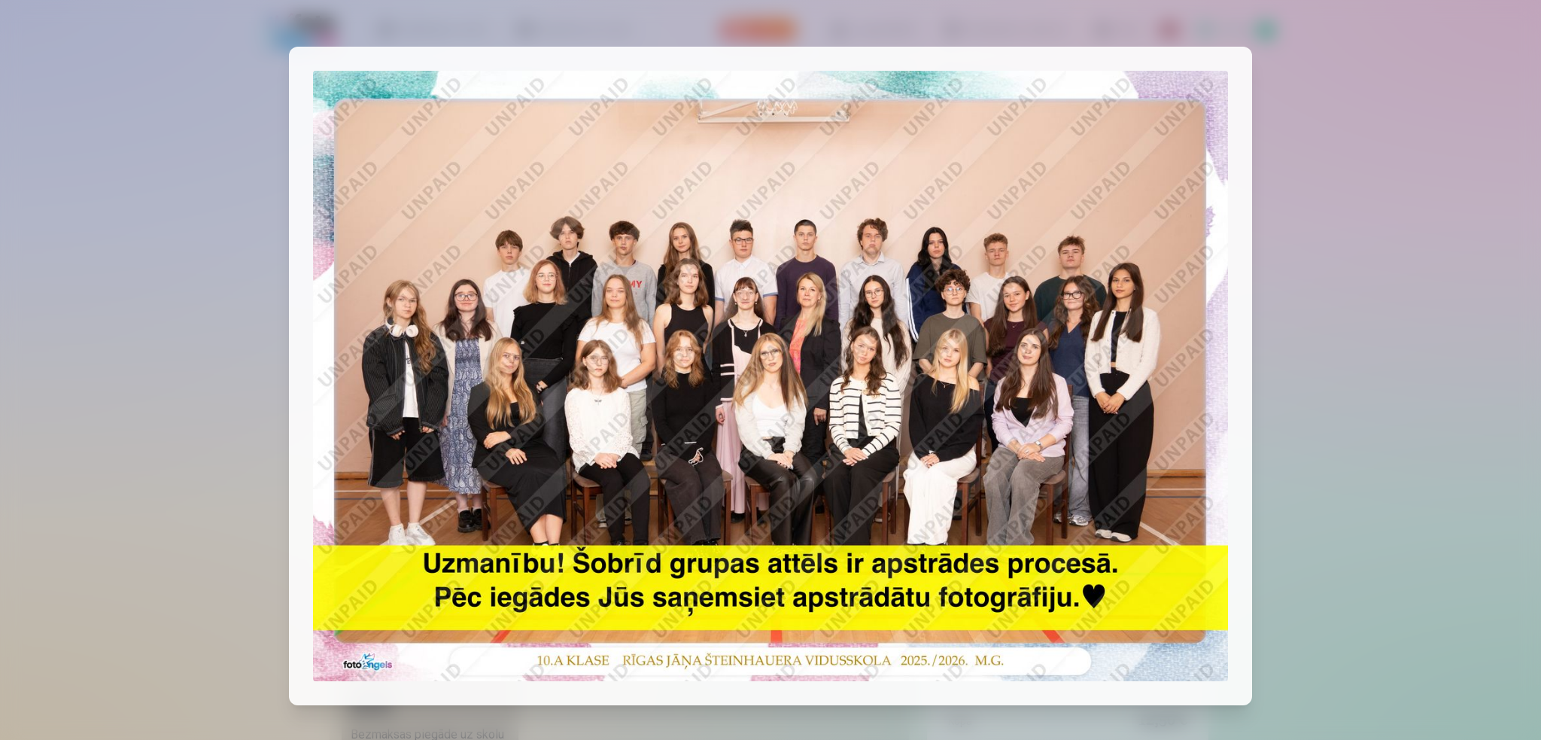
click at [1370, 78] on div at bounding box center [770, 370] width 1541 height 740
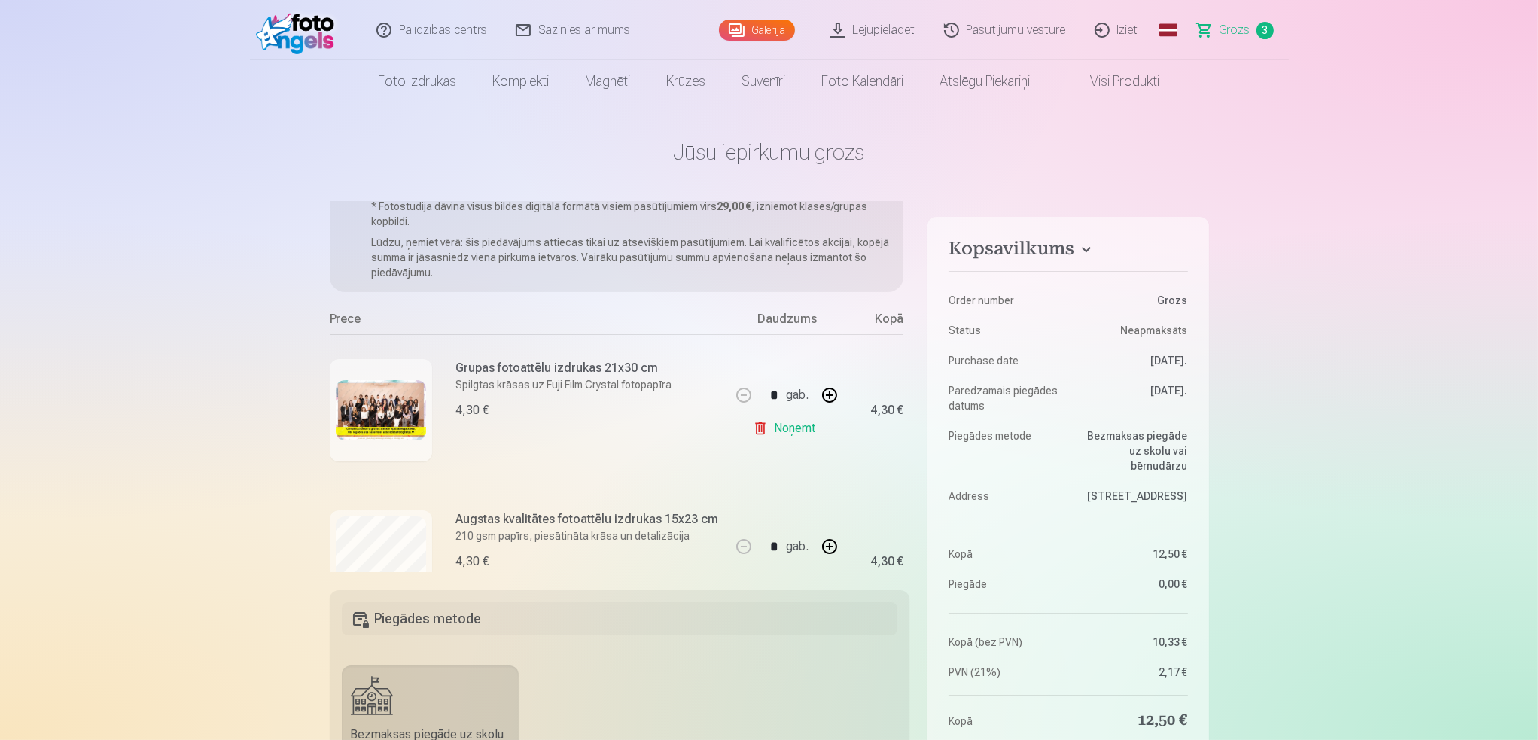
scroll to position [151, 0]
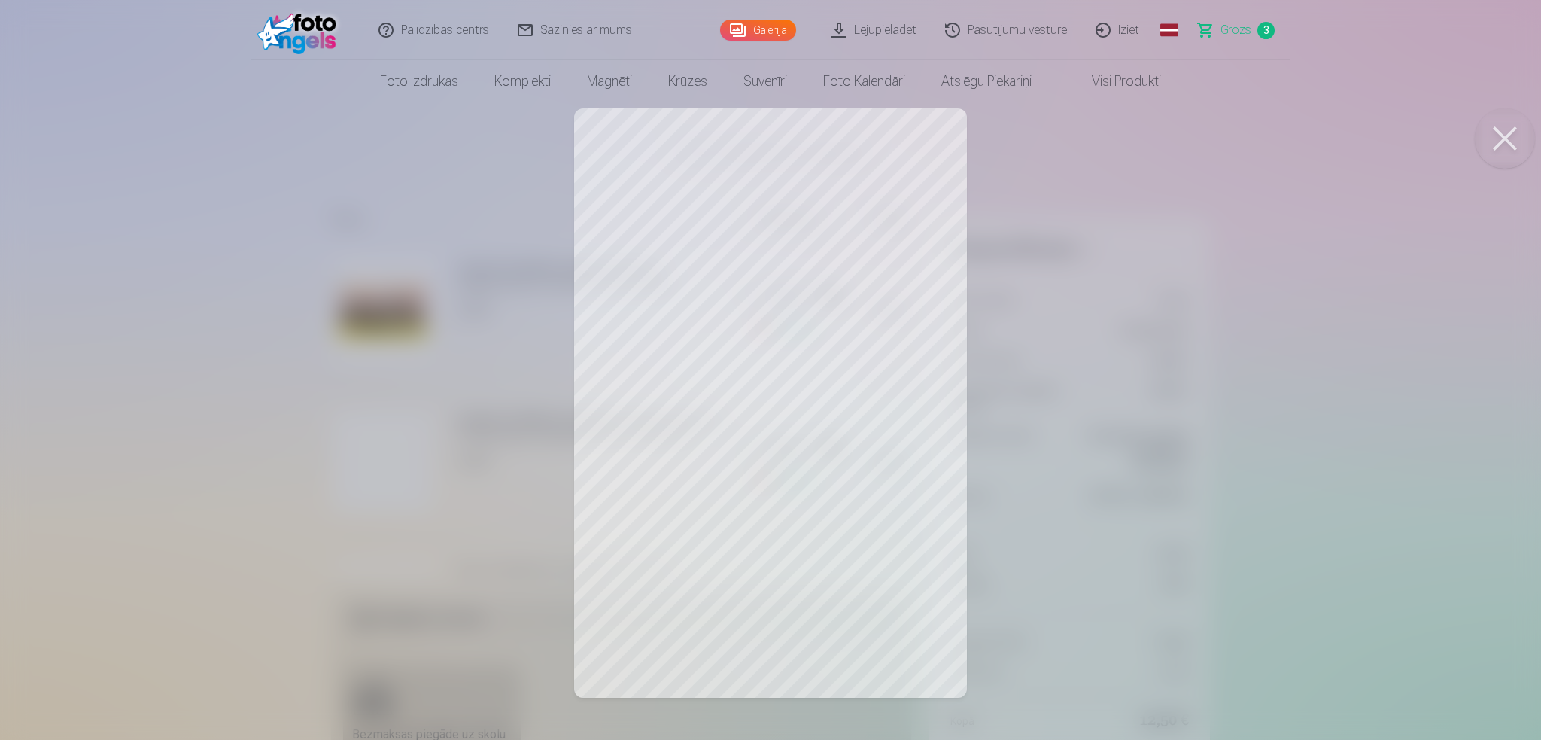
click at [1505, 137] on button at bounding box center [1505, 138] width 60 height 60
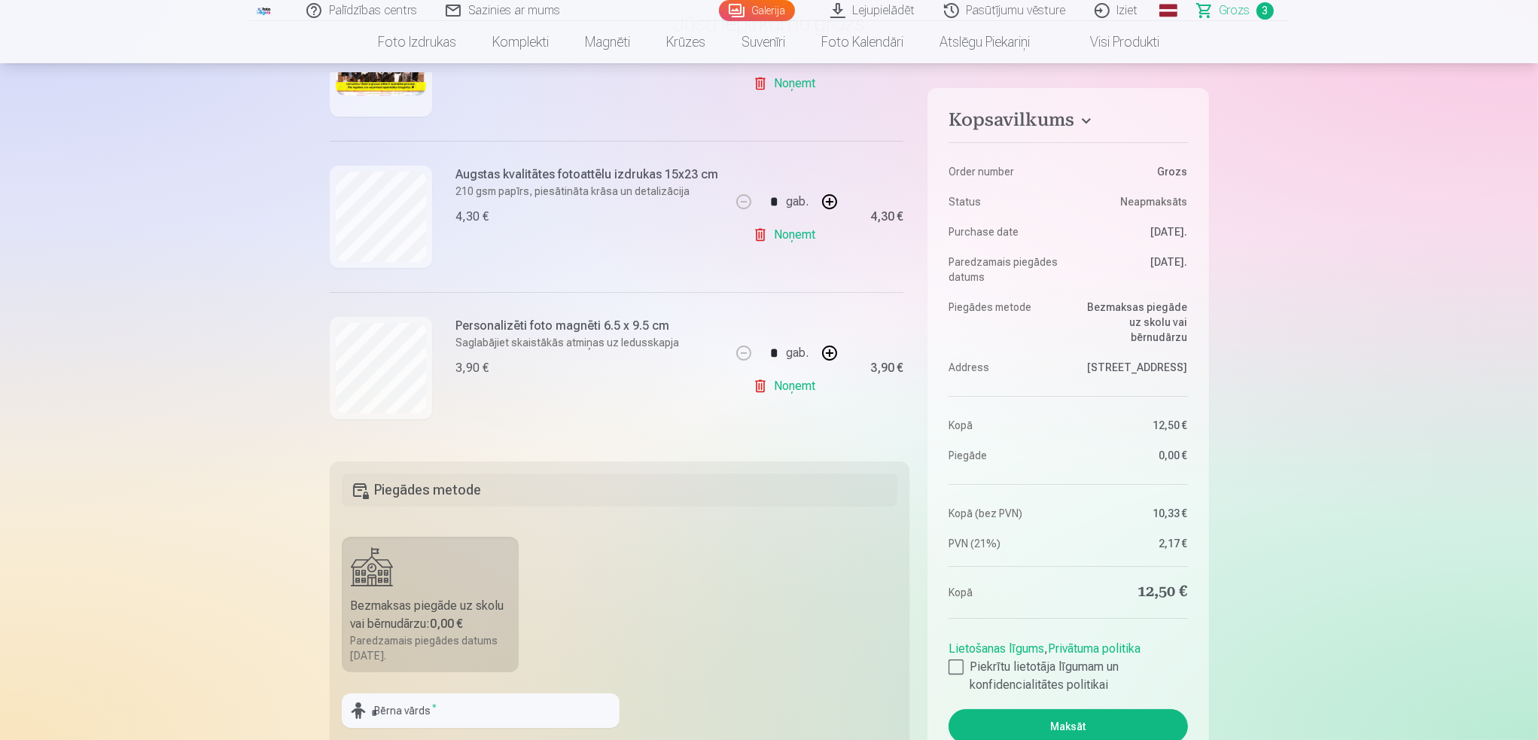
scroll to position [226, 0]
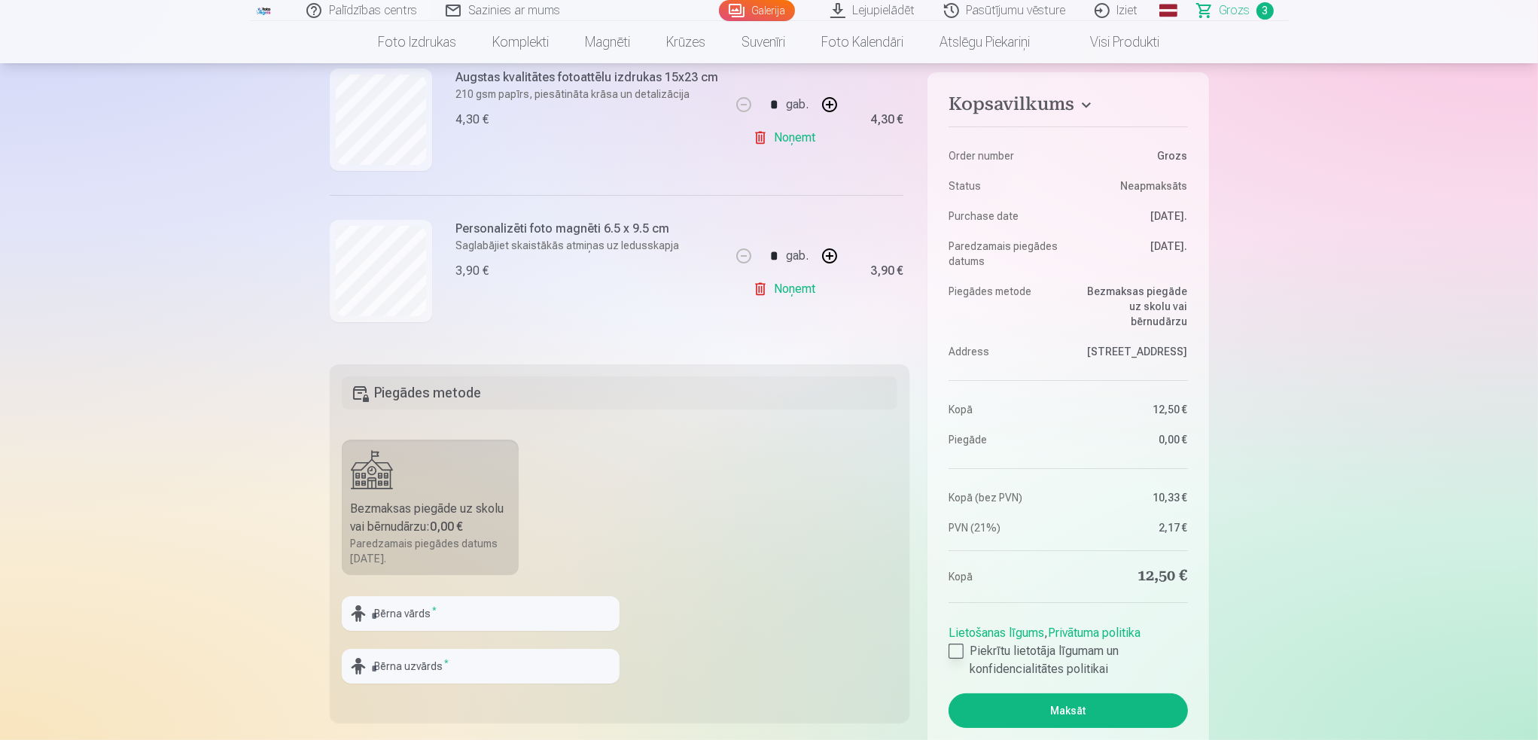
click at [960, 650] on div at bounding box center [955, 651] width 15 height 15
click at [458, 616] on input "text" at bounding box center [481, 613] width 278 height 35
type input "*******"
click at [444, 676] on input "text" at bounding box center [481, 666] width 278 height 35
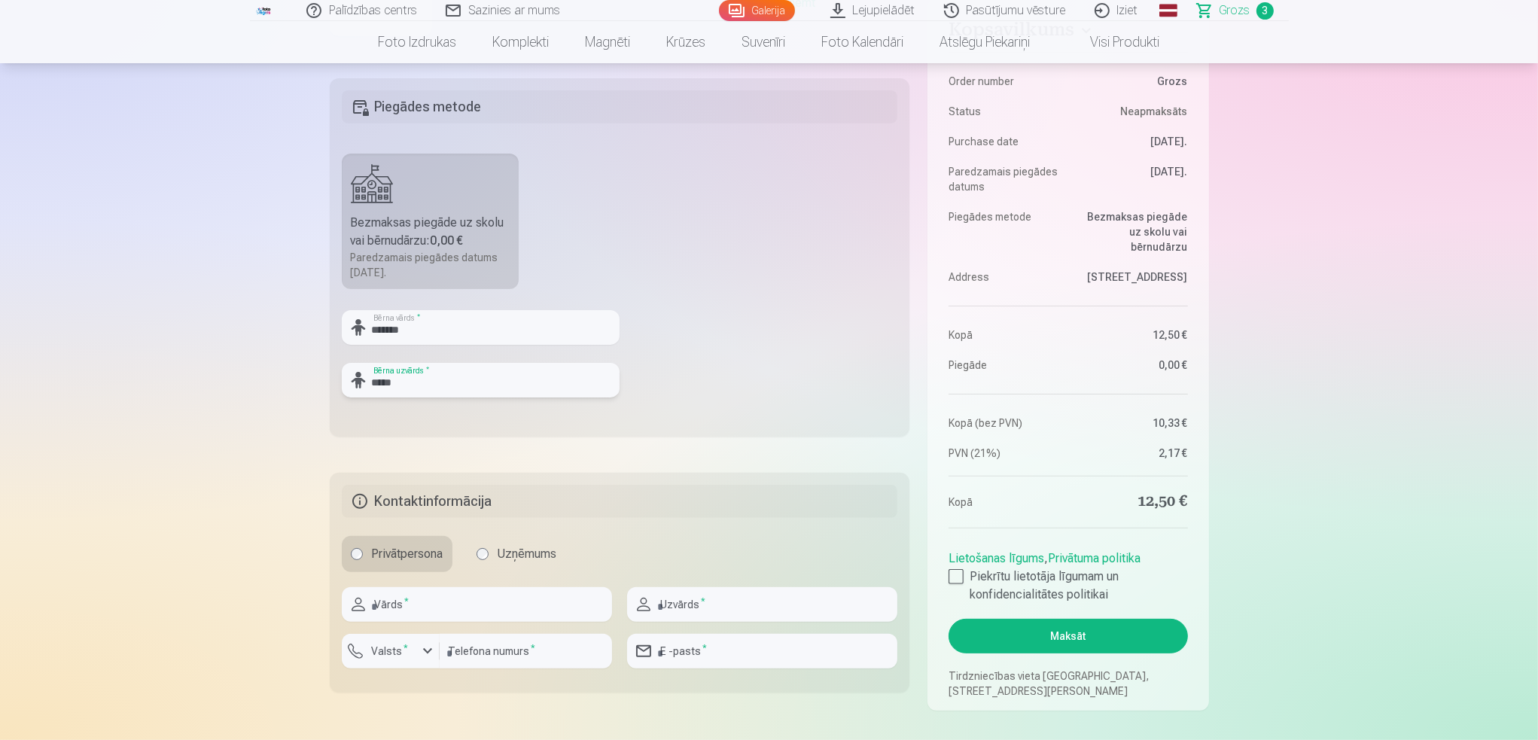
scroll to position [527, 0]
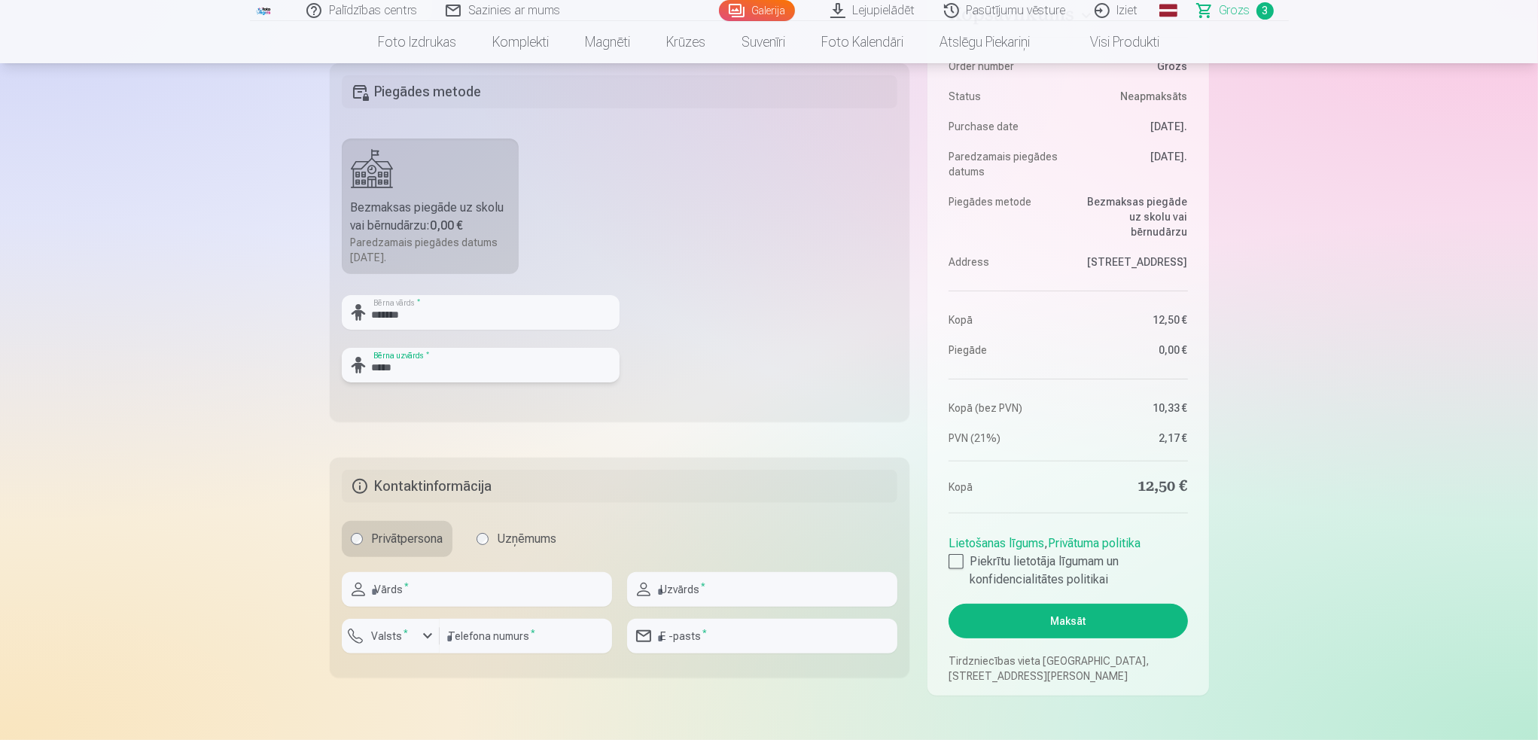
type input "*****"
click at [467, 588] on input "text" at bounding box center [477, 589] width 270 height 35
type input "********"
click at [710, 589] on input "text" at bounding box center [762, 589] width 270 height 35
type input "*****"
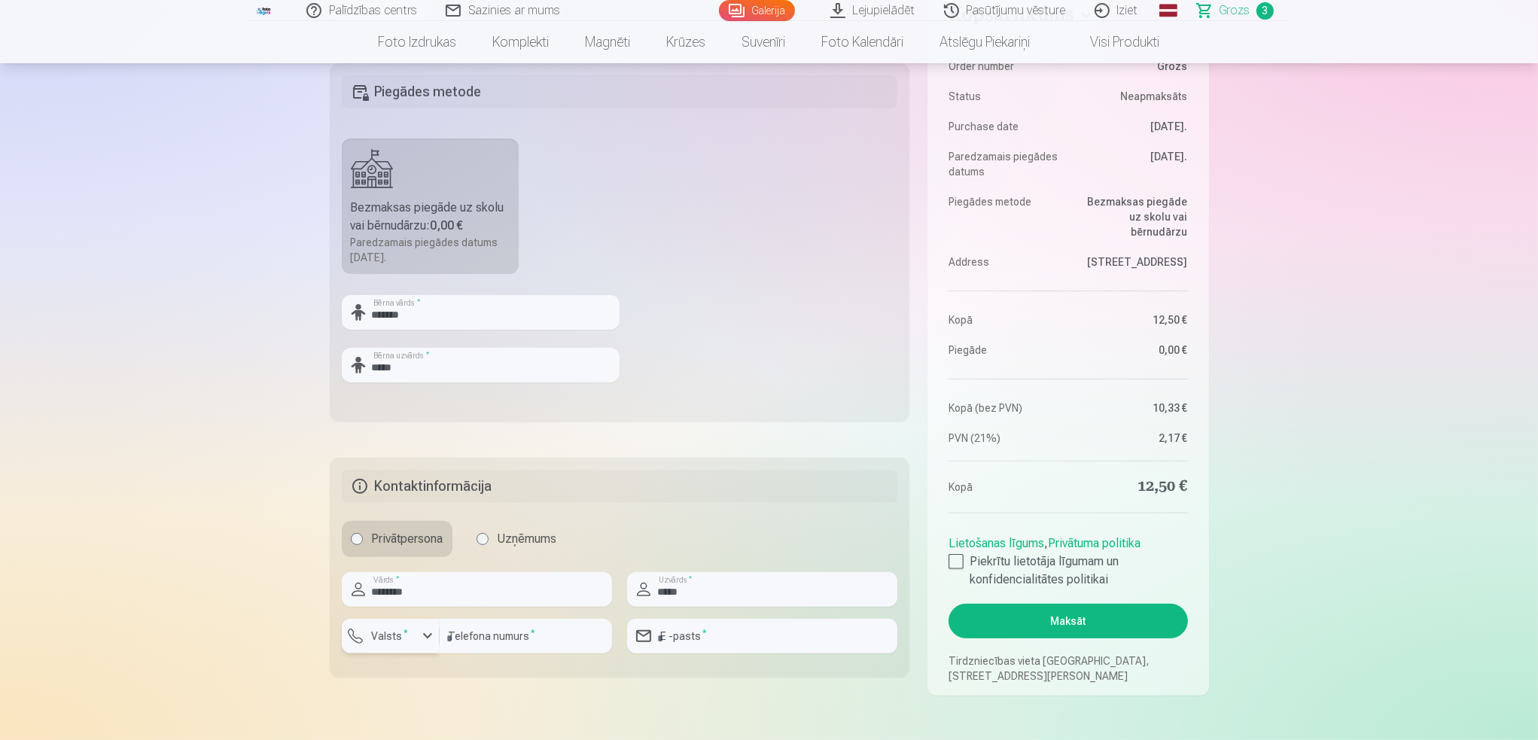
click at [403, 641] on label "Valsts *" at bounding box center [390, 635] width 49 height 15
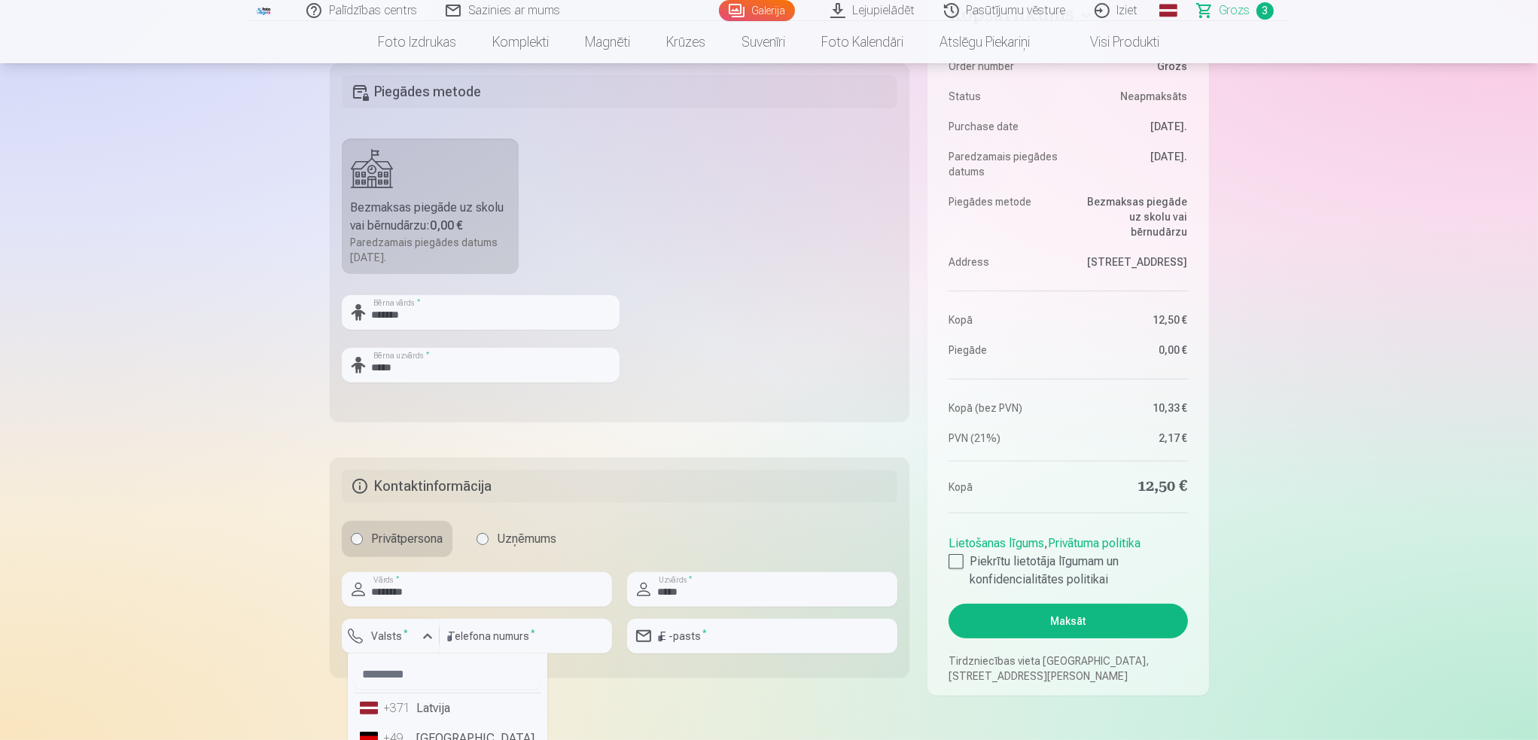
click at [418, 704] on li "+371 Latvija" at bounding box center [447, 708] width 187 height 30
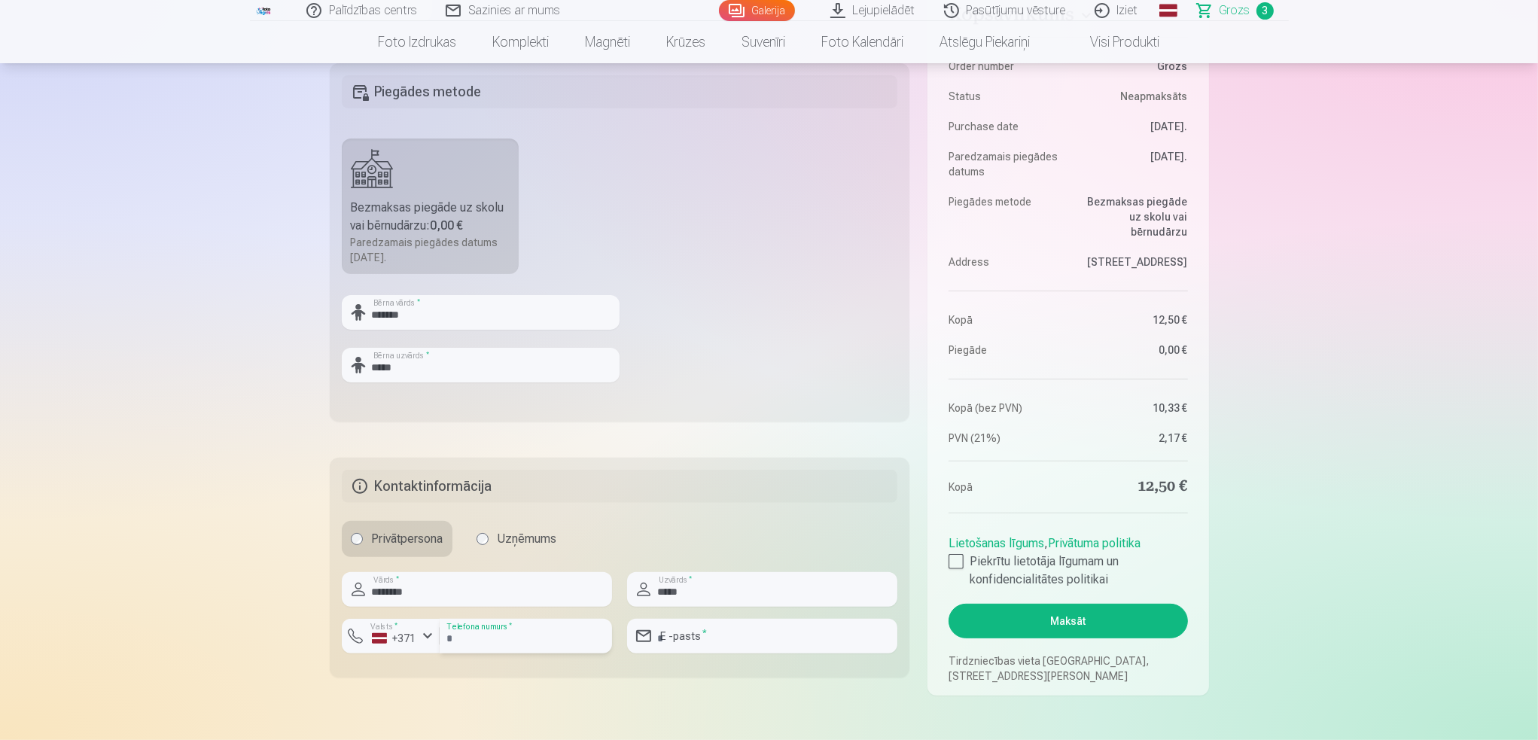
click at [485, 637] on input "number" at bounding box center [526, 636] width 172 height 35
type input "********"
click at [714, 629] on input "email" at bounding box center [762, 636] width 270 height 35
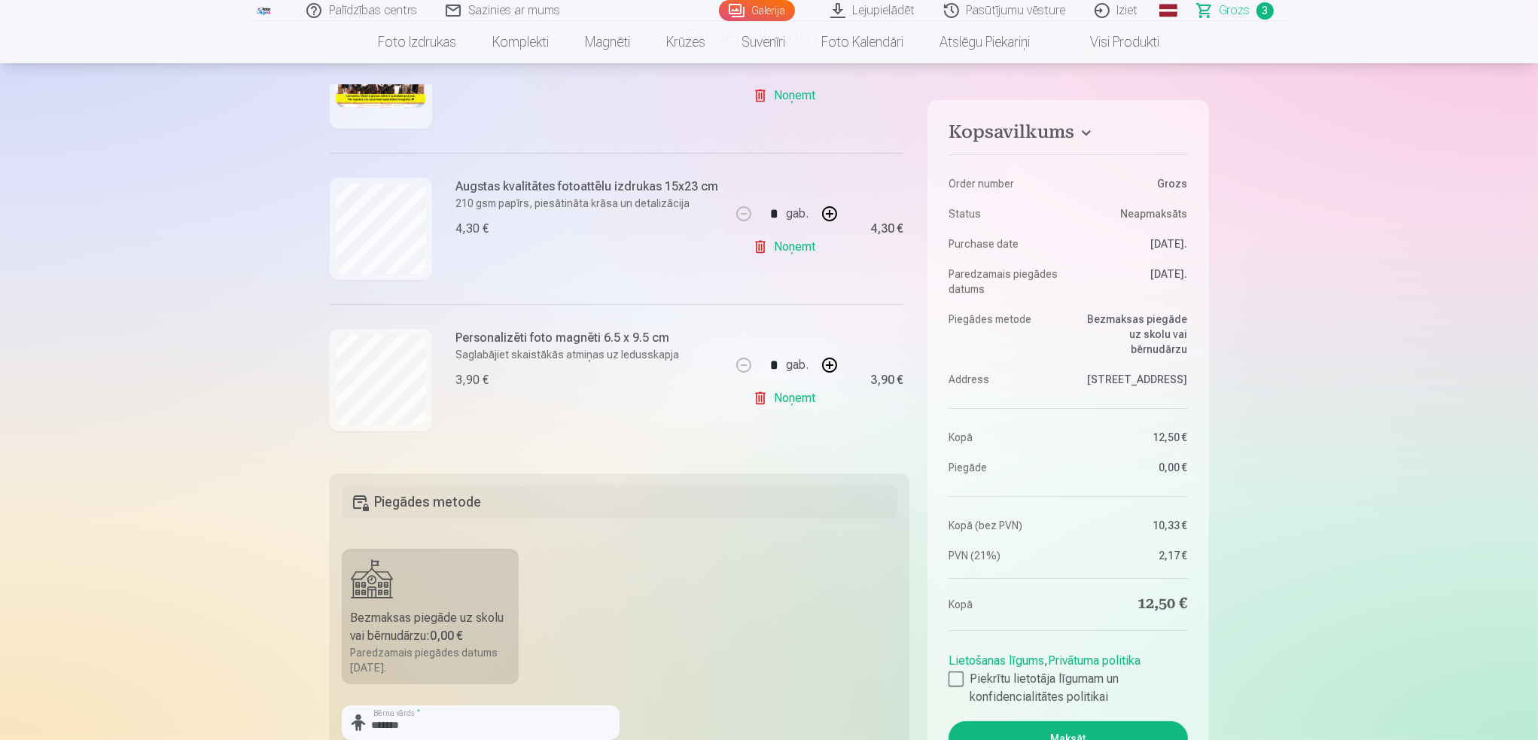
scroll to position [0, 0]
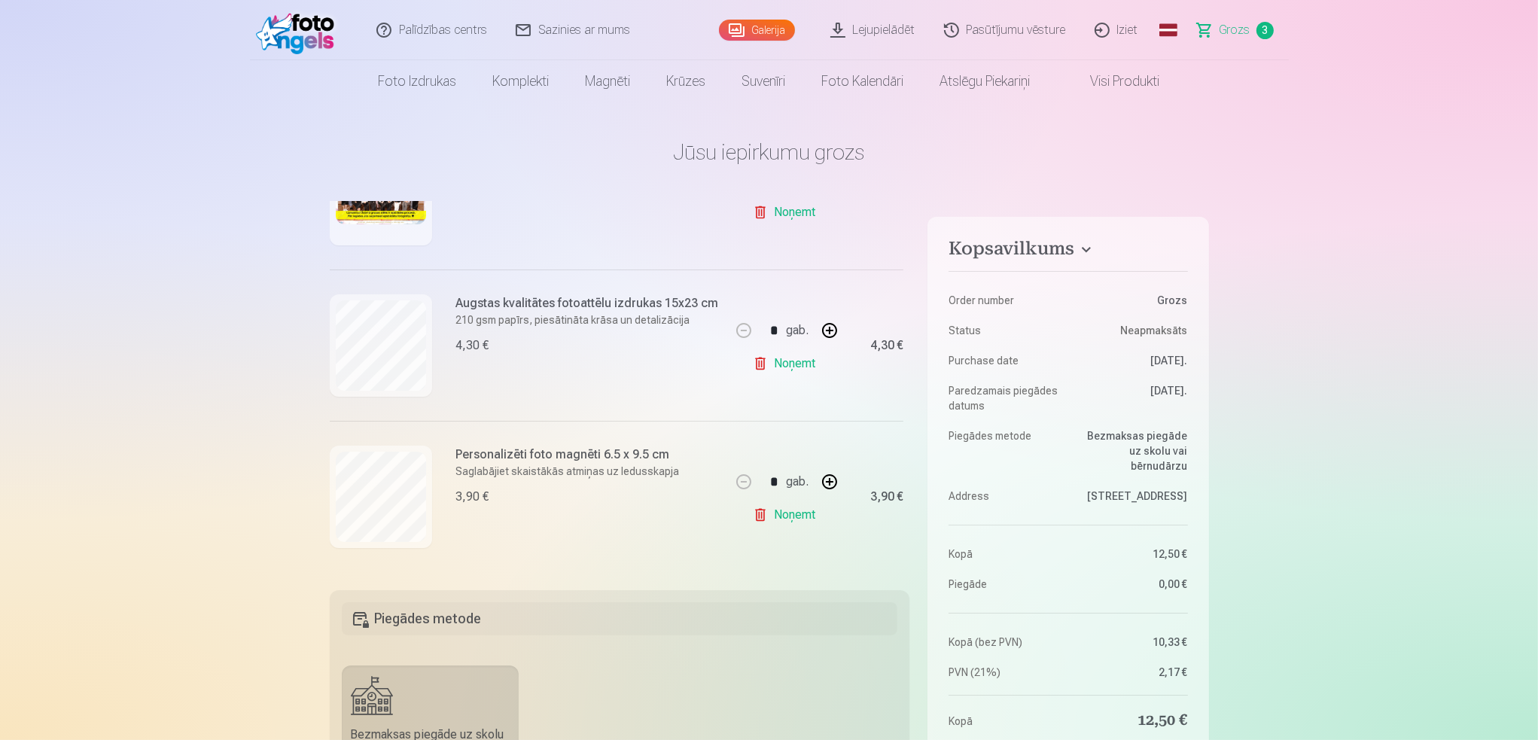
type input "**********"
click at [875, 32] on link "Lejupielādēt" at bounding box center [874, 30] width 114 height 60
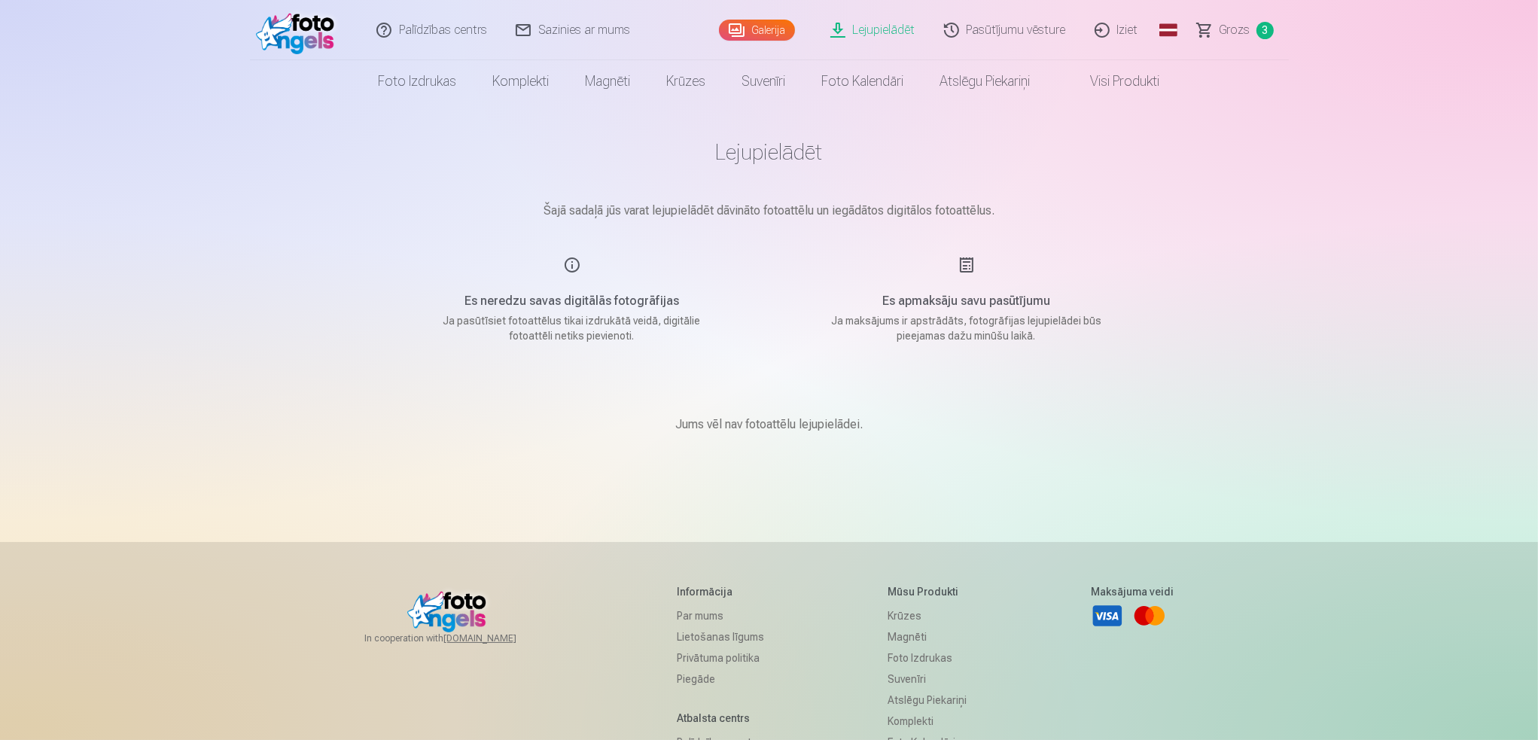
click at [1224, 30] on span "Grozs" at bounding box center [1234, 30] width 31 height 18
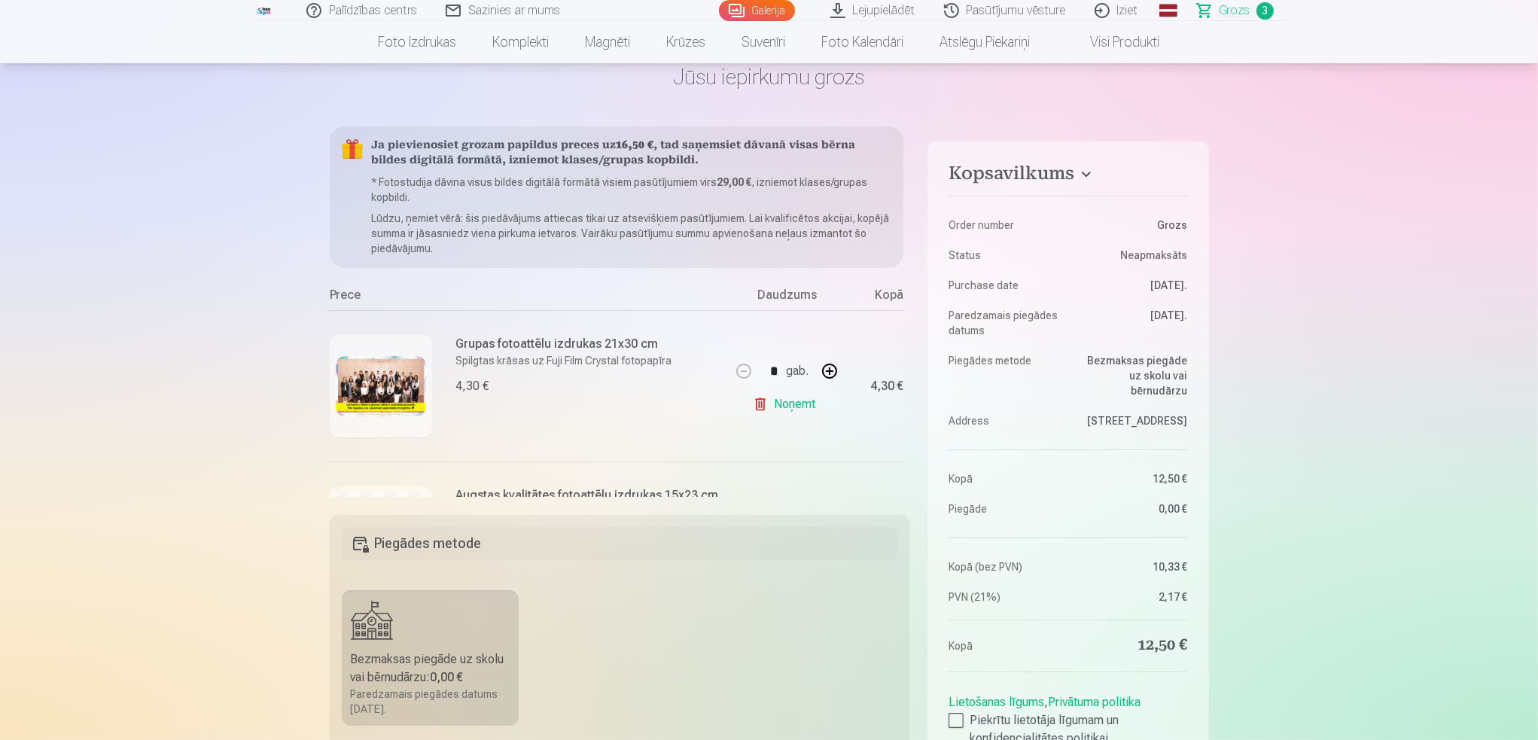
click at [384, 391] on img at bounding box center [381, 386] width 90 height 60
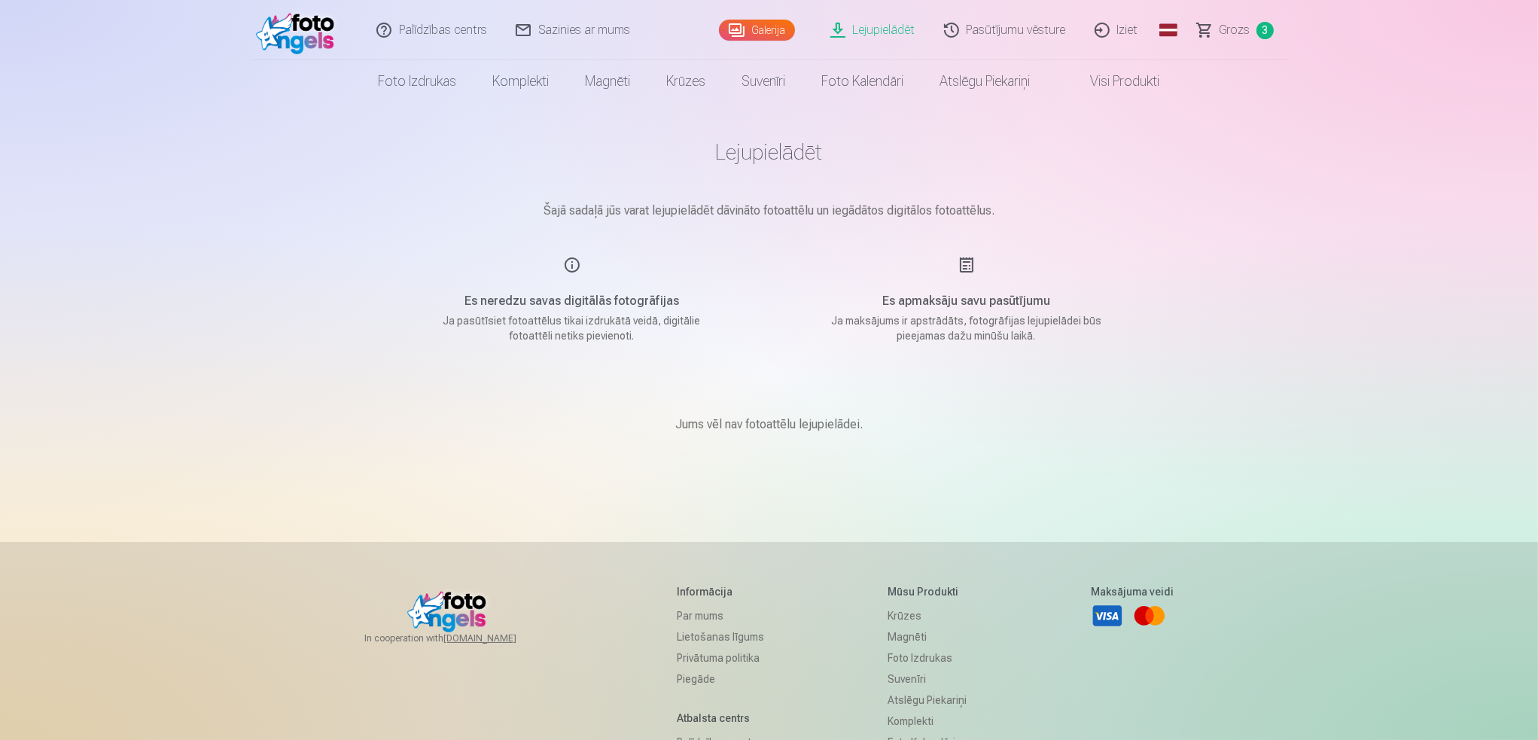
click at [1237, 34] on span "Grozs" at bounding box center [1234, 30] width 31 height 18
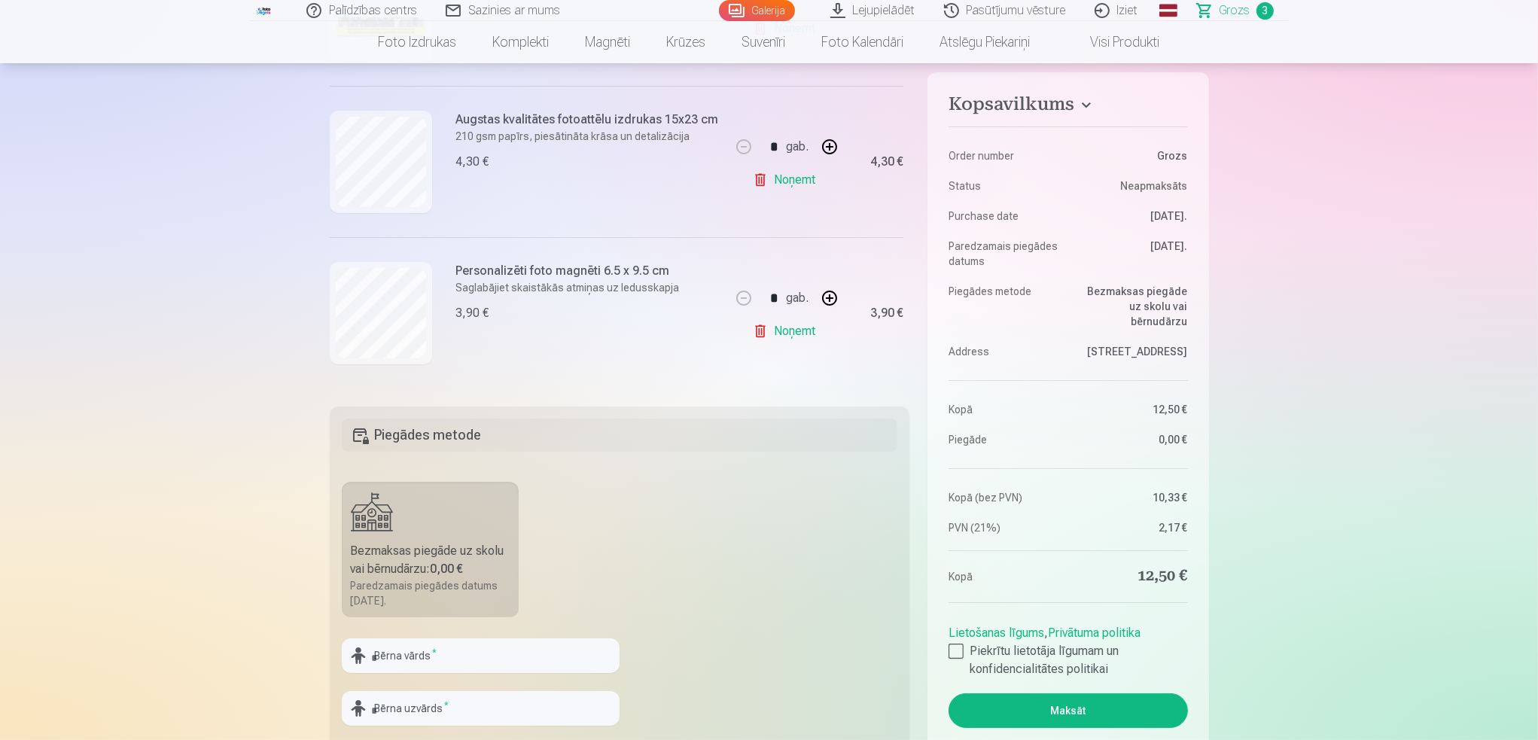
scroll to position [226, 0]
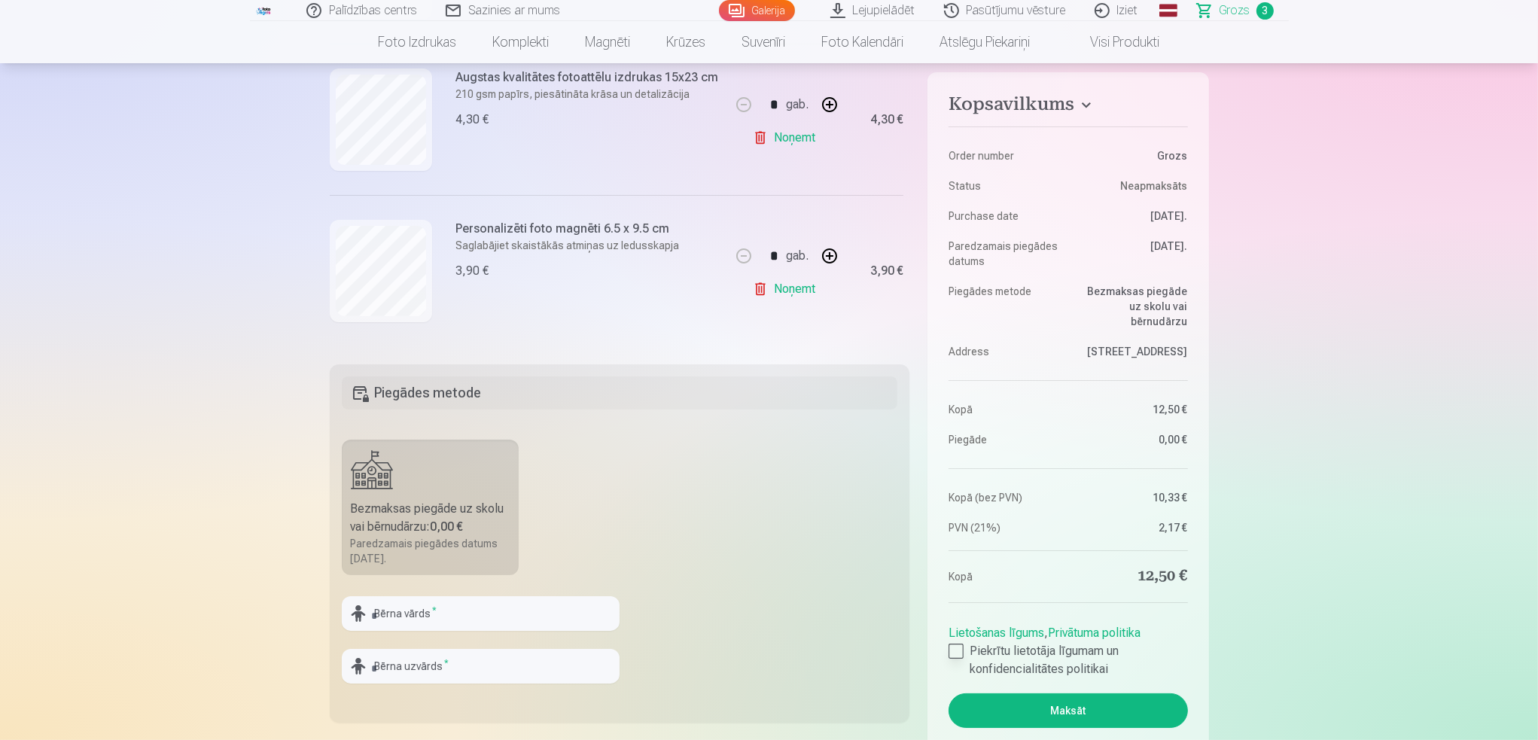
click at [957, 653] on div at bounding box center [955, 651] width 15 height 15
click at [405, 617] on input "text" at bounding box center [481, 613] width 278 height 35
type input "*******"
click at [421, 663] on input "text" at bounding box center [481, 666] width 278 height 35
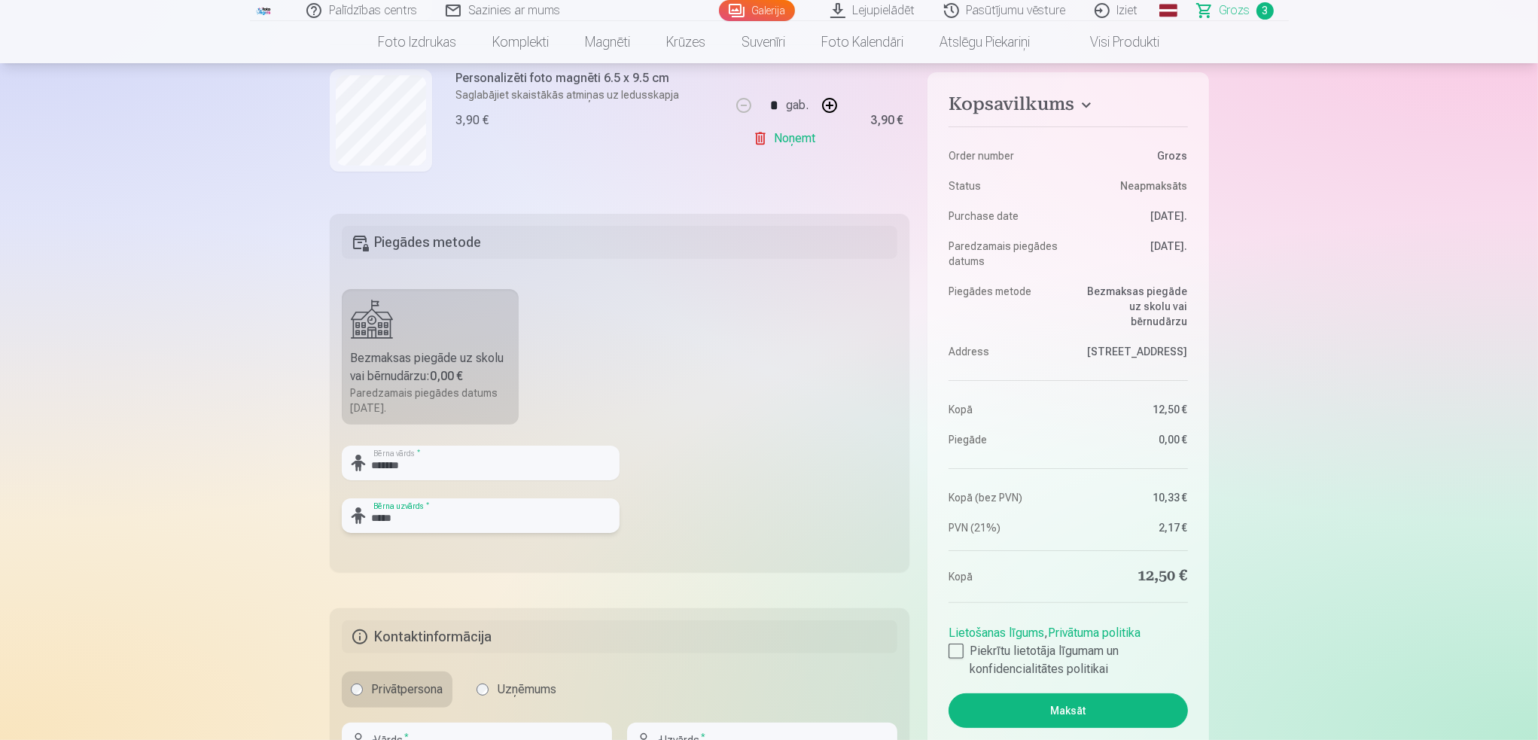
scroll to position [452, 0]
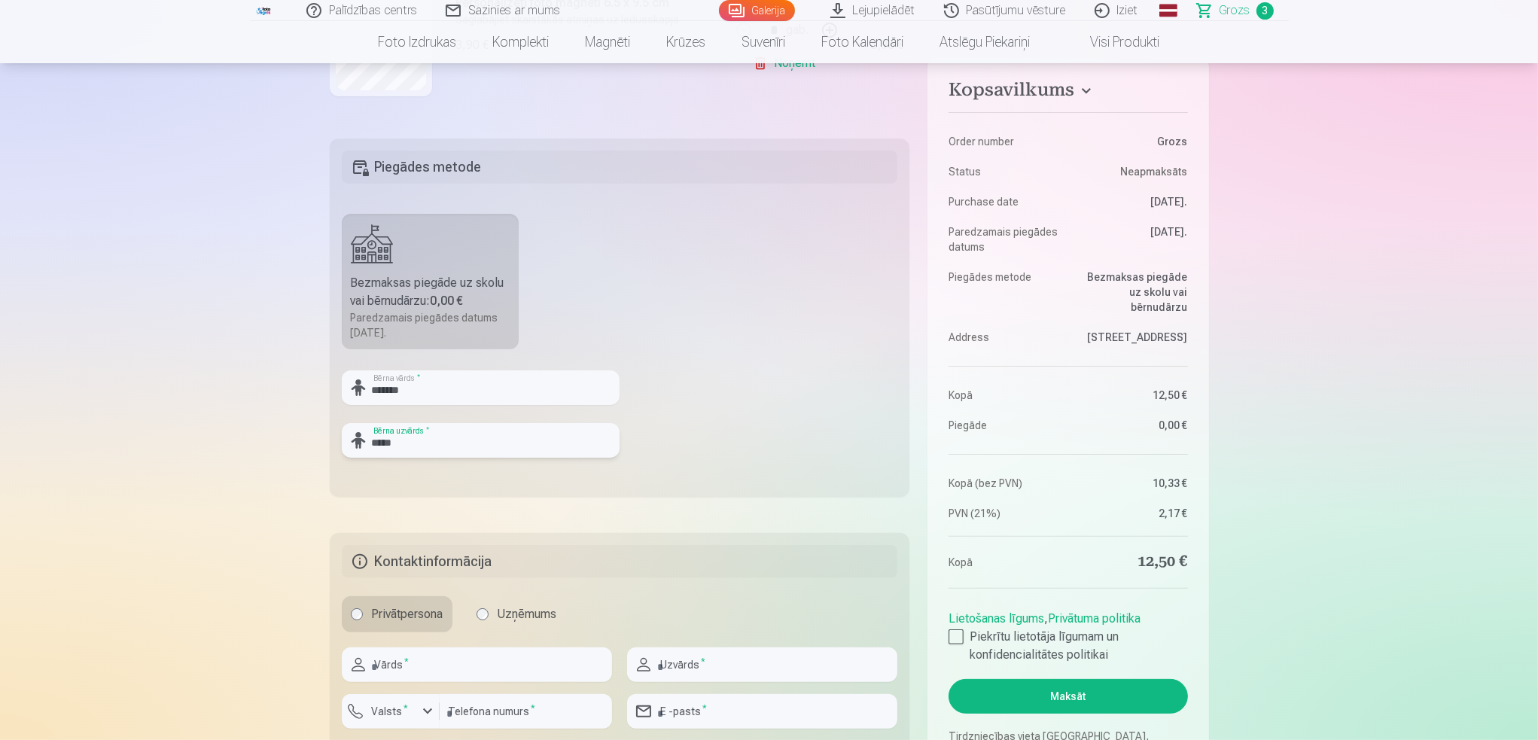
type input "*****"
click at [409, 672] on input "text" at bounding box center [477, 664] width 270 height 35
type input "********"
click at [705, 667] on input "text" at bounding box center [762, 664] width 270 height 35
type input "*****"
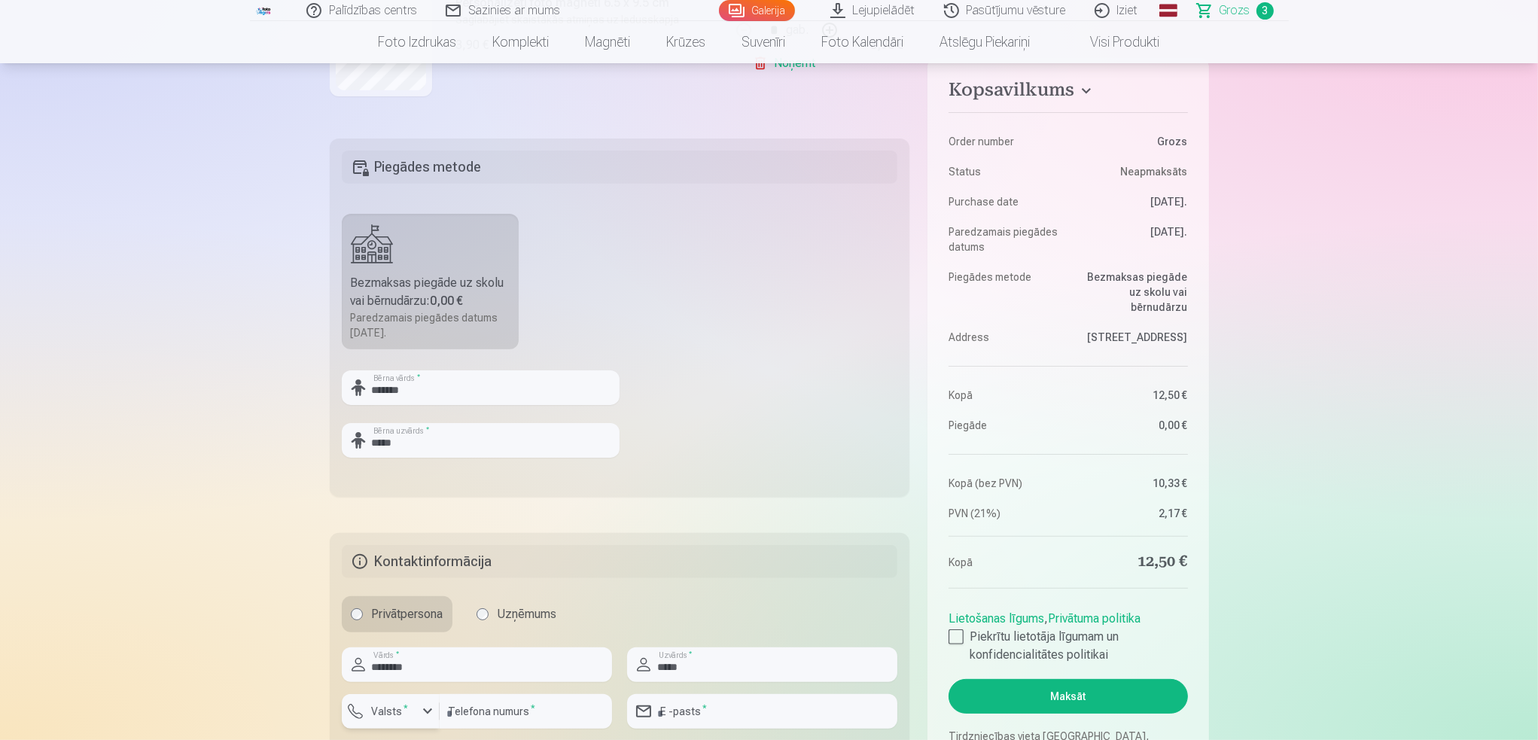
click at [394, 714] on label "Valsts *" at bounding box center [390, 711] width 49 height 15
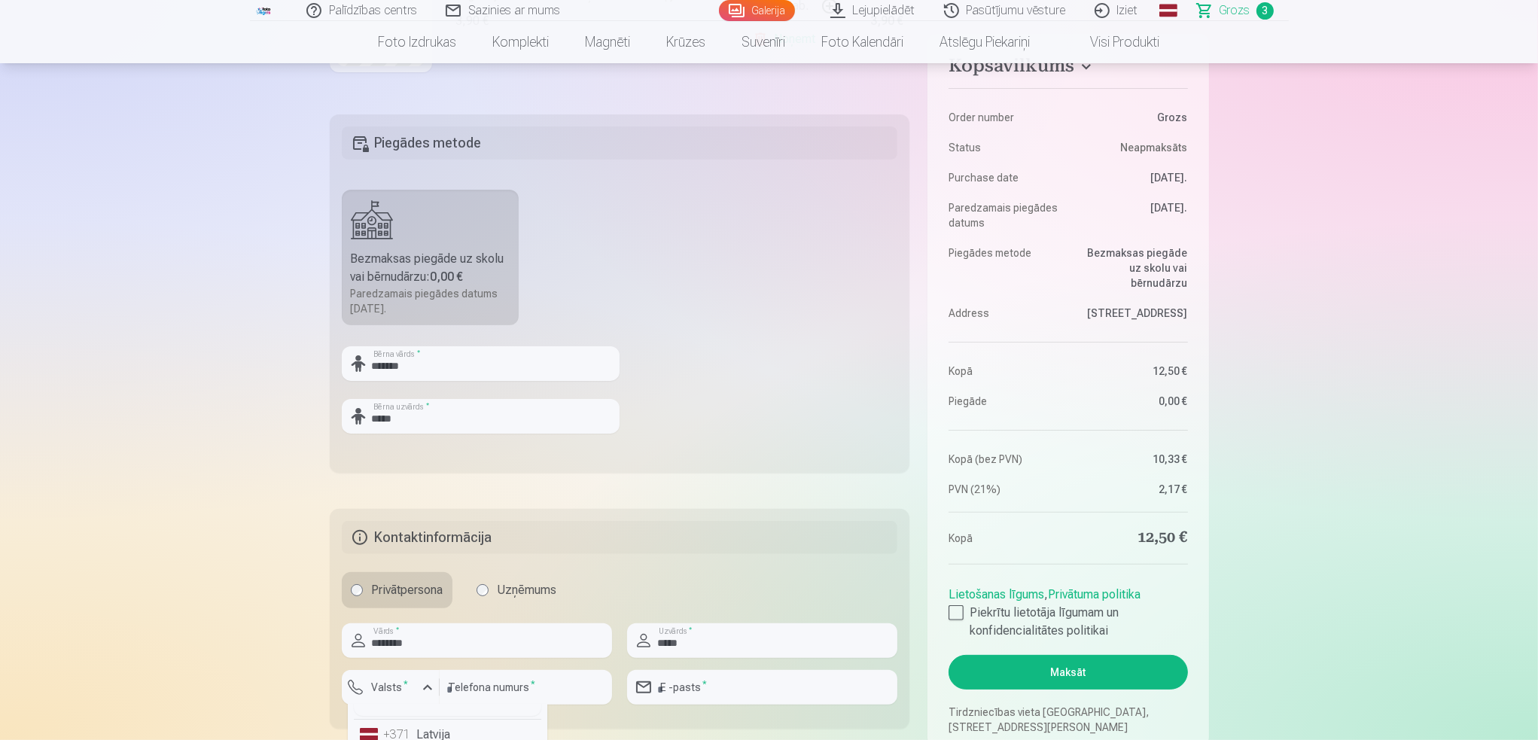
scroll to position [0, 0]
click at [598, 728] on div "Kopsavilkums Order number Grozs Status Neapmaksāts Purchase date 10.09.2025. Pa…" at bounding box center [769, 236] width 879 height 1021
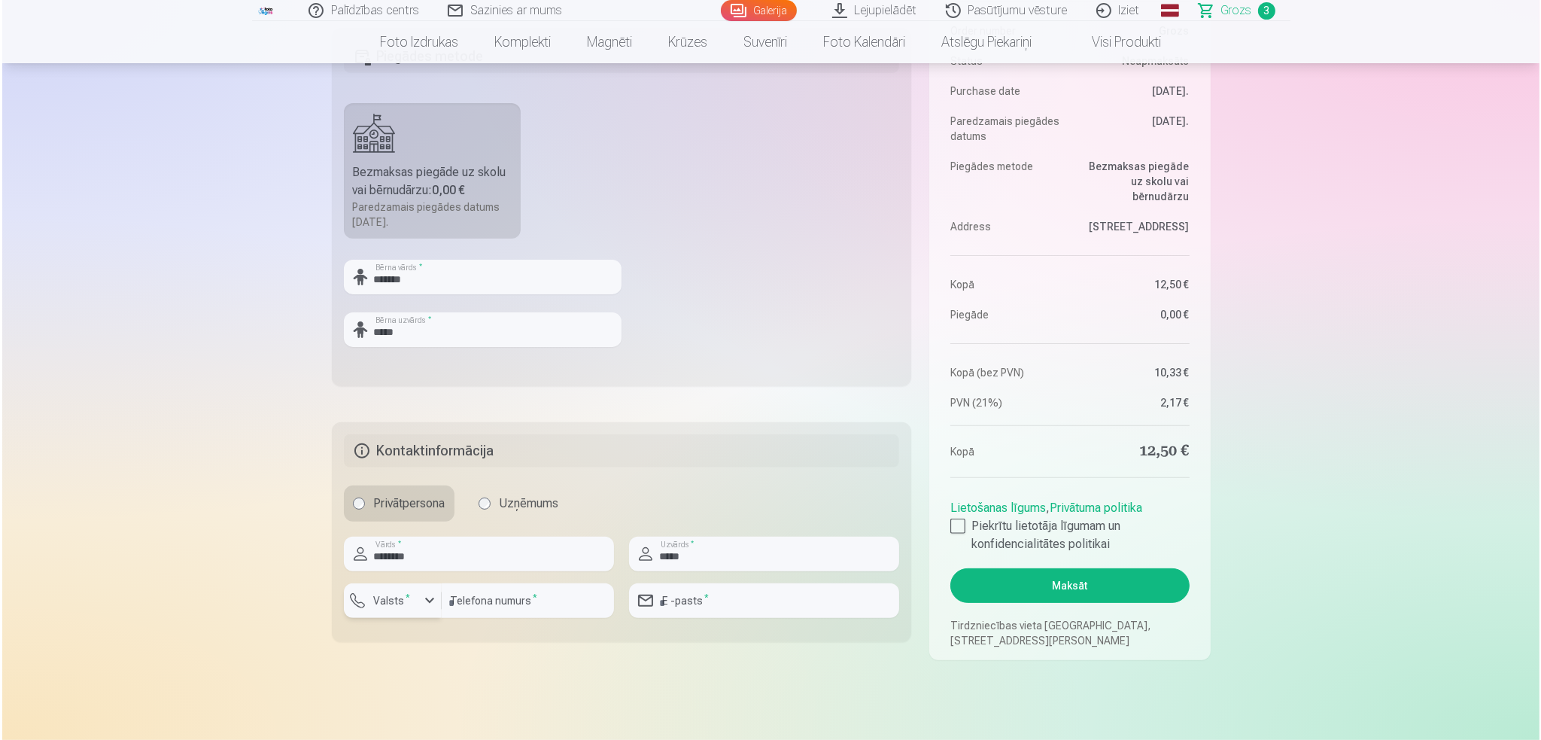
scroll to position [626, 0]
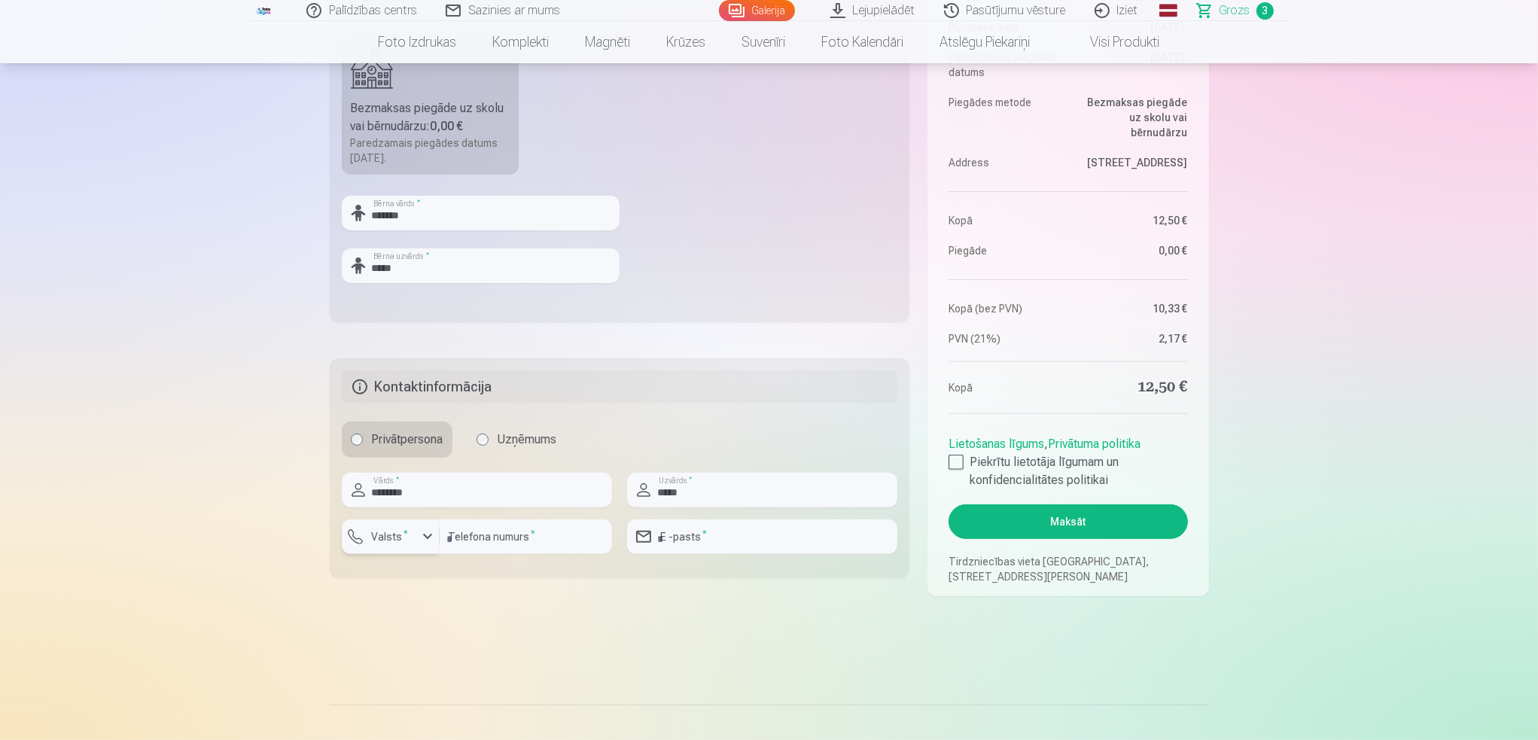
click at [427, 537] on div "button" at bounding box center [427, 537] width 18 height 18
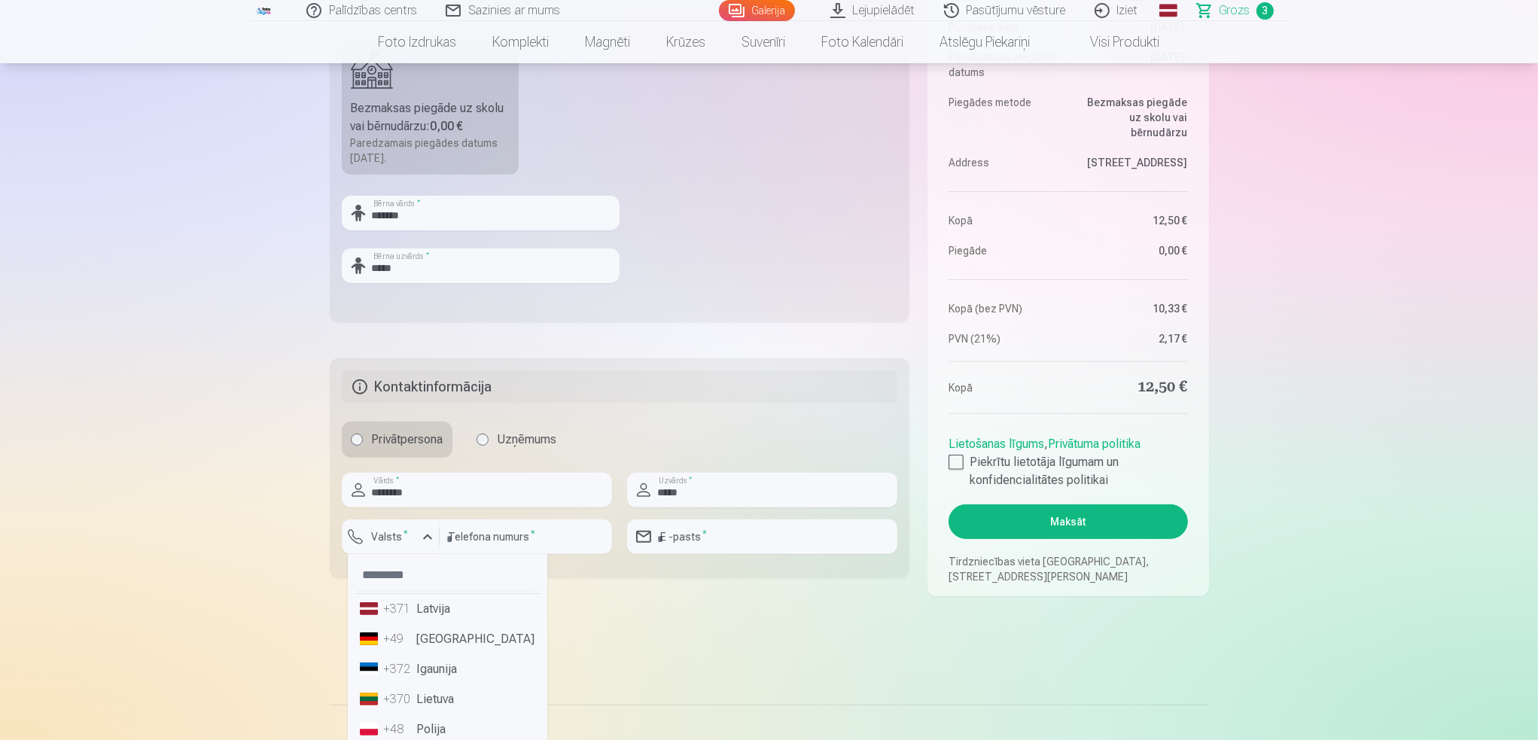
click at [434, 604] on li "+371 Latvija" at bounding box center [447, 609] width 187 height 30
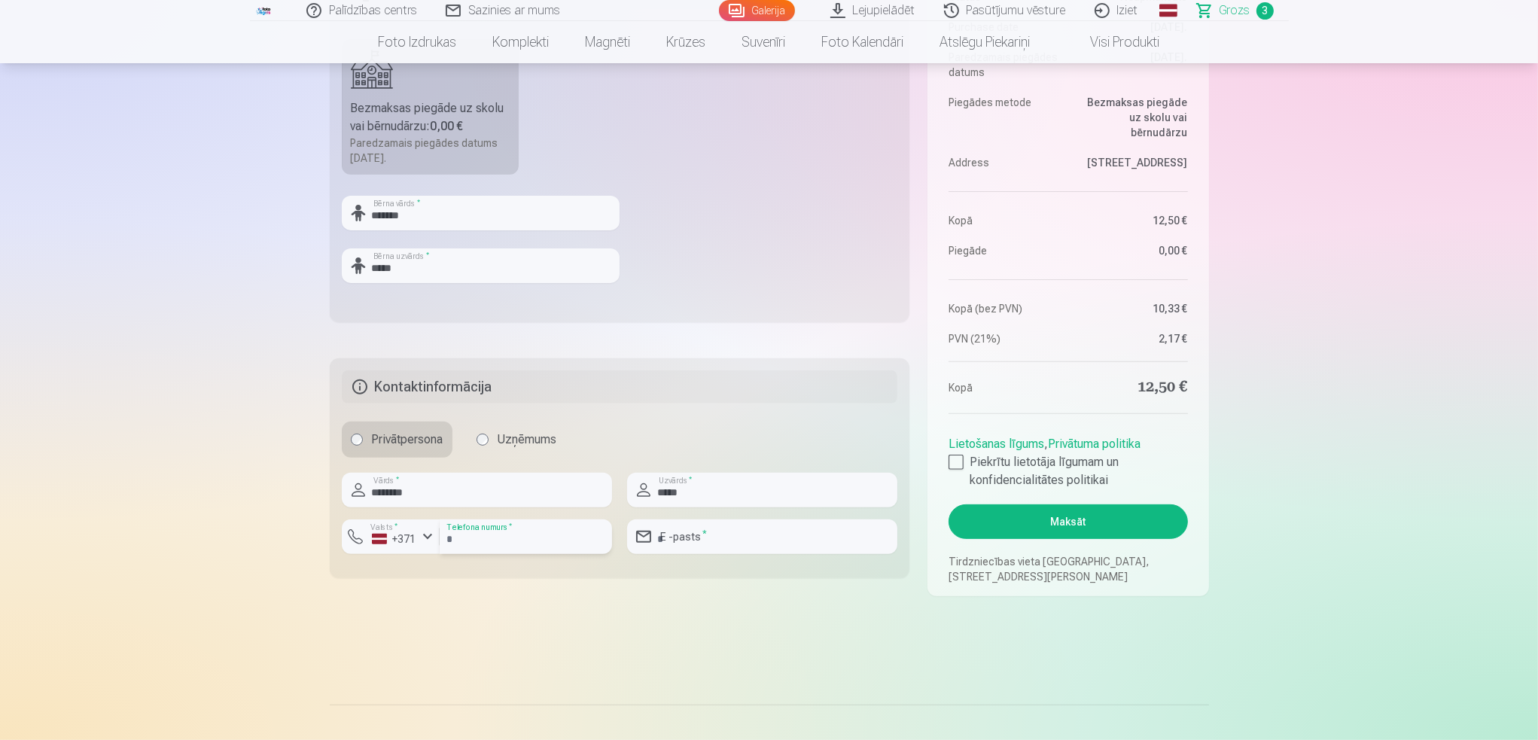
click at [551, 540] on input "number" at bounding box center [526, 536] width 172 height 35
type input "********"
click at [756, 535] on input "email" at bounding box center [762, 536] width 270 height 35
type input "**********"
click at [1078, 522] on button "Maksāt" at bounding box center [1067, 521] width 239 height 35
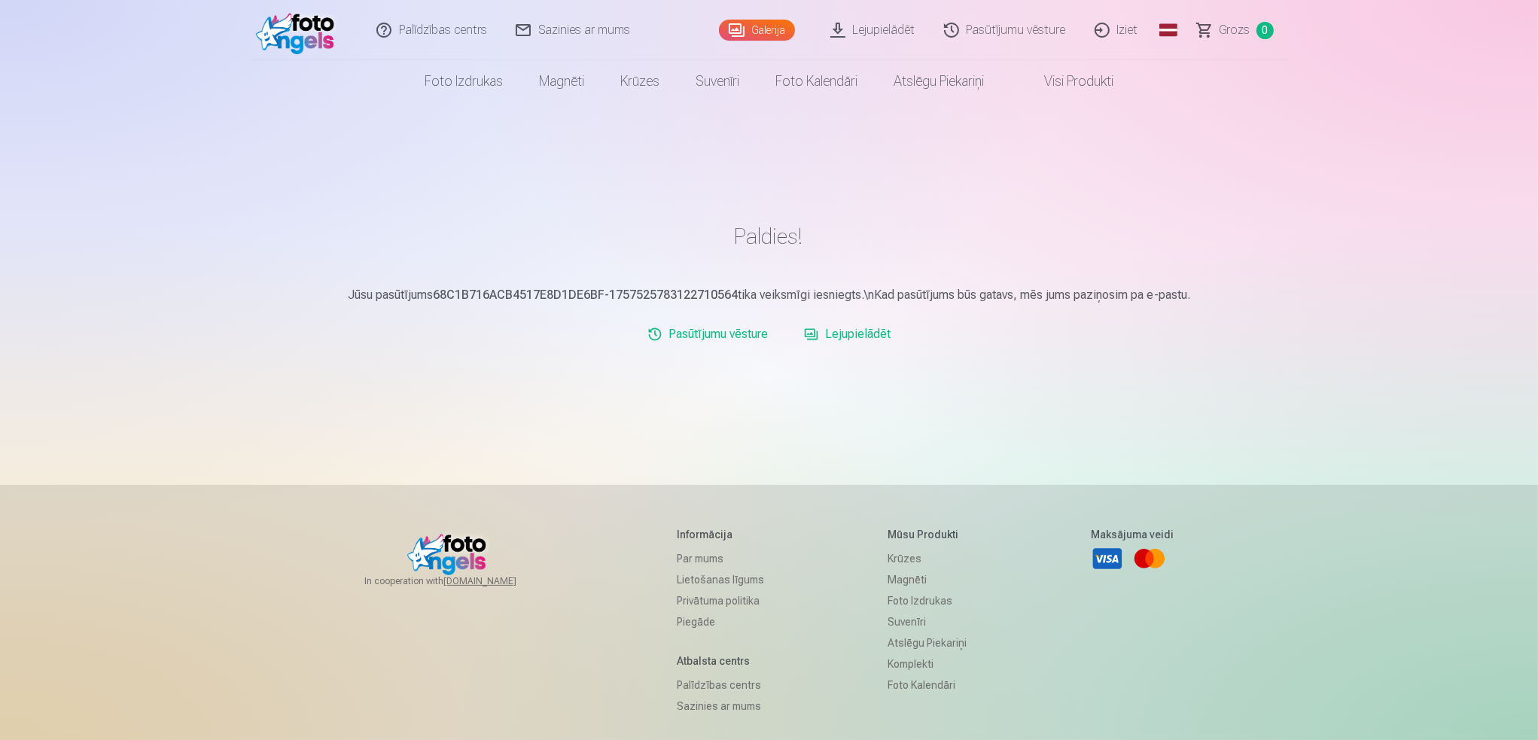
click at [872, 338] on link "Lejupielādēt" at bounding box center [847, 334] width 99 height 30
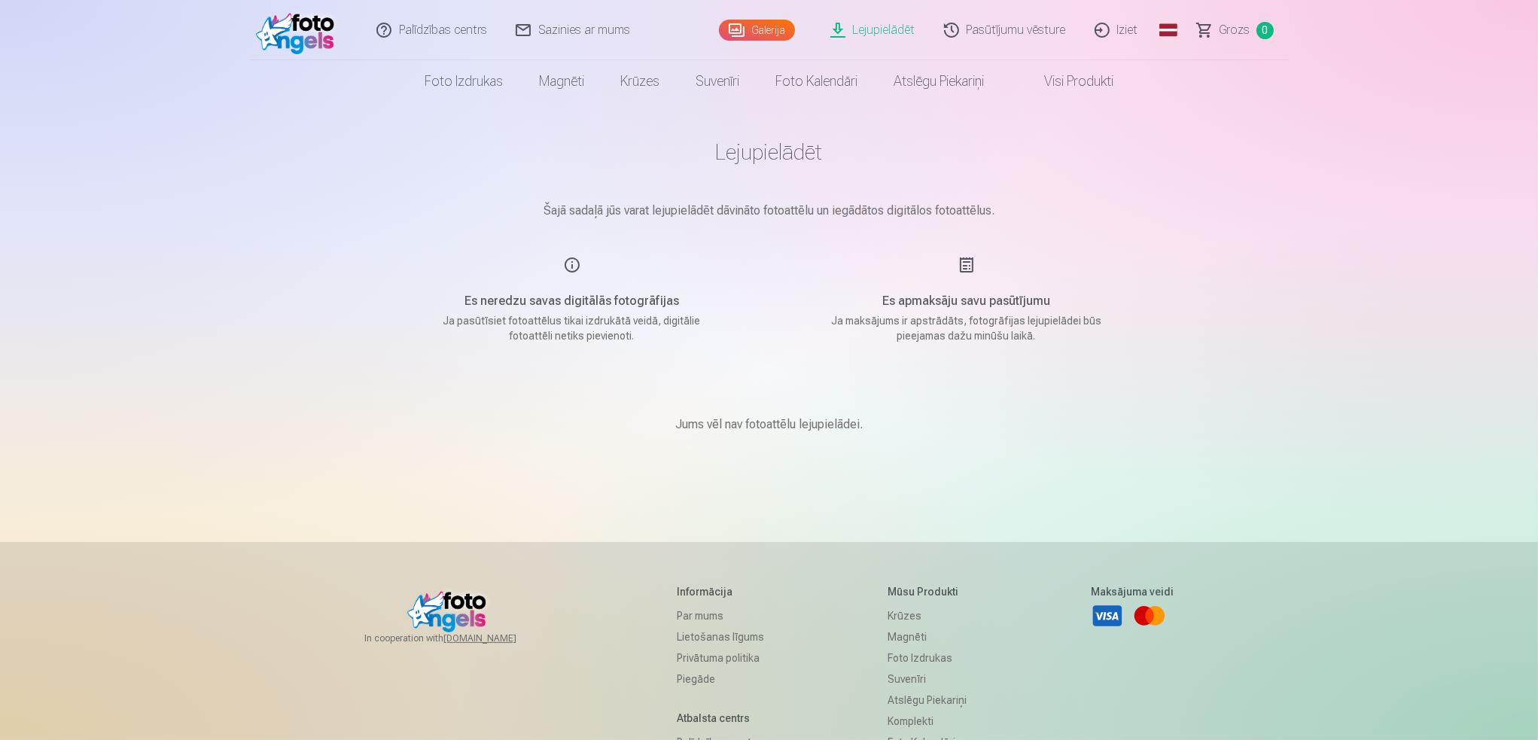
click at [898, 34] on link "Lejupielādēt" at bounding box center [874, 30] width 114 height 60
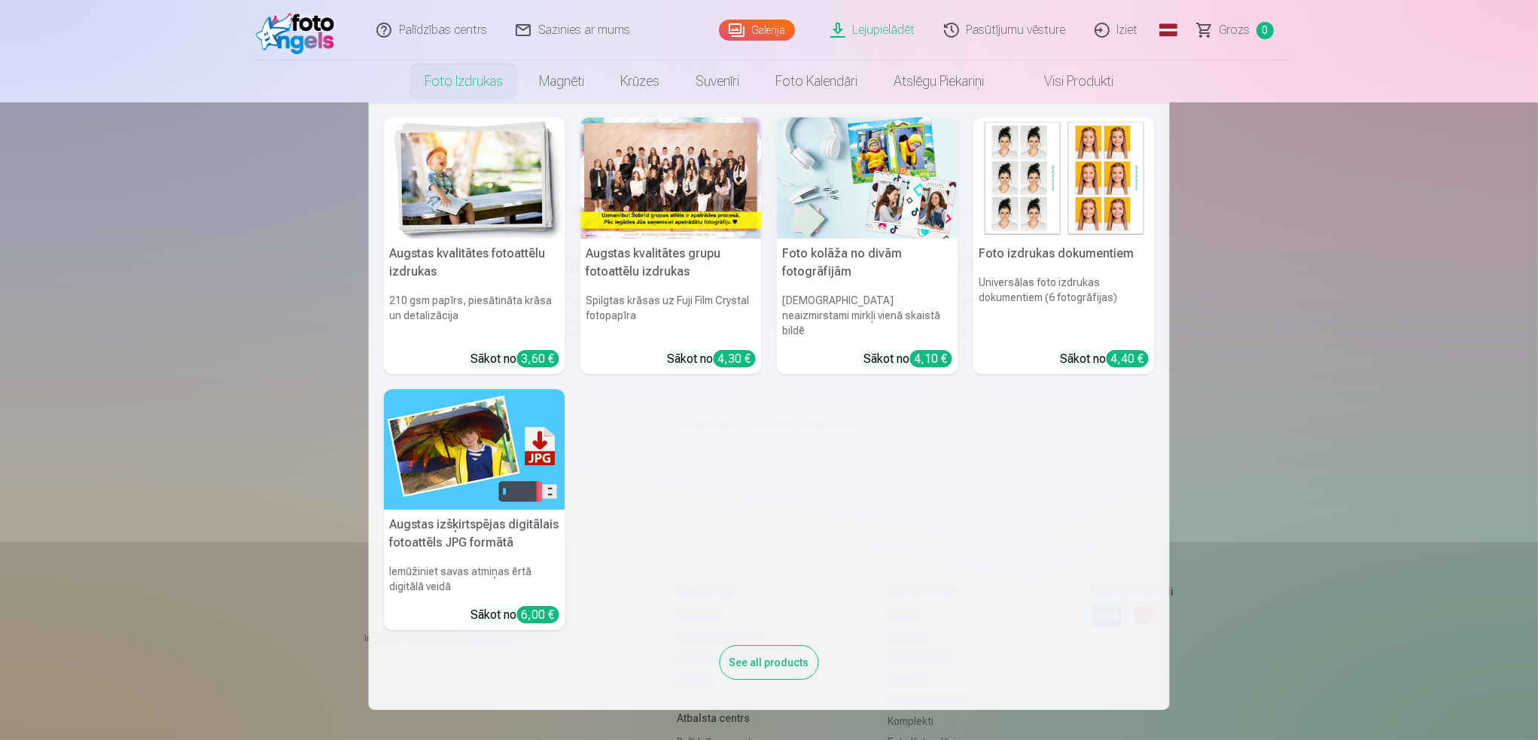
click at [470, 78] on link "Foto izdrukas" at bounding box center [463, 81] width 114 height 42
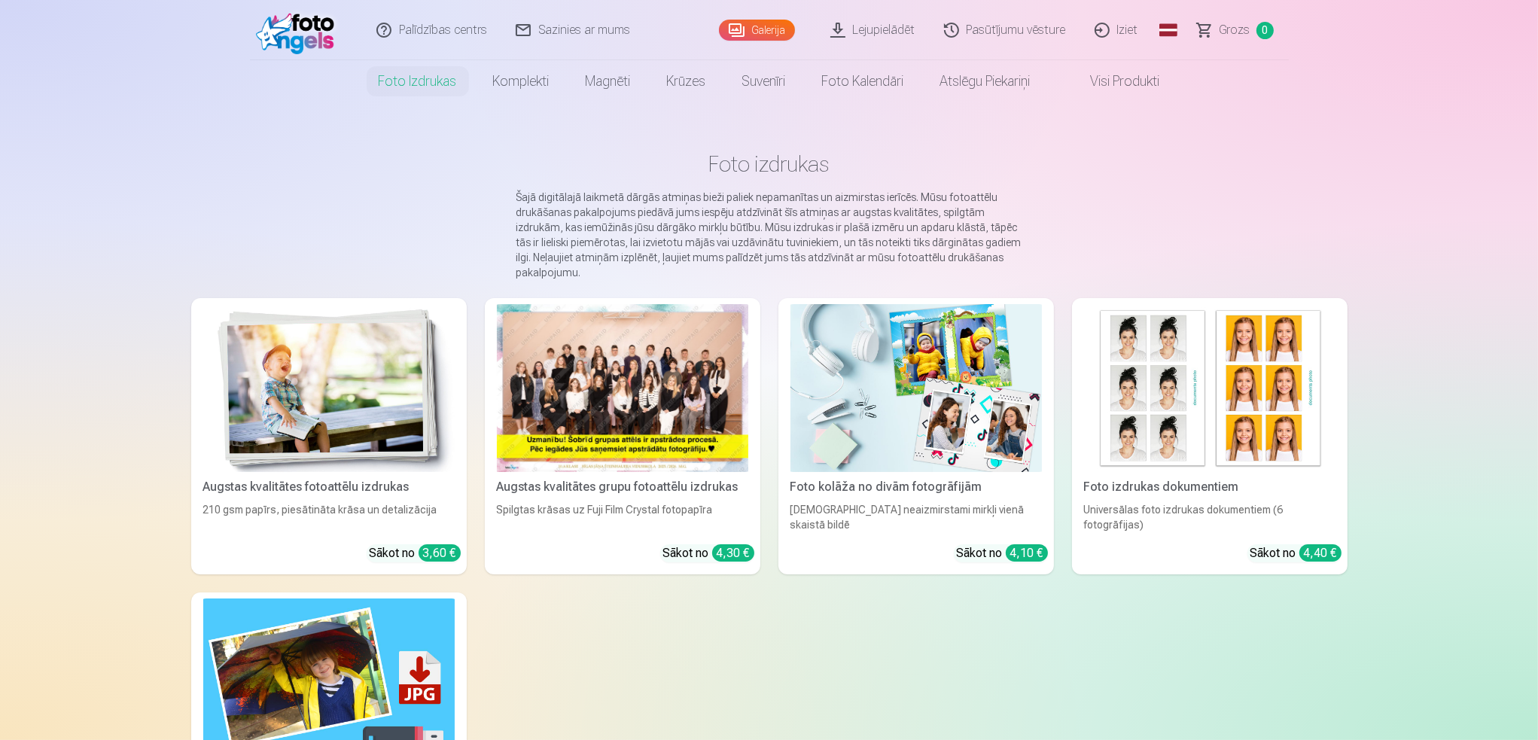
click at [1042, 35] on link "Pasūtījumu vēsture" at bounding box center [1005, 30] width 151 height 60
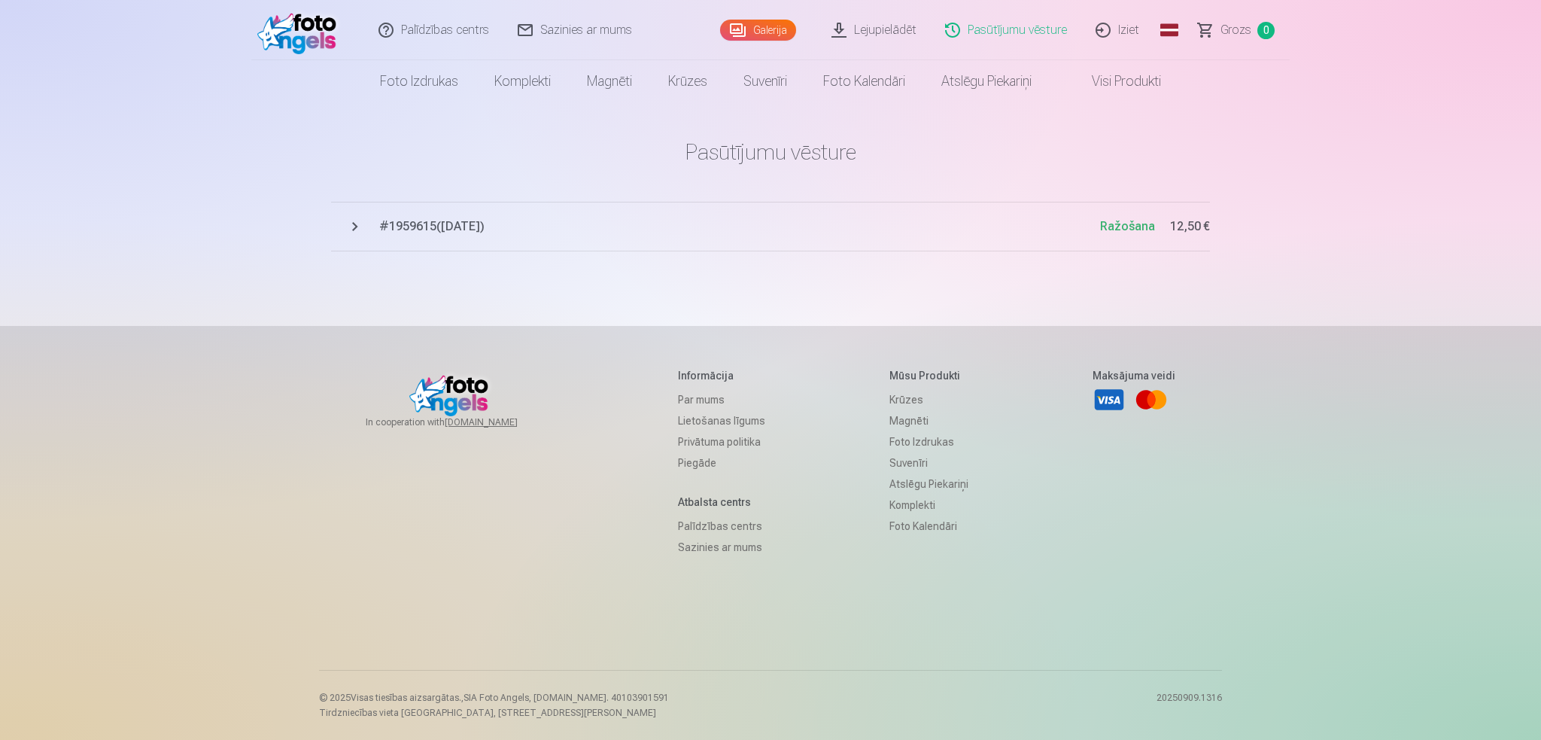
click at [461, 228] on span "# 1959615 ( [DATE] )" at bounding box center [739, 227] width 721 height 18
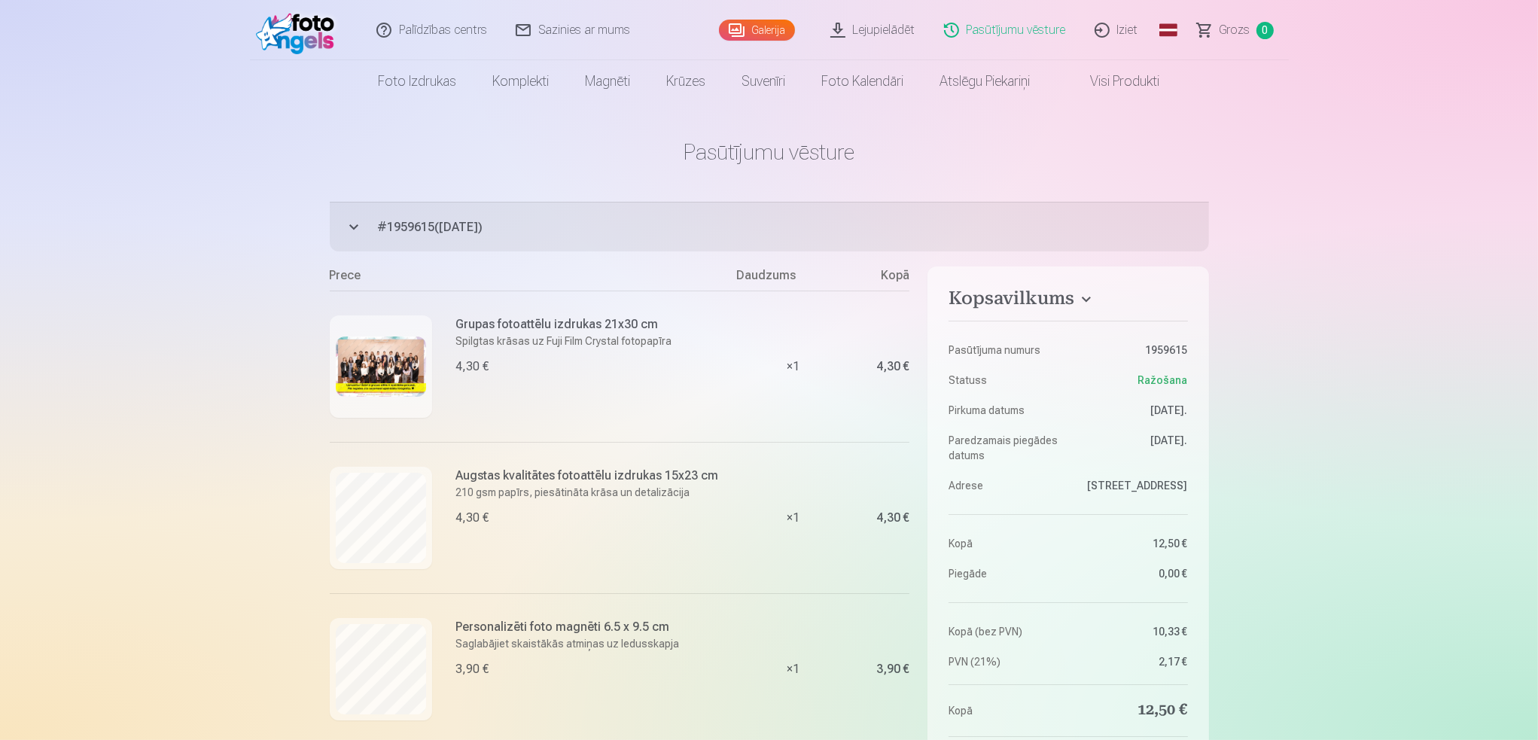
click at [1122, 35] on link "Iziet" at bounding box center [1117, 30] width 72 height 60
